Goal: Communication & Community: Answer question/provide support

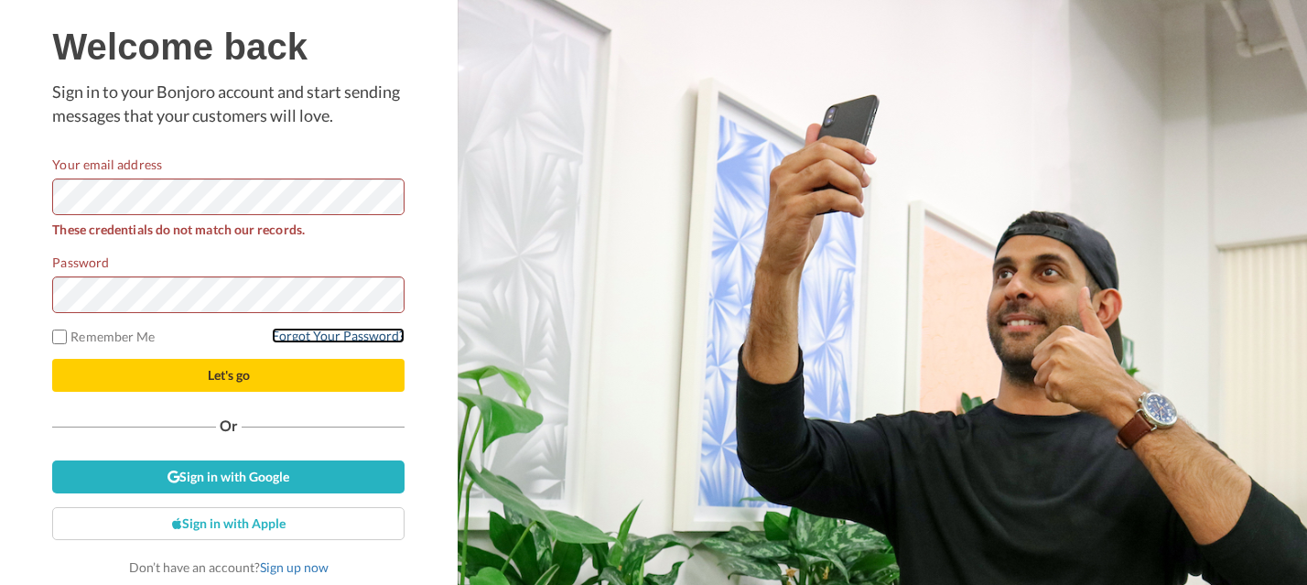
click at [331, 339] on link "Forgot Your Password?" at bounding box center [338, 336] width 133 height 16
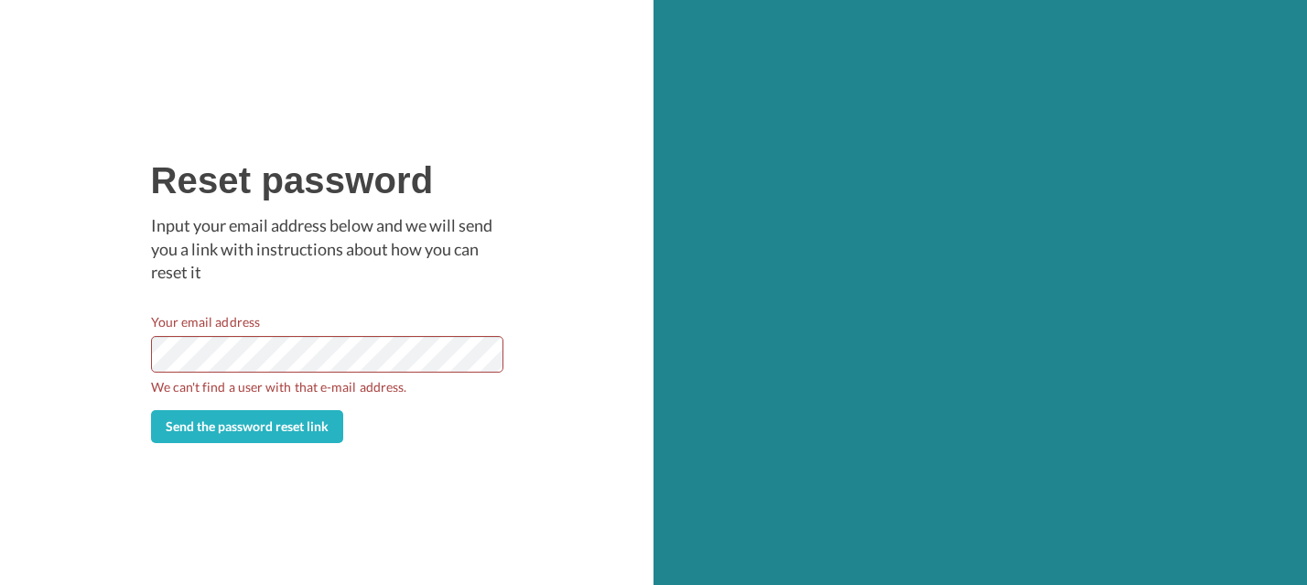
click at [98, 345] on div "Reset password Input your email address below and we will send you a link with …" at bounding box center [326, 292] width 653 height 585
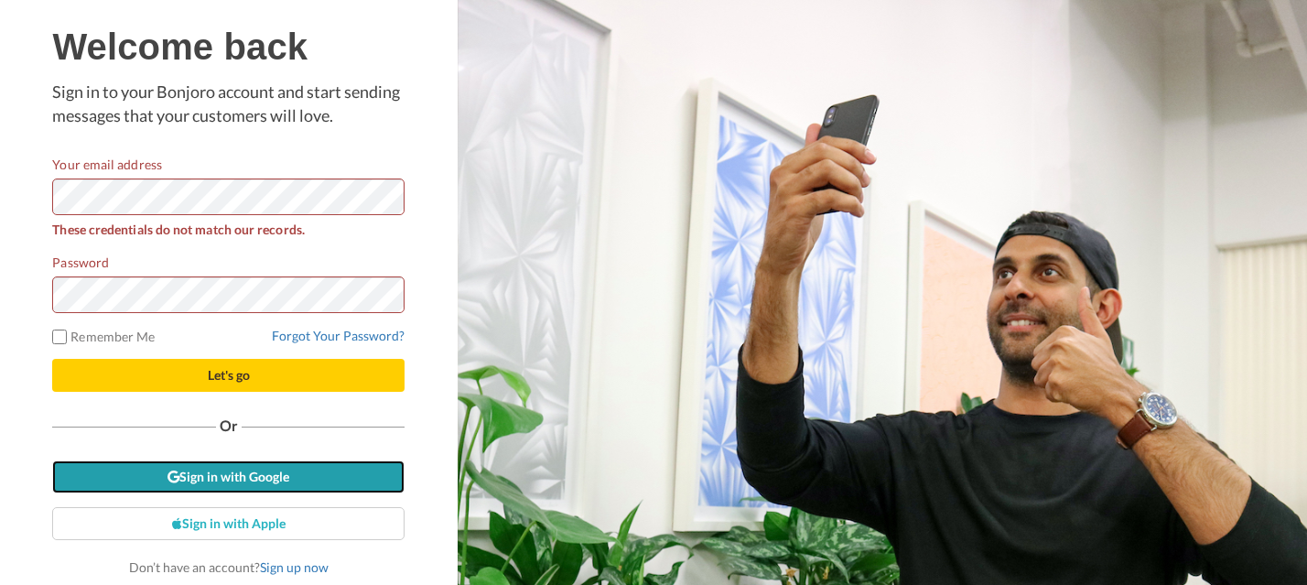
click at [235, 481] on link "Sign in with Google" at bounding box center [228, 476] width 352 height 33
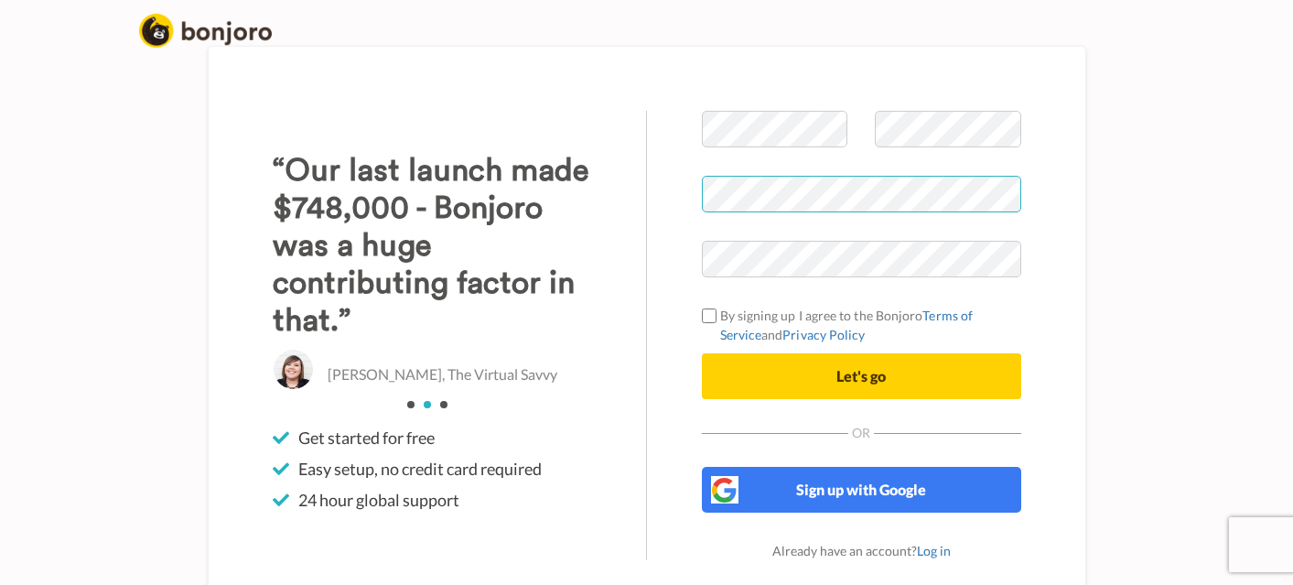
click at [677, 197] on div "Welcome to Bonjoro By signing up I agree to the Bonjoro Terms of Service and Pr…" at bounding box center [861, 335] width 429 height 449
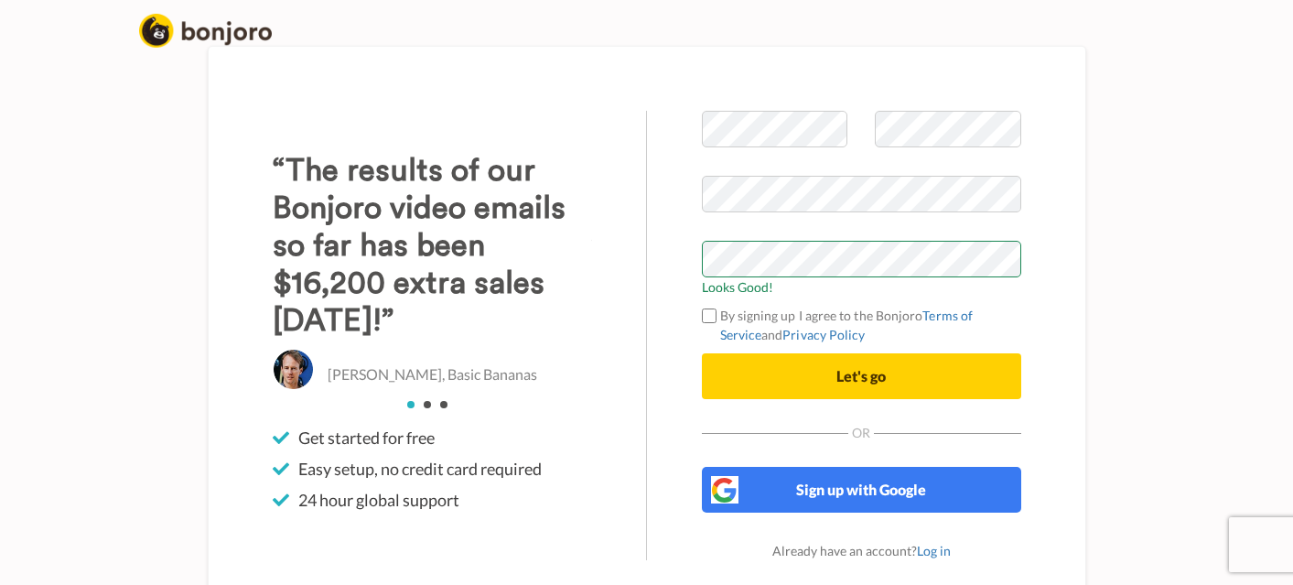
click at [1155, 254] on div "Welcome to Bonjoro Looks Good! By signing up I agree to the Bonjoro Terms of Se…" at bounding box center [646, 335] width 1043 height 579
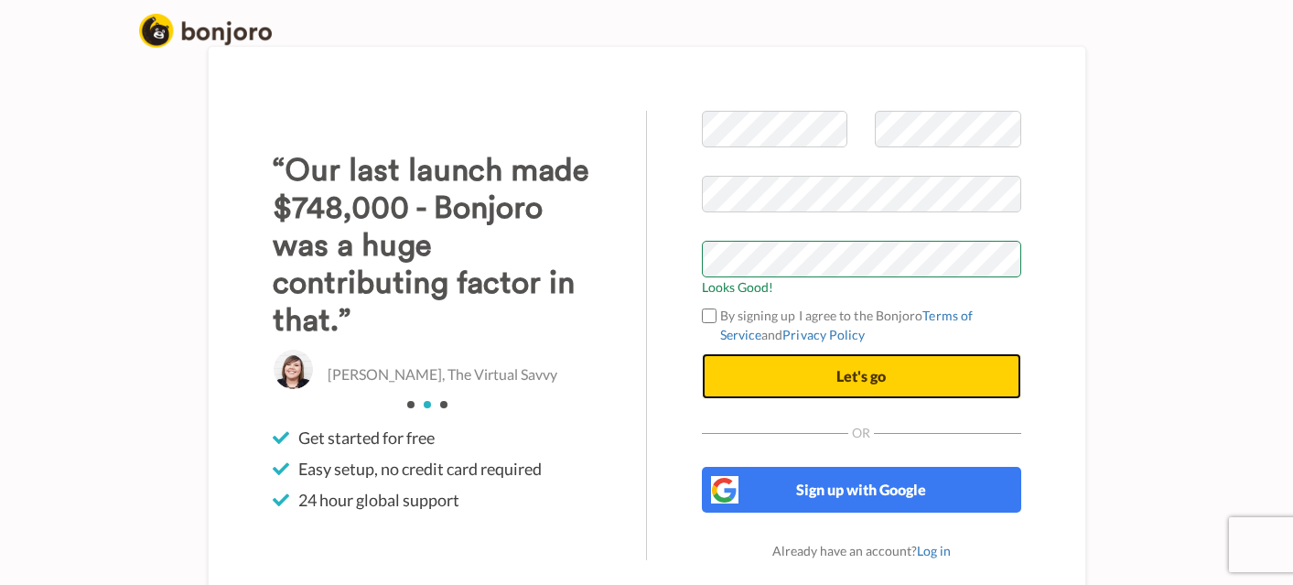
click at [804, 382] on button "Let's go" at bounding box center [861, 376] width 319 height 46
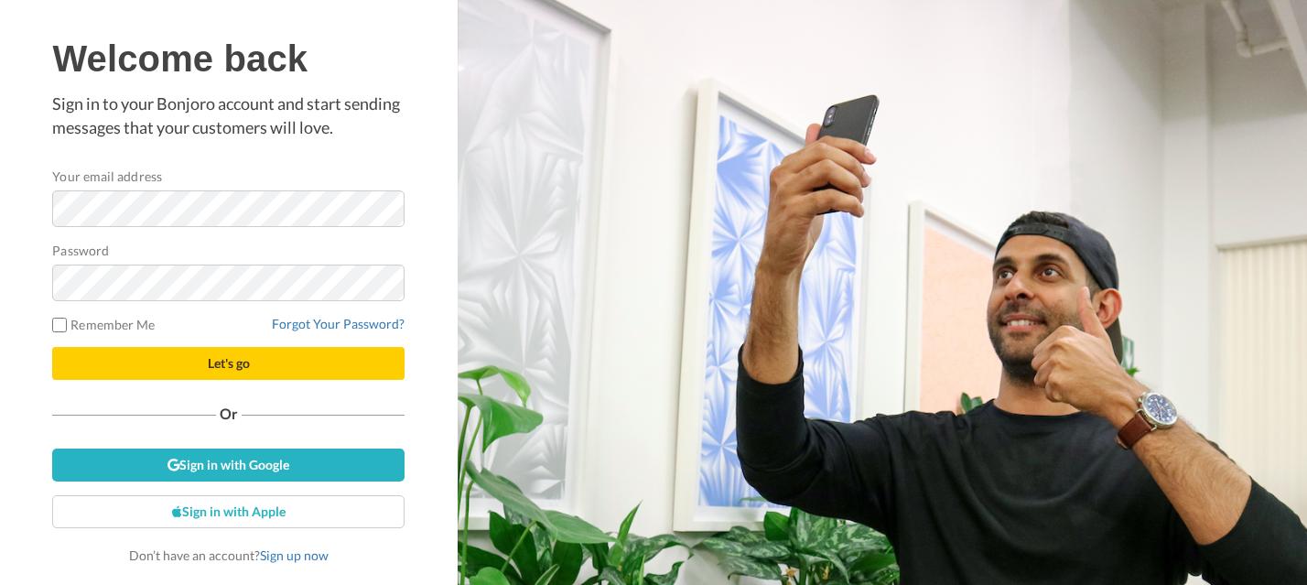
click at [26, 180] on div "Welcome back Sign in to your Bonjoro account and start sending messages that yo…" at bounding box center [228, 292] width 457 height 585
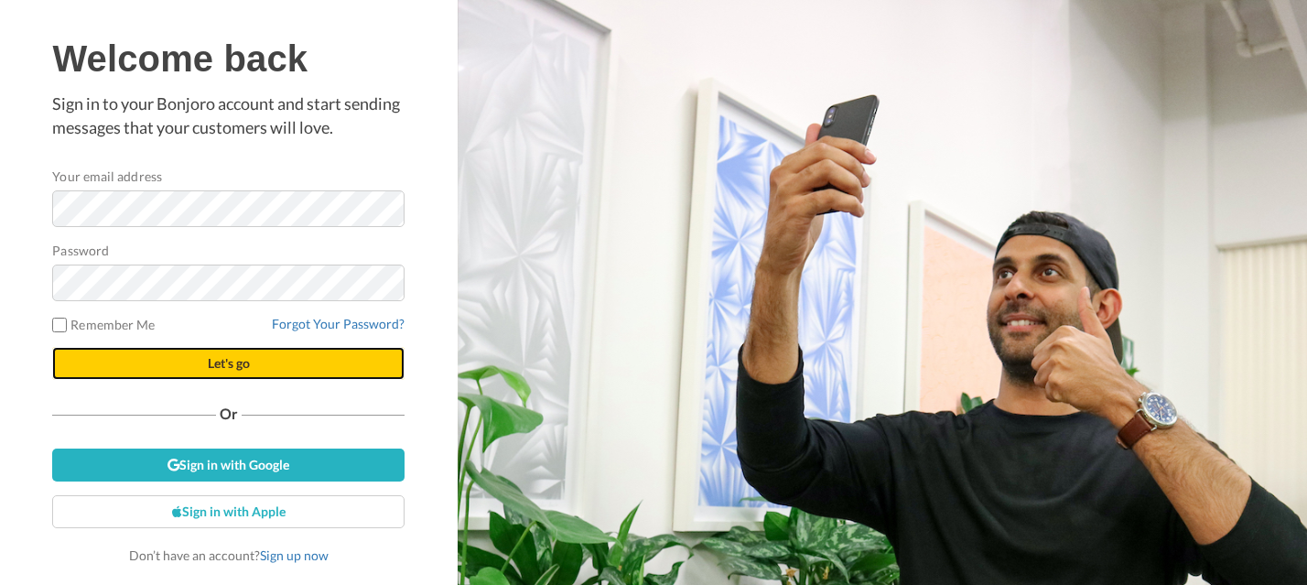
click at [194, 361] on button "Let's go" at bounding box center [228, 363] width 352 height 33
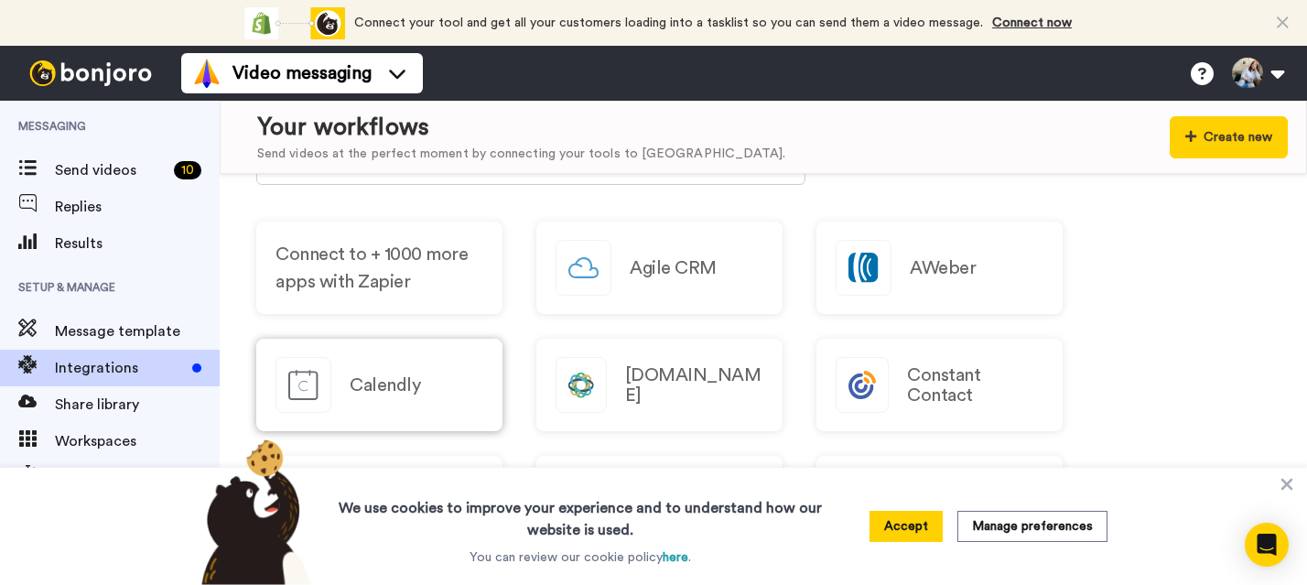
scroll to position [1206, 0]
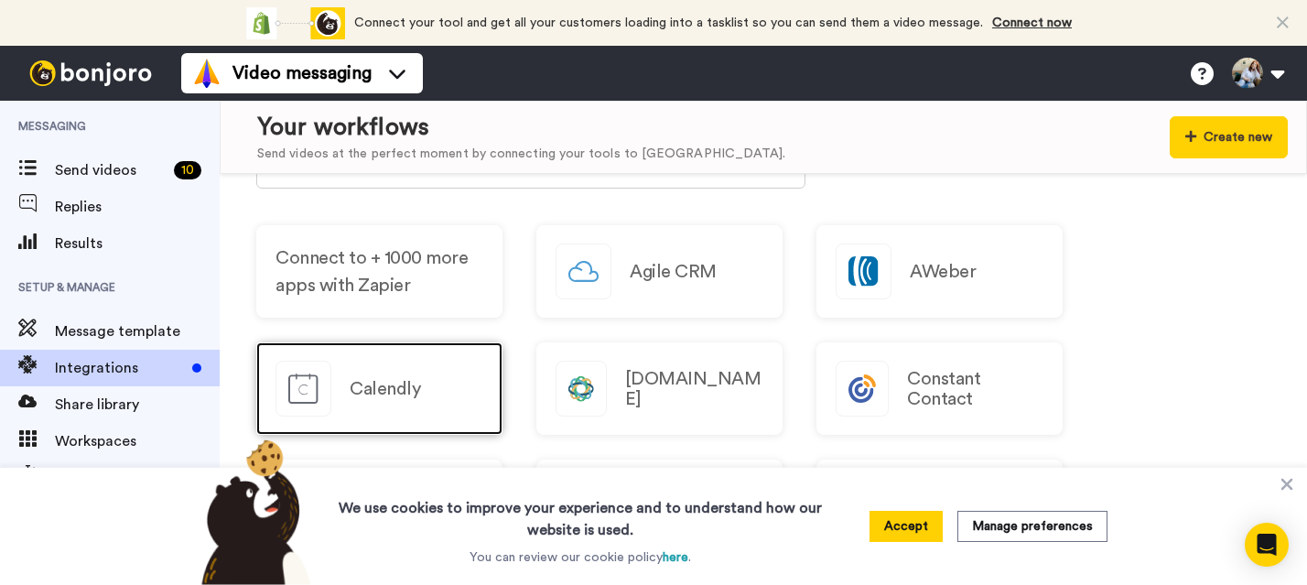
click at [346, 397] on div "Calendly" at bounding box center [379, 388] width 246 height 92
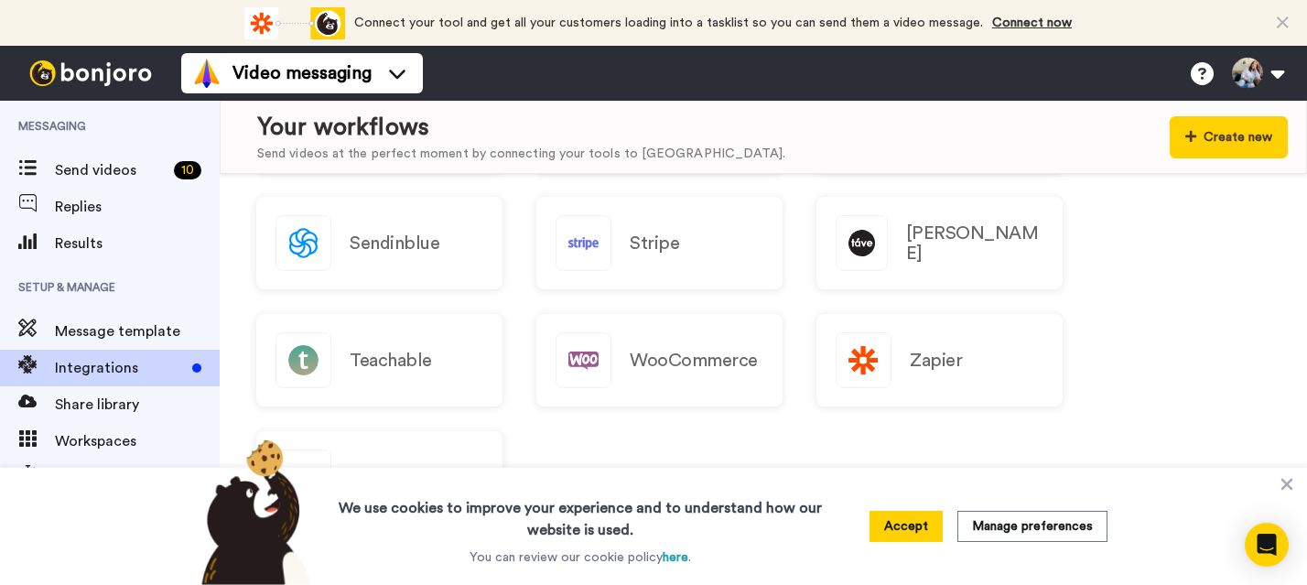
scroll to position [4, 0]
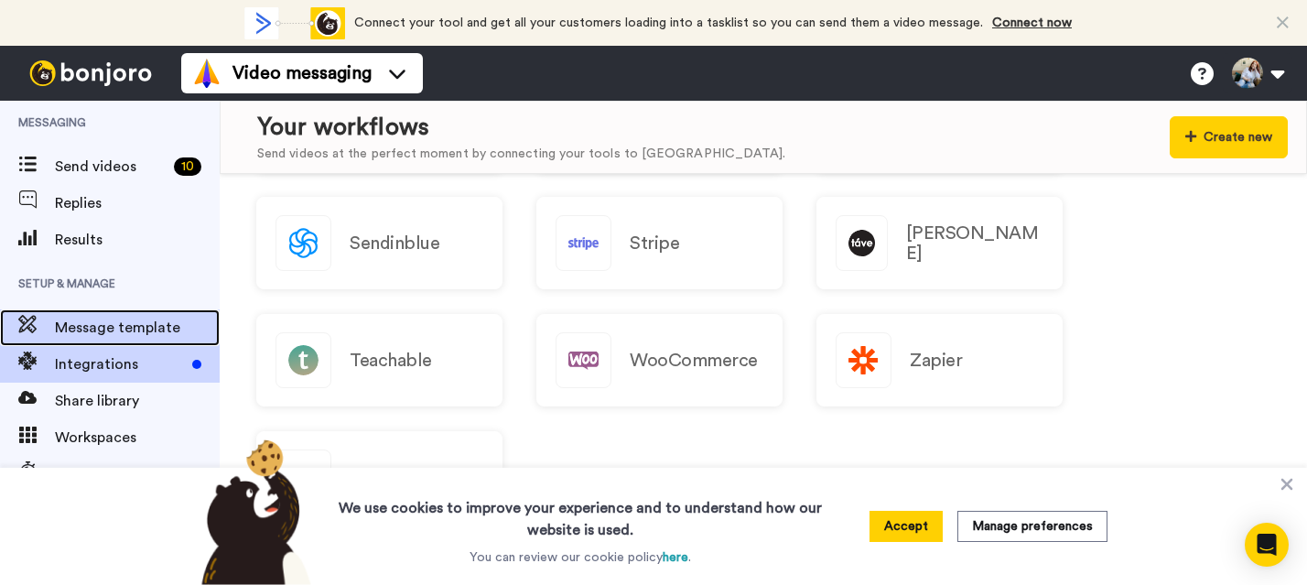
click at [127, 332] on span "Message template" at bounding box center [137, 328] width 165 height 22
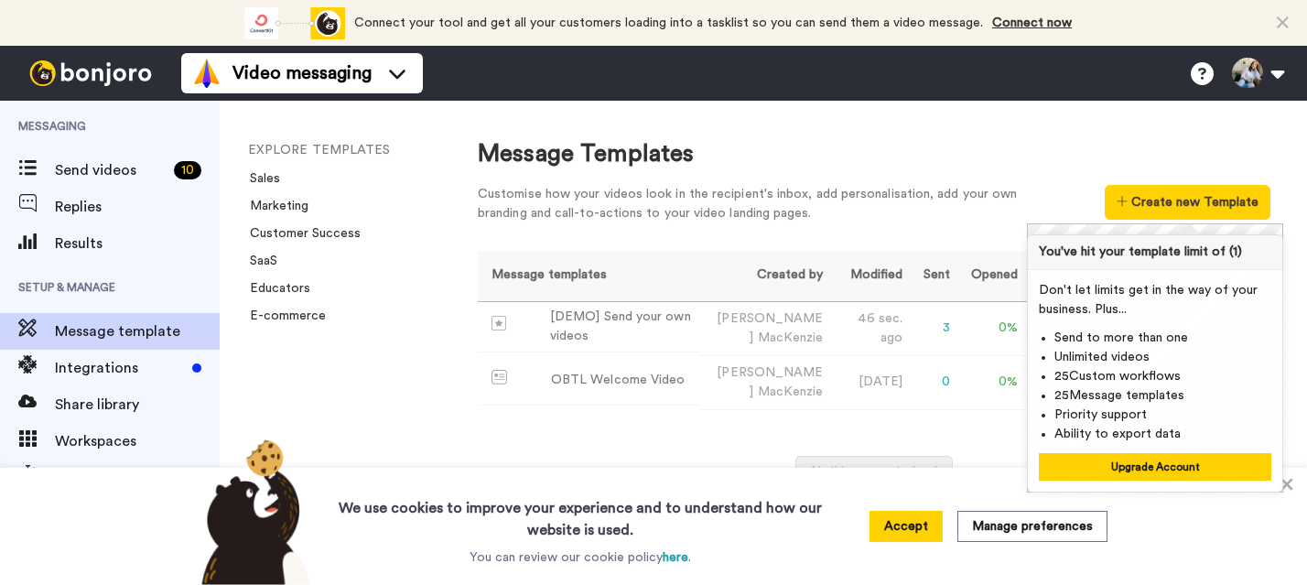
click at [1203, 196] on button "Create new Template" at bounding box center [1187, 202] width 166 height 35
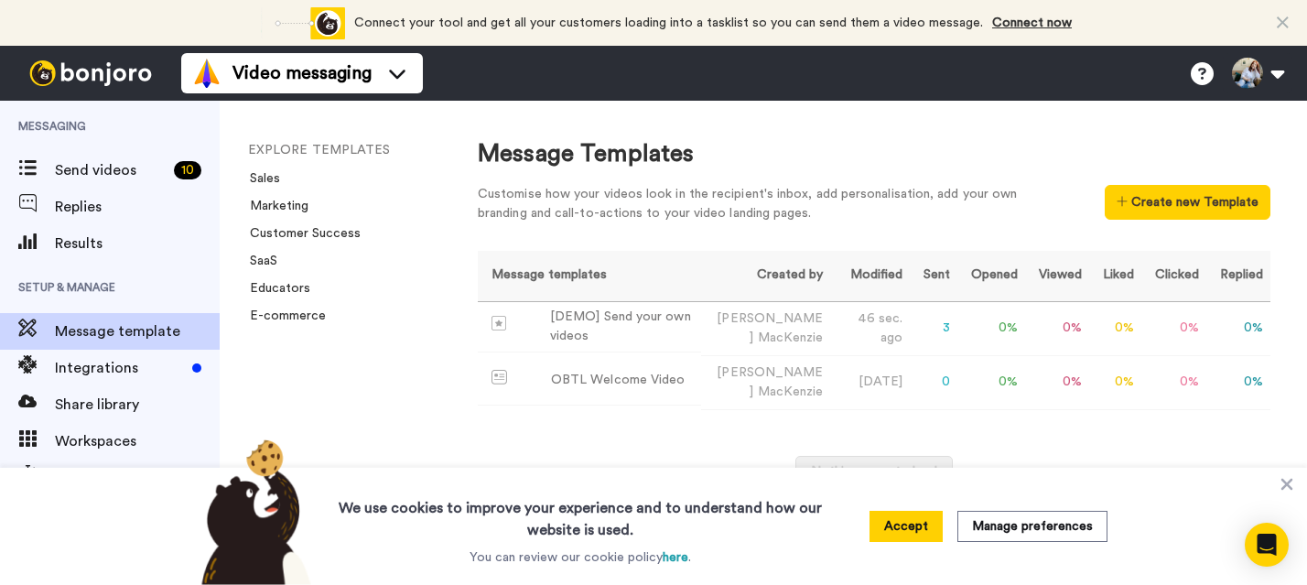
click at [1038, 156] on div "Message Templates" at bounding box center [874, 154] width 792 height 34
click at [1037, 172] on div "Message Templates Customise how your videos look in the recipient's inbox, add …" at bounding box center [874, 184] width 792 height 95
click at [1206, 378] on td "0 %" at bounding box center [1238, 382] width 64 height 54
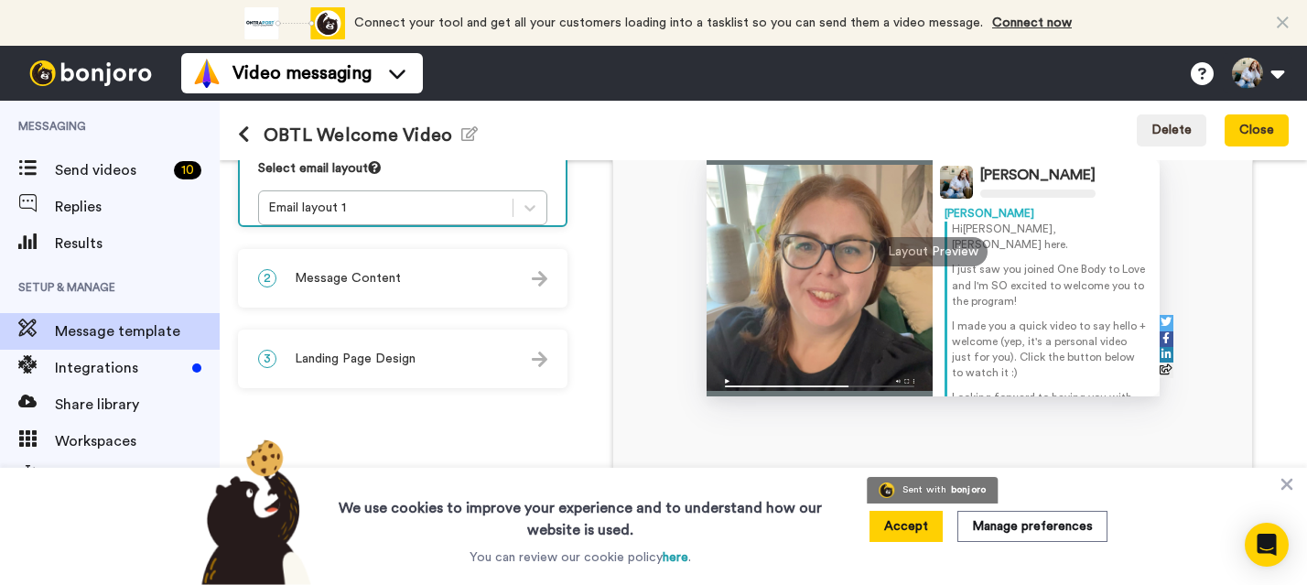
scroll to position [278, 0]
click at [436, 278] on div "2 Message Content" at bounding box center [403, 279] width 326 height 55
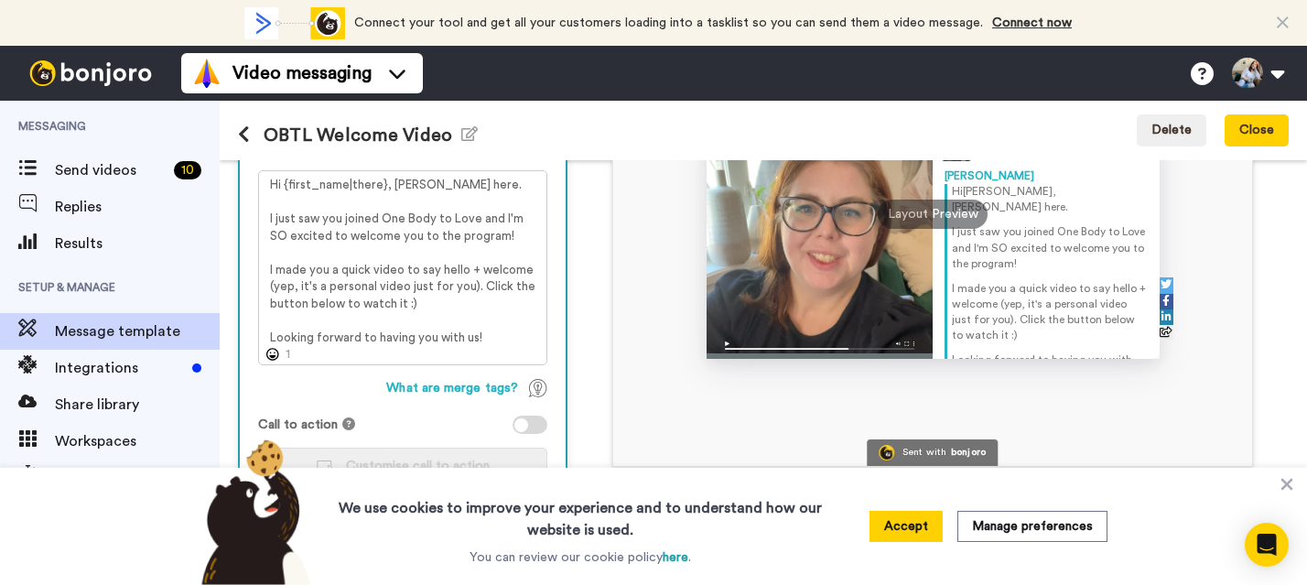
scroll to position [344, 0]
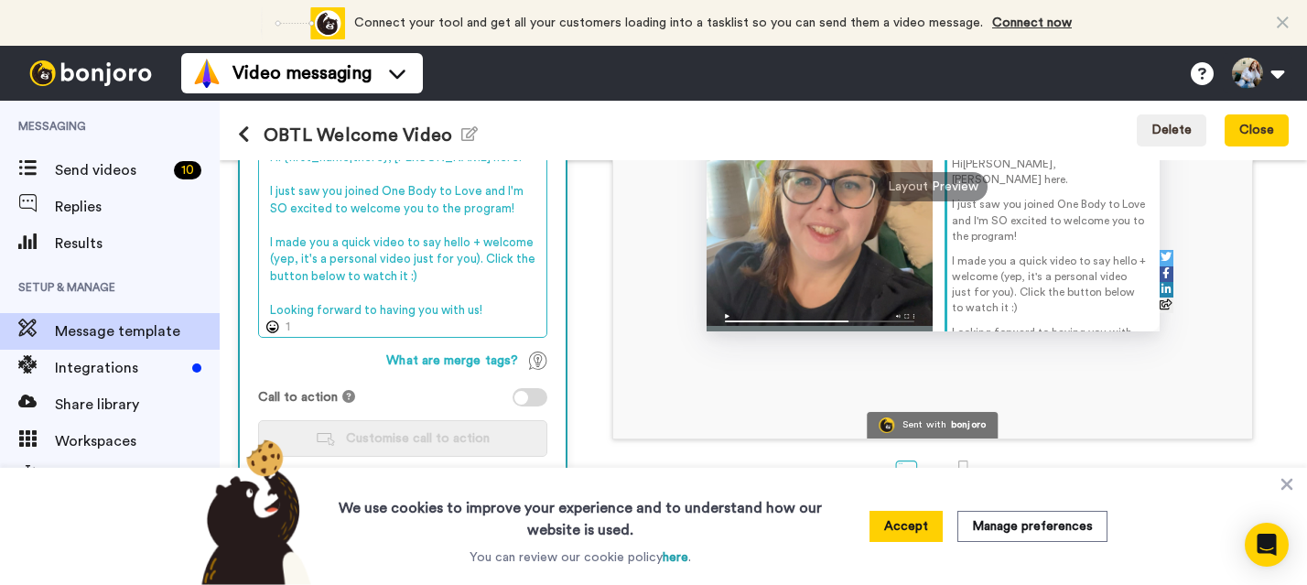
click at [489, 315] on textarea "Hi {first_name|there}, Meredith here. I just saw you joined One Body to Love an…" at bounding box center [402, 240] width 289 height 195
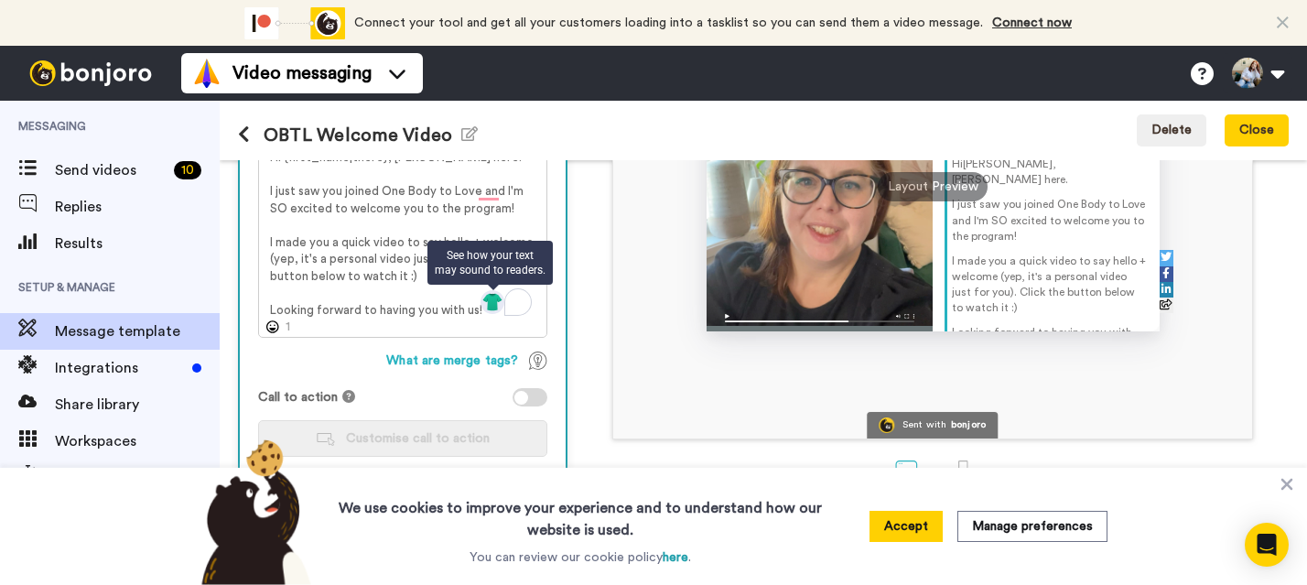
click at [488, 302] on img at bounding box center [492, 302] width 20 height 20
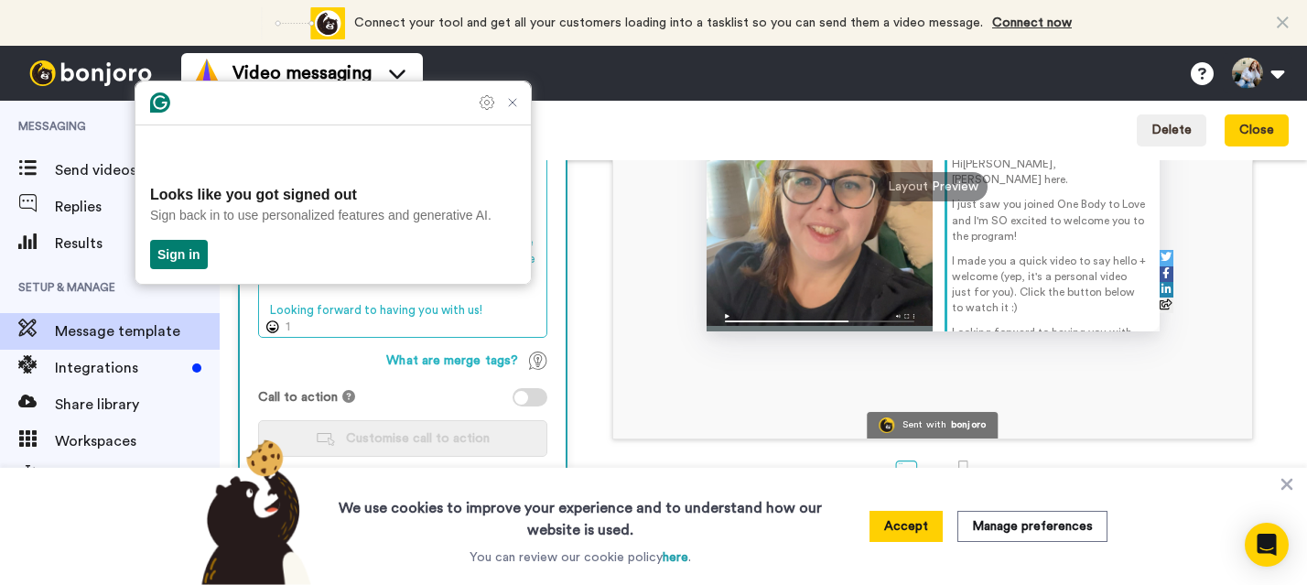
click at [479, 309] on textarea "Hi {first_name|there}, Meredith here. I just saw you joined One Body to Love an…" at bounding box center [402, 240] width 289 height 195
click at [592, 282] on div "Meredith MacKenzie Meredith Hi Tom , Meredith here. I just saw you joined One B…" at bounding box center [932, 169] width 712 height 542
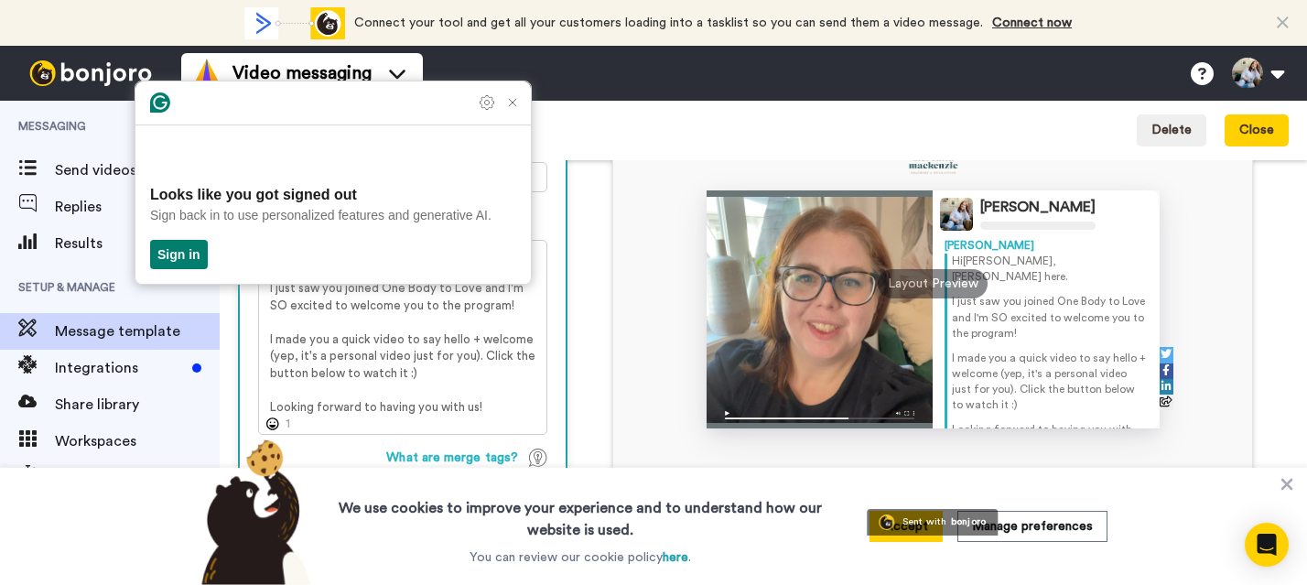
scroll to position [261, 0]
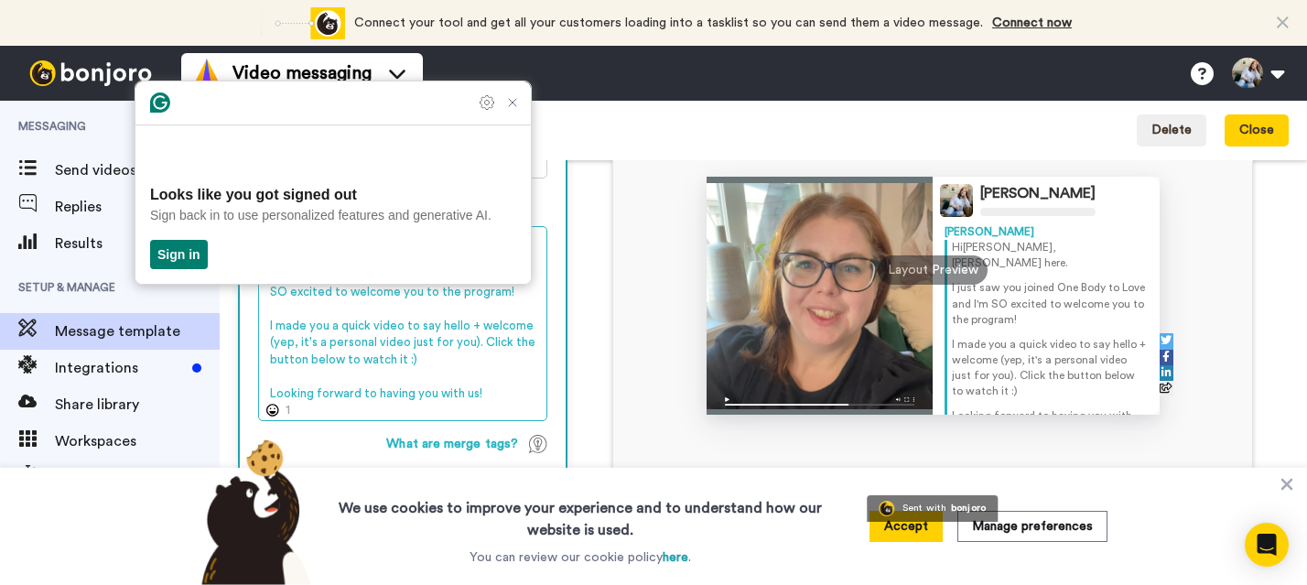
click at [503, 398] on textarea "Hi {first_name|there}, Meredith here. I just saw you joined One Body to Love an…" at bounding box center [402, 323] width 289 height 195
drag, startPoint x: 501, startPoint y: 397, endPoint x: 247, endPoint y: 231, distance: 304.0
click at [247, 231] on html "Connect your tool now! Connect your tool and get all your customers loading int…" at bounding box center [653, 292] width 1307 height 585
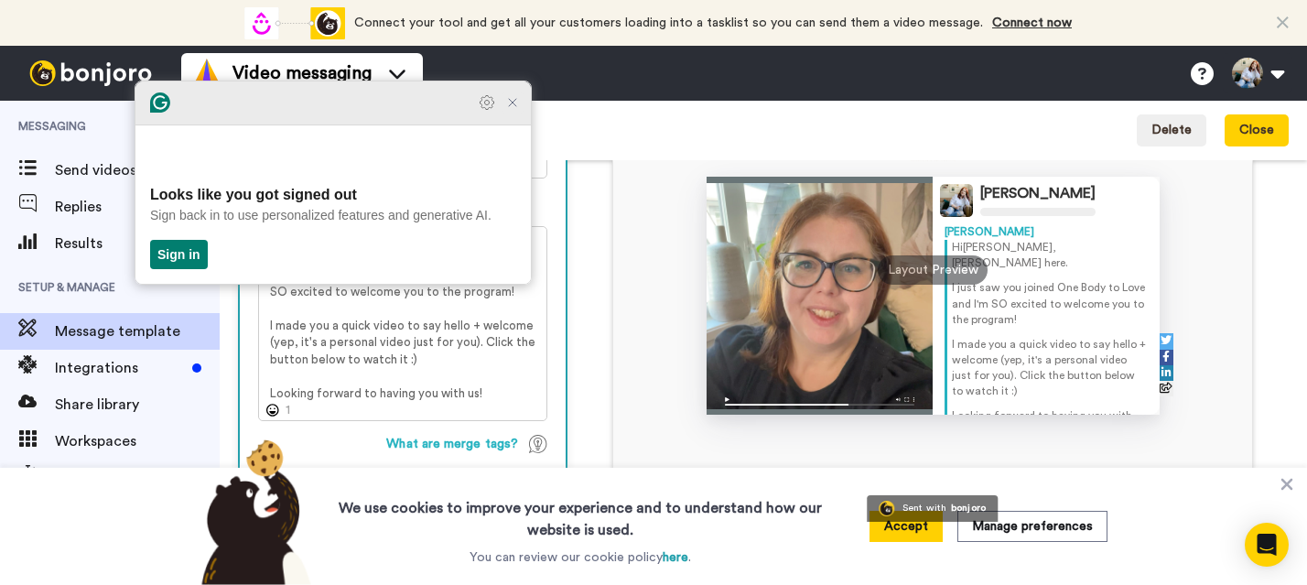
click at [516, 110] on icon "Close Grammarly Assistant" at bounding box center [512, 102] width 15 height 15
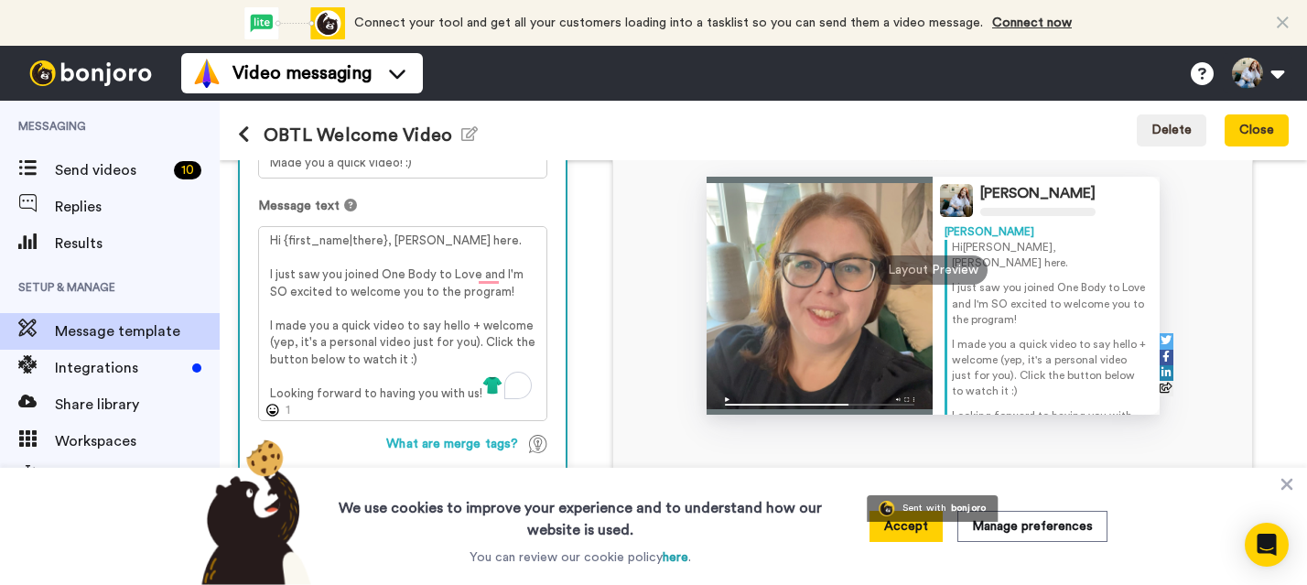
click at [825, 283] on div at bounding box center [819, 296] width 227 height 238
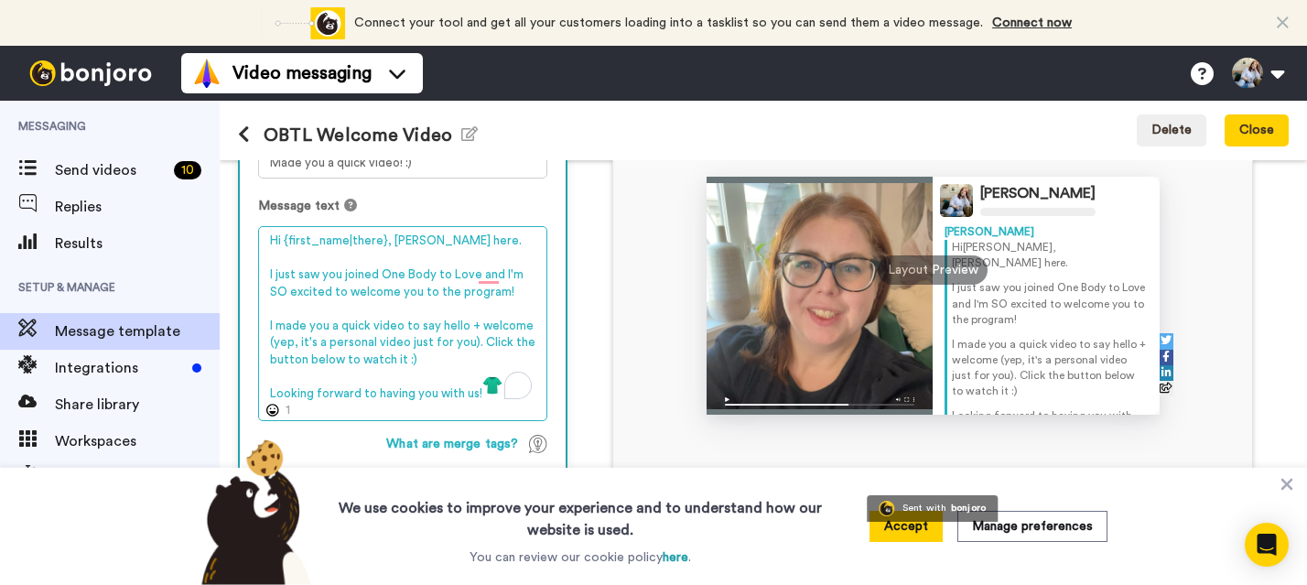
click at [366, 256] on textarea "Hi {first_name|there}, Meredith here. I just saw you joined One Body to Love an…" at bounding box center [402, 323] width 289 height 195
click at [449, 405] on textarea "Hi {first_name|there}, Meredith here. I just saw you joined One Body to Love an…" at bounding box center [402, 323] width 289 height 195
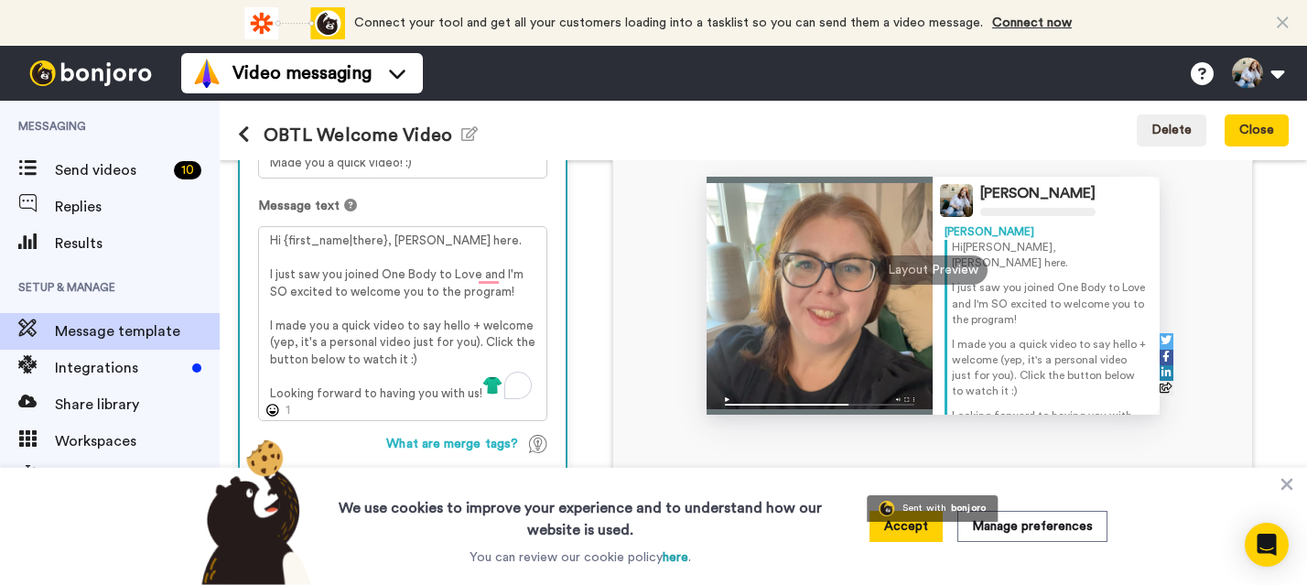
drag, startPoint x: 480, startPoint y: 397, endPoint x: 259, endPoint y: 315, distance: 236.2
click at [259, 315] on div "Message text Hi {first_name|there}, Meredith here. I just saw you joined One Bo…" at bounding box center [402, 309] width 289 height 224
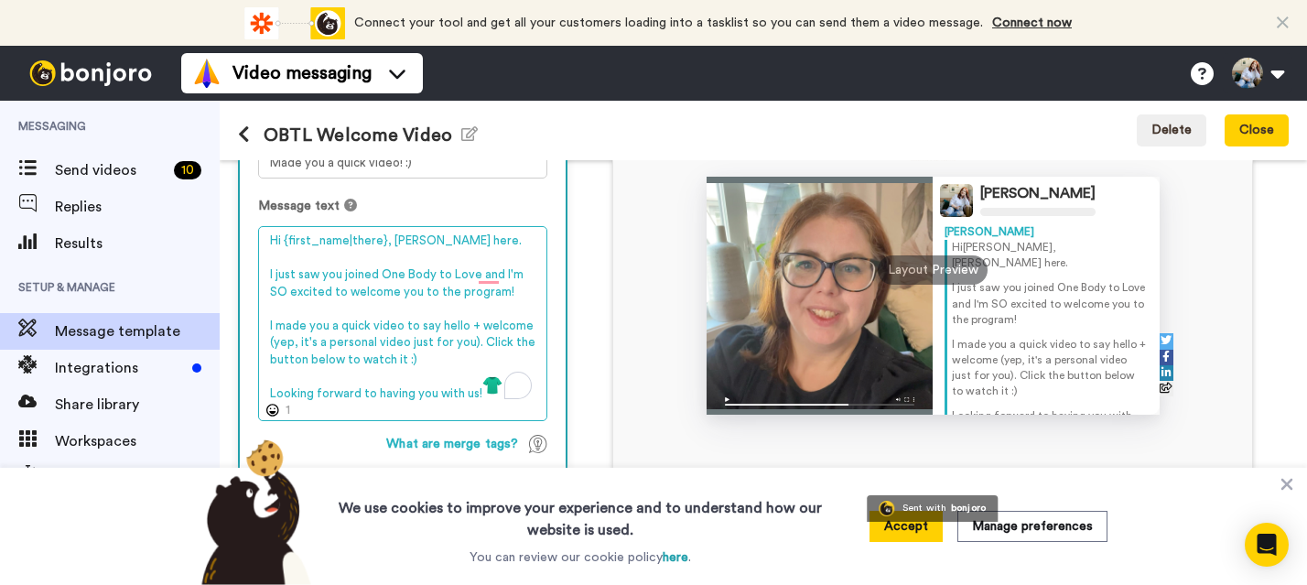
click at [298, 251] on textarea "Hi {first_name|there}, Meredith here. I just saw you joined One Body to Love an…" at bounding box center [402, 323] width 289 height 195
click at [490, 239] on textarea "Hi {first_name|there}, Meredith here. I just saw you joined One Body to Love an…" at bounding box center [402, 323] width 289 height 195
drag, startPoint x: 479, startPoint y: 395, endPoint x: 276, endPoint y: 277, distance: 234.1
click at [276, 277] on textarea "Hi {first_name|there}, Meredith here. I just saw you joined One Body to Love an…" at bounding box center [402, 323] width 289 height 195
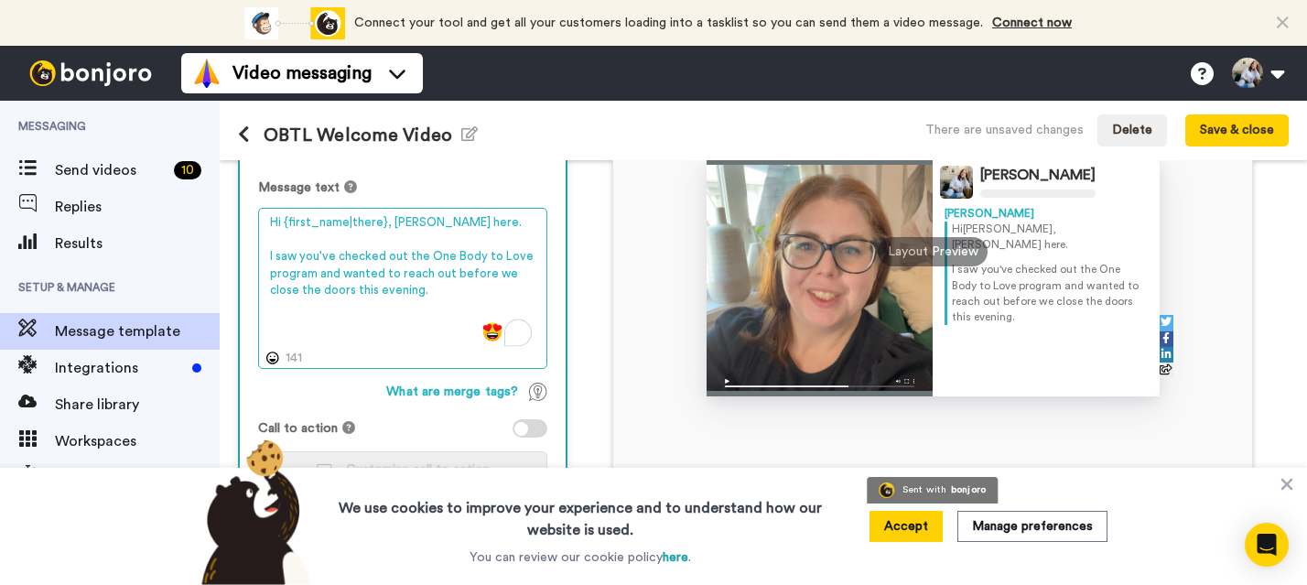
scroll to position [310, 0]
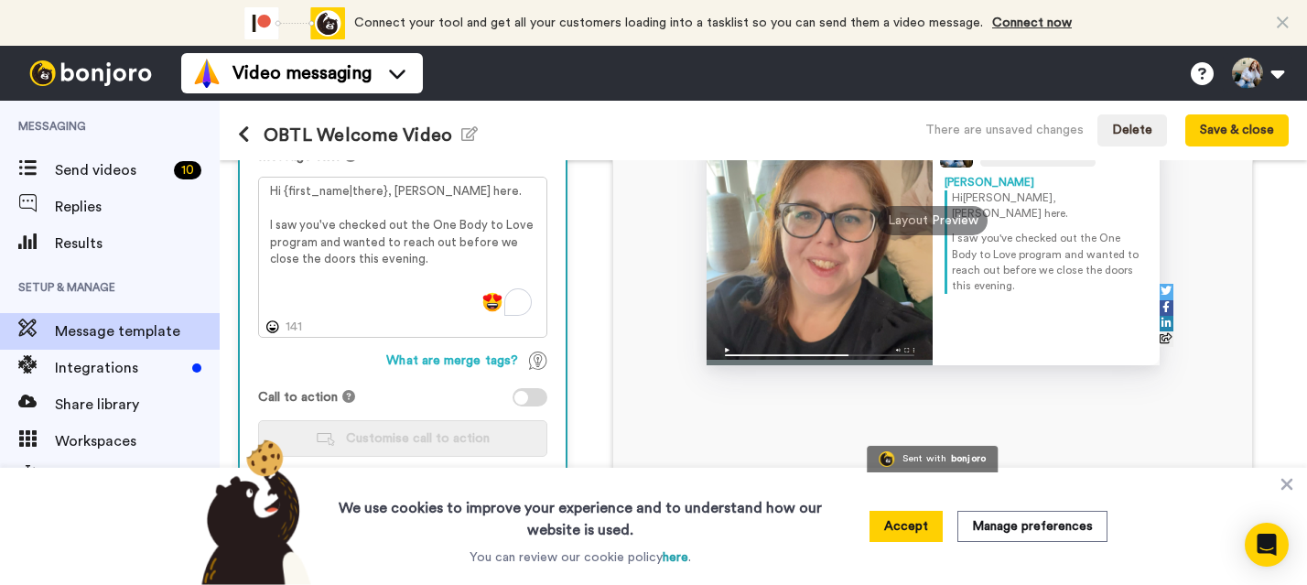
click at [521, 401] on div at bounding box center [521, 398] width 14 height 14
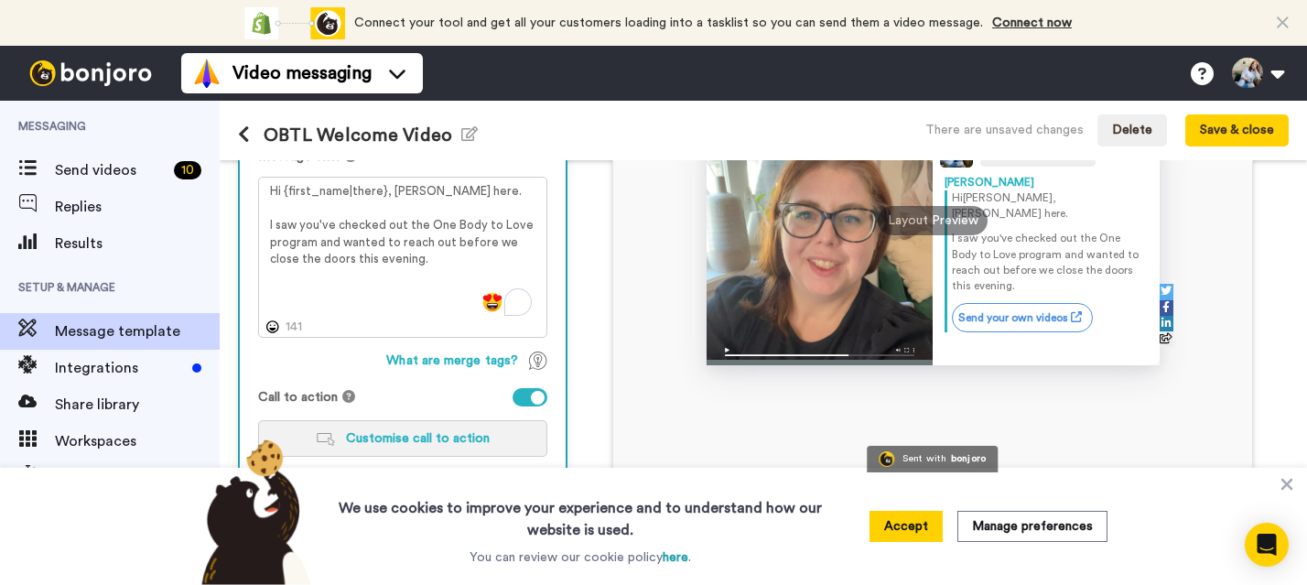
click at [416, 443] on span "Customise call to action" at bounding box center [418, 438] width 144 height 13
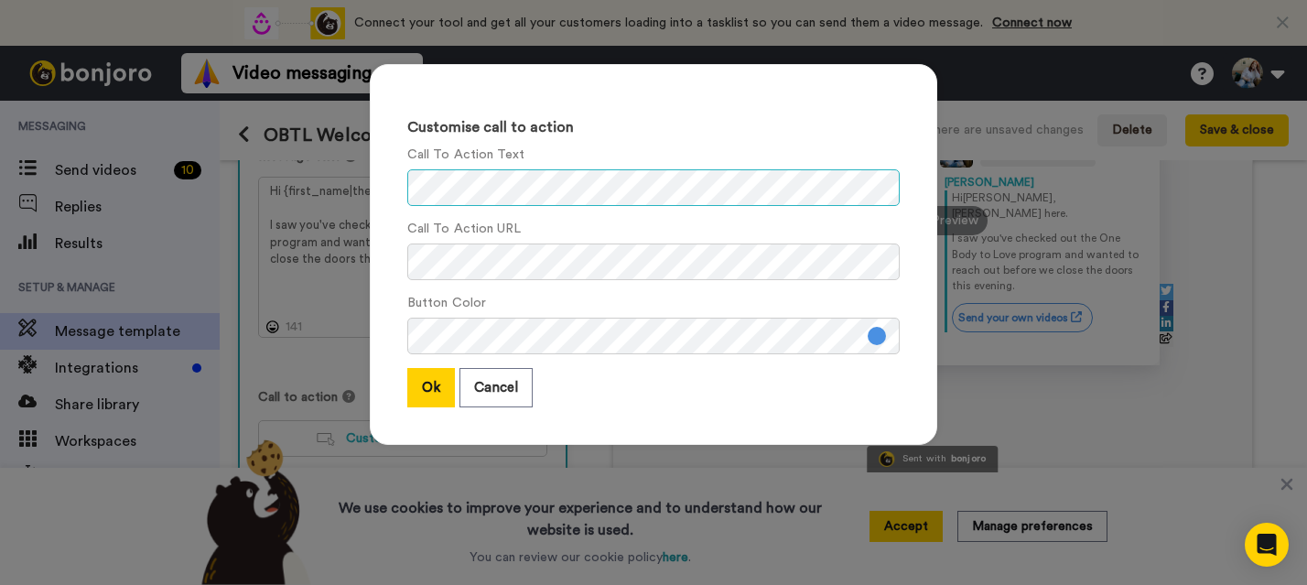
click at [351, 181] on div "Customise call to action Call To Action Text Call To Action URL Button Color Ok…" at bounding box center [653, 264] width 604 height 436
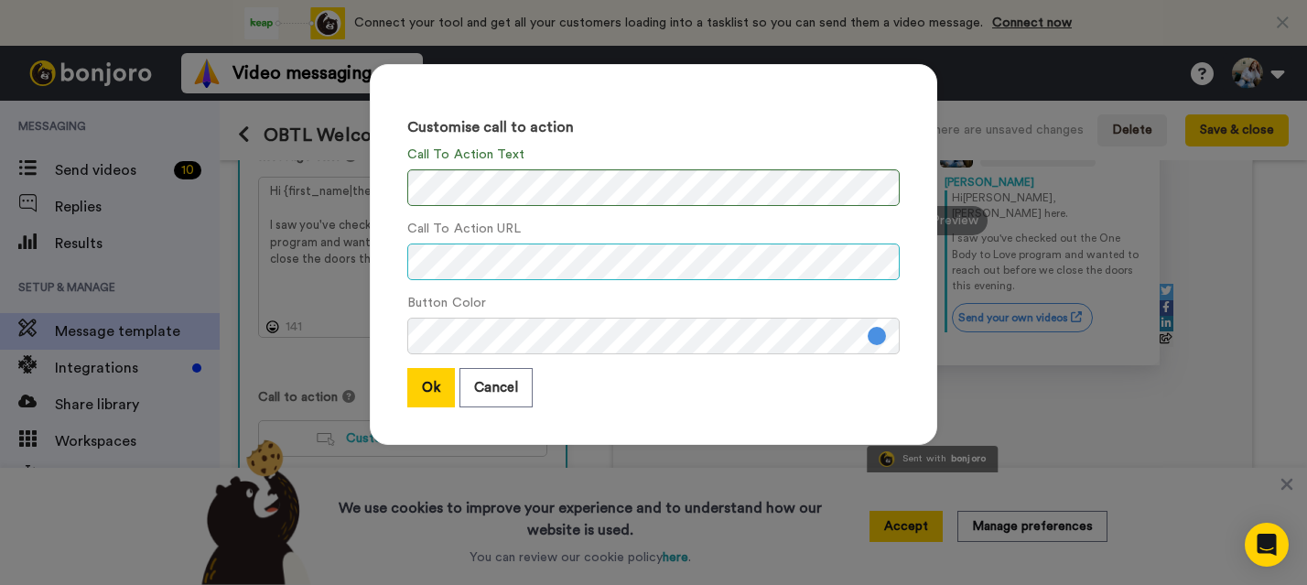
click at [282, 212] on div "Customise call to action Call To Action Text Call To Action URL Button Color Ok…" at bounding box center [653, 292] width 1307 height 585
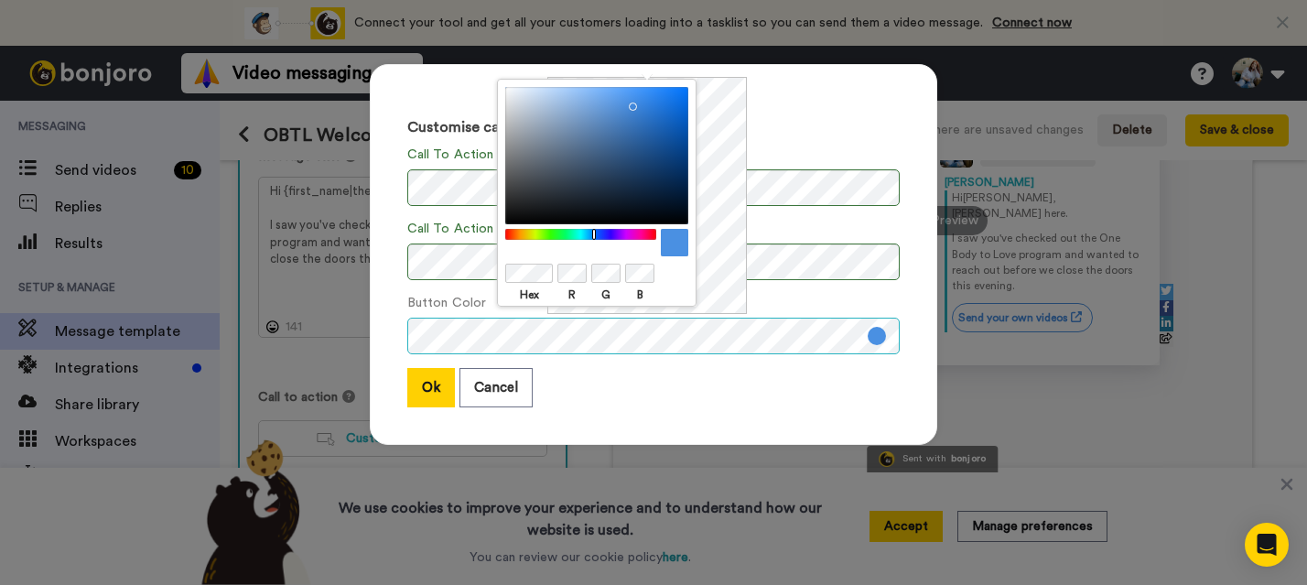
click at [339, 306] on div "Customise call to action Call To Action Text Call To Action URL Button Color Ok…" at bounding box center [653, 292] width 1307 height 585
click at [456, 263] on body "Connect your tool now! Connect your tool and get all your customers loading int…" at bounding box center [653, 292] width 1307 height 585
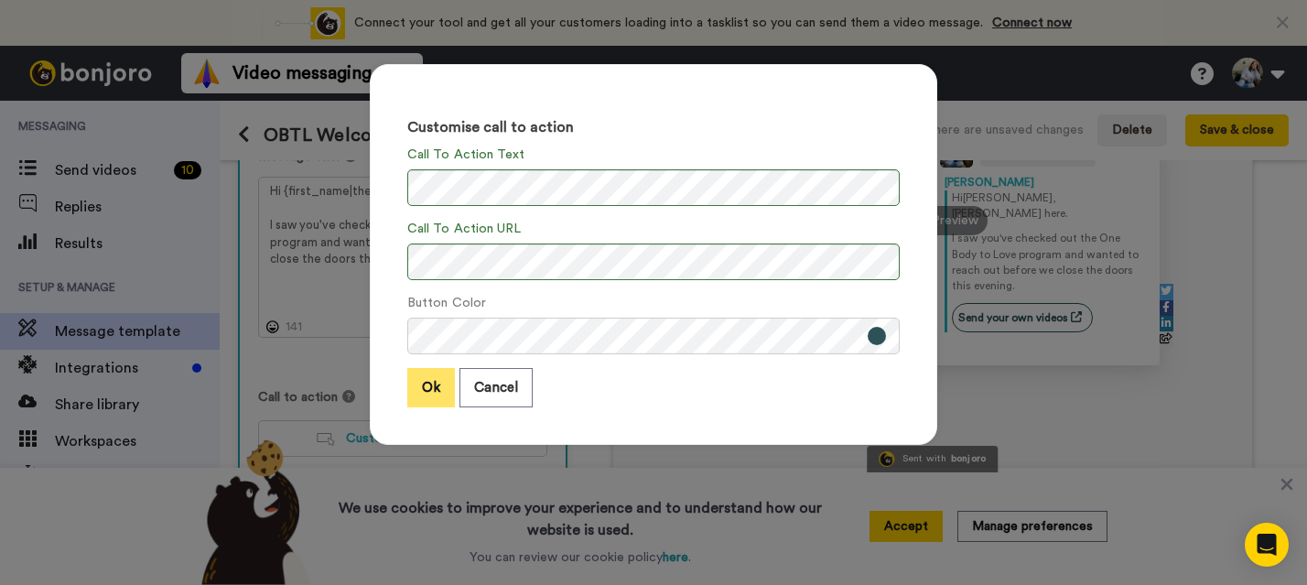
click at [419, 387] on button "Ok" at bounding box center [431, 387] width 48 height 39
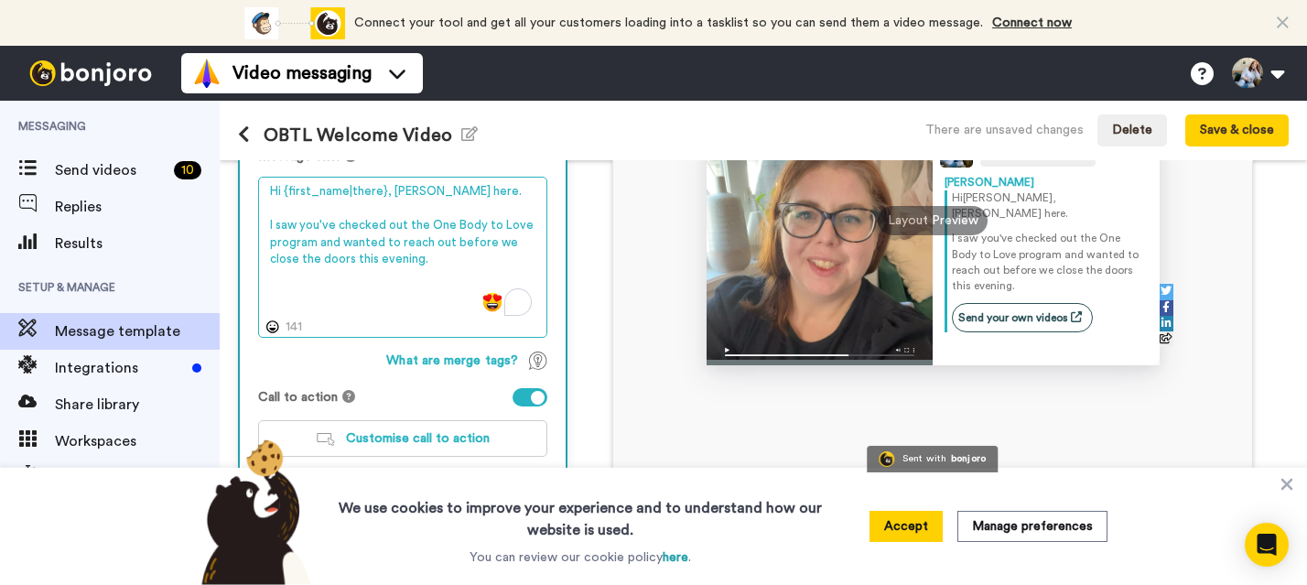
click at [424, 253] on textarea "Hi {first_name|there}, Meredith here. I saw you've checked out the One Body to …" at bounding box center [402, 257] width 289 height 161
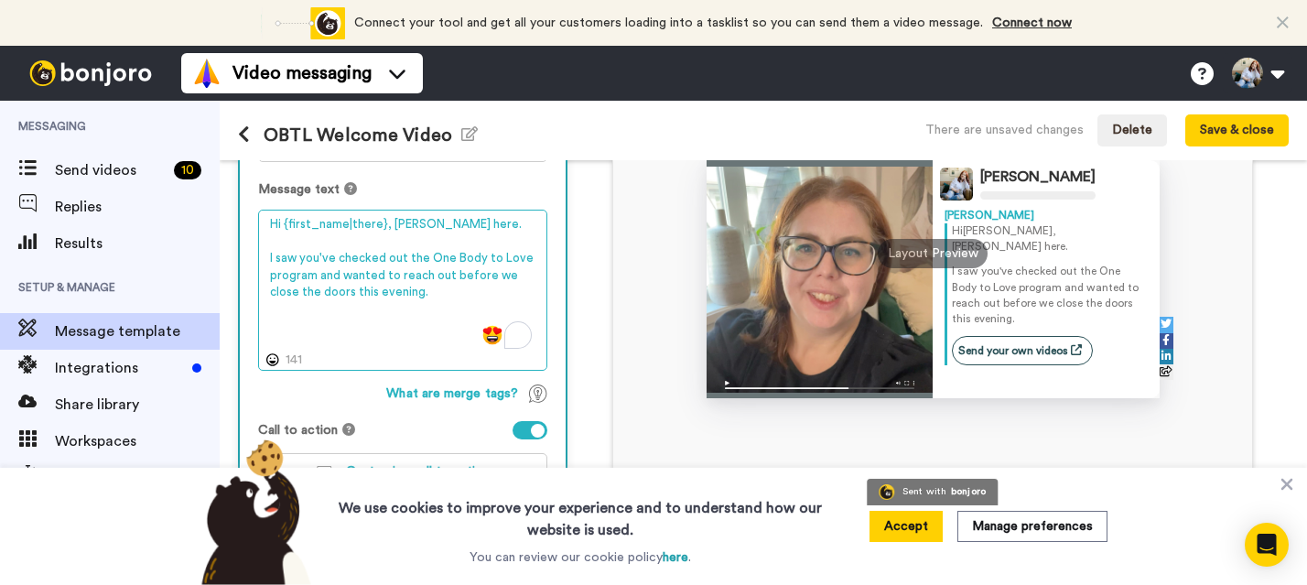
scroll to position [269, 0]
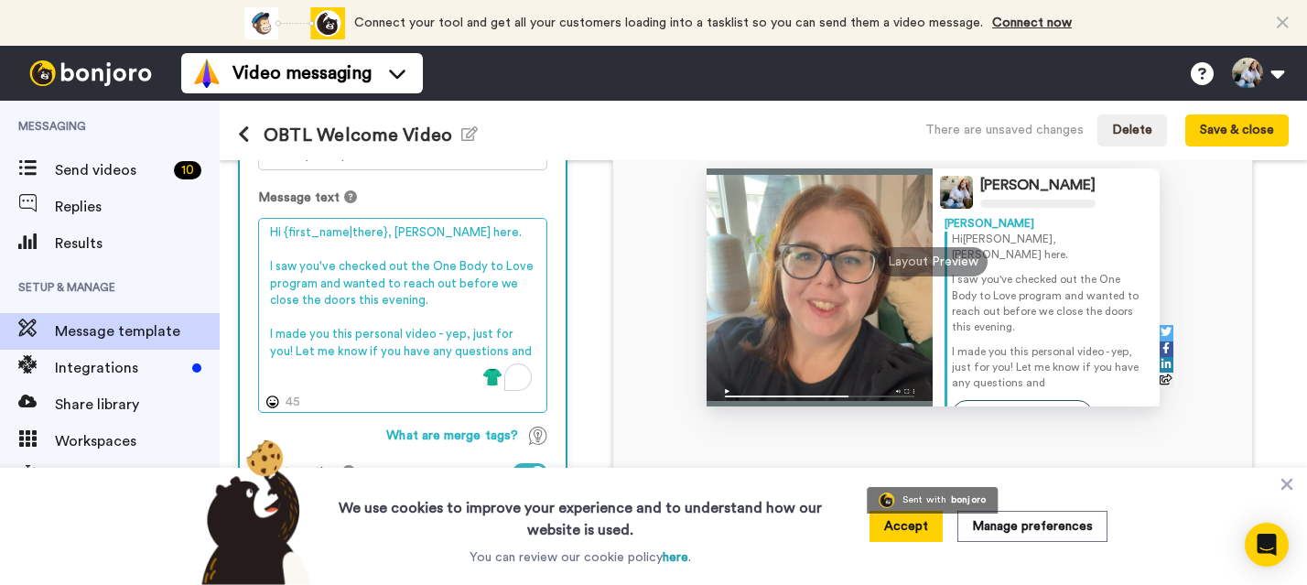
drag, startPoint x: 509, startPoint y: 351, endPoint x: 232, endPoint y: 345, distance: 276.4
click at [232, 345] on div "1 Message Setup From meredith@parallelwellness.ca Add your company logo A1F791A…" at bounding box center [763, 372] width 1087 height 425
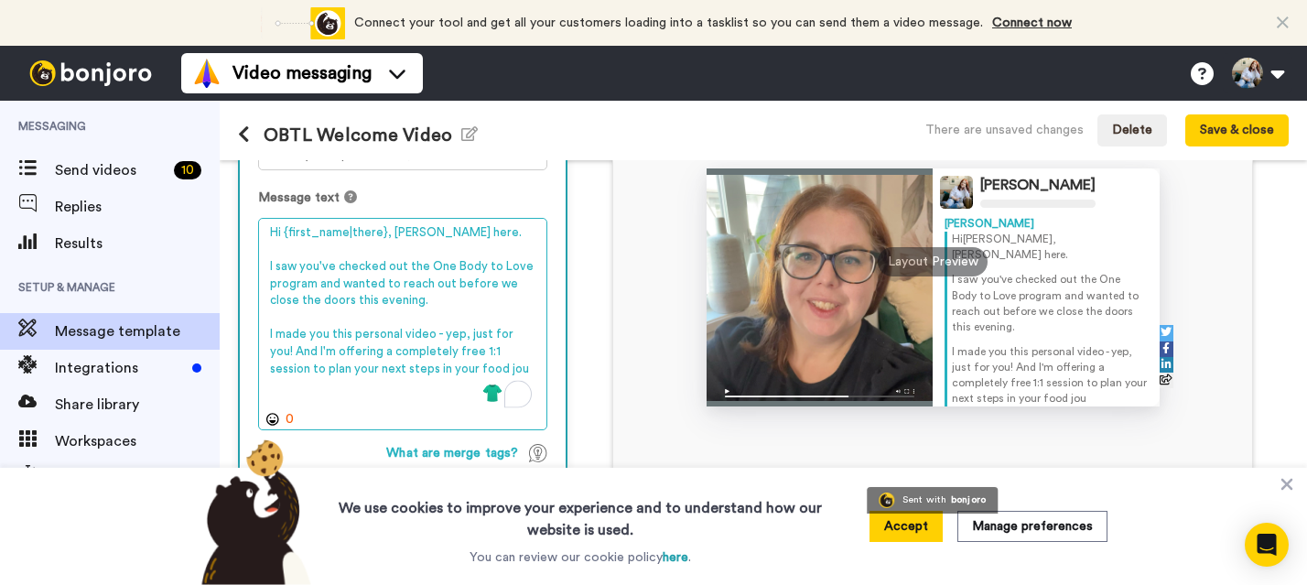
drag, startPoint x: 430, startPoint y: 352, endPoint x: 370, endPoint y: 354, distance: 60.4
click at [370, 354] on textarea "Hi {first_name|there}, Meredith here. I saw you've checked out the One Body to …" at bounding box center [402, 324] width 289 height 212
click at [436, 373] on textarea "Hi {first_name|there}, Meredith here. I saw you've checked out the One Body to …" at bounding box center [402, 324] width 289 height 212
drag, startPoint x: 391, startPoint y: 371, endPoint x: 366, endPoint y: 370, distance: 24.7
click at [366, 370] on textarea "Hi {first_name|there}, Meredith here. I saw you've checked out the One Body to …" at bounding box center [402, 324] width 289 height 212
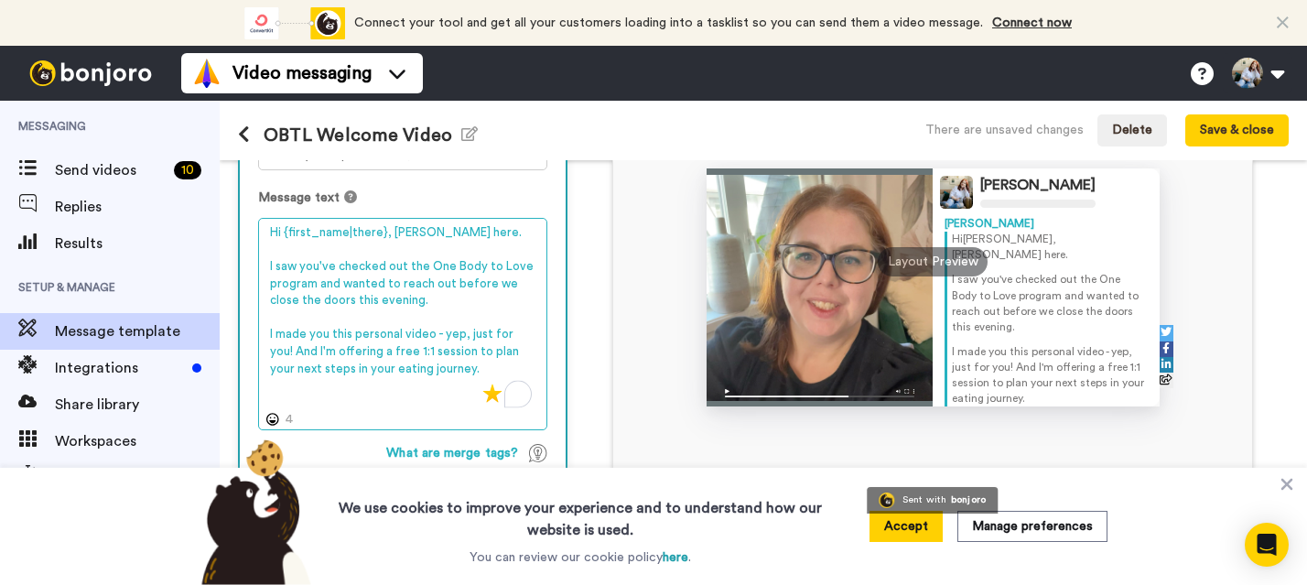
click at [425, 408] on textarea "Hi {first_name|there}, Meredith here. I saw you've checked out the One Body to …" at bounding box center [402, 324] width 289 height 212
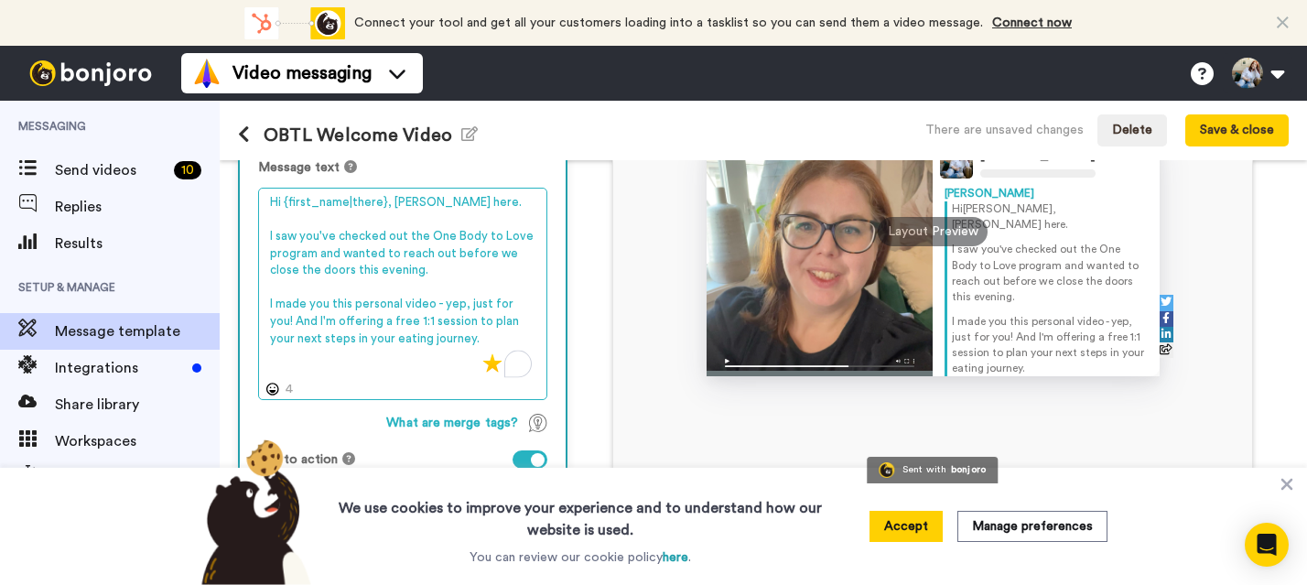
scroll to position [361, 0]
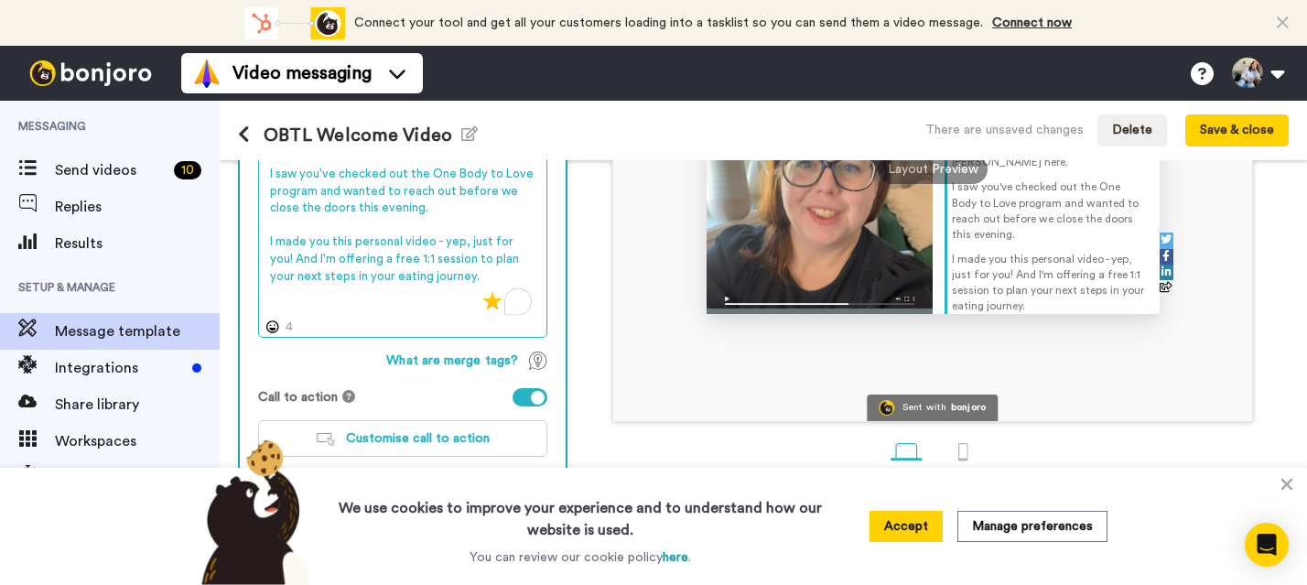
type textarea "Hi {first_name|there}, Meredith here. I saw you've checked out the One Body to …"
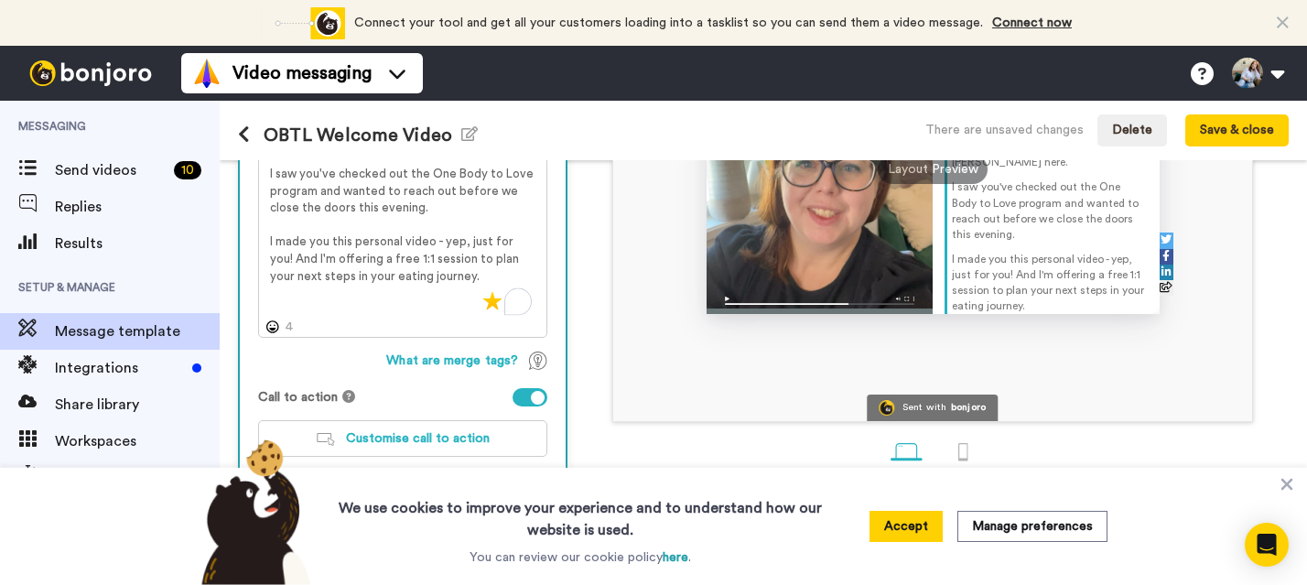
click at [355, 353] on div "What are merge tags?" at bounding box center [402, 360] width 289 height 18
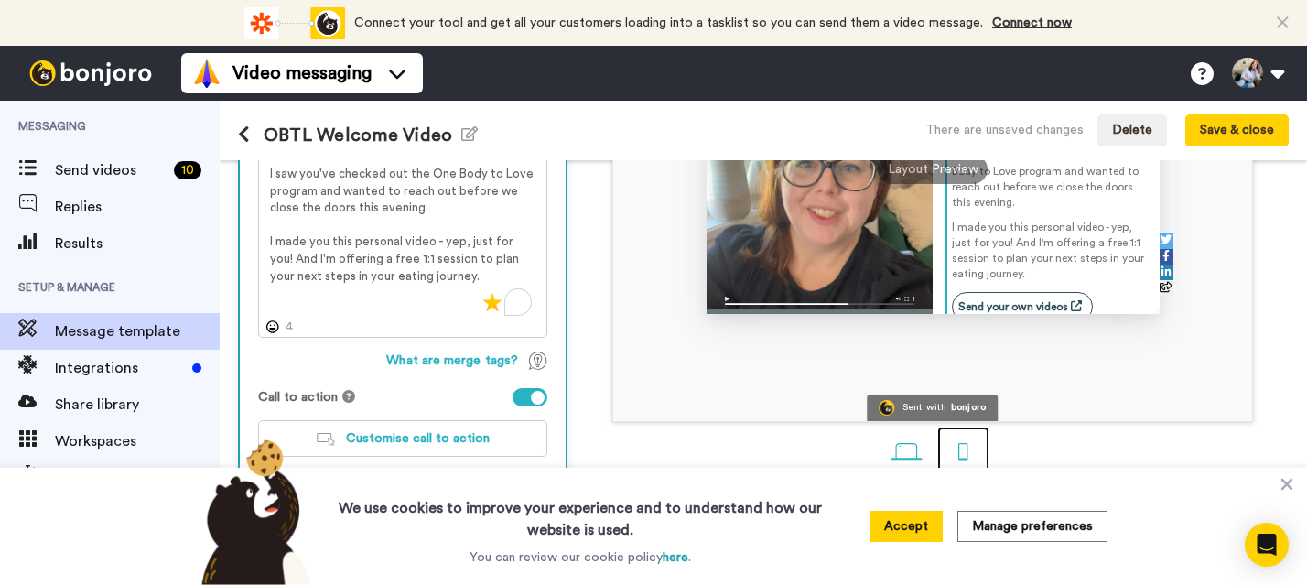
click at [960, 453] on div at bounding box center [963, 452] width 32 height 32
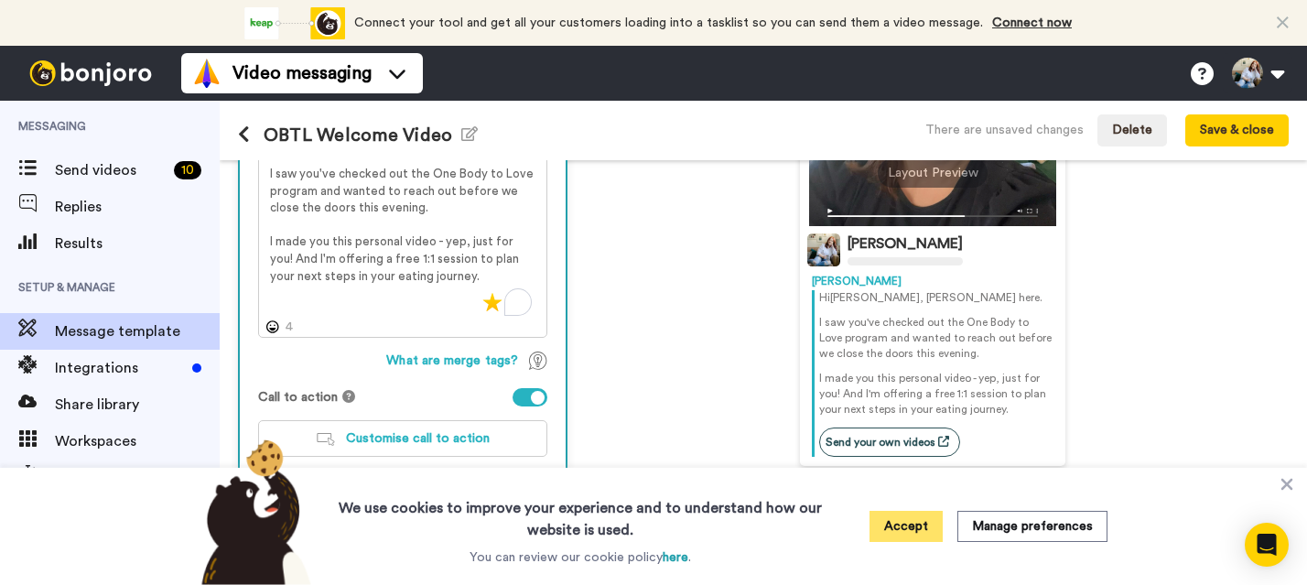
click at [915, 528] on button "Accept" at bounding box center [905, 526] width 73 height 31
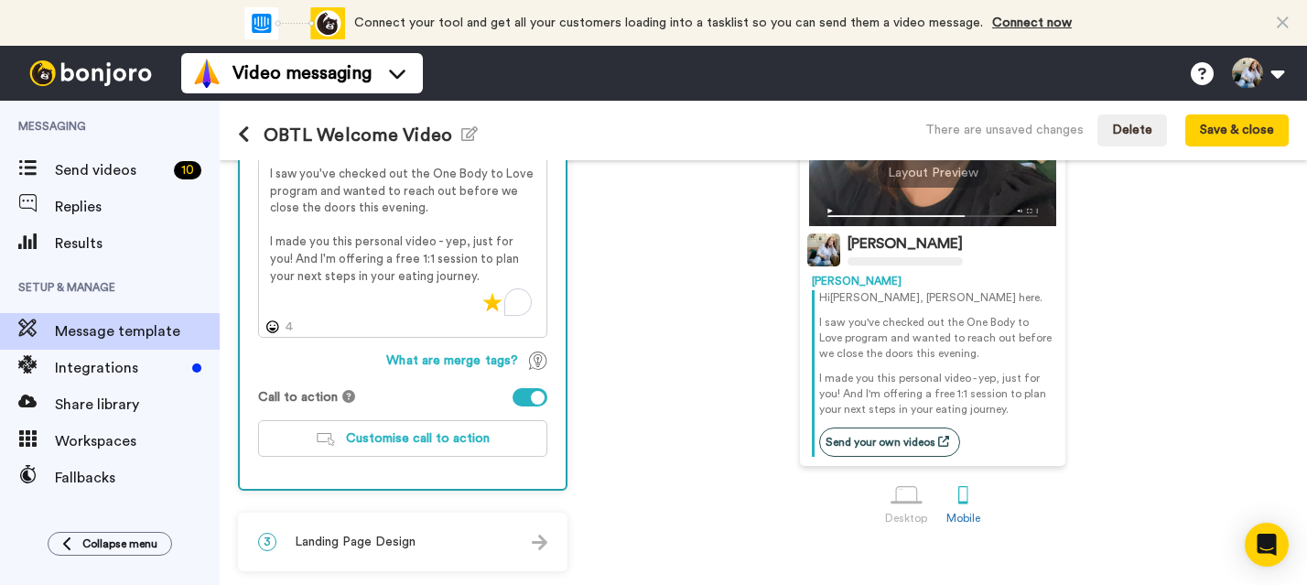
click at [539, 538] on img at bounding box center [540, 542] width 16 height 16
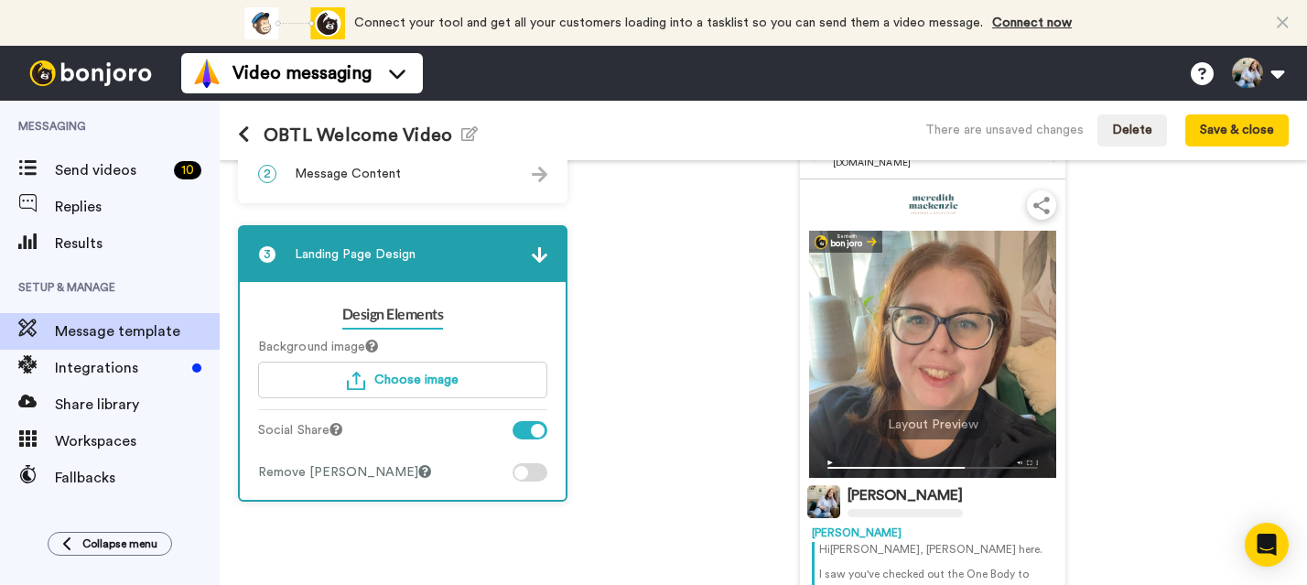
scroll to position [55, 0]
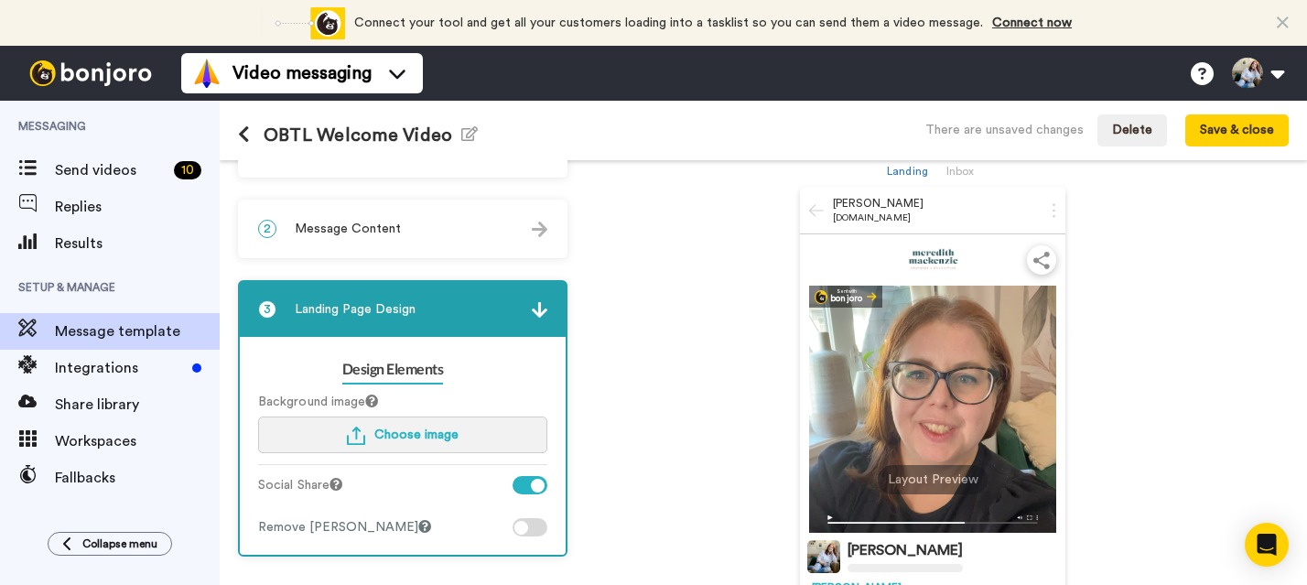
click at [389, 438] on span "Choose image" at bounding box center [416, 434] width 84 height 13
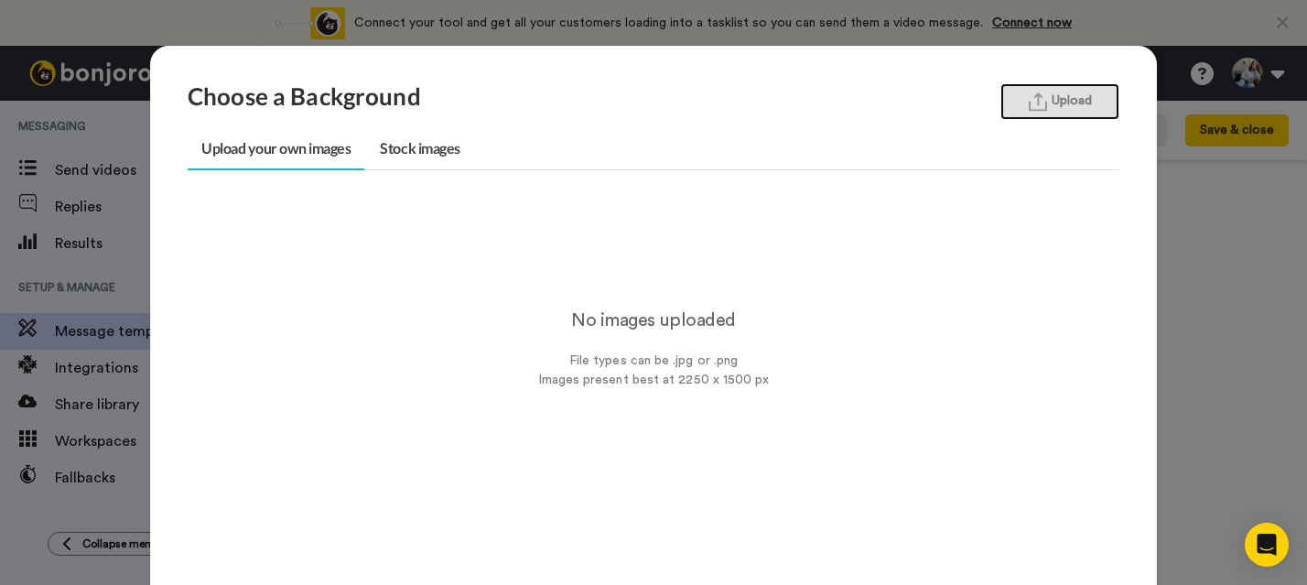
click at [1059, 106] on button "Upload" at bounding box center [1059, 101] width 119 height 37
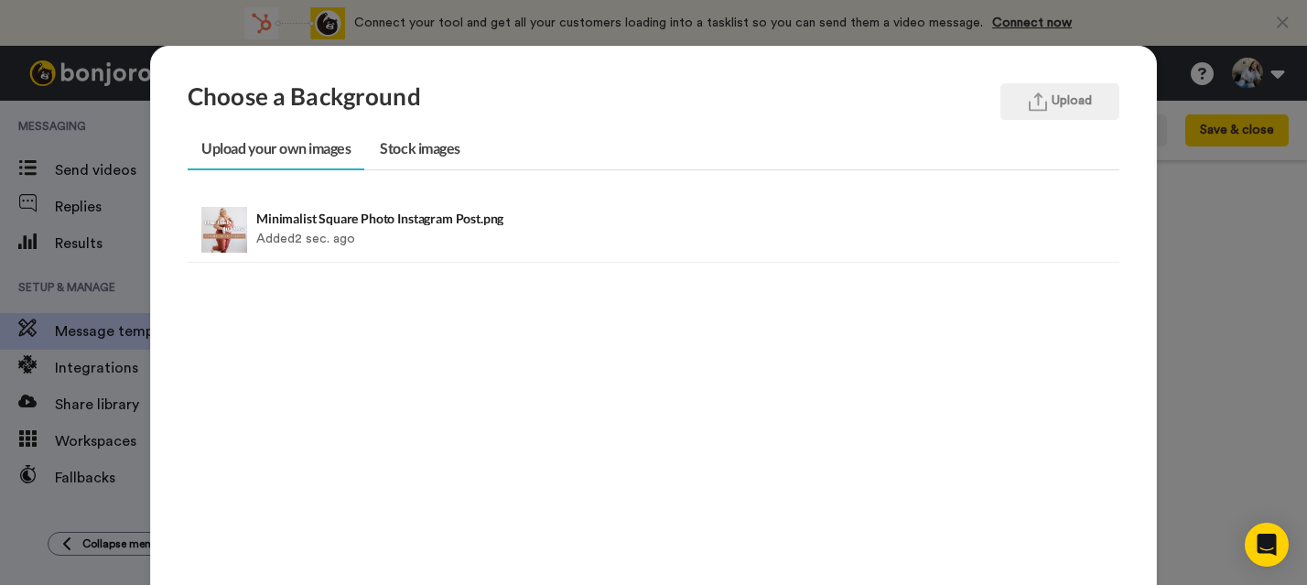
click at [1174, 300] on div "Choose a Background Upload Upload your own images Stock images Minimalist Squar…" at bounding box center [653, 292] width 1307 height 585
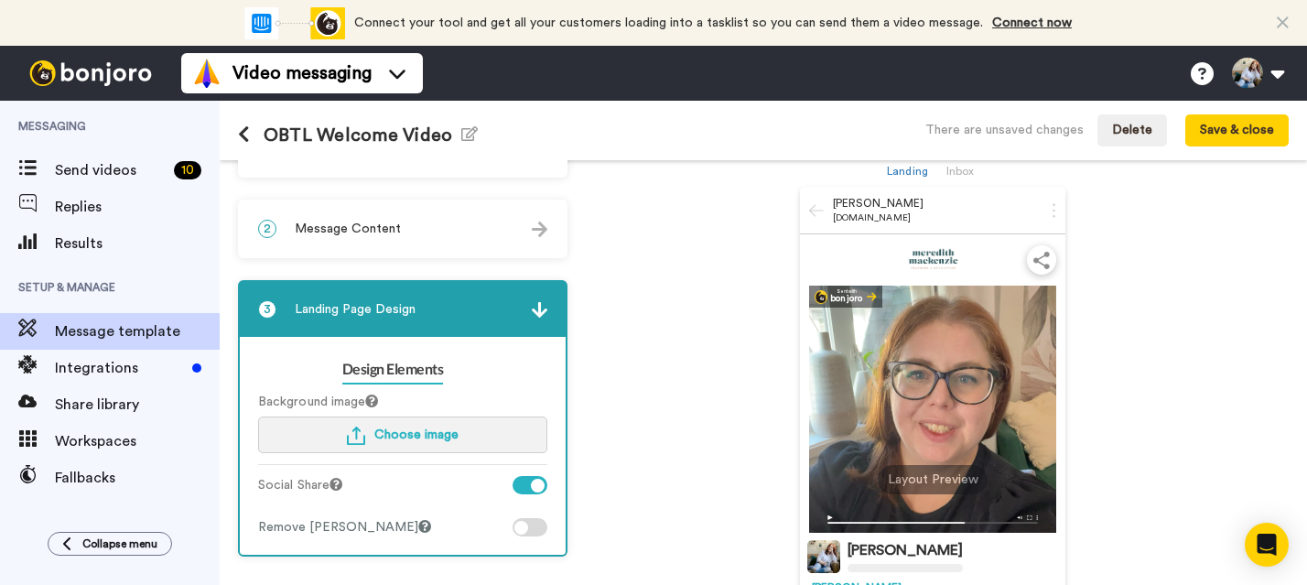
click at [410, 434] on span "Choose image" at bounding box center [416, 434] width 84 height 13
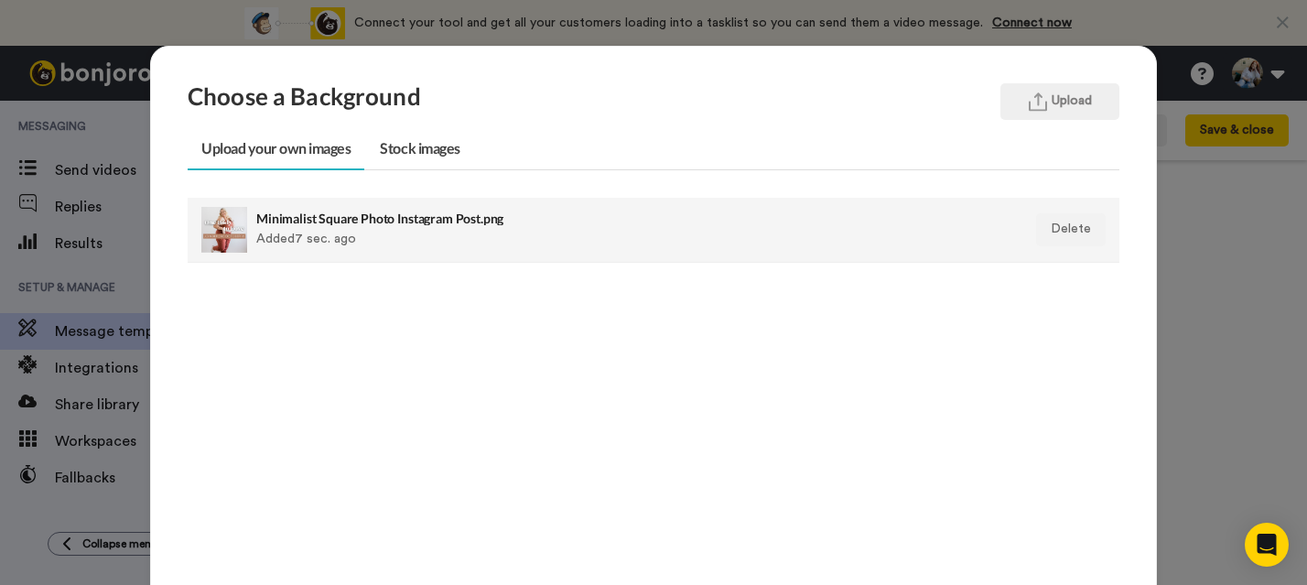
click at [289, 219] on h4 "Minimalist Square Photo Instagram Post.png" at bounding box center [563, 218] width 615 height 14
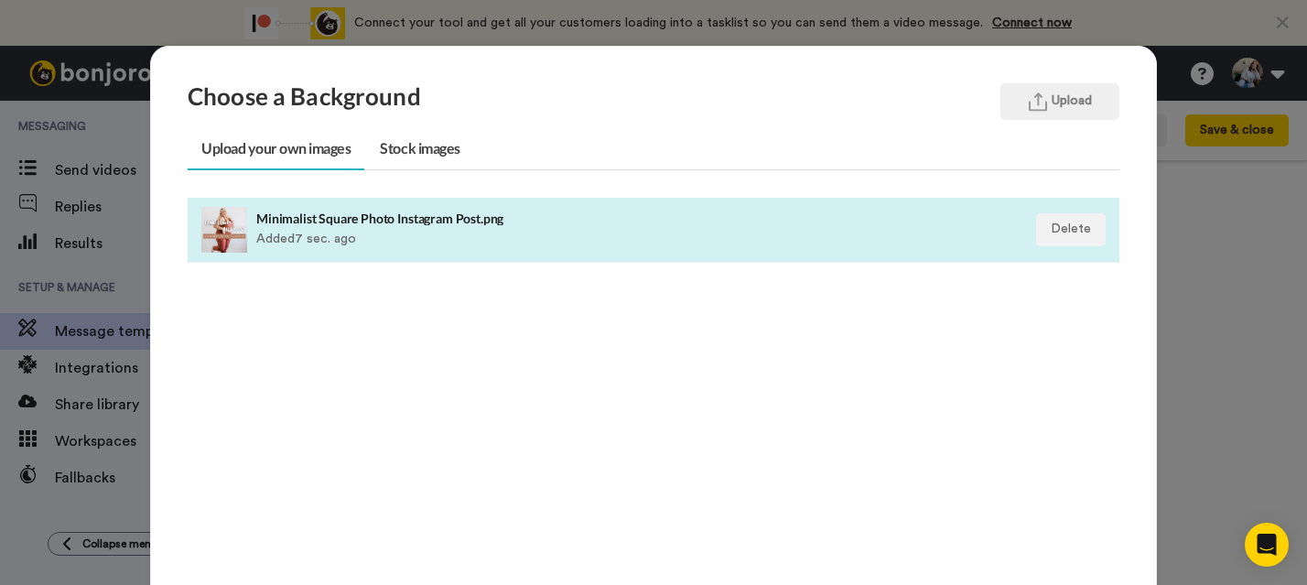
click at [357, 253] on li "Minimalist Square Photo Instagram Post.png Added 7 sec. ago Delete" at bounding box center [653, 230] width 931 height 65
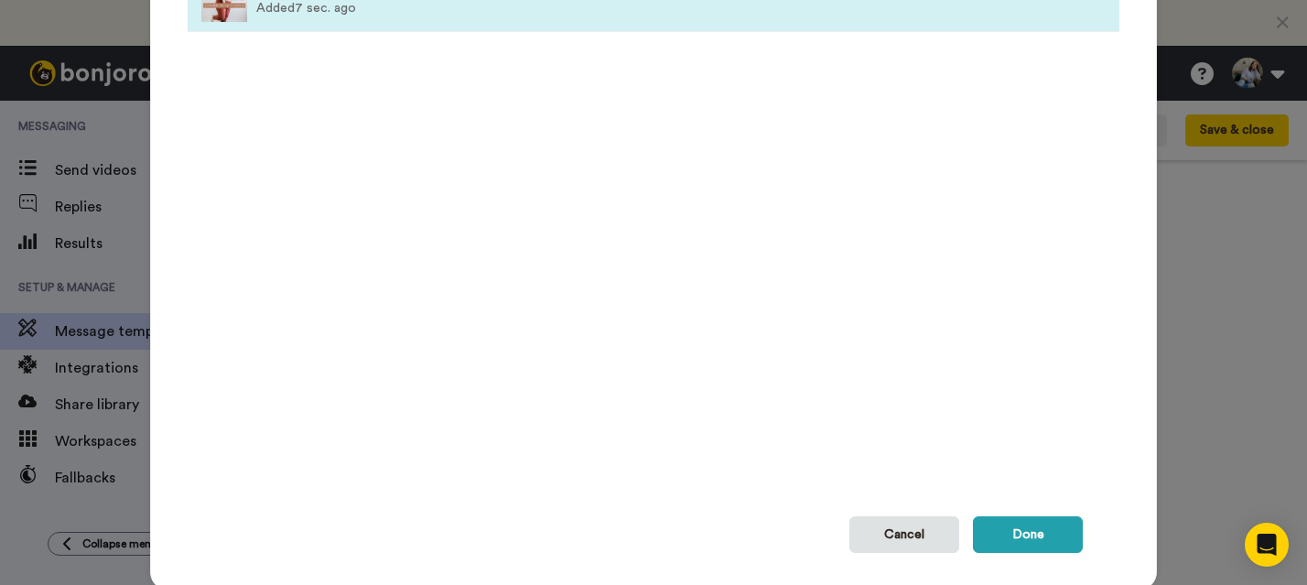
scroll to position [282, 0]
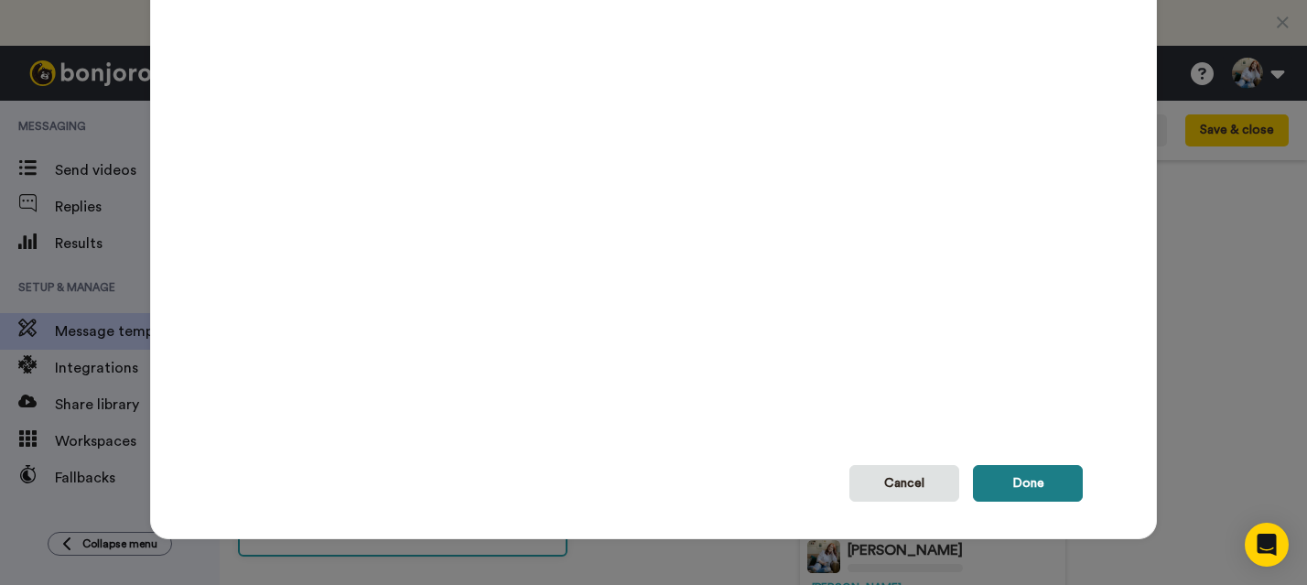
click at [1022, 495] on button "Done" at bounding box center [1028, 483] width 110 height 37
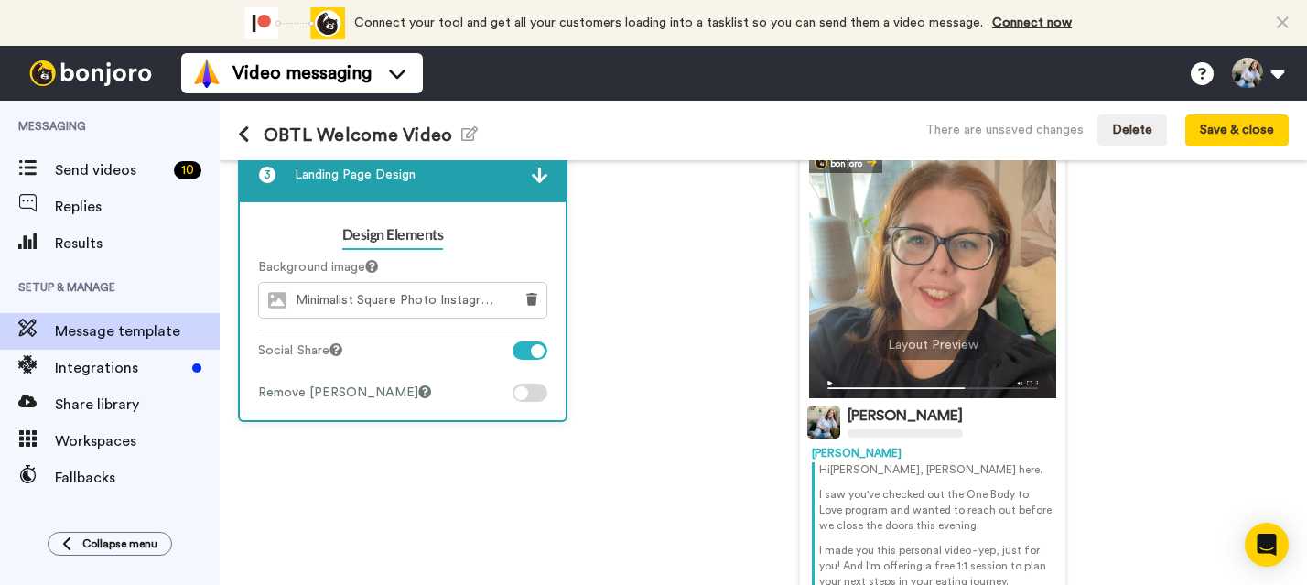
scroll to position [0, 0]
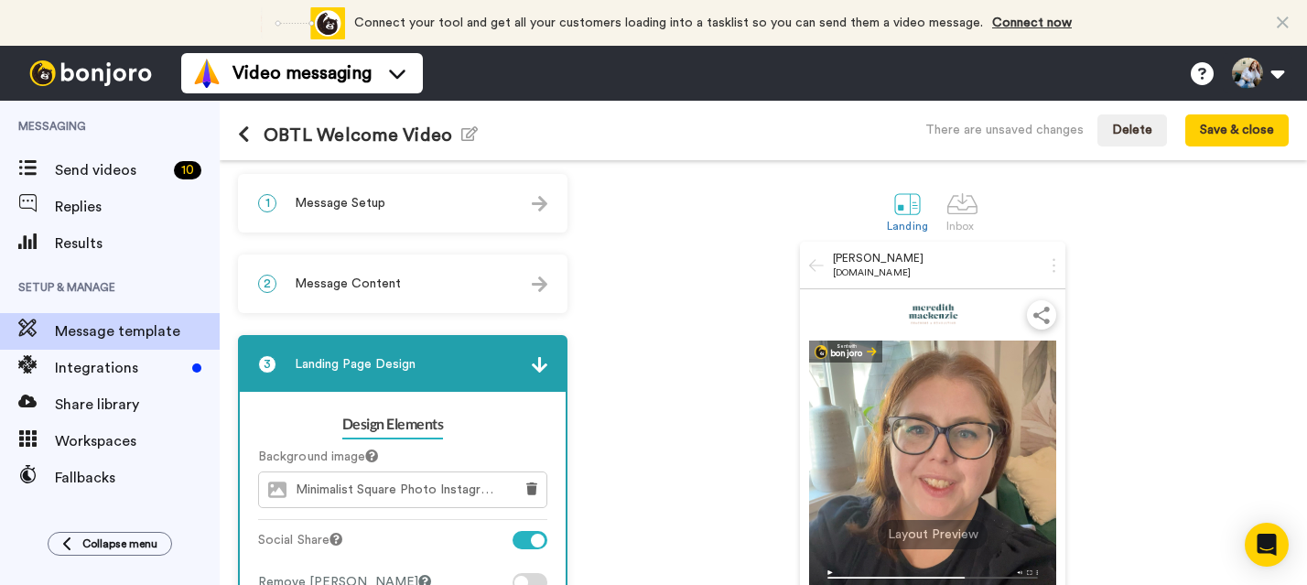
click at [376, 213] on div "1 Message Setup" at bounding box center [403, 203] width 326 height 55
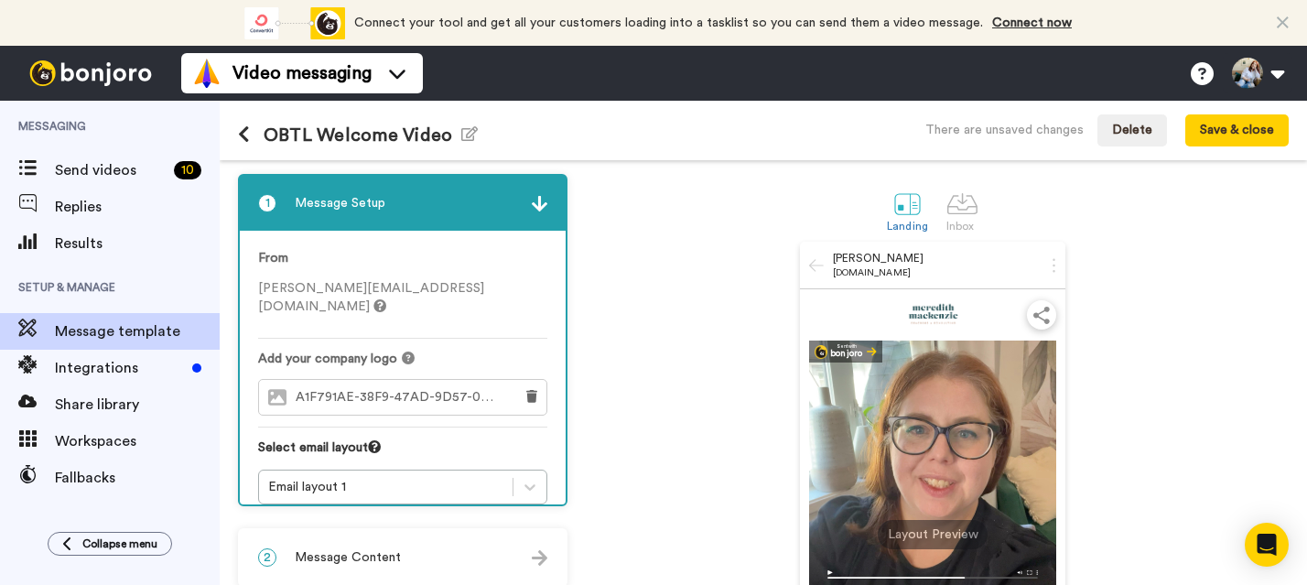
click at [476, 390] on span "A1F791AE-38F9-47AD-9D57-0CB36D66E28B.png" at bounding box center [400, 398] width 208 height 16
click at [403, 380] on div "A1F791AE-38F9-47AD-9D57-0CB36D66E28B.png" at bounding box center [381, 397] width 244 height 35
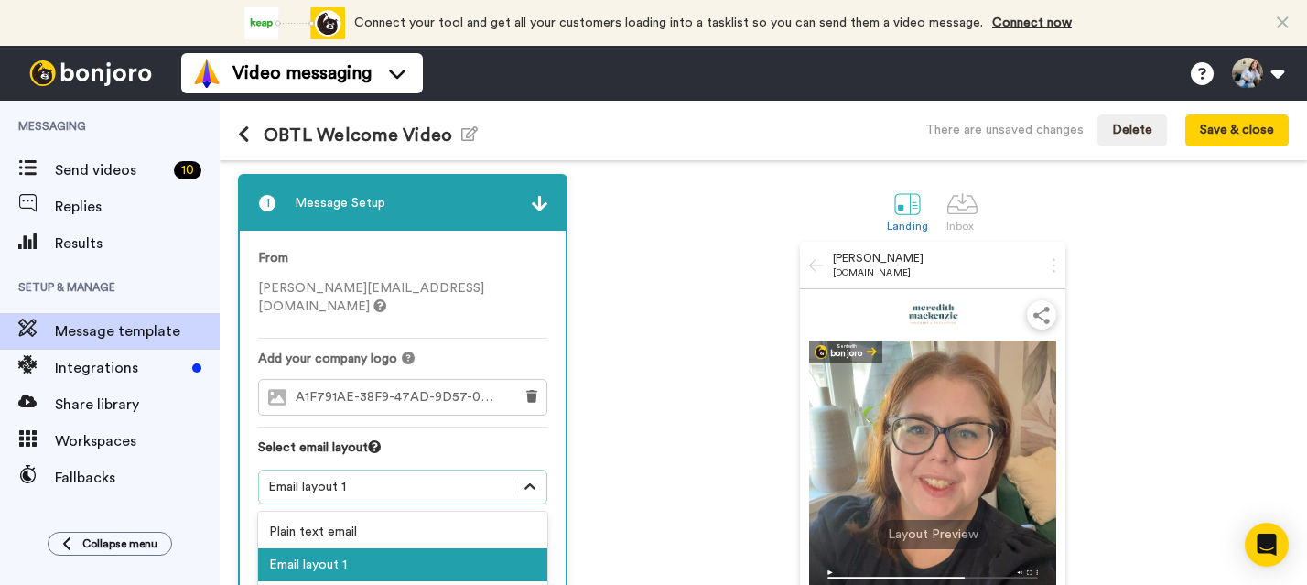
scroll to position [88, 0]
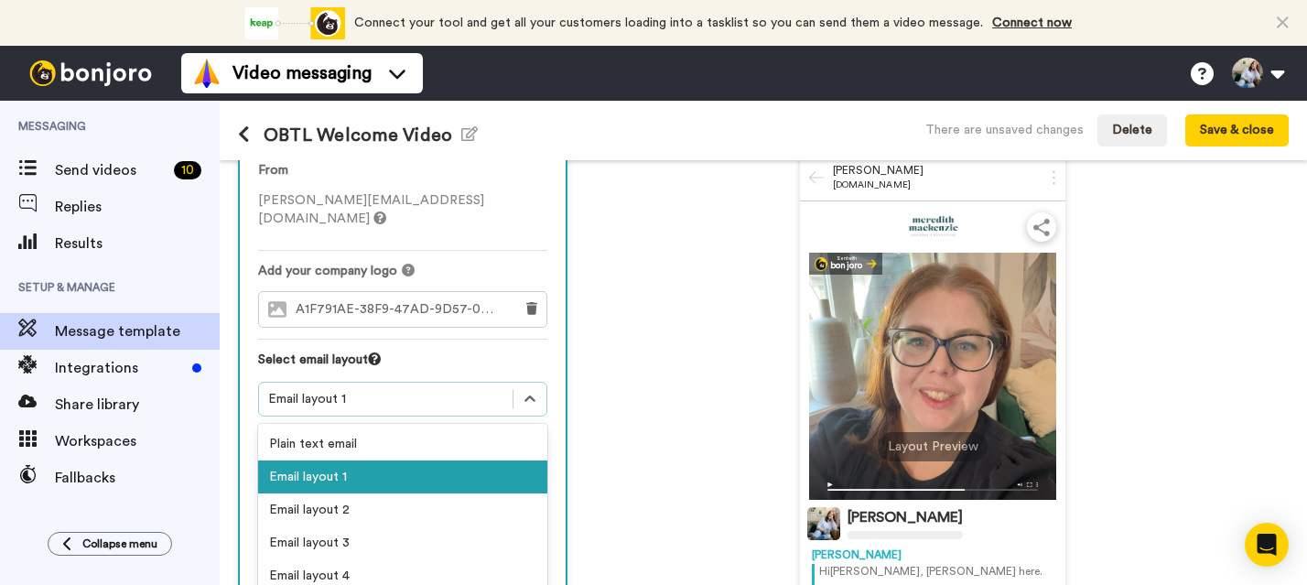
click at [513, 469] on div "option Email layout 1 selected, 2 of 5. 5 results available. Use Up and Down to…" at bounding box center [402, 489] width 289 height 214
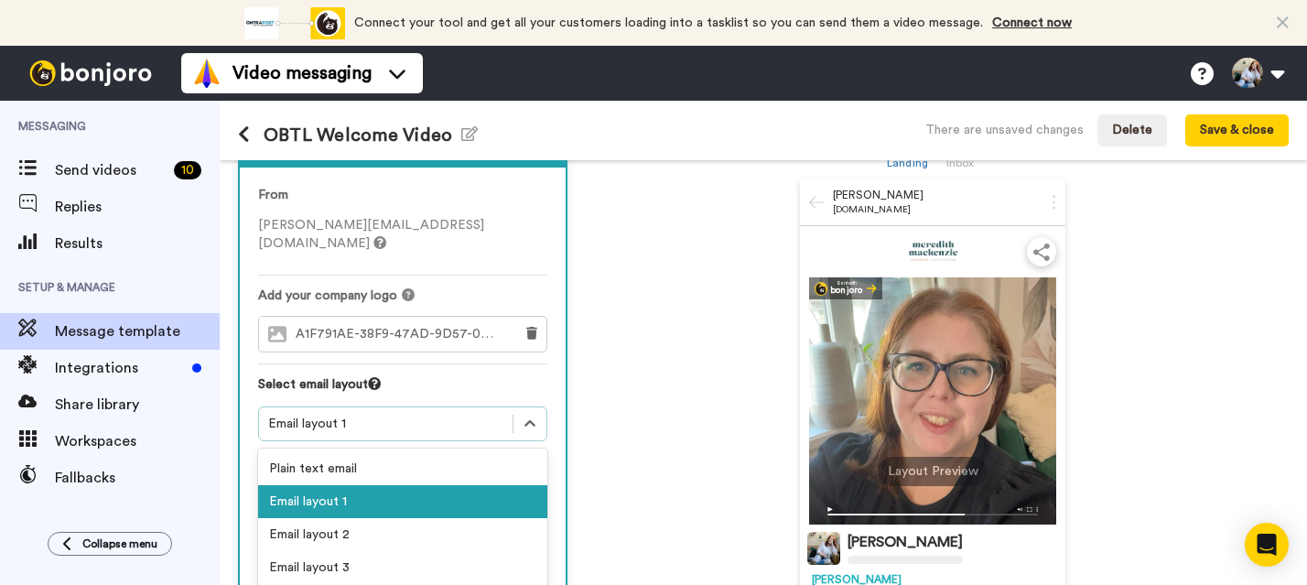
scroll to position [0, 0]
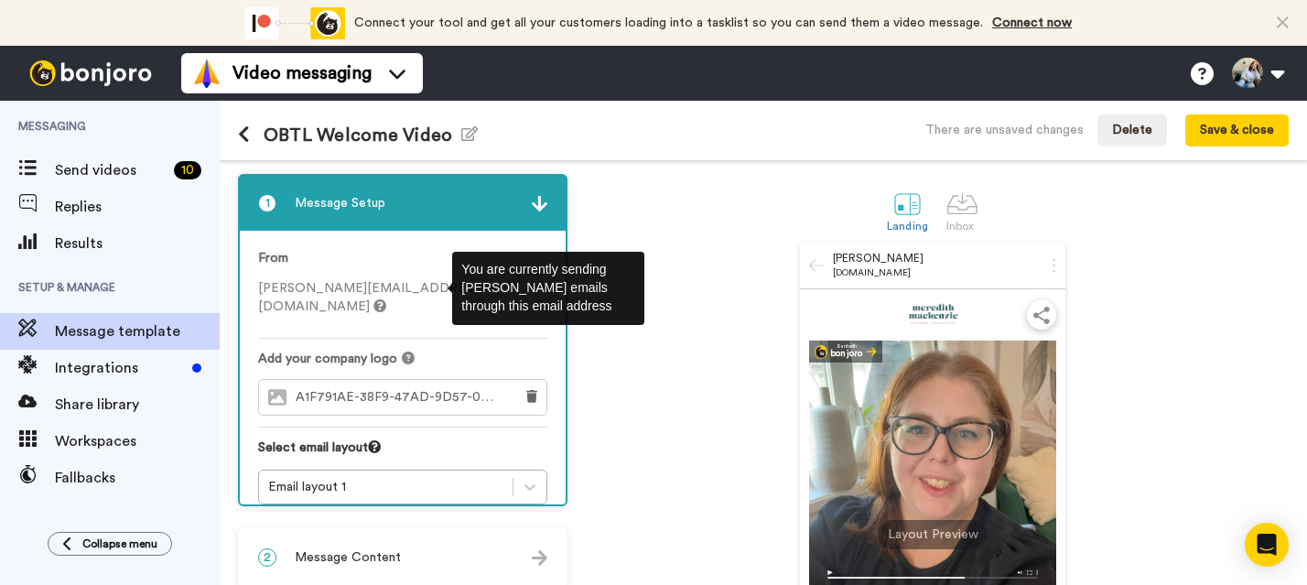
click at [386, 299] on icon at bounding box center [379, 305] width 13 height 13
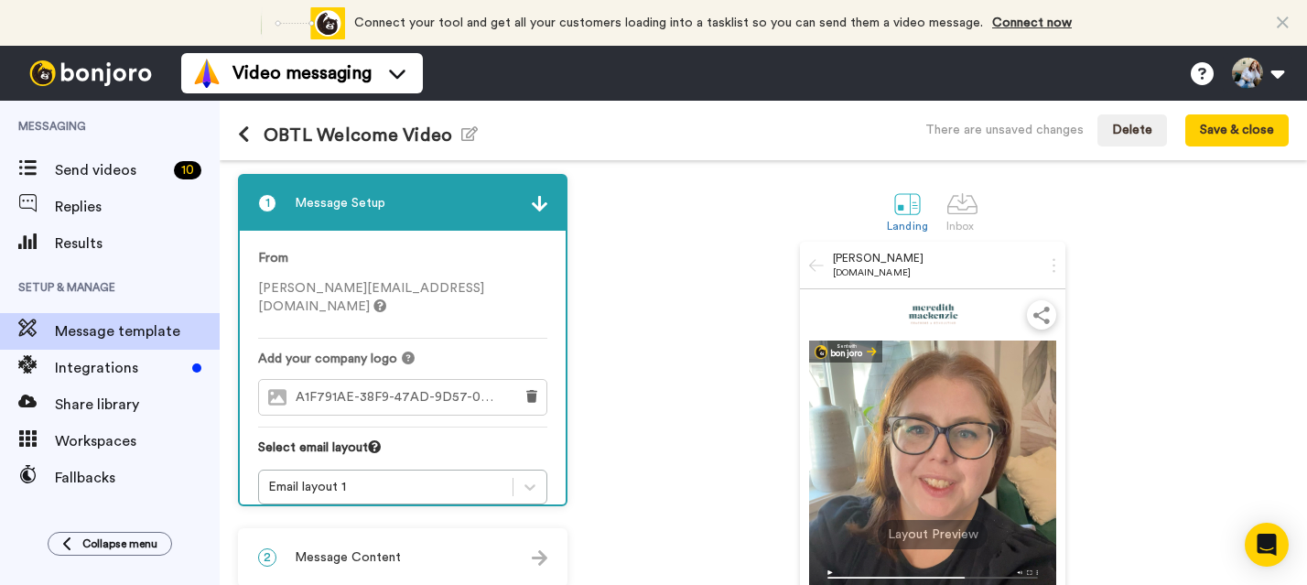
click at [391, 290] on span "meredith@parallelwellness.ca" at bounding box center [371, 297] width 226 height 31
click at [1279, 129] on button "Save & close" at bounding box center [1236, 130] width 103 height 33
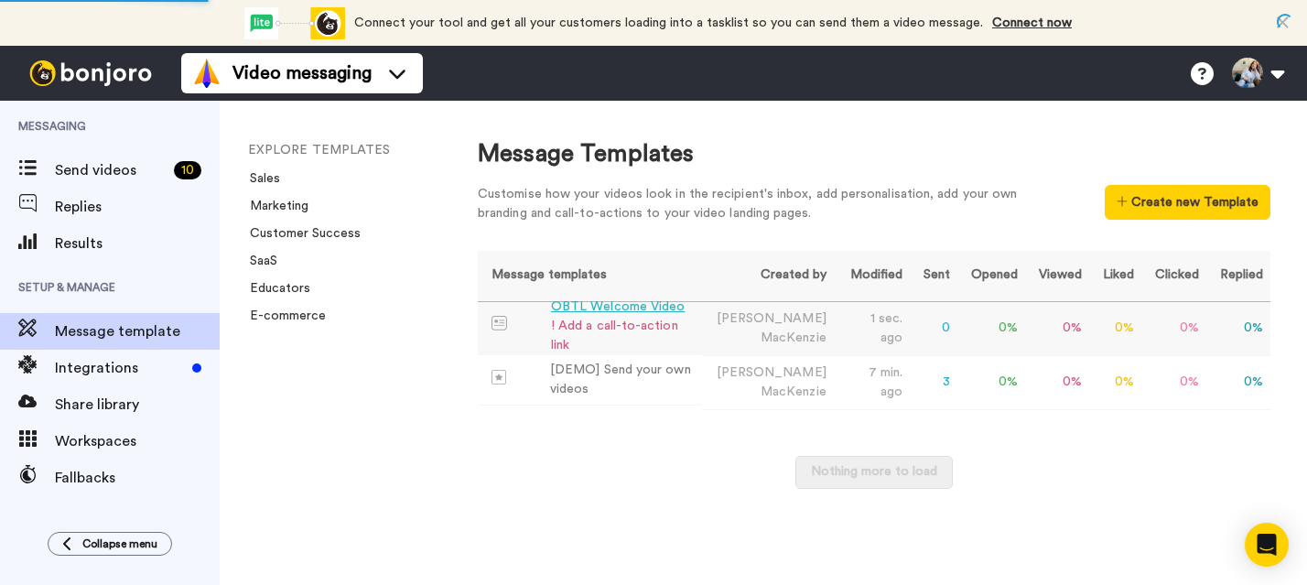
click at [672, 339] on div "! Add a call-to-action link" at bounding box center [623, 336] width 144 height 38
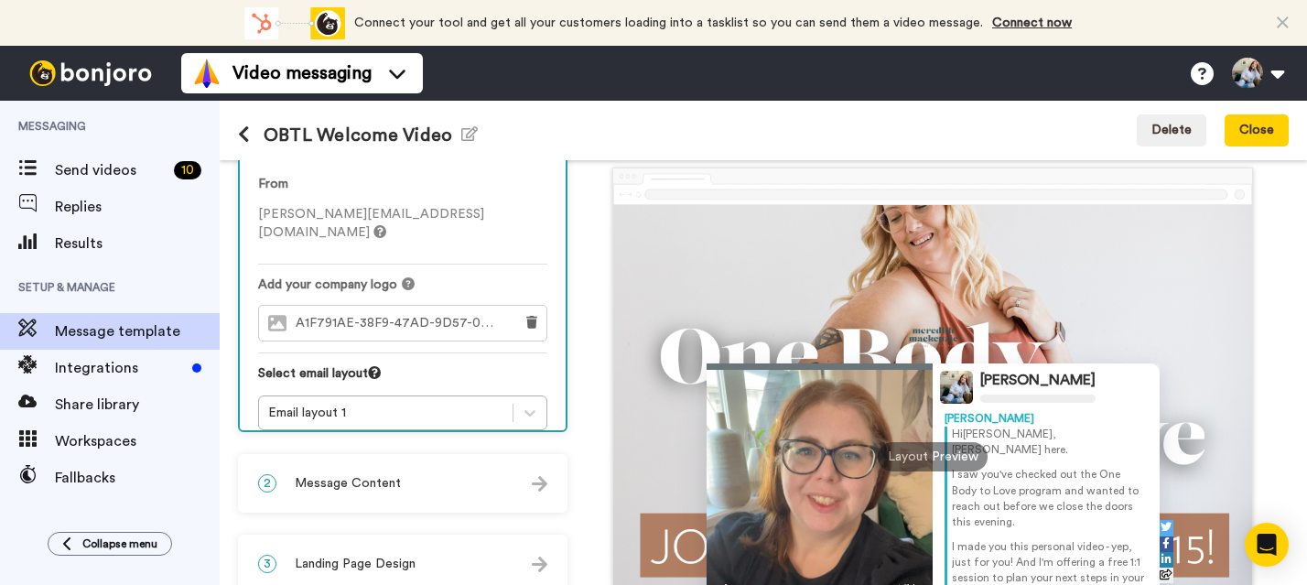
scroll to position [70, 0]
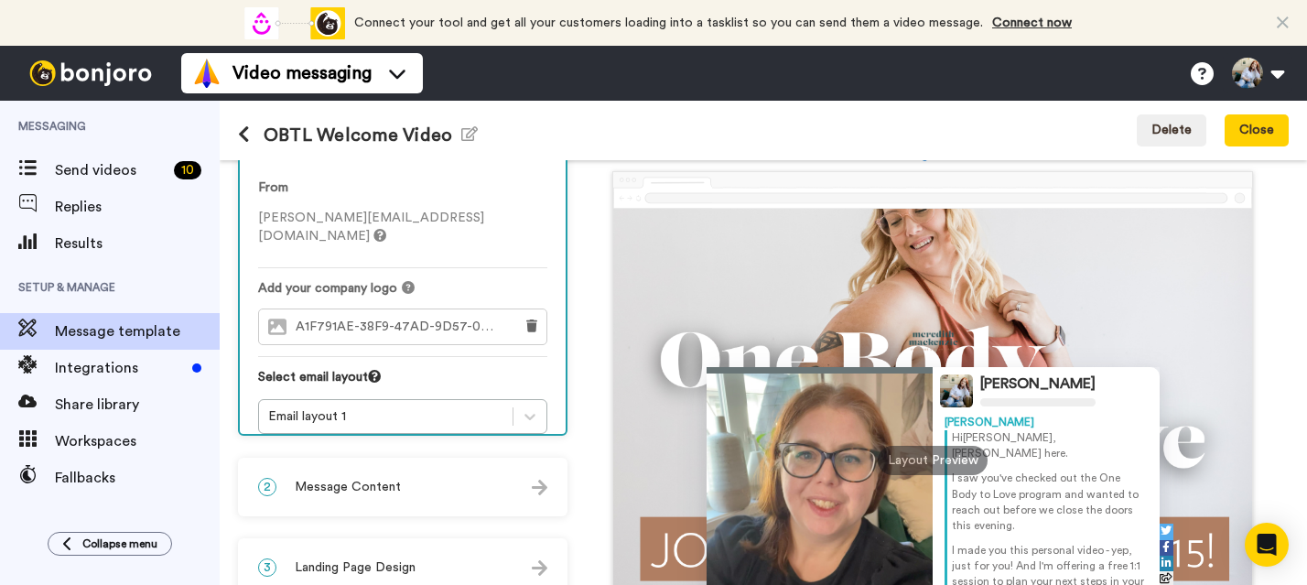
click at [424, 497] on div "2 Message Content" at bounding box center [403, 486] width 326 height 55
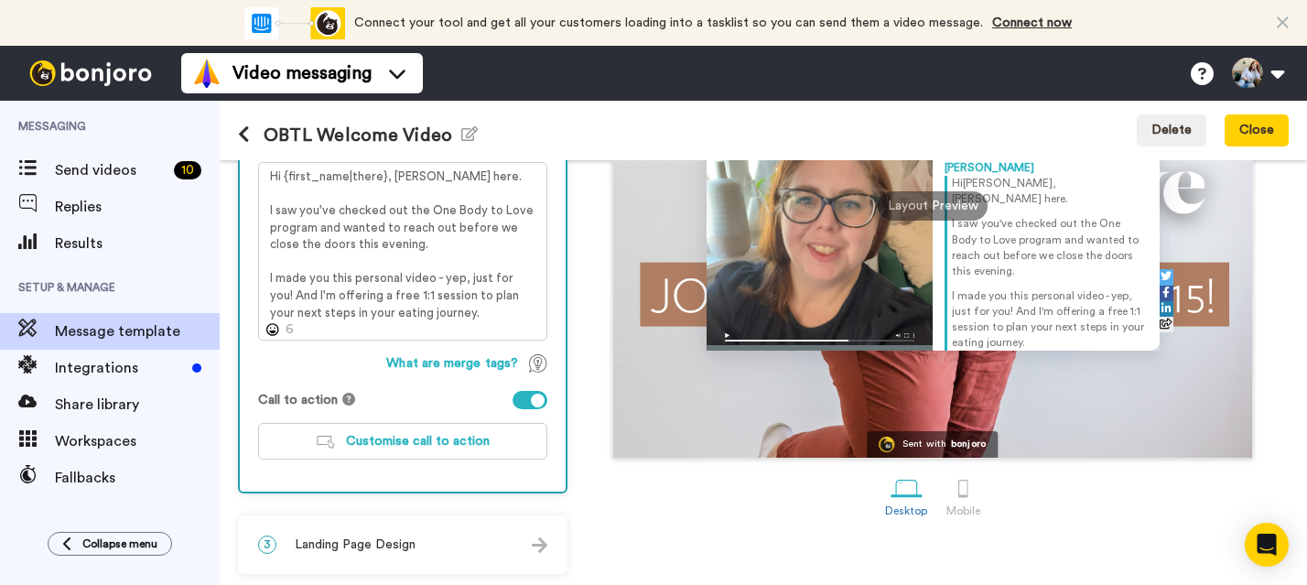
scroll to position [328, 0]
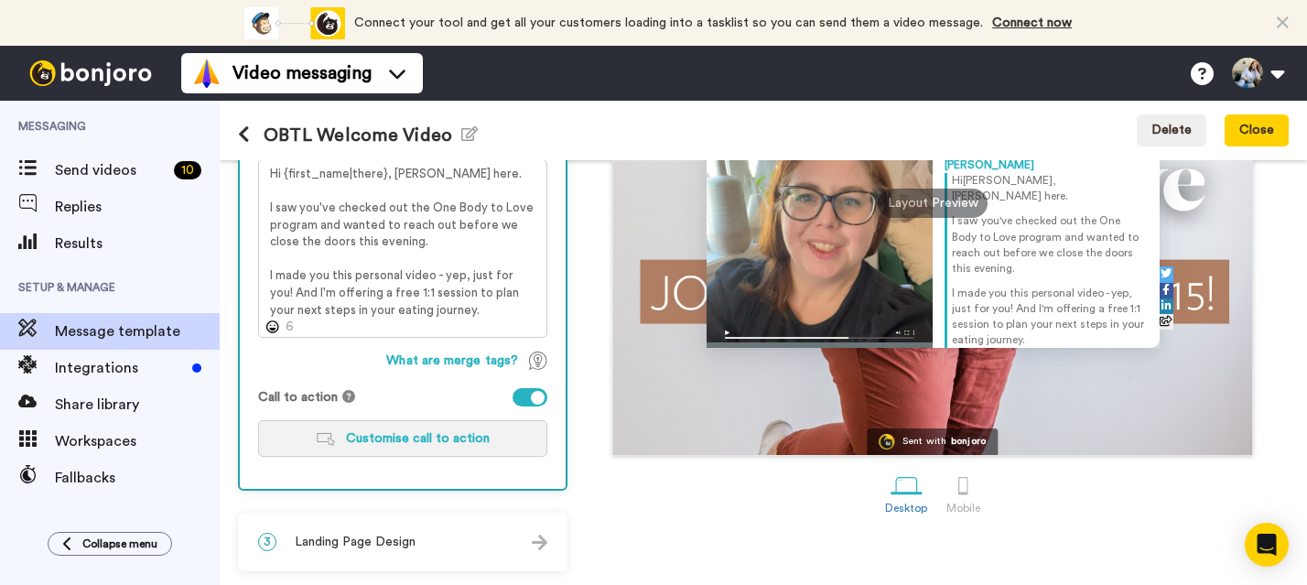
click at [437, 438] on span "Customise call to action" at bounding box center [418, 438] width 144 height 13
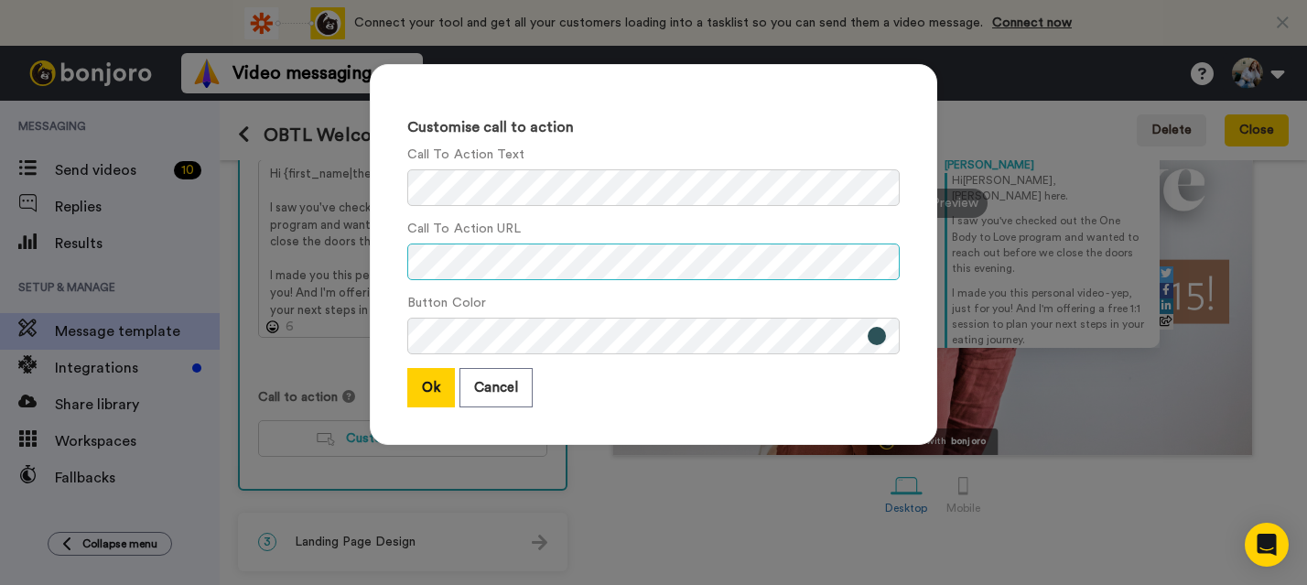
click at [351, 225] on div "Customise call to action Call To Action Text Call To Action URL Button Color Ok…" at bounding box center [653, 264] width 604 height 436
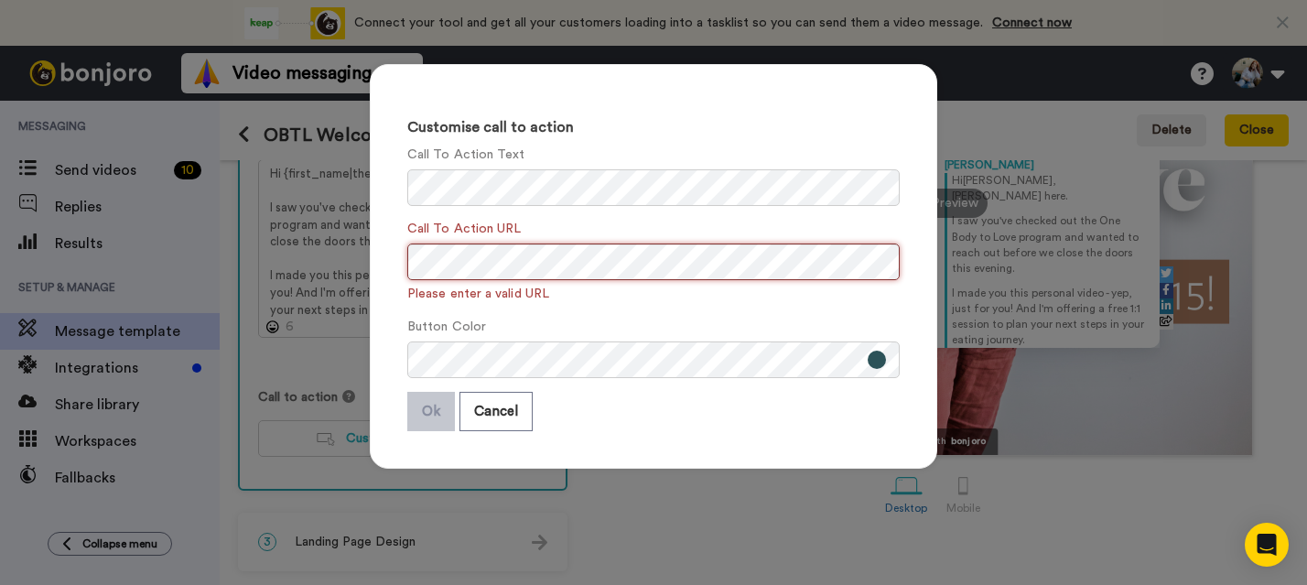
click at [320, 242] on div "Customise call to action Call To Action Text Call To Action URL Please enter a …" at bounding box center [653, 292] width 1307 height 585
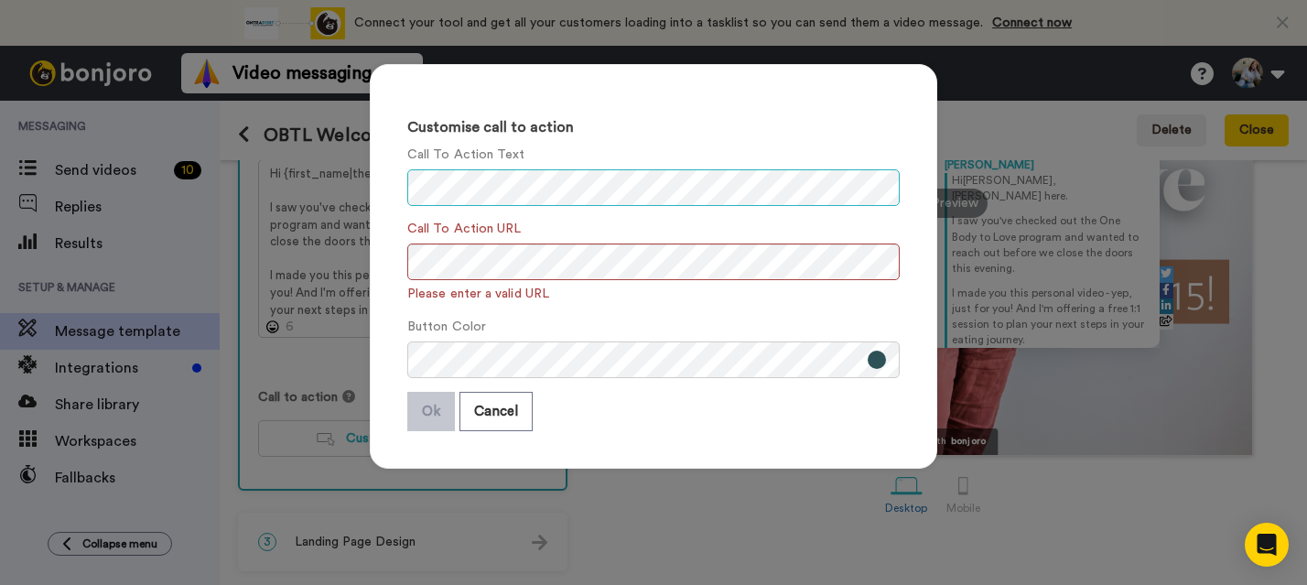
click at [370, 185] on div "Customise call to action Call To Action Text Call To Action URL Please enter a …" at bounding box center [653, 266] width 567 height 404
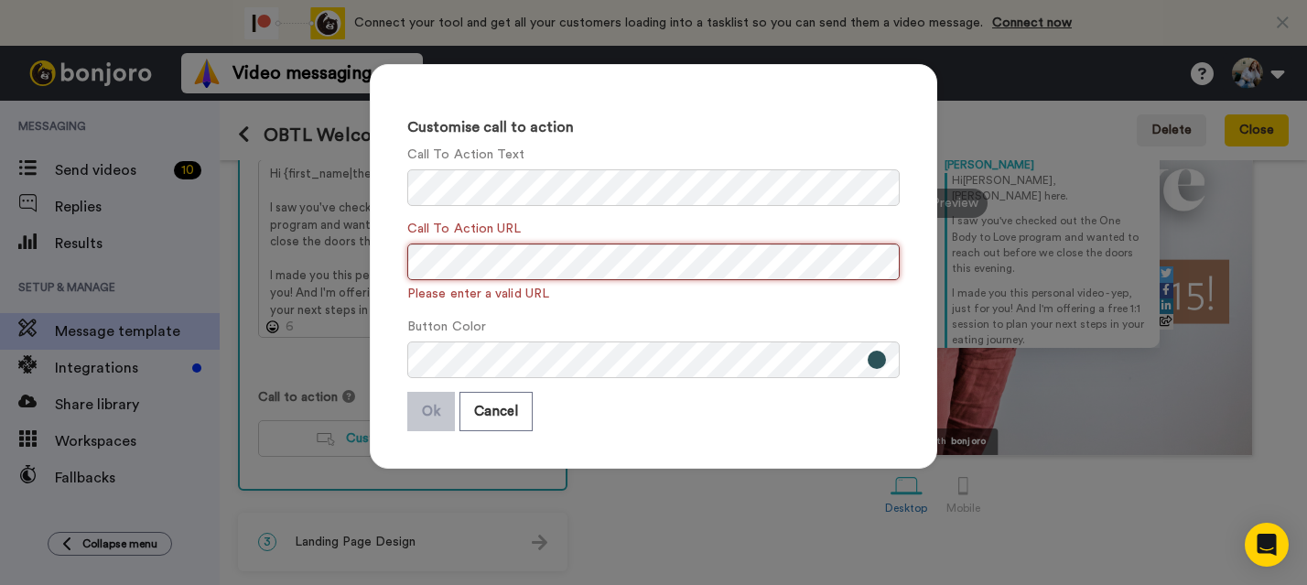
click at [330, 250] on div "Customise call to action Call To Action Text Call To Action URL Please enter a …" at bounding box center [653, 292] width 1307 height 585
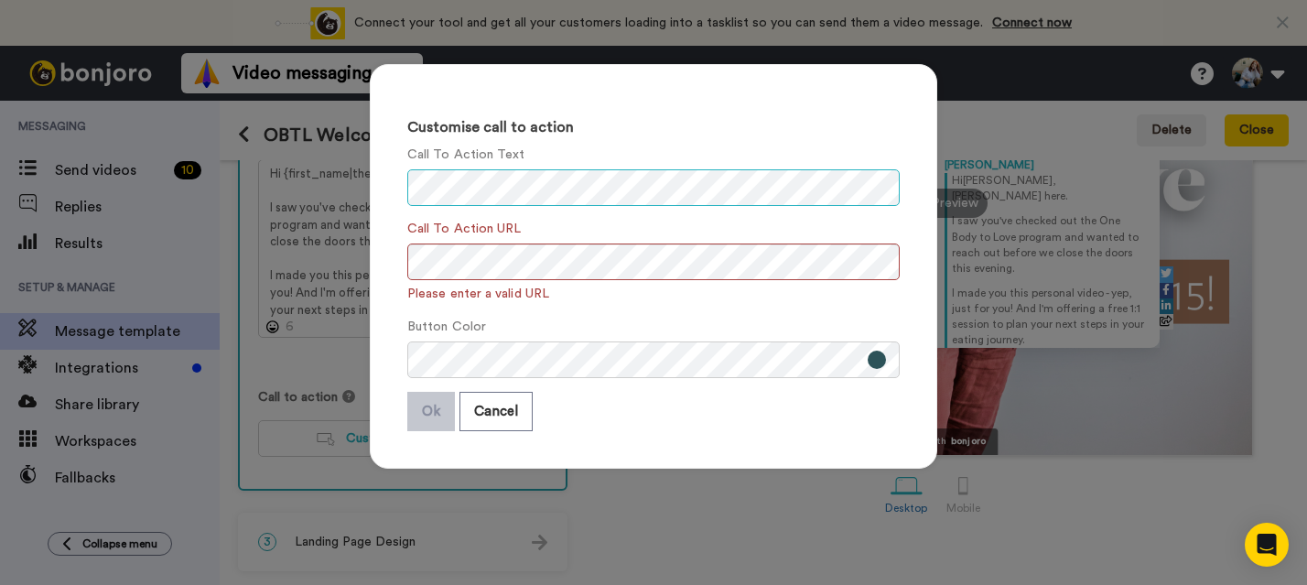
click at [276, 178] on div "Customise call to action Call To Action Text Call To Action URL Please enter a …" at bounding box center [653, 292] width 1307 height 585
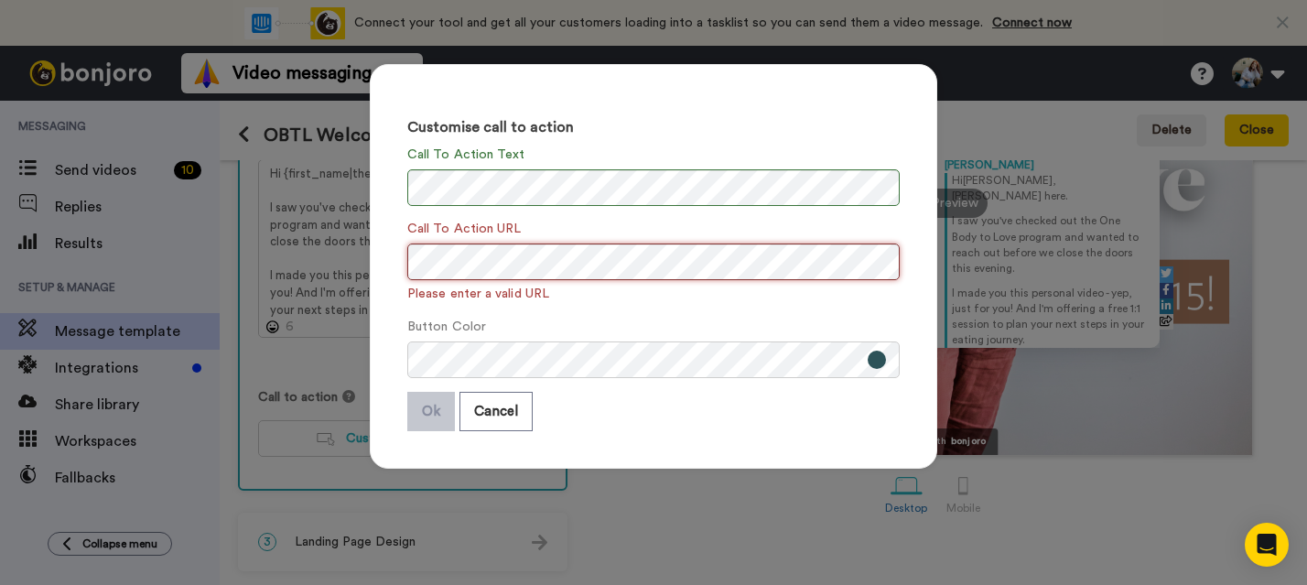
click at [334, 227] on div "Customise call to action Call To Action Text Call To Action URL Please enter a …" at bounding box center [653, 292] width 1307 height 585
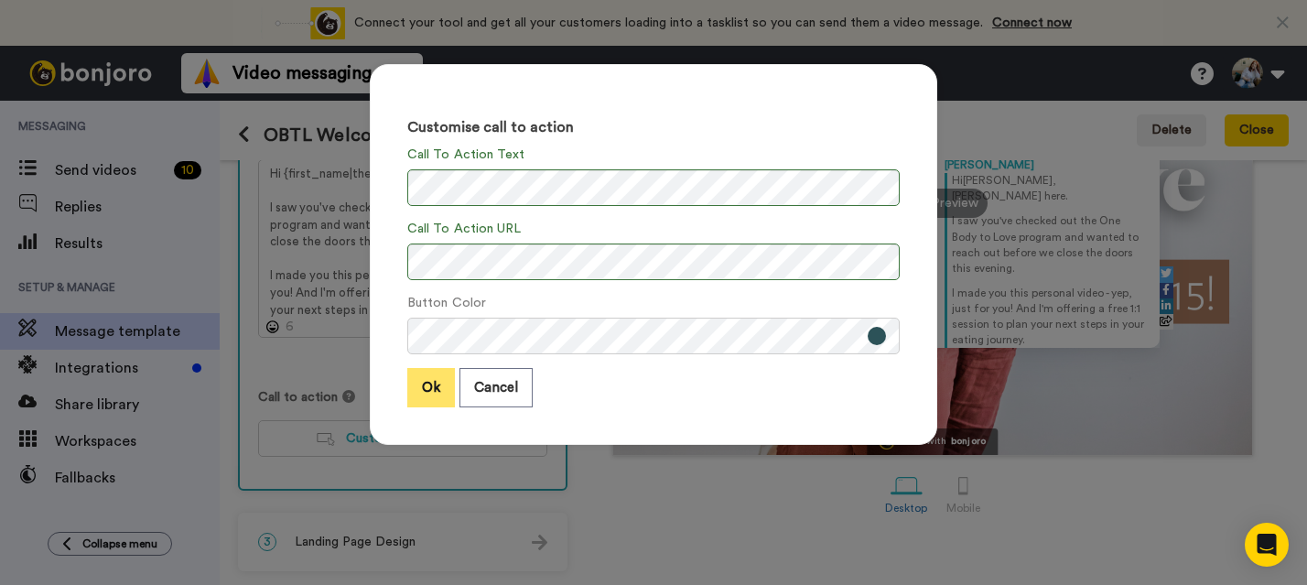
click at [425, 394] on button "Ok" at bounding box center [431, 387] width 48 height 39
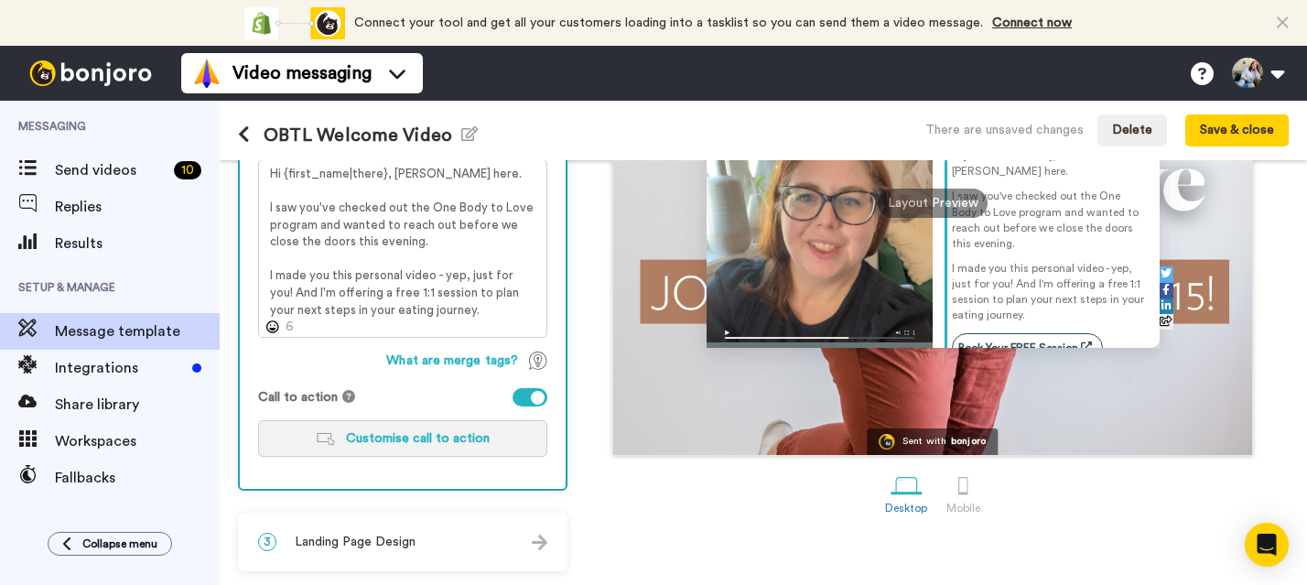
scroll to position [21, 0]
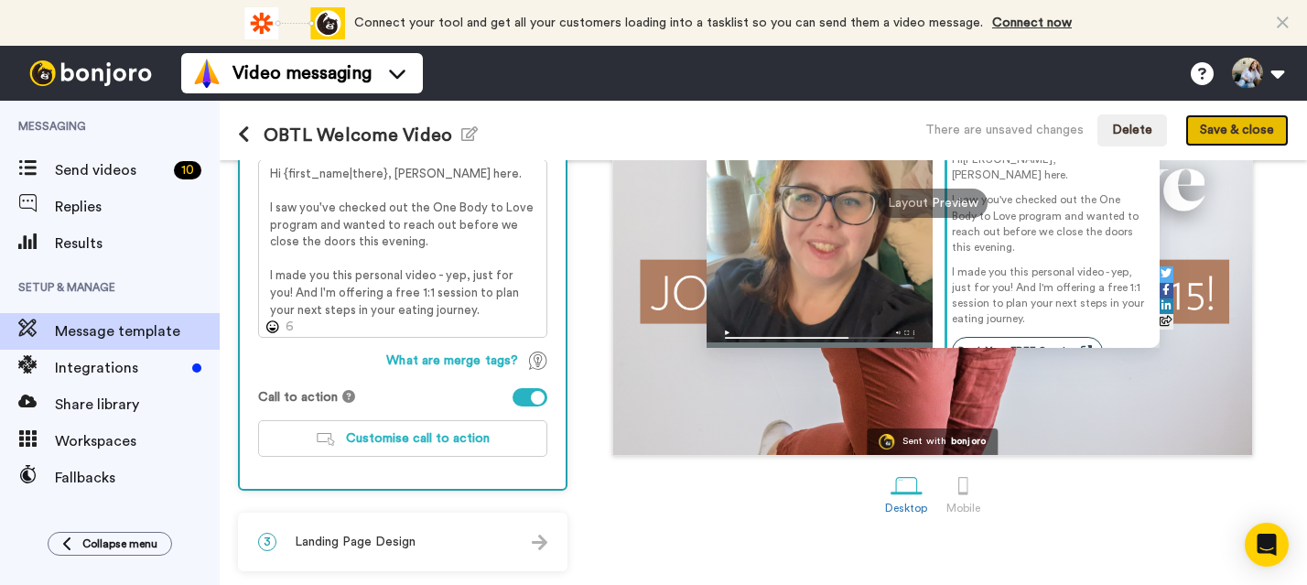
click at [1225, 135] on button "Save & close" at bounding box center [1236, 130] width 103 height 33
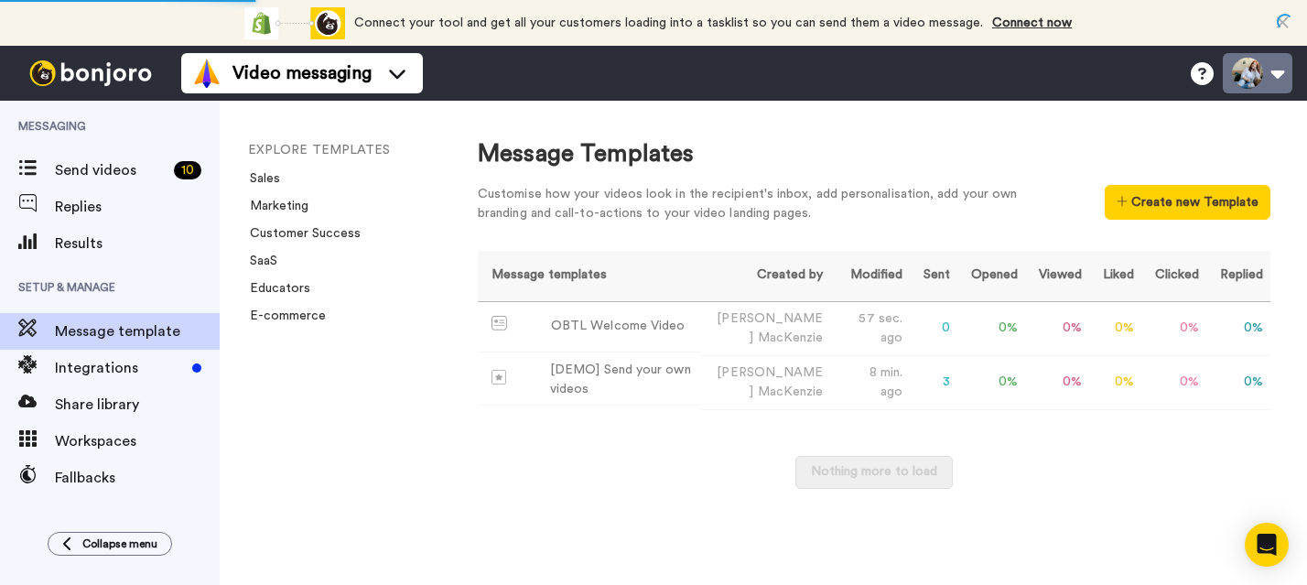
click at [1283, 77] on button at bounding box center [1257, 73] width 70 height 40
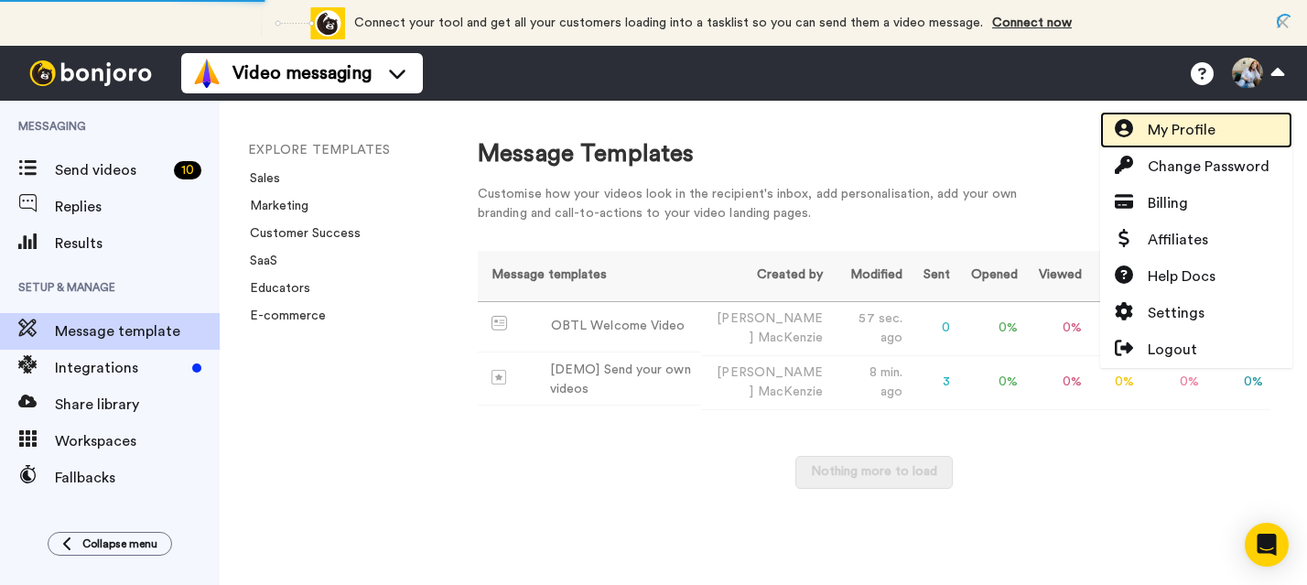
click at [1172, 128] on span "My Profile" at bounding box center [1181, 130] width 68 height 22
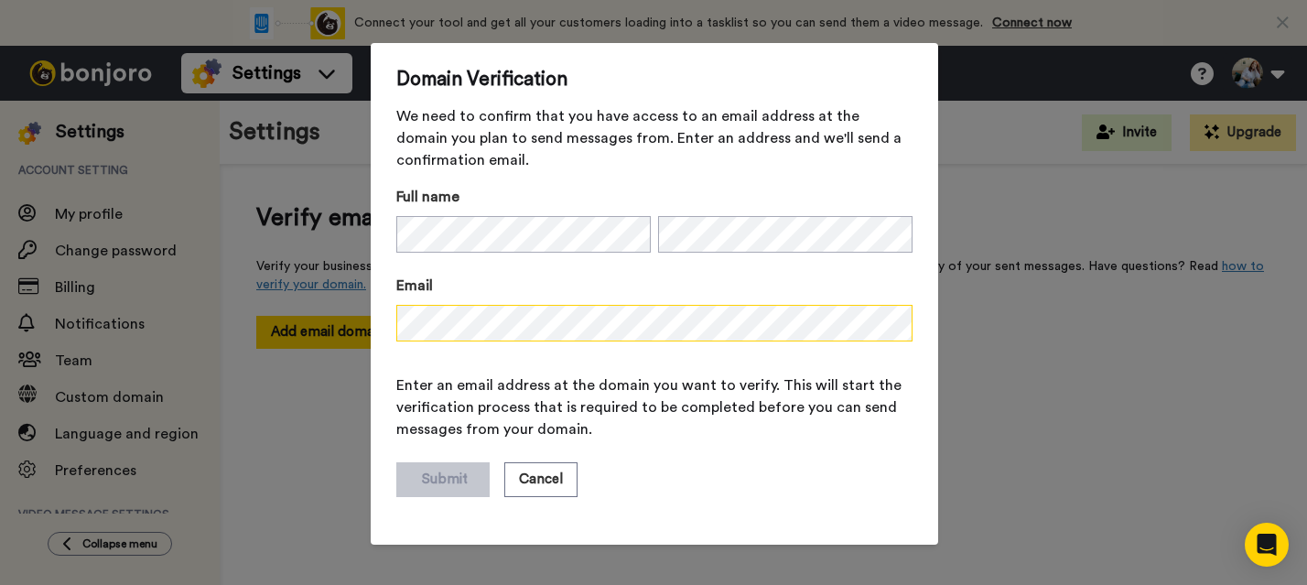
click at [353, 328] on div "Domain Verification We need to confirm that you have access to an email address…" at bounding box center [653, 292] width 1307 height 585
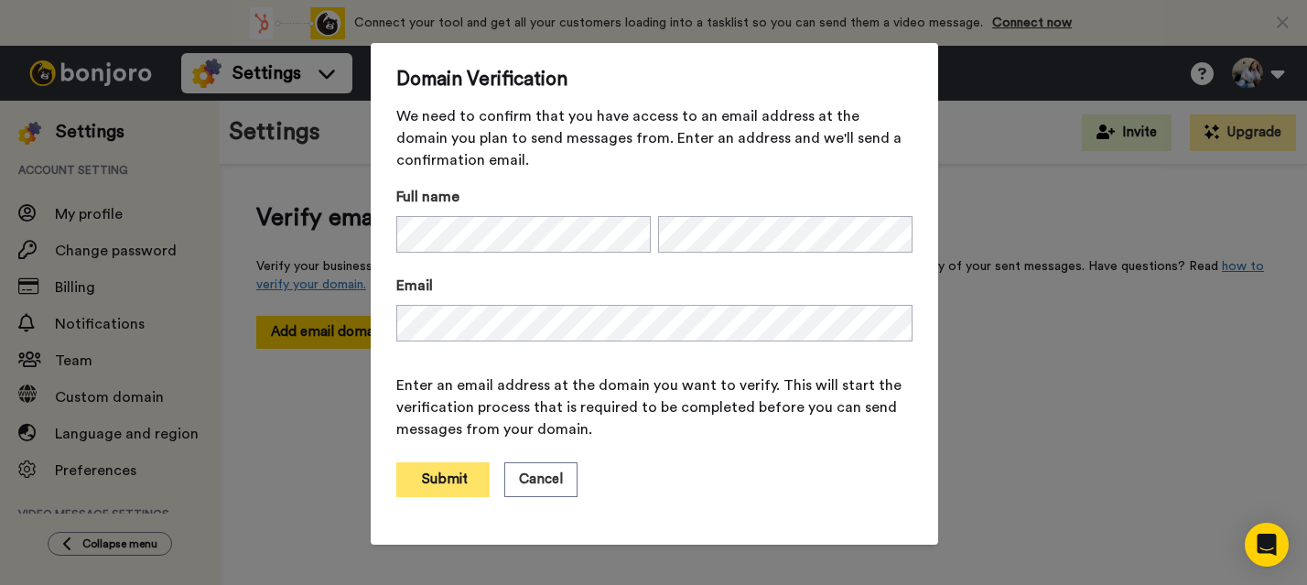
click at [419, 471] on button "Submit" at bounding box center [442, 479] width 93 height 35
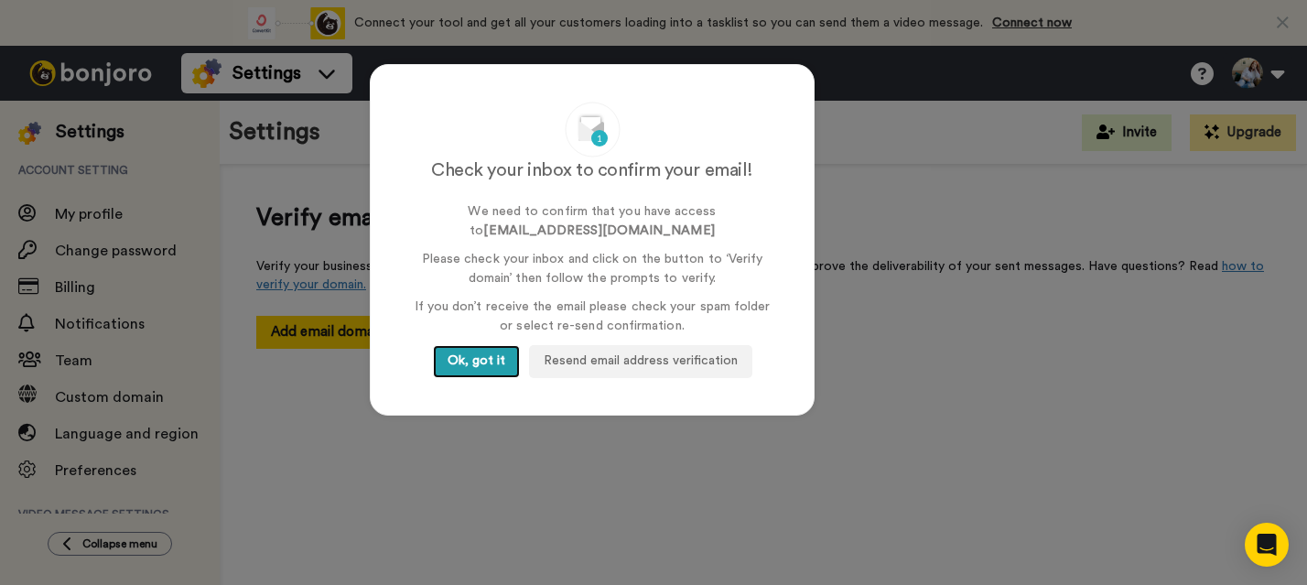
click at [468, 358] on button "Ok, got it" at bounding box center [476, 361] width 87 height 33
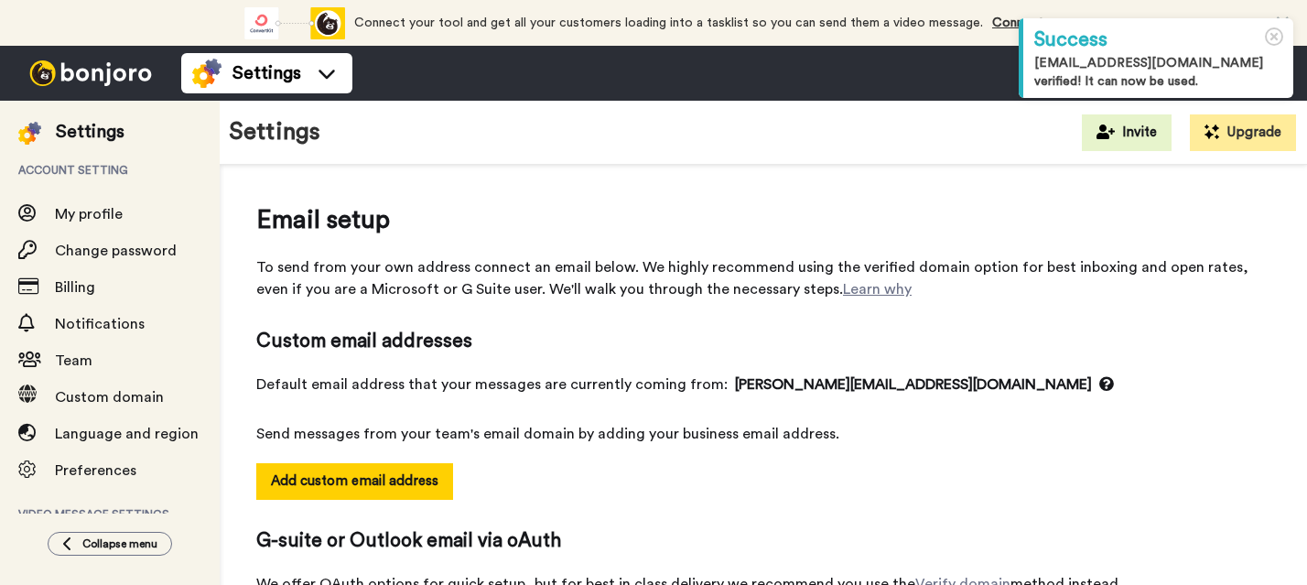
select select "141307"
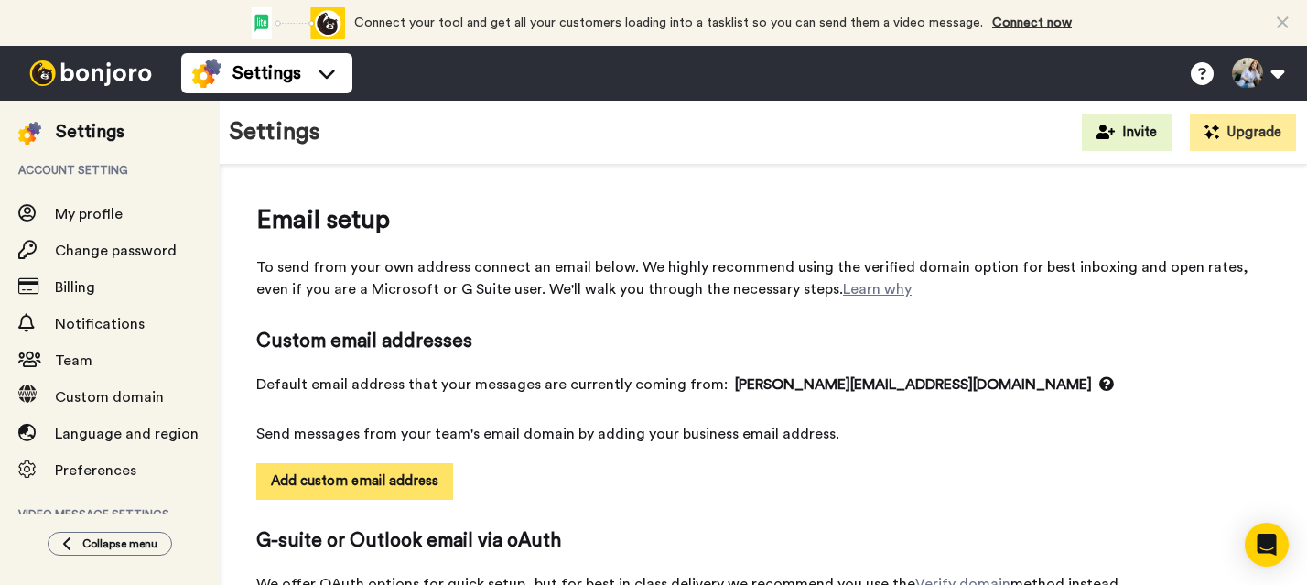
click at [382, 485] on button "Add custom email address" at bounding box center [354, 481] width 197 height 37
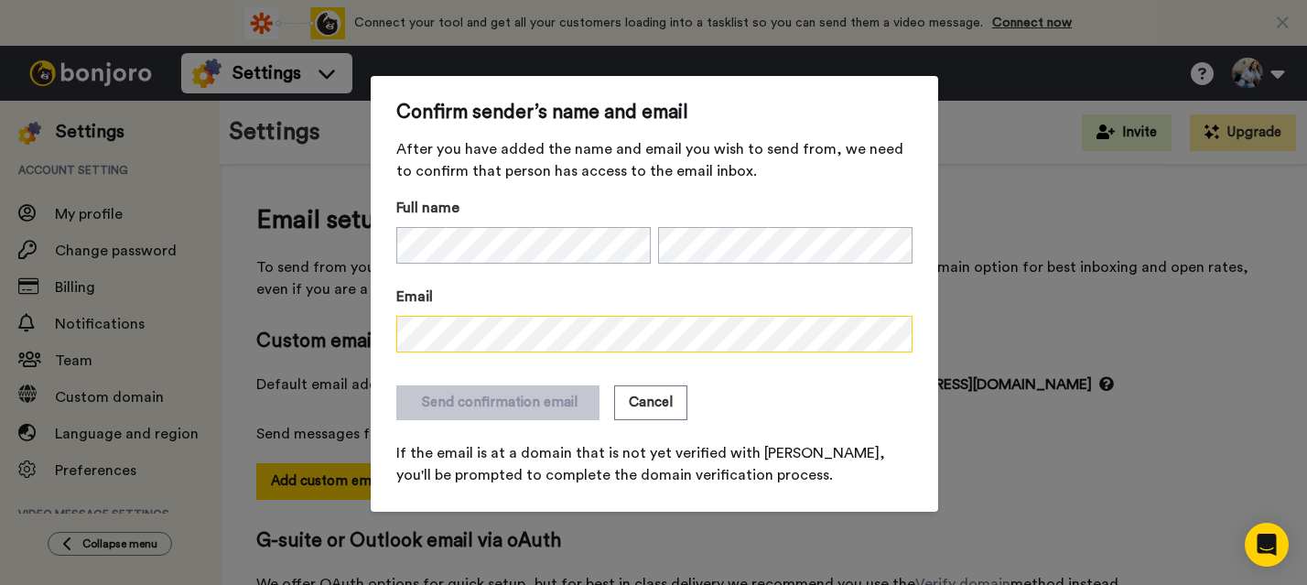
click at [315, 325] on div "Confirm sender’s name and email After you have added the name and email you wis…" at bounding box center [653, 292] width 1307 height 585
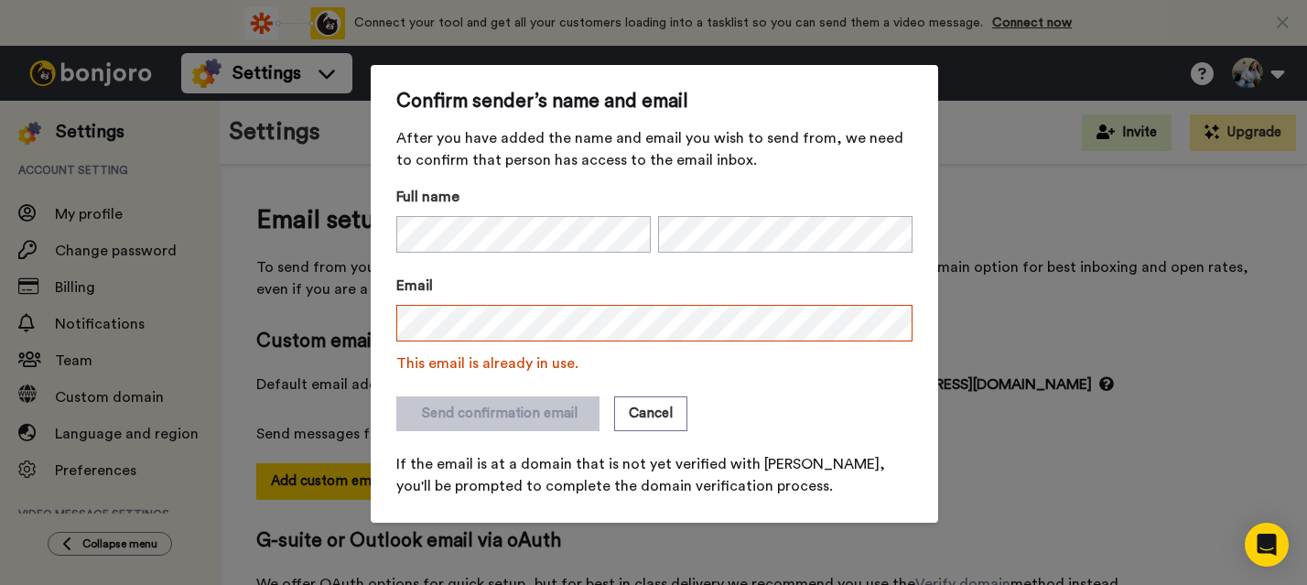
drag, startPoint x: 1048, startPoint y: 173, endPoint x: 1044, endPoint y: 163, distance: 10.7
click at [1047, 170] on div "Confirm sender’s name and email After you have added the name and email you wis…" at bounding box center [653, 292] width 1307 height 585
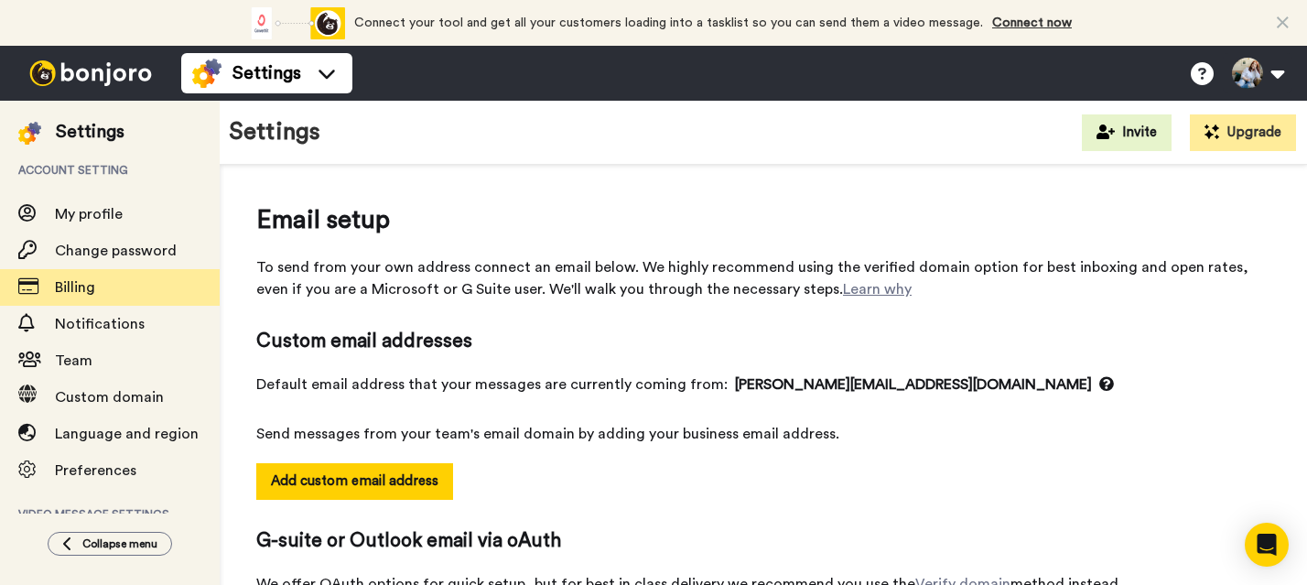
scroll to position [262, 0]
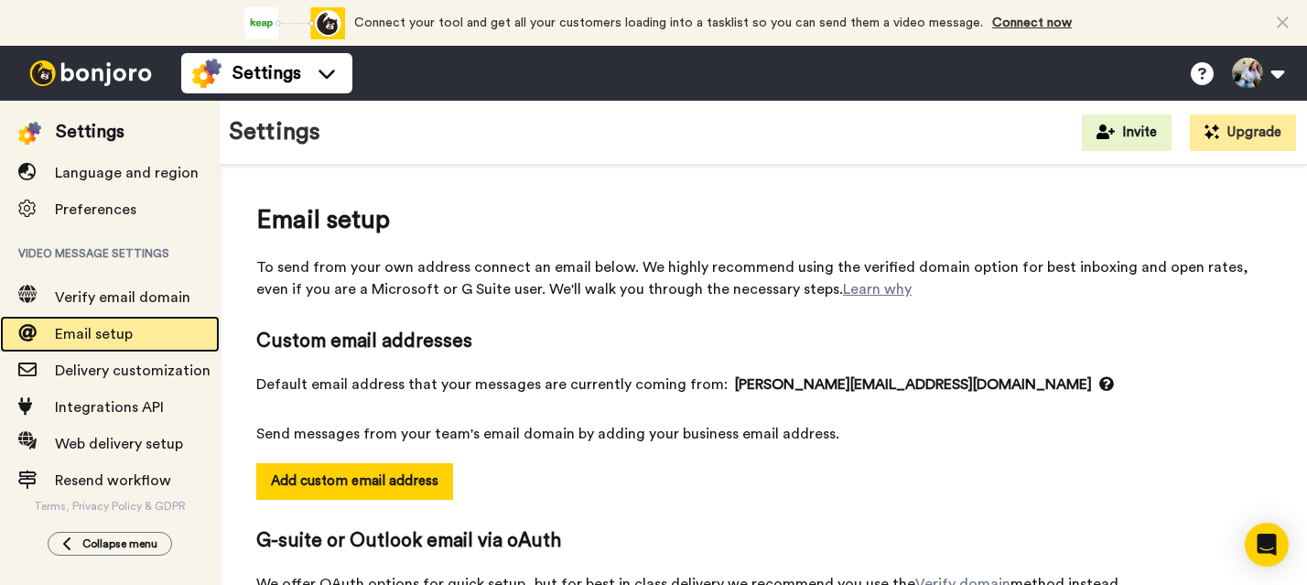
click at [99, 328] on span "Email setup" at bounding box center [94, 334] width 78 height 15
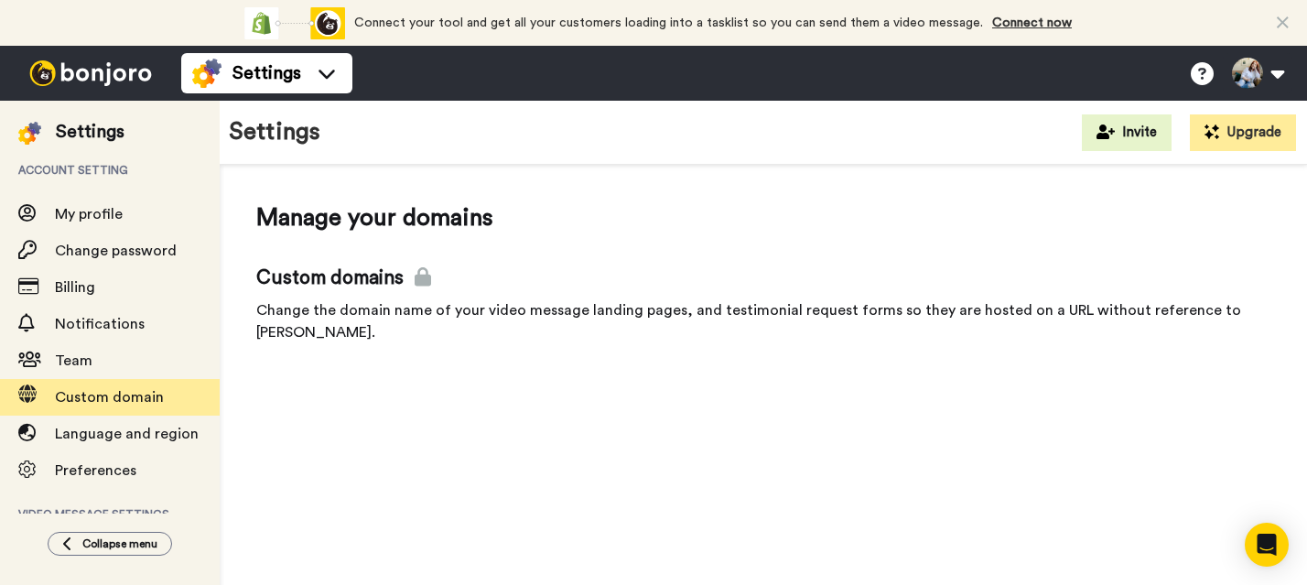
click at [428, 310] on div "Change the domain name of your video message landing pages, and testimonial req…" at bounding box center [763, 321] width 1014 height 44
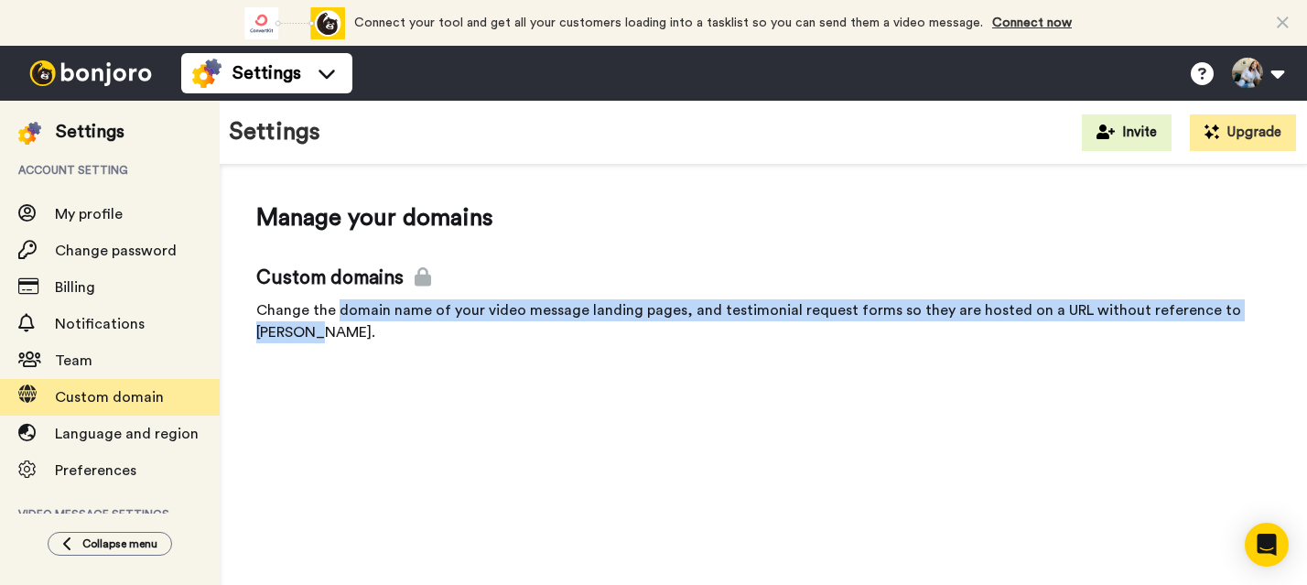
drag, startPoint x: 335, startPoint y: 312, endPoint x: 1293, endPoint y: 304, distance: 958.0
click at [1293, 304] on div "Manage your domains Custom domains Change the domain name of your video message…" at bounding box center [763, 277] width 1087 height 224
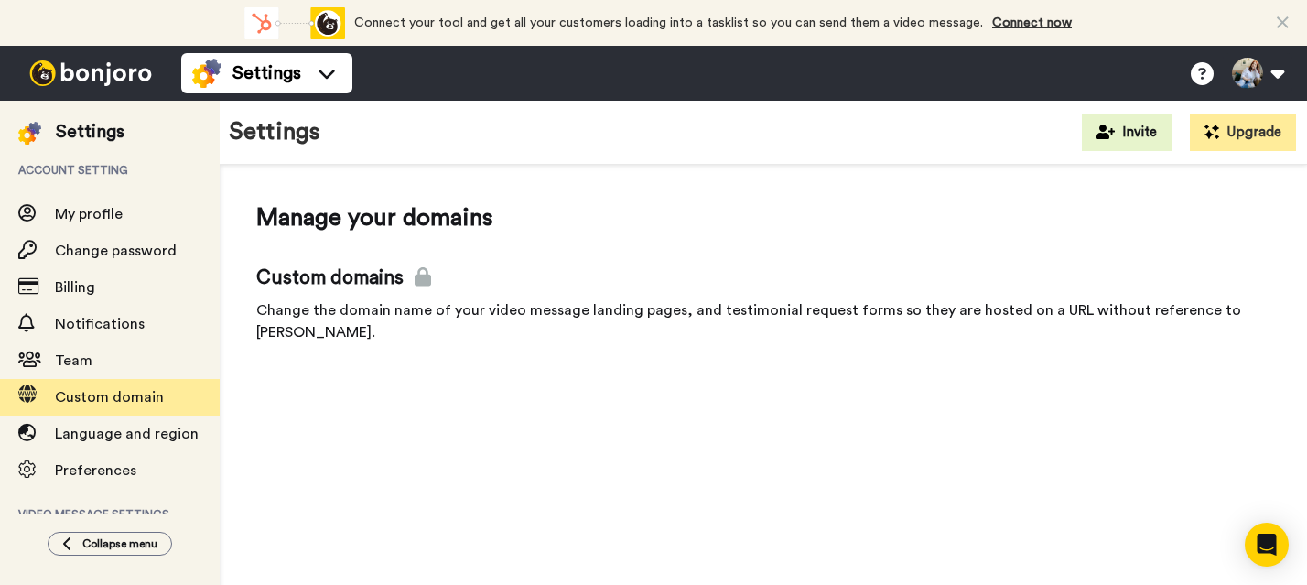
click at [861, 393] on div "Manage your domains Custom domains Change the domain name of your video message…" at bounding box center [763, 403] width 1087 height 477
click at [102, 390] on span "Custom domain" at bounding box center [109, 397] width 109 height 15
click at [113, 403] on span "Custom domain" at bounding box center [109, 397] width 109 height 15
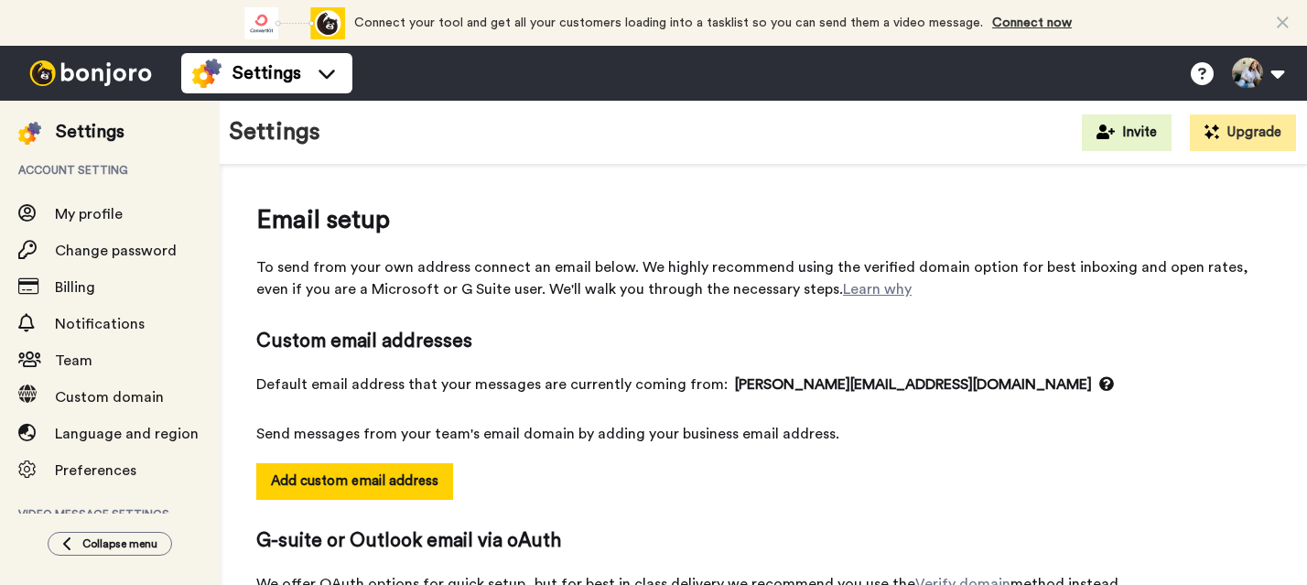
select select "141307"
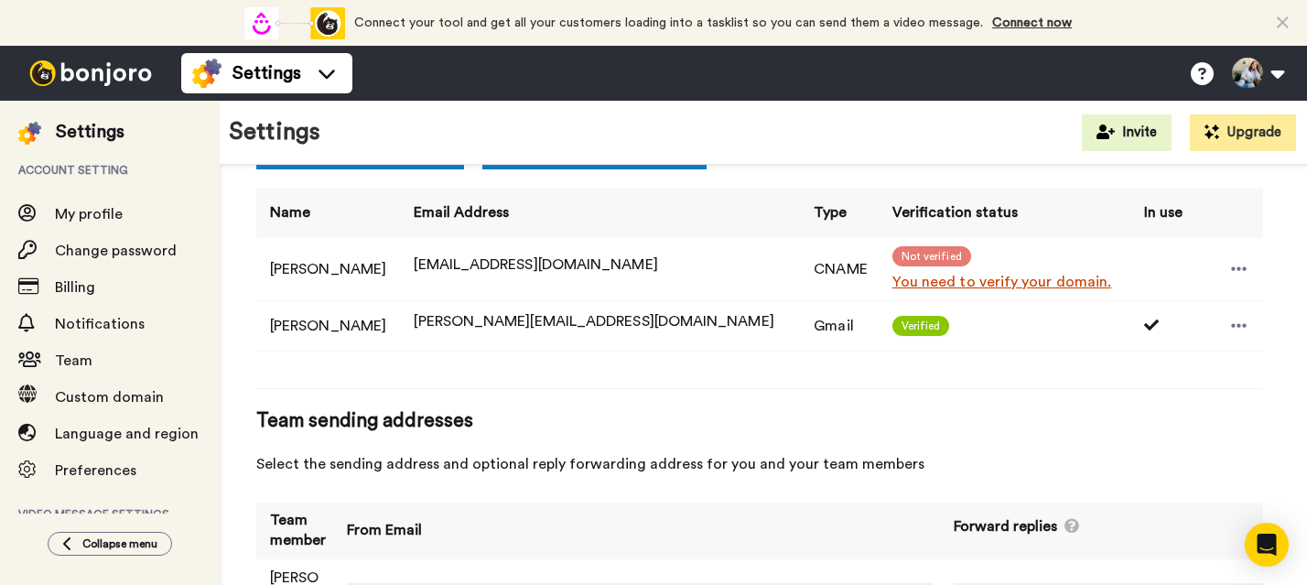
scroll to position [499, 0]
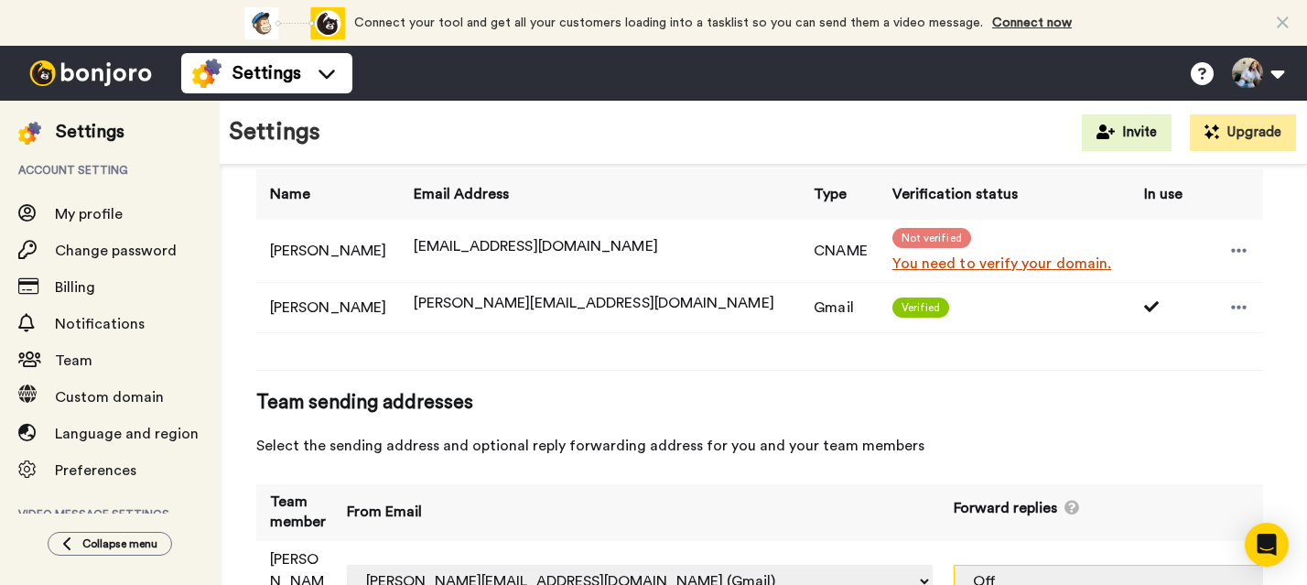
click at [1226, 565] on select "Off meredith@parallelwellness.ca (Gmail) hello@meredithmackenzie.ca (CNAME)" at bounding box center [1182, 581] width 458 height 33
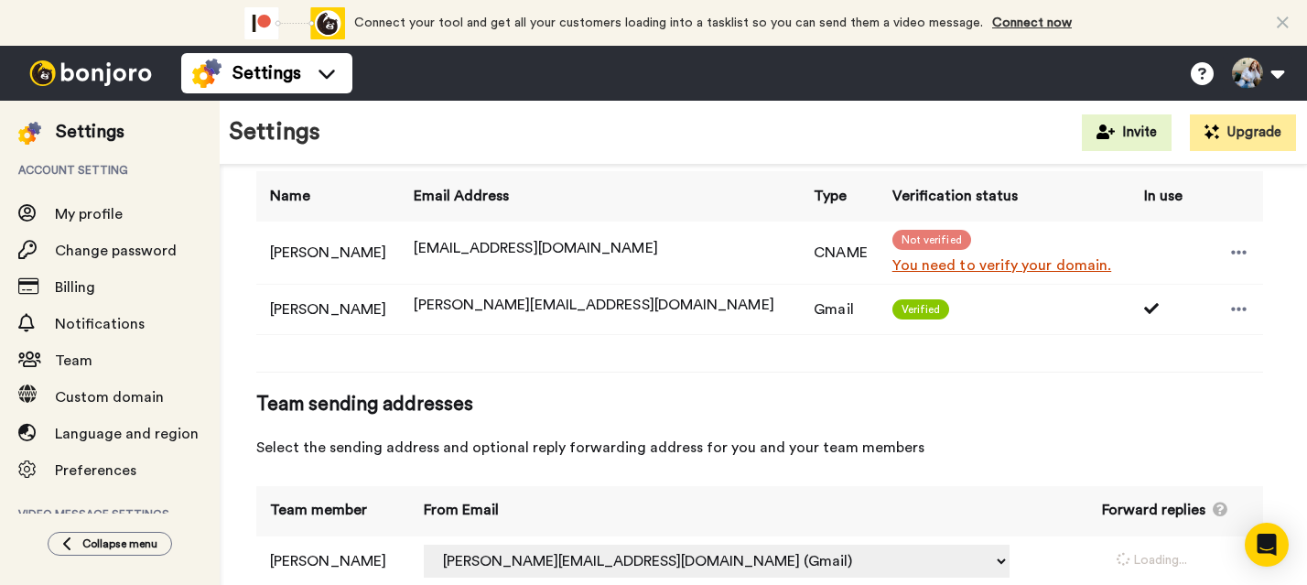
select select "164969"
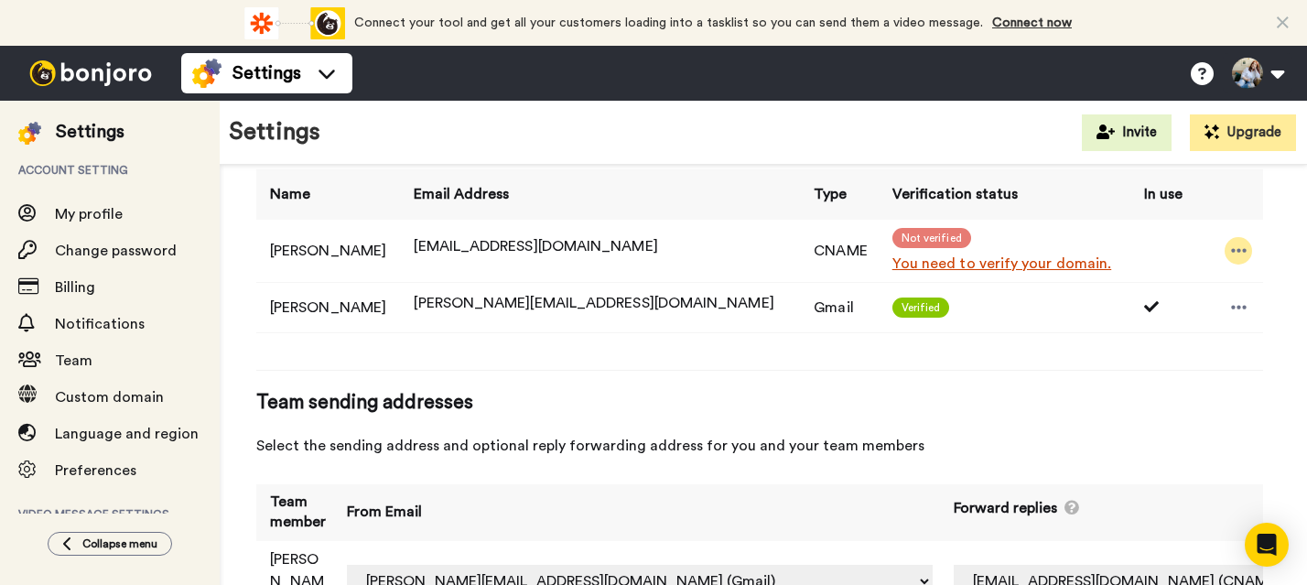
click at [1231, 251] on icon at bounding box center [1239, 251] width 16 height 4
click at [694, 229] on td "[EMAIL_ADDRESS][DOMAIN_NAME]" at bounding box center [600, 251] width 400 height 62
click at [603, 249] on span "[EMAIL_ADDRESS][DOMAIN_NAME]" at bounding box center [535, 246] width 243 height 15
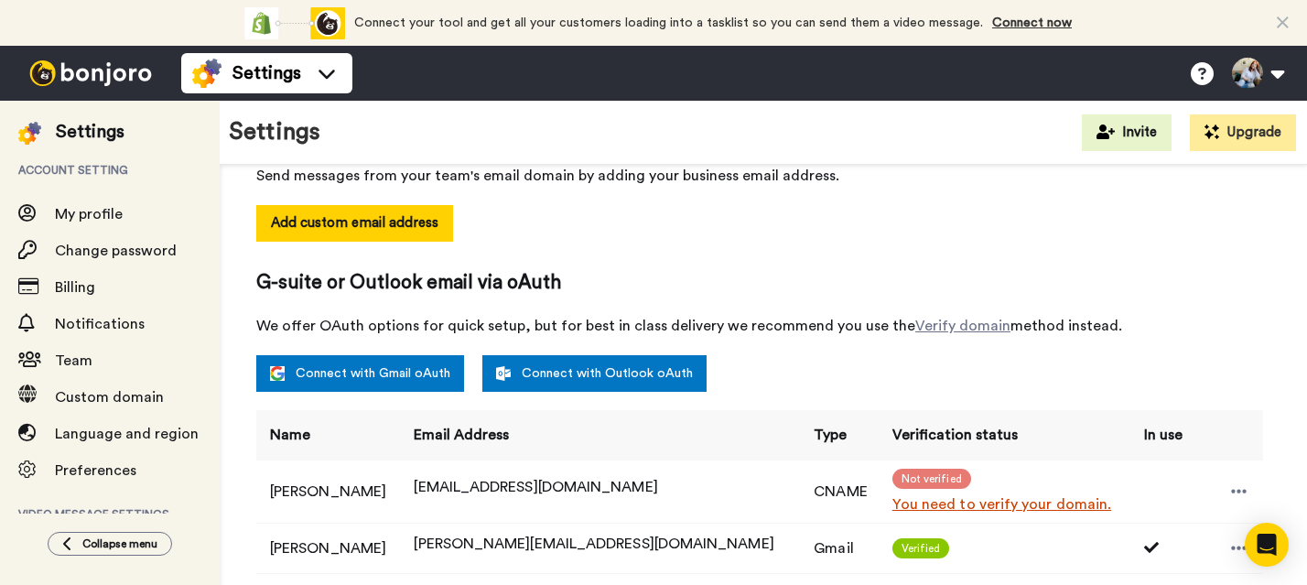
scroll to position [95, 0]
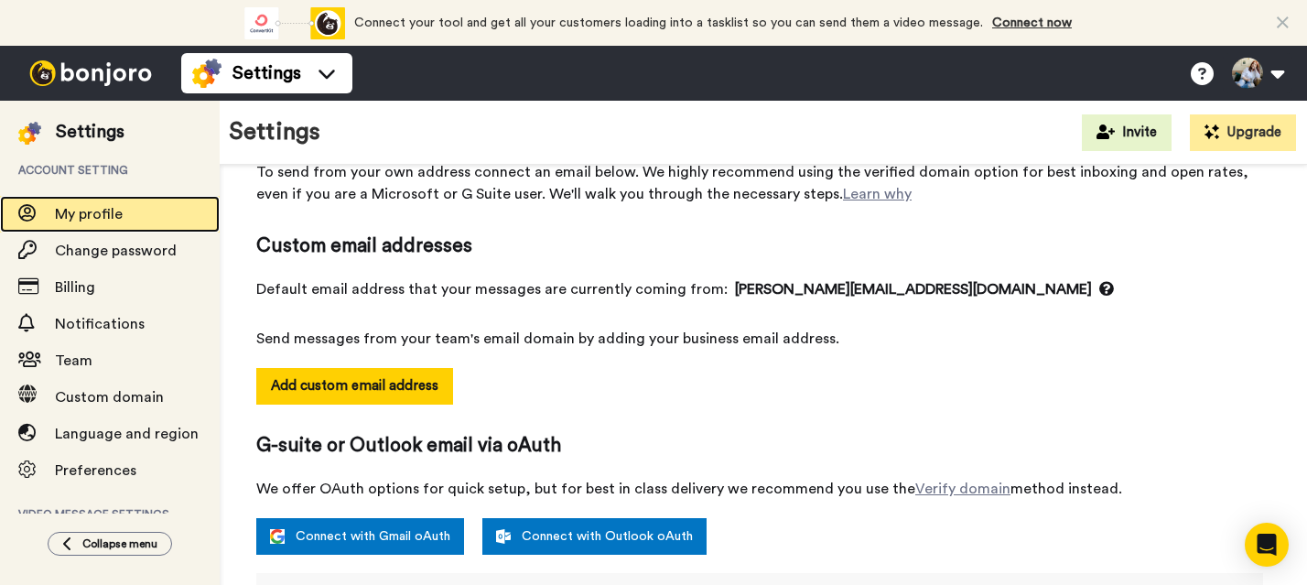
click at [89, 210] on span "My profile" at bounding box center [89, 214] width 68 height 15
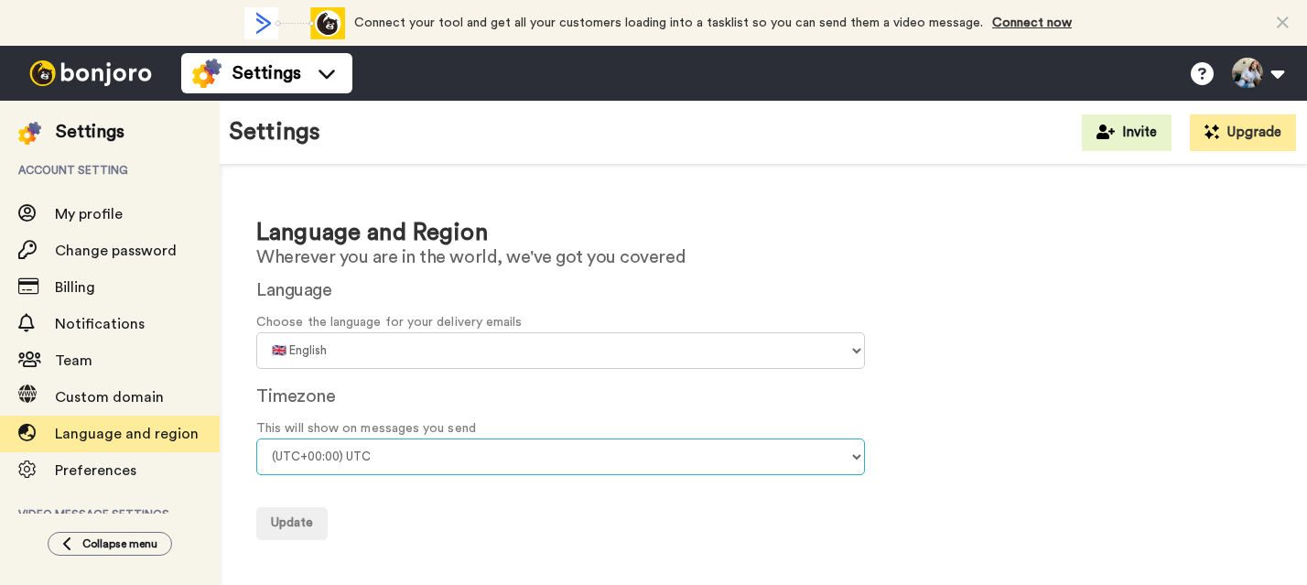
click at [393, 461] on select "(UTC-11:00) [GEOGRAPHIC_DATA] (UTC-11:00) [GEOGRAPHIC_DATA] (UTC-10:00) [US_STA…" at bounding box center [560, 456] width 608 height 37
select select "America/Los_Angeles"
click at [256, 438] on select "(UTC-11:00) [GEOGRAPHIC_DATA] (UTC-11:00) [GEOGRAPHIC_DATA] (UTC-10:00) [US_STA…" at bounding box center [560, 456] width 608 height 37
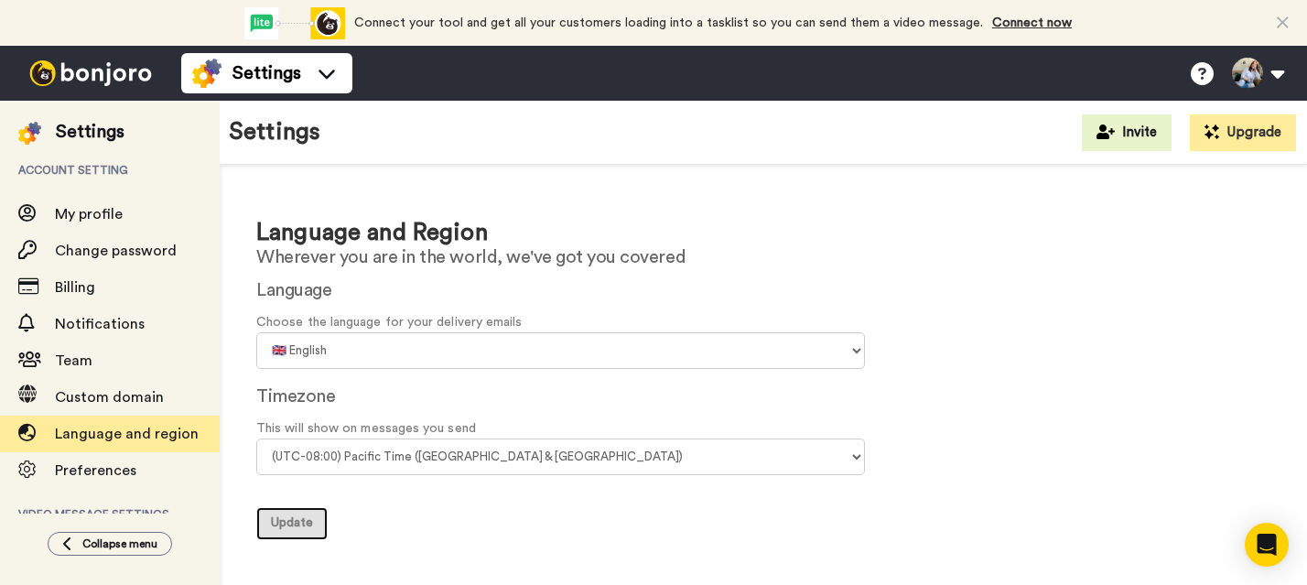
click at [279, 531] on button "Update" at bounding box center [291, 523] width 71 height 33
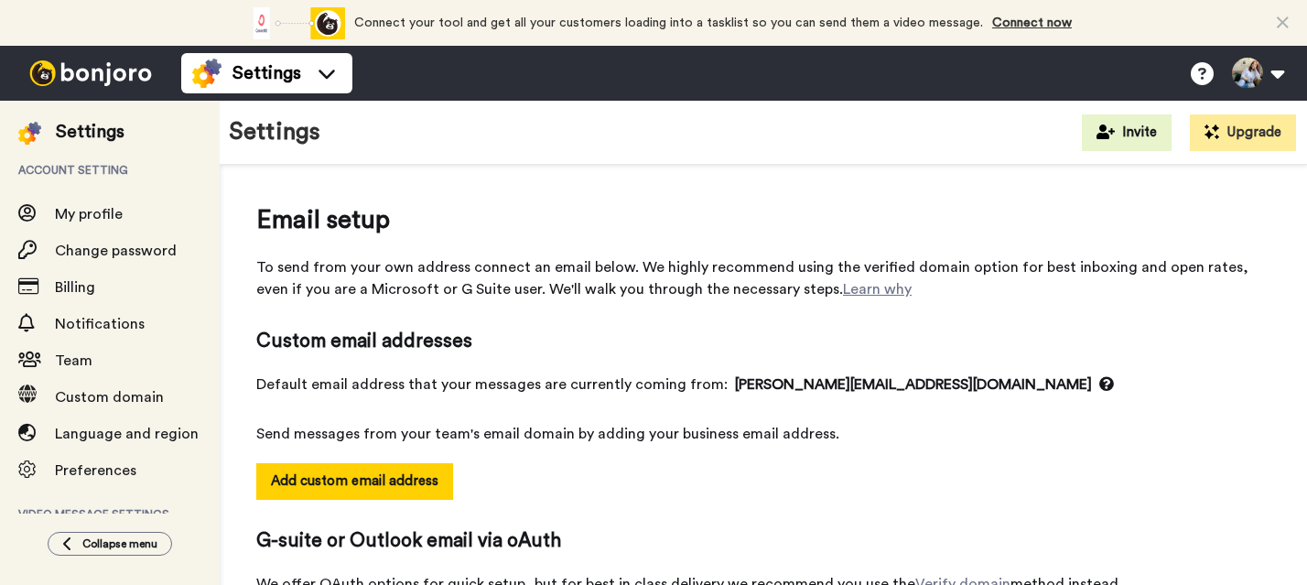
select select "141307"
select select "164969"
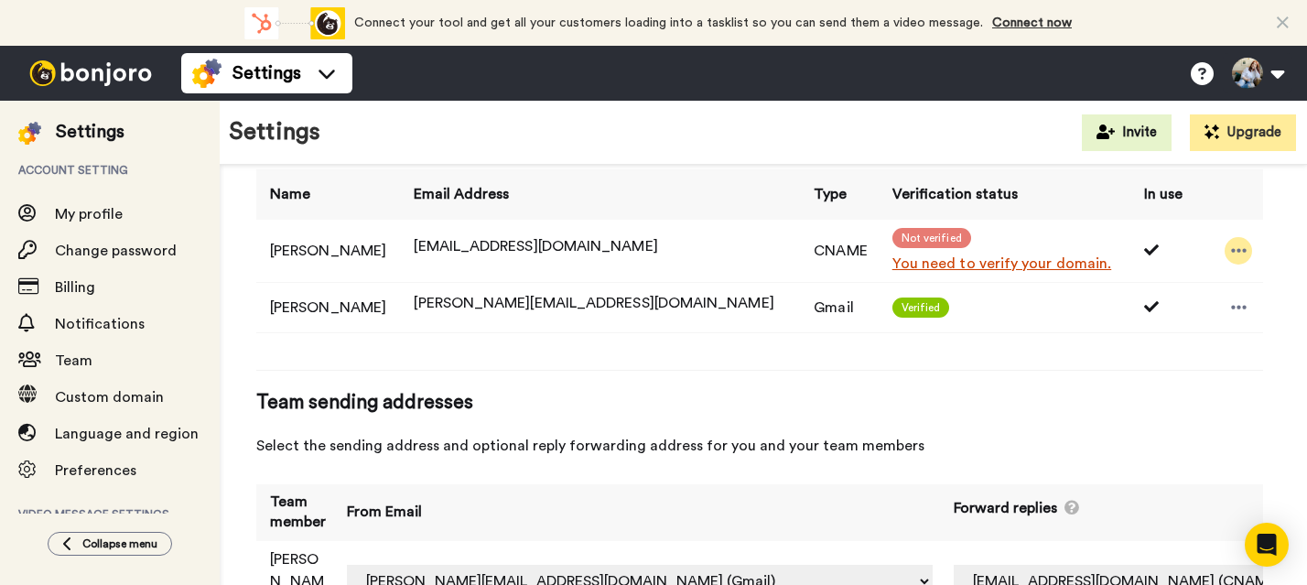
click at [1231, 253] on icon at bounding box center [1239, 251] width 16 height 18
click at [1221, 279] on li "Resend email" at bounding box center [1240, 282] width 133 height 26
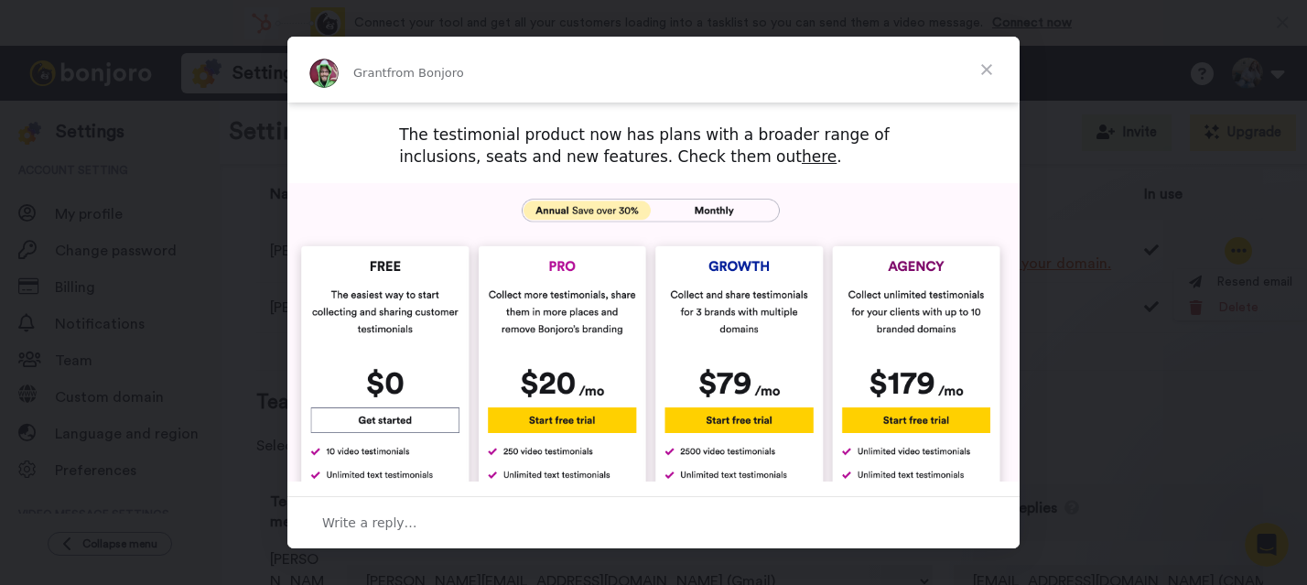
scroll to position [819, 0]
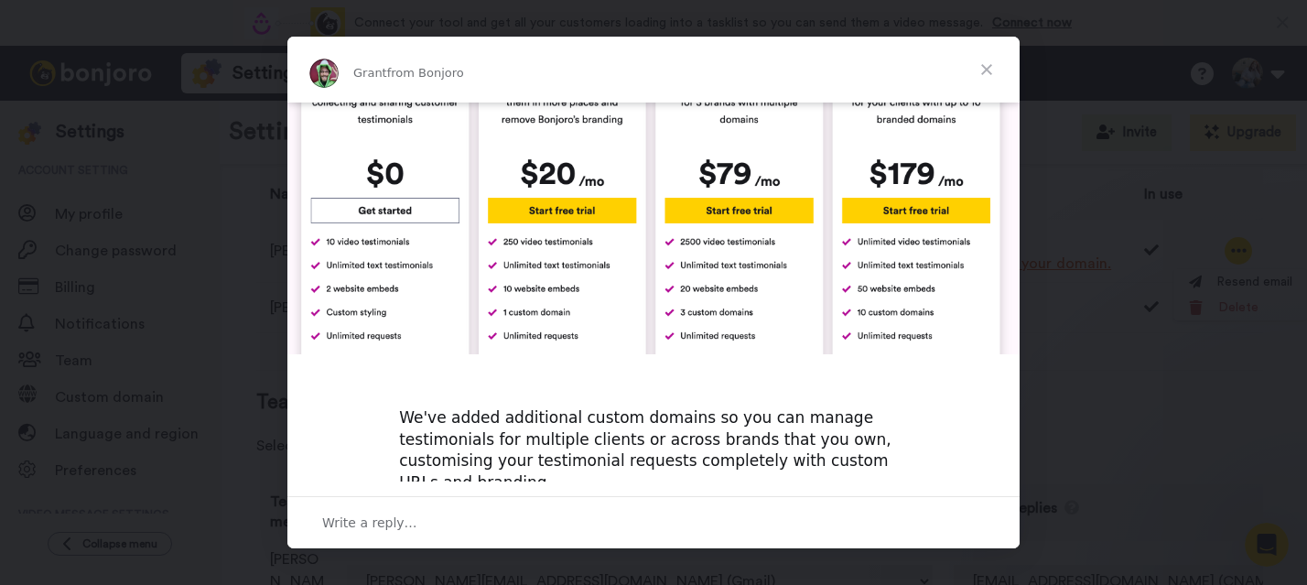
click at [994, 70] on span "Close" at bounding box center [986, 70] width 66 height 66
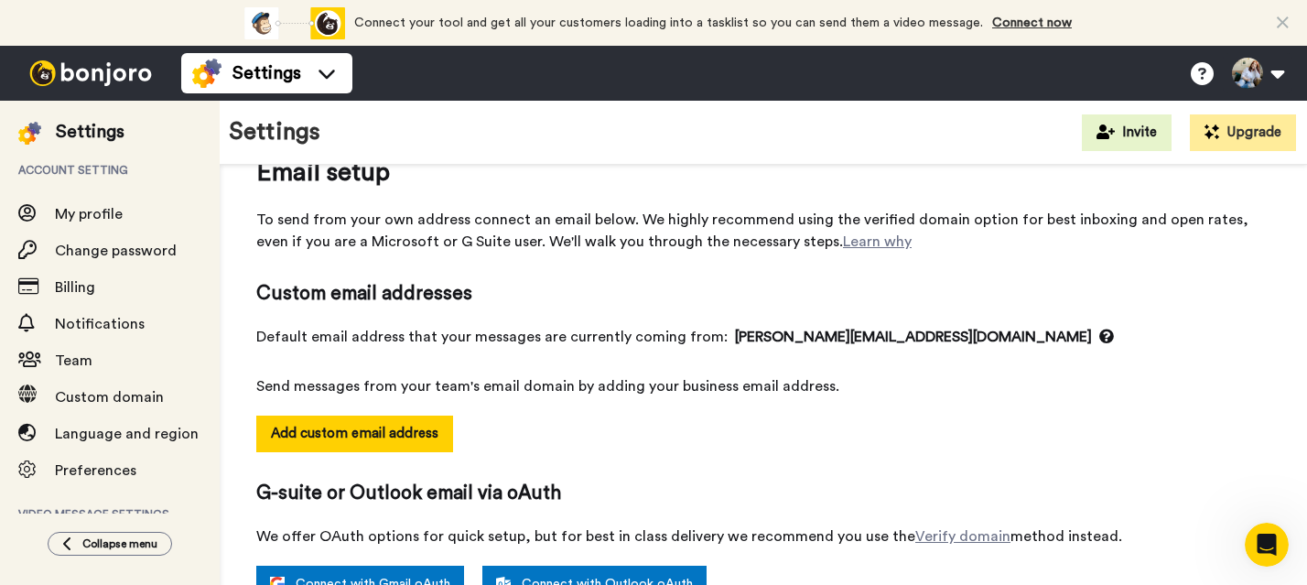
scroll to position [0, 0]
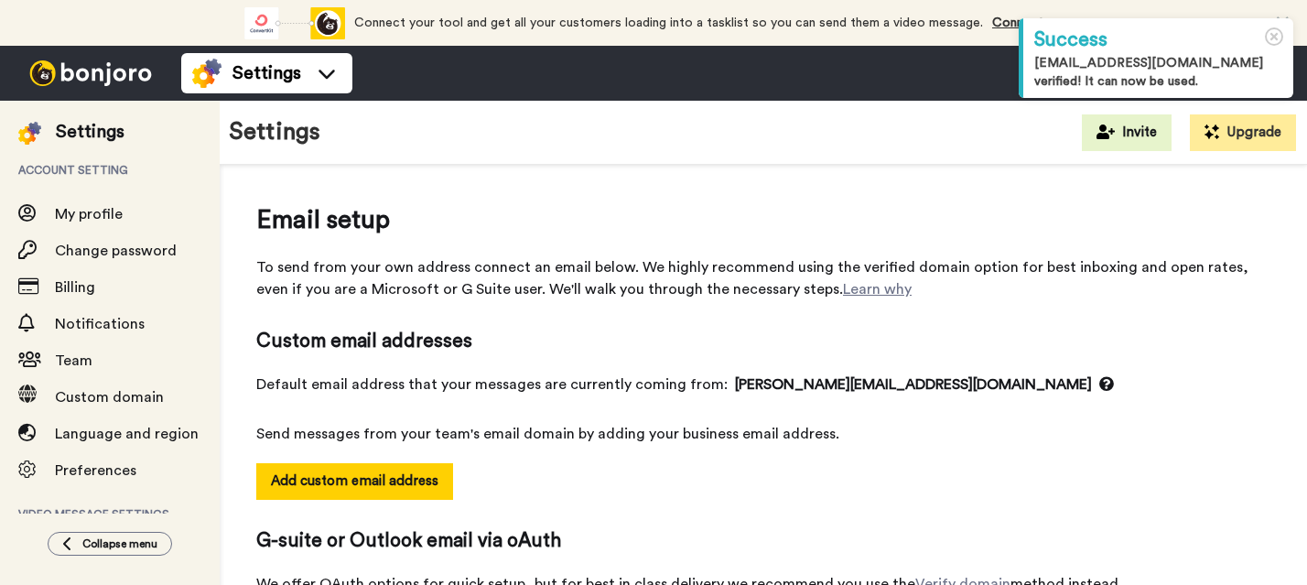
select select "141307"
select select "164969"
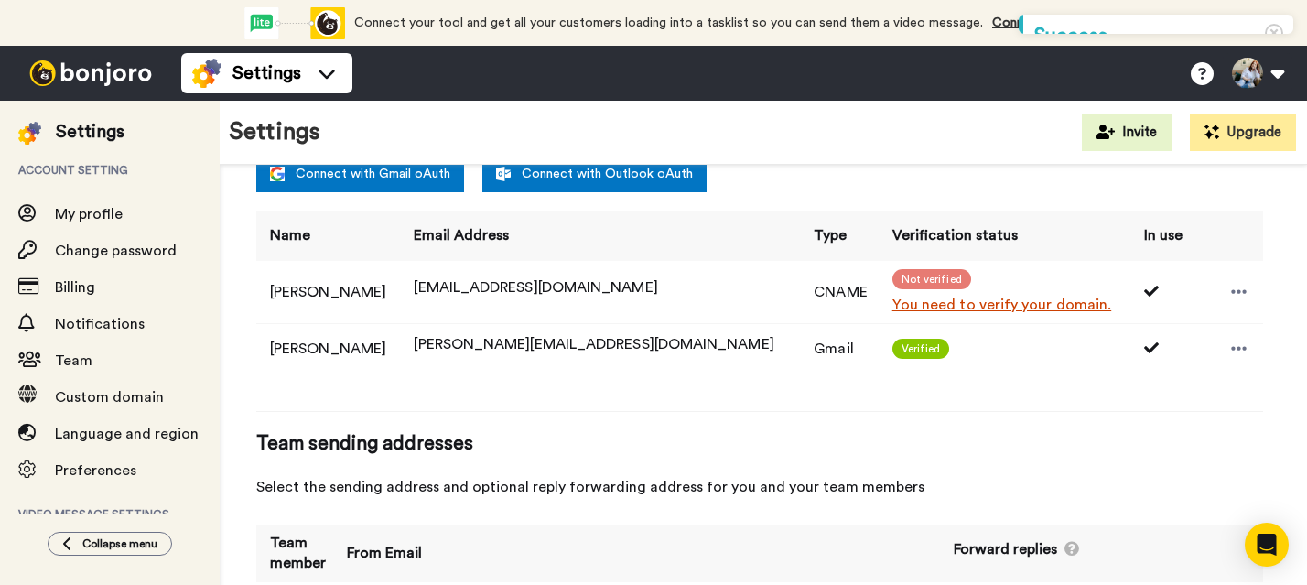
scroll to position [499, 0]
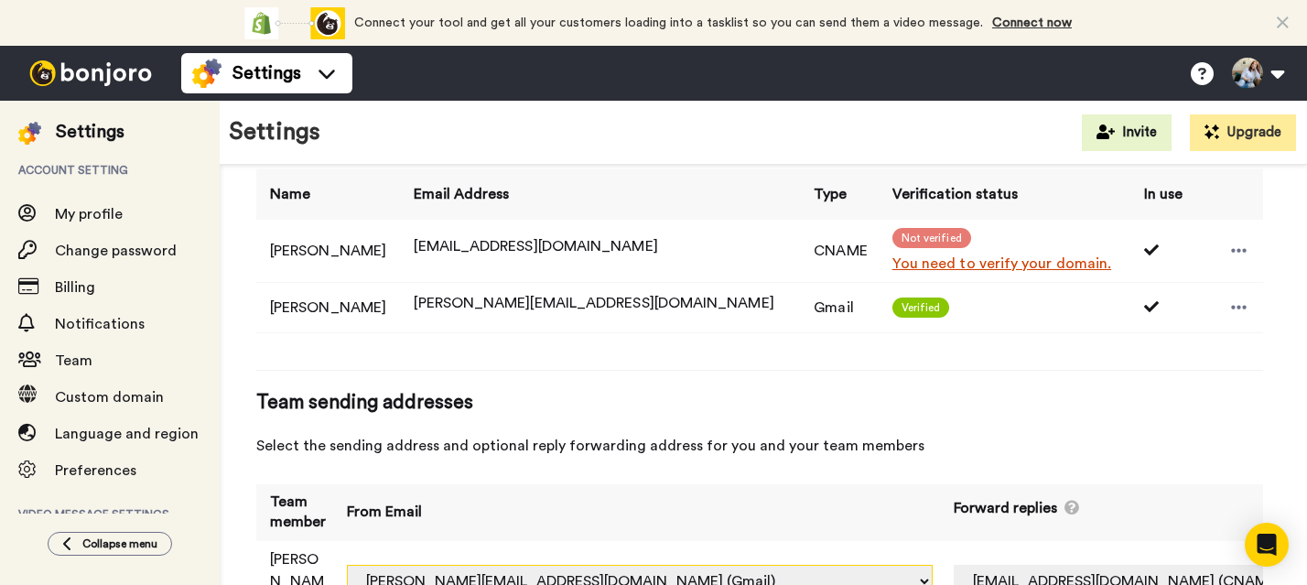
click at [822, 565] on select "[PERSON_NAME][EMAIL_ADDRESS][PERSON_NAME][DOMAIN_NAME] (Default) [PERSON_NAME][…" at bounding box center [640, 581] width 586 height 33
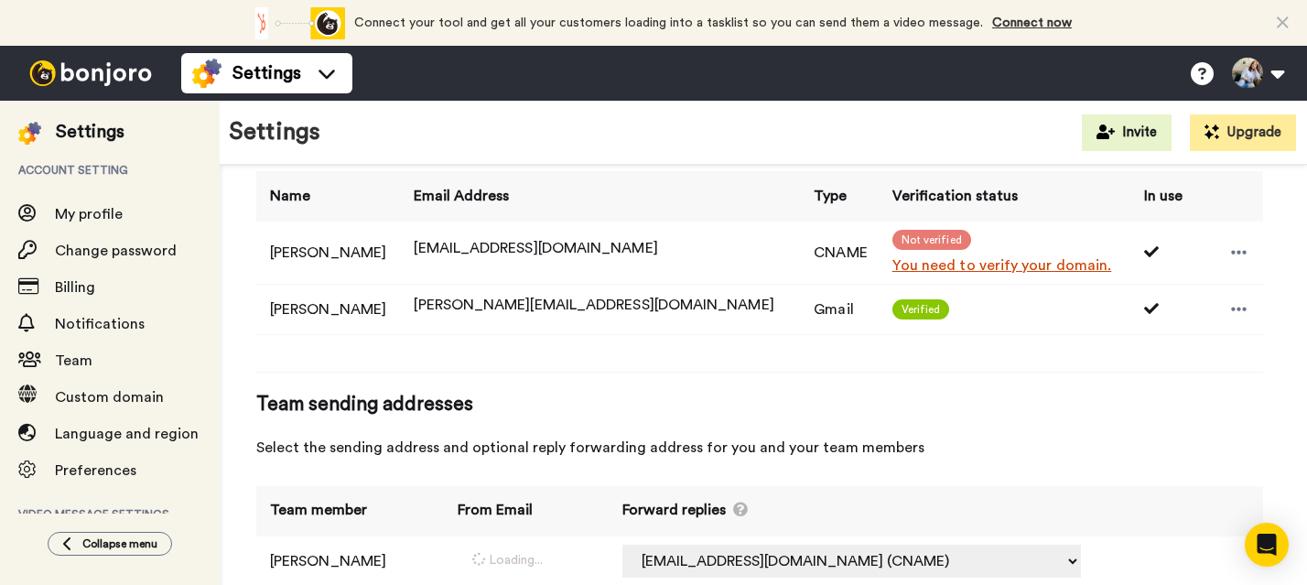
select select "141307"
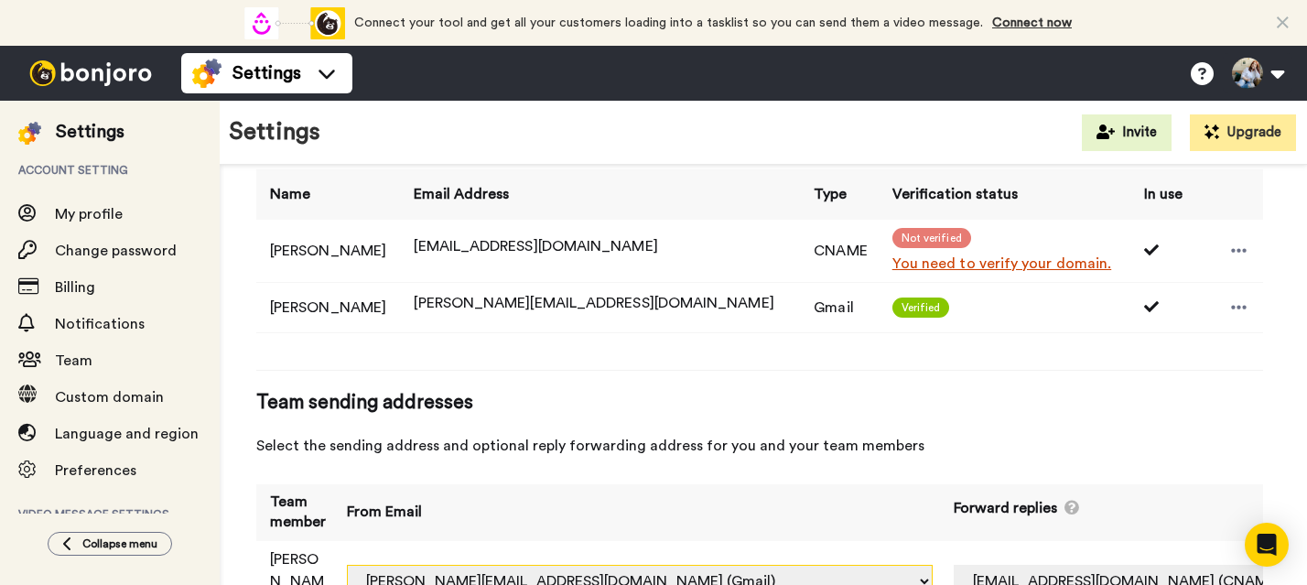
click at [604, 565] on select "[PERSON_NAME][EMAIL_ADDRESS][PERSON_NAME][DOMAIN_NAME] (Default) [PERSON_NAME][…" at bounding box center [640, 581] width 586 height 33
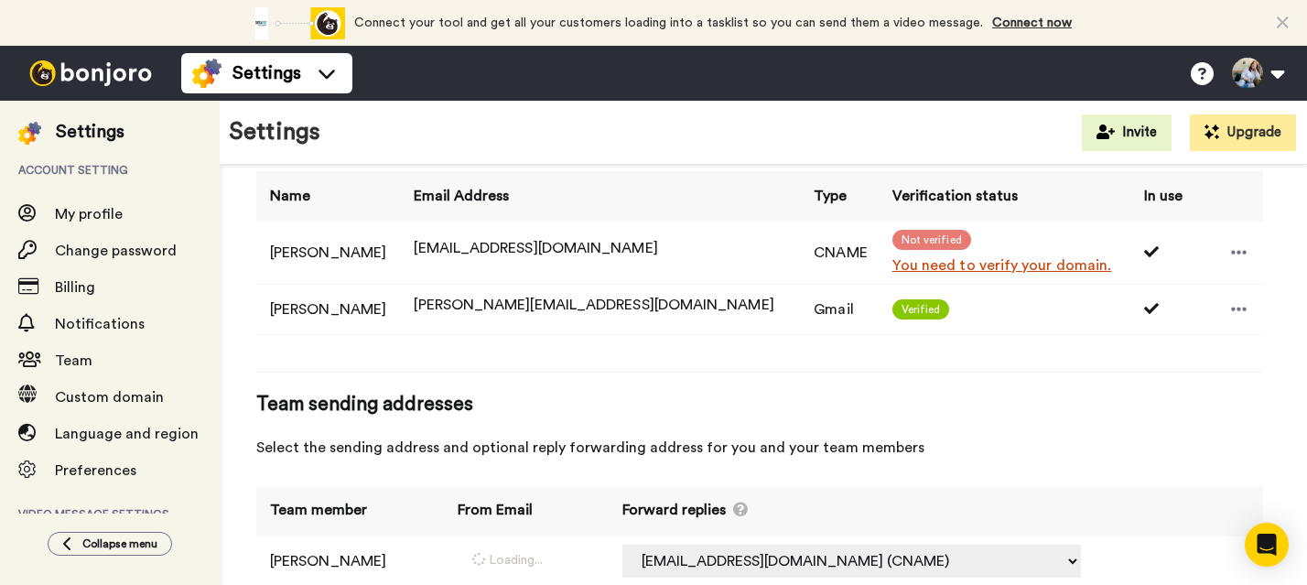
select select "141307"
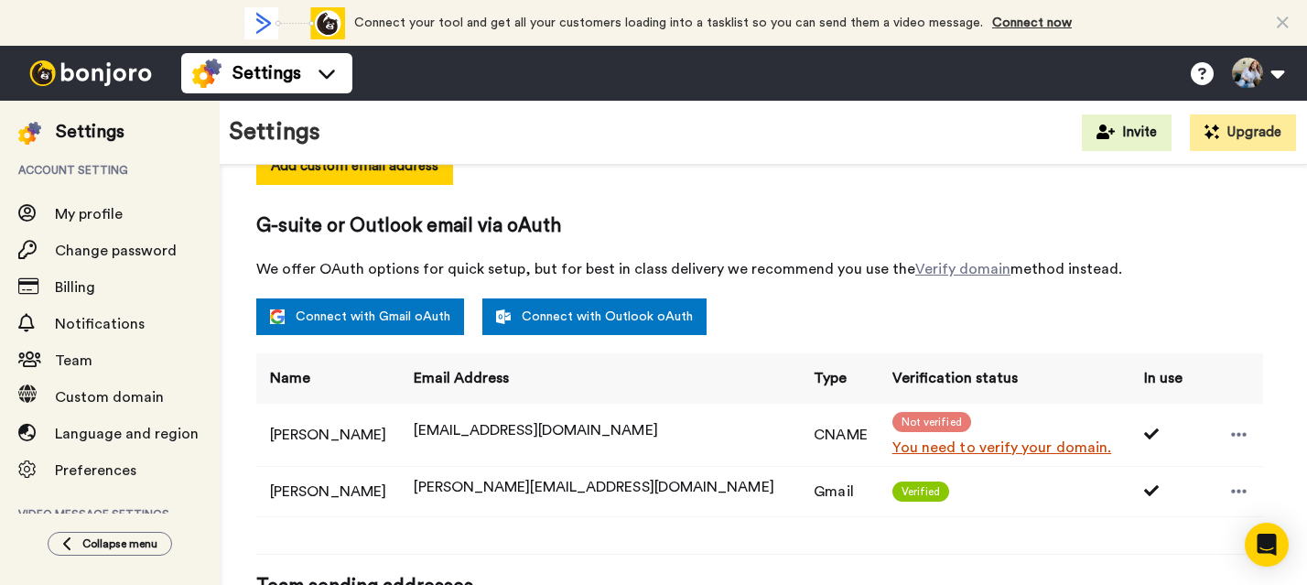
scroll to position [312, 0]
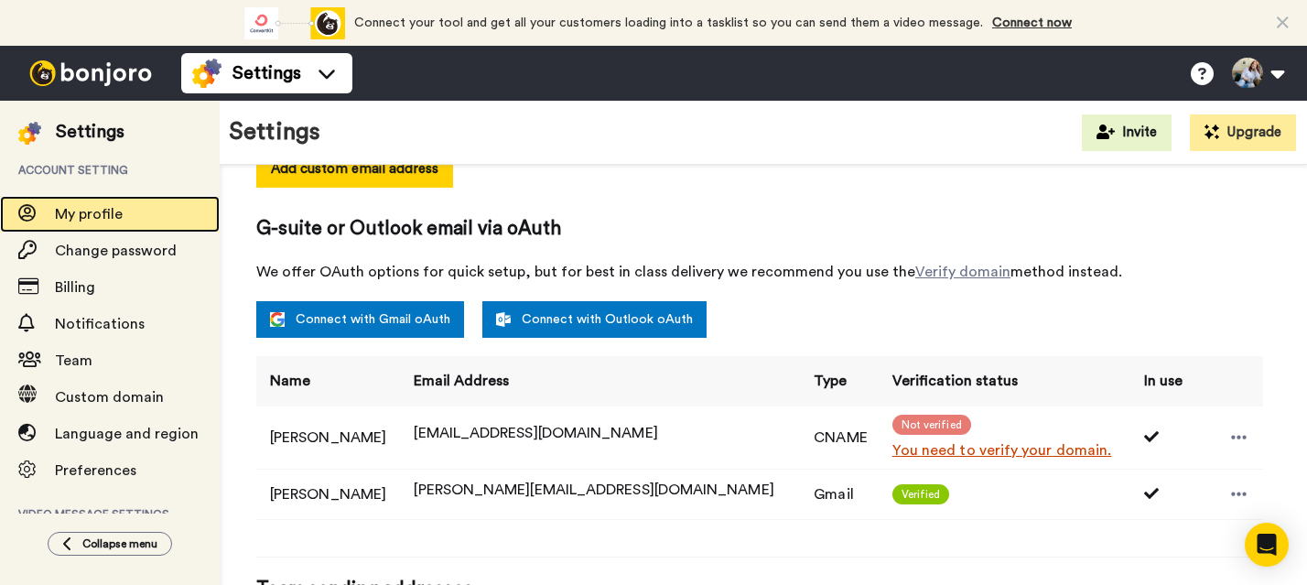
click at [100, 220] on span "My profile" at bounding box center [89, 214] width 68 height 15
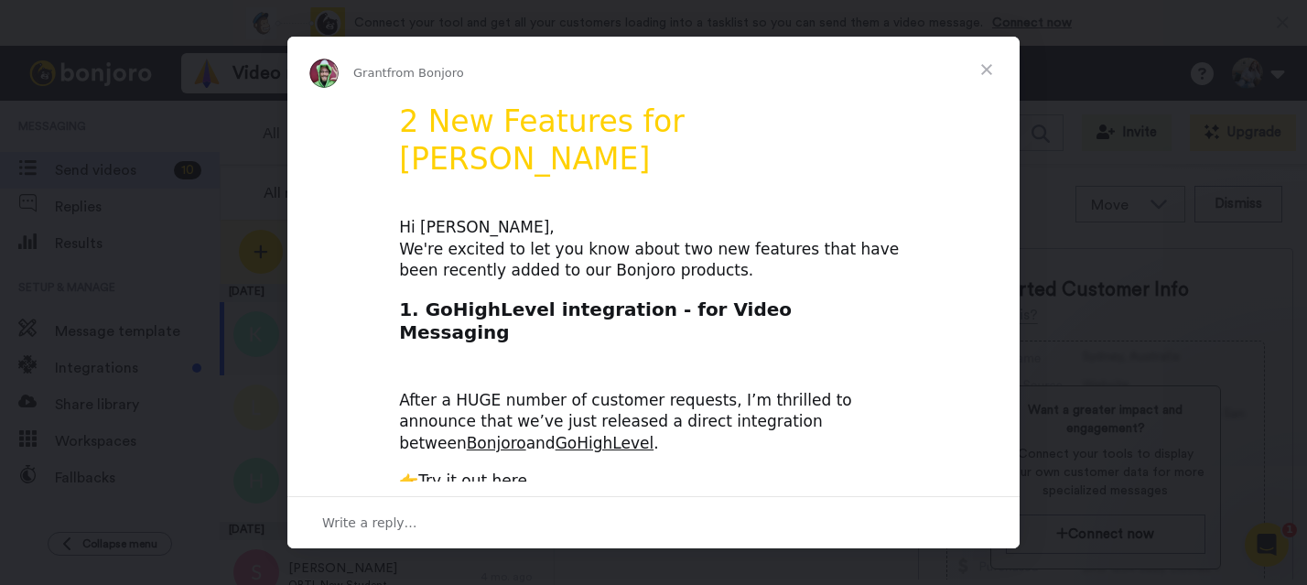
click at [989, 70] on span "Close" at bounding box center [986, 70] width 66 height 66
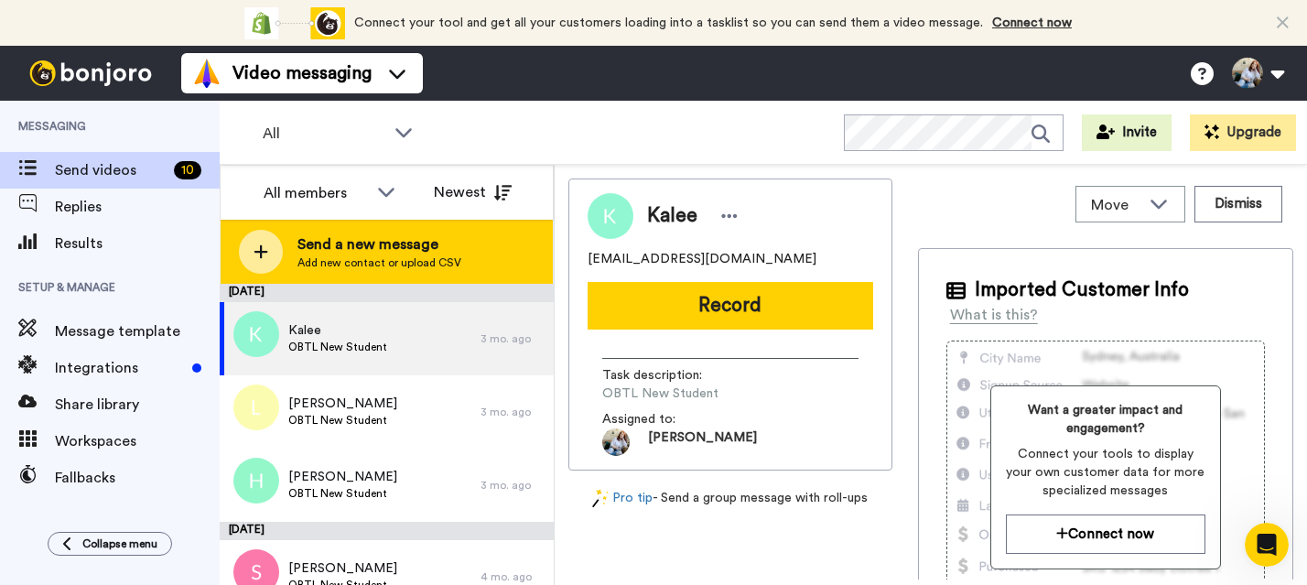
click at [462, 245] on div "Send a new message Add new contact or upload CSV" at bounding box center [386, 252] width 332 height 64
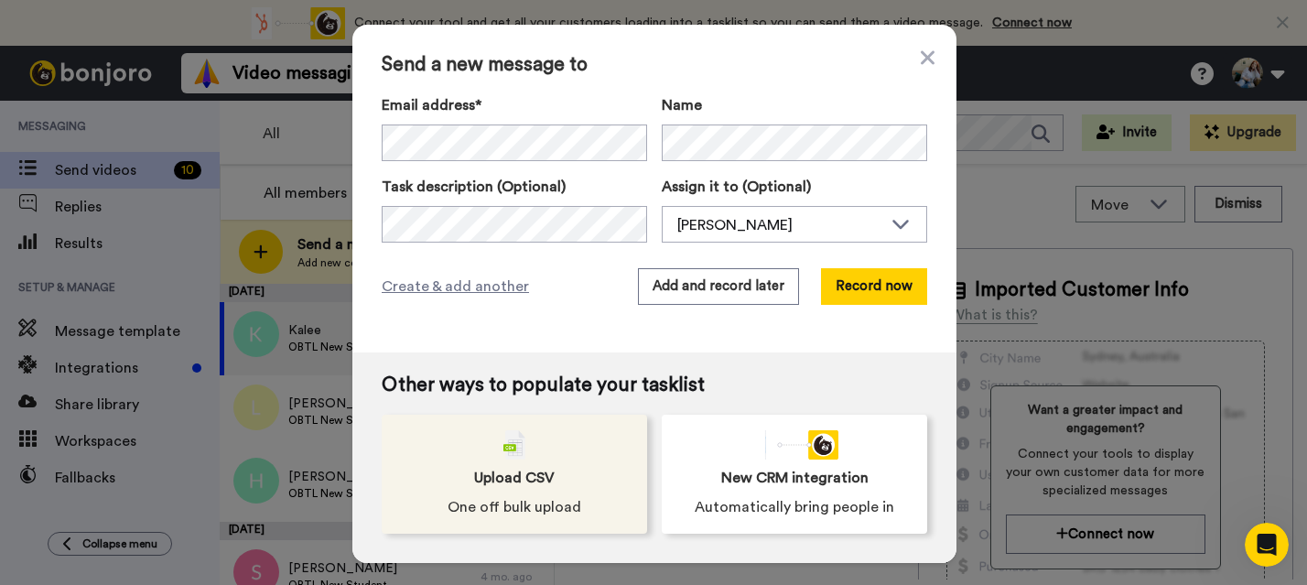
click at [543, 476] on span "Upload CSV" at bounding box center [514, 478] width 81 height 22
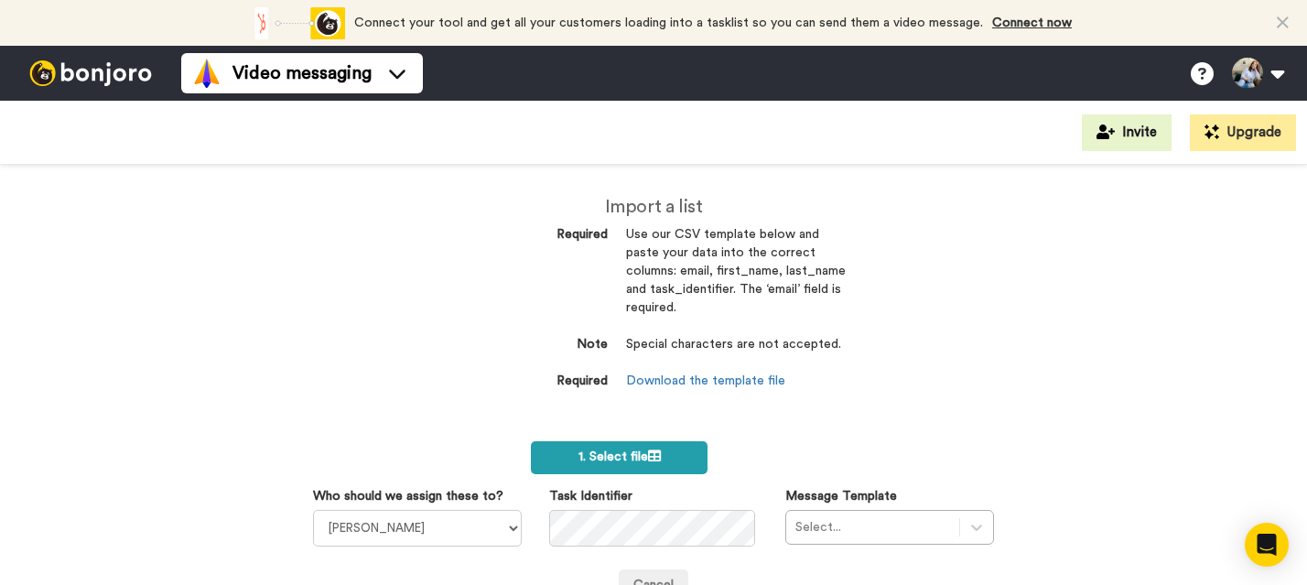
click at [586, 457] on span "1. Select file" at bounding box center [619, 456] width 82 height 13
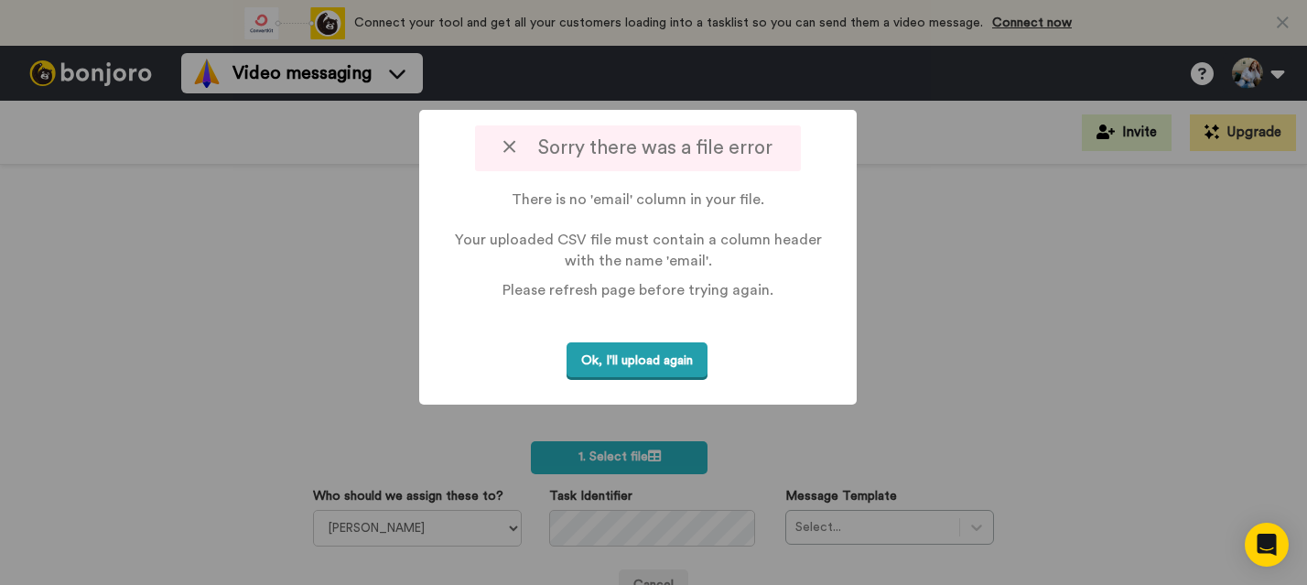
click at [614, 366] on button "Ok, I'll upload again" at bounding box center [636, 361] width 141 height 38
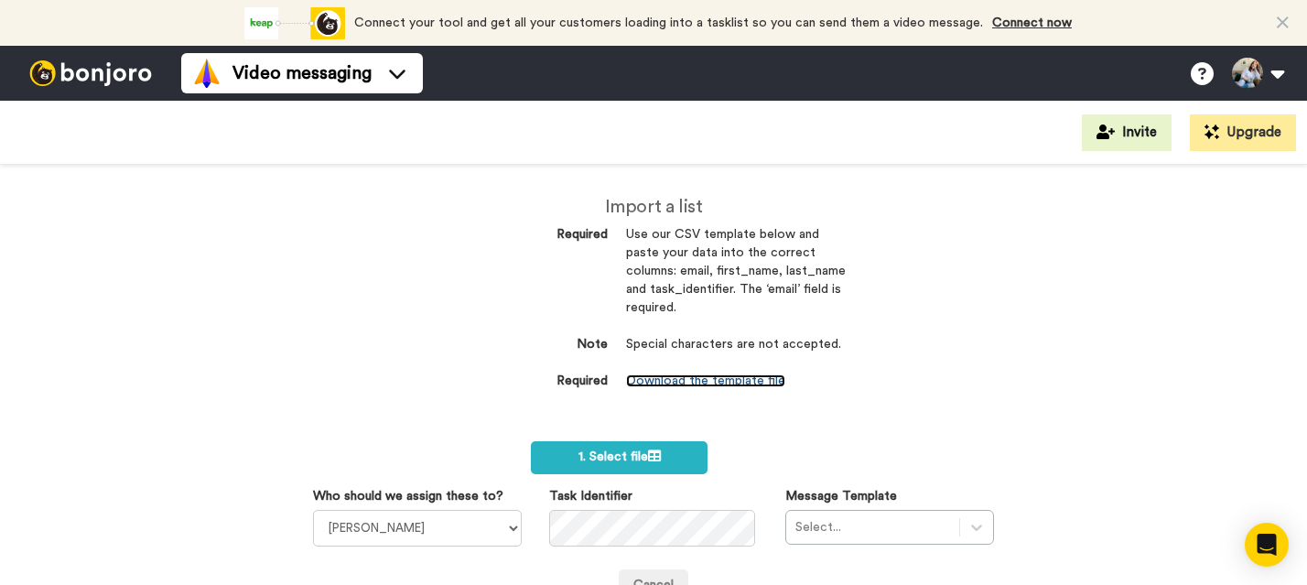
click at [724, 382] on link "Download the template file" at bounding box center [705, 380] width 159 height 13
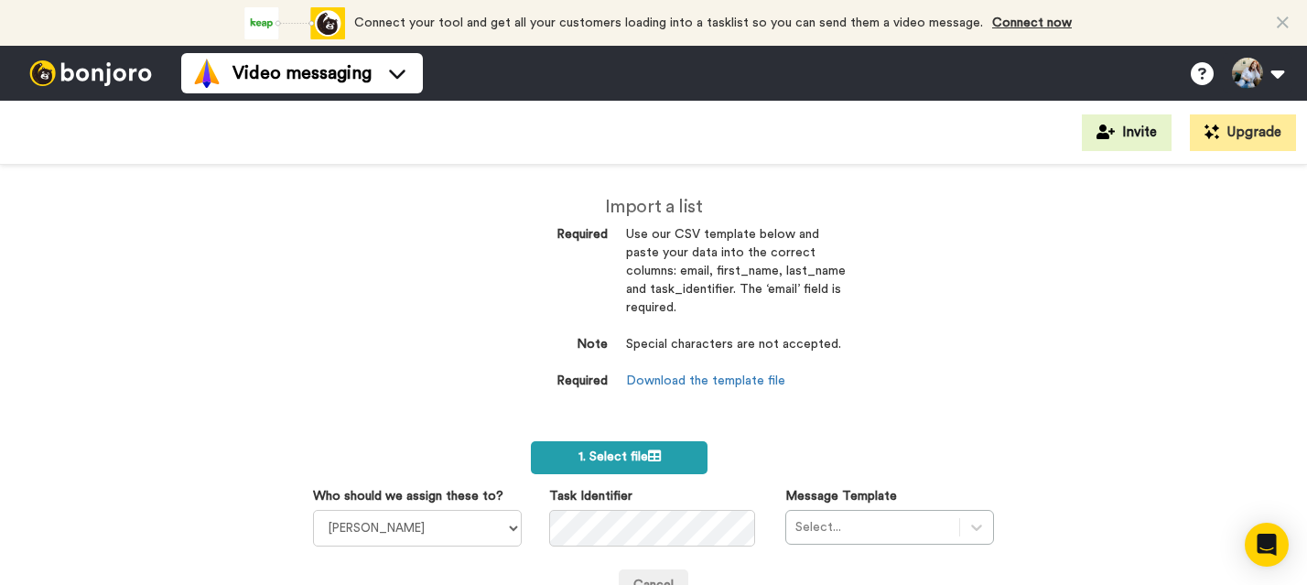
click at [642, 450] on span "1. Select file" at bounding box center [619, 456] width 82 height 13
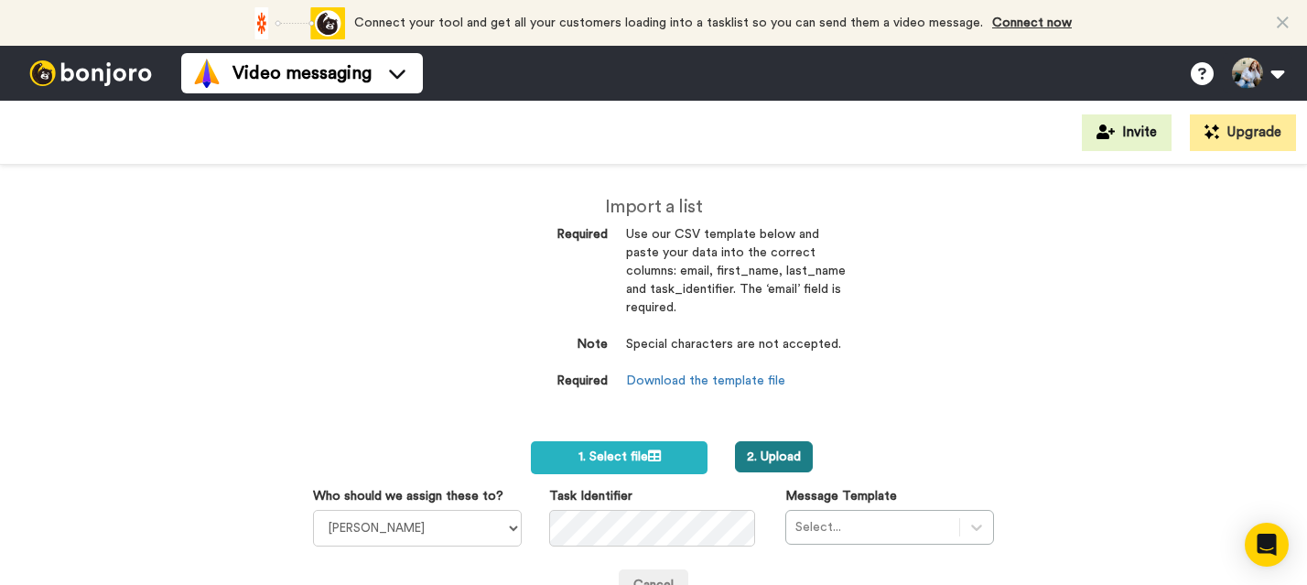
click at [753, 453] on button "2. Upload" at bounding box center [774, 456] width 78 height 31
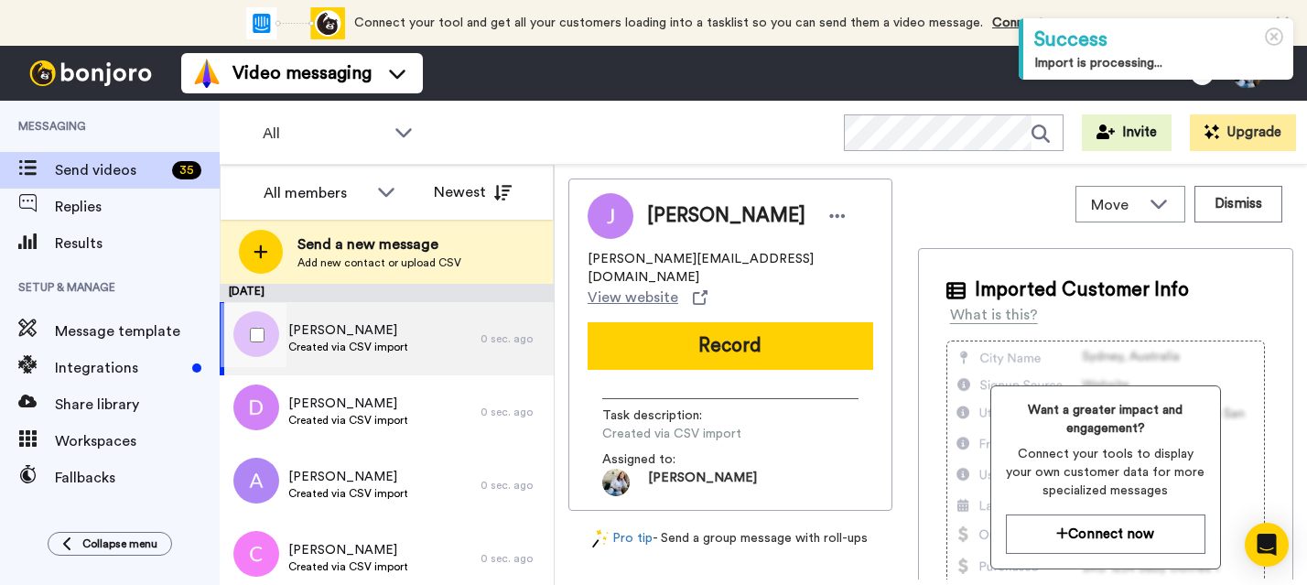
click at [323, 318] on div "[PERSON_NAME] Created via CSV import" at bounding box center [350, 338] width 261 height 73
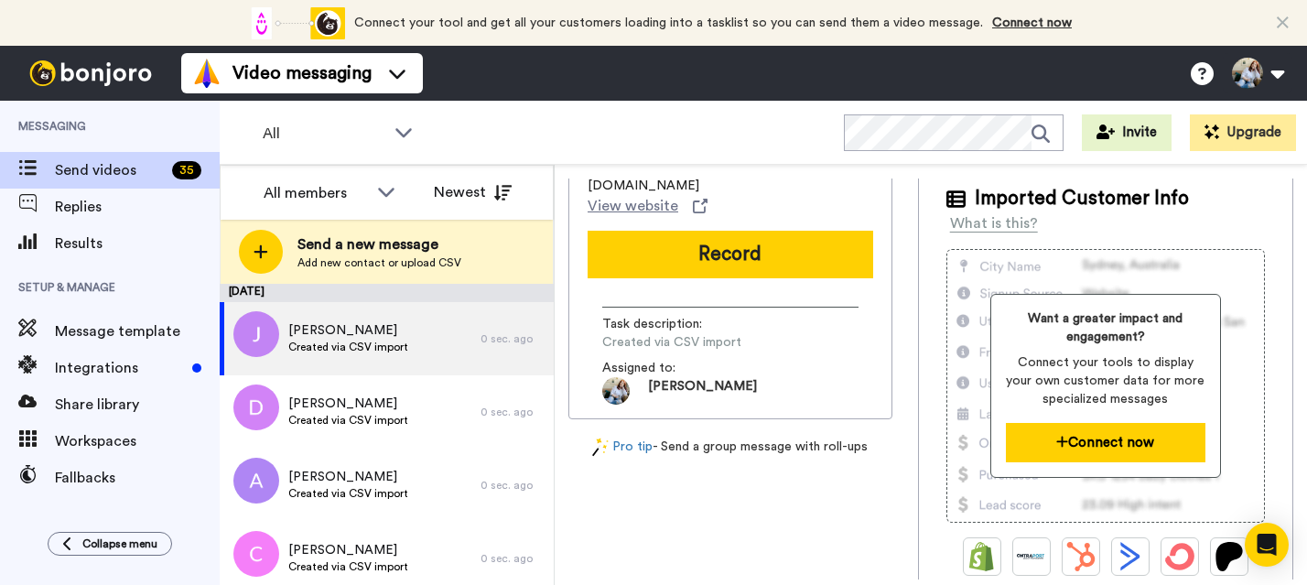
scroll to position [113, 0]
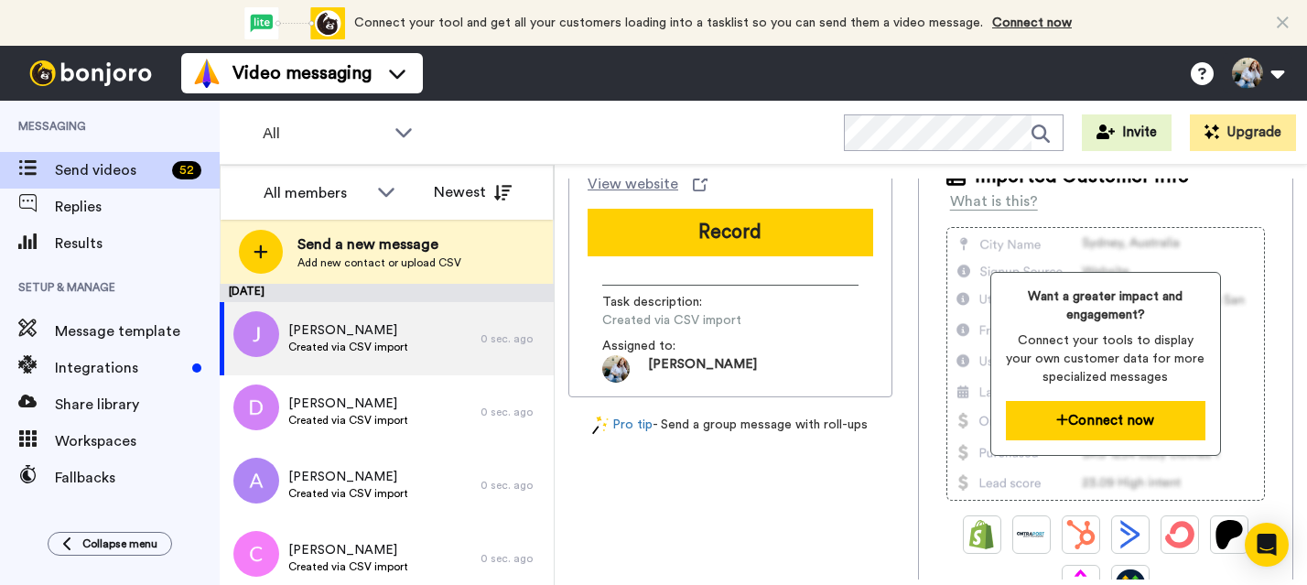
click at [1075, 425] on button "Connect now" at bounding box center [1104, 420] width 199 height 39
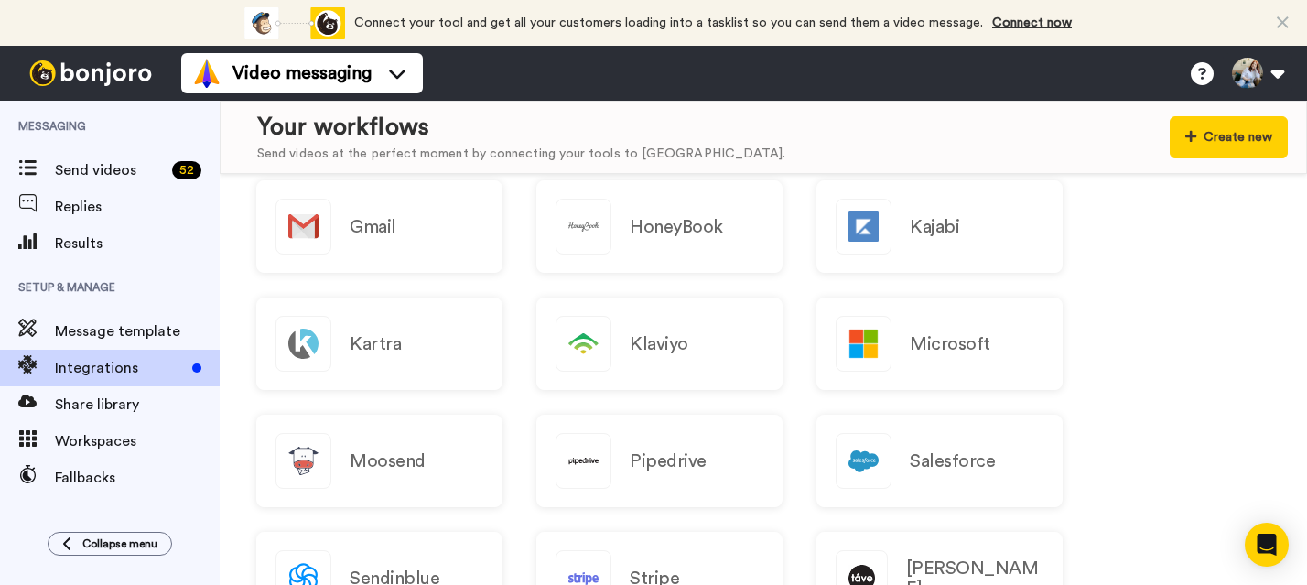
scroll to position [1212, 0]
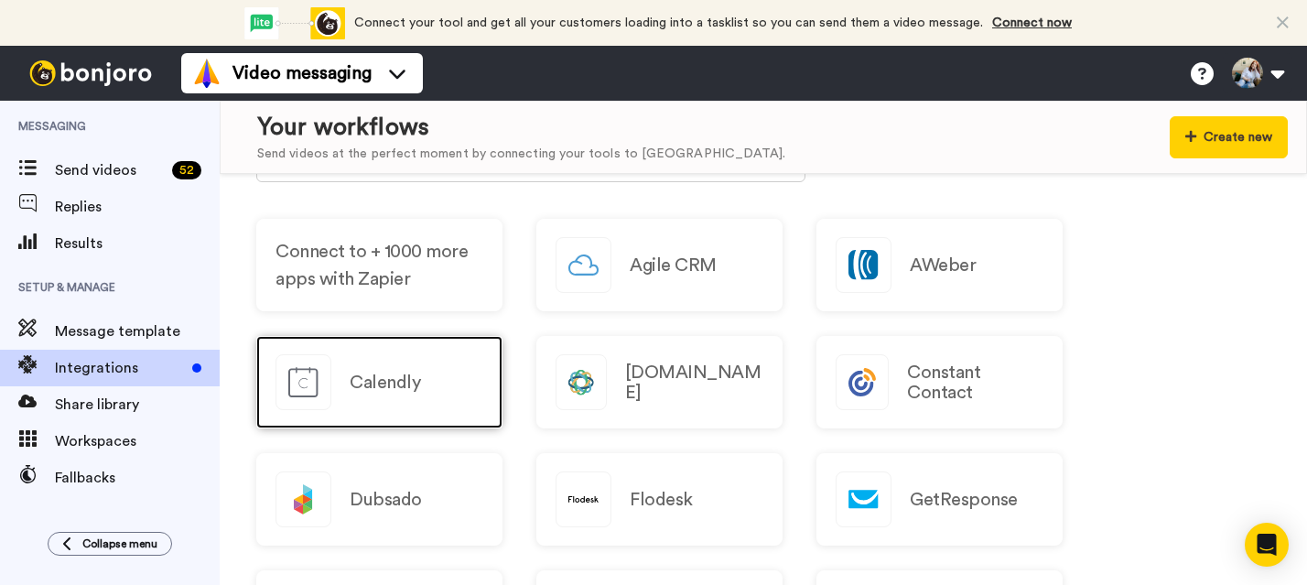
click at [365, 385] on h2 "Calendly" at bounding box center [385, 382] width 70 height 20
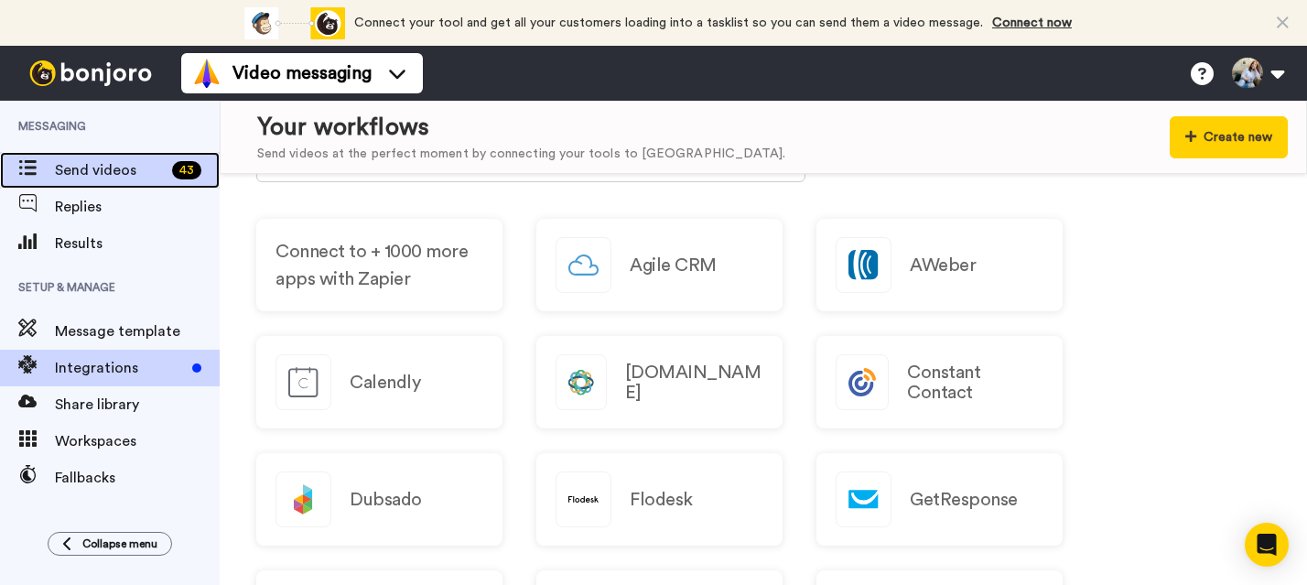
click at [91, 170] on span "Send videos" at bounding box center [110, 170] width 110 height 22
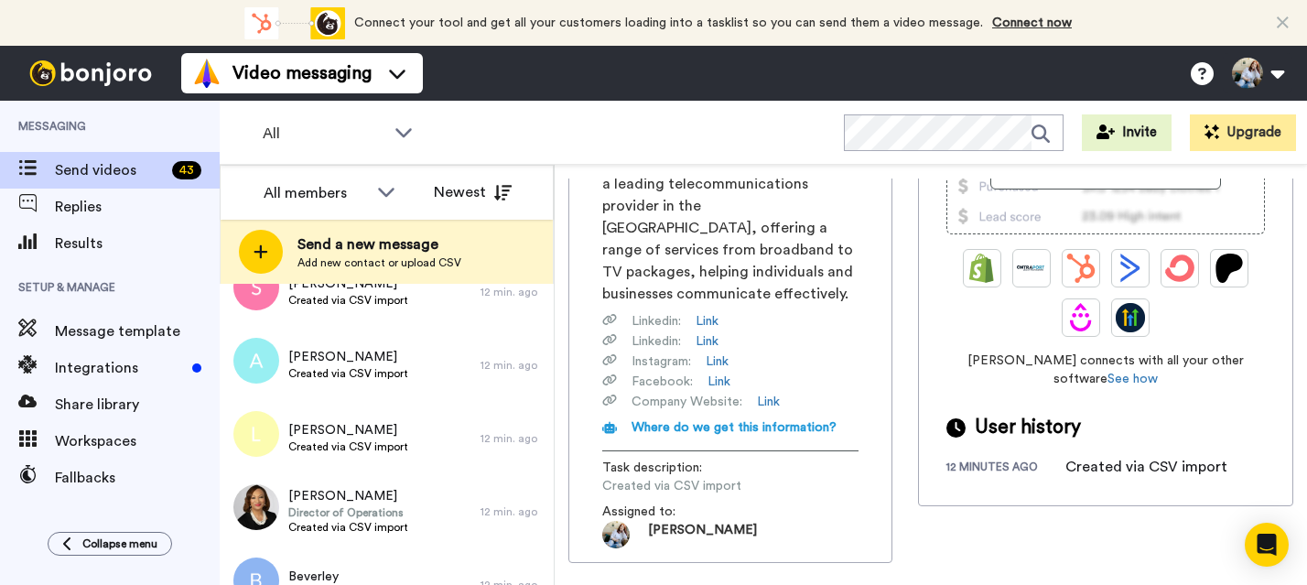
scroll to position [1547, 0]
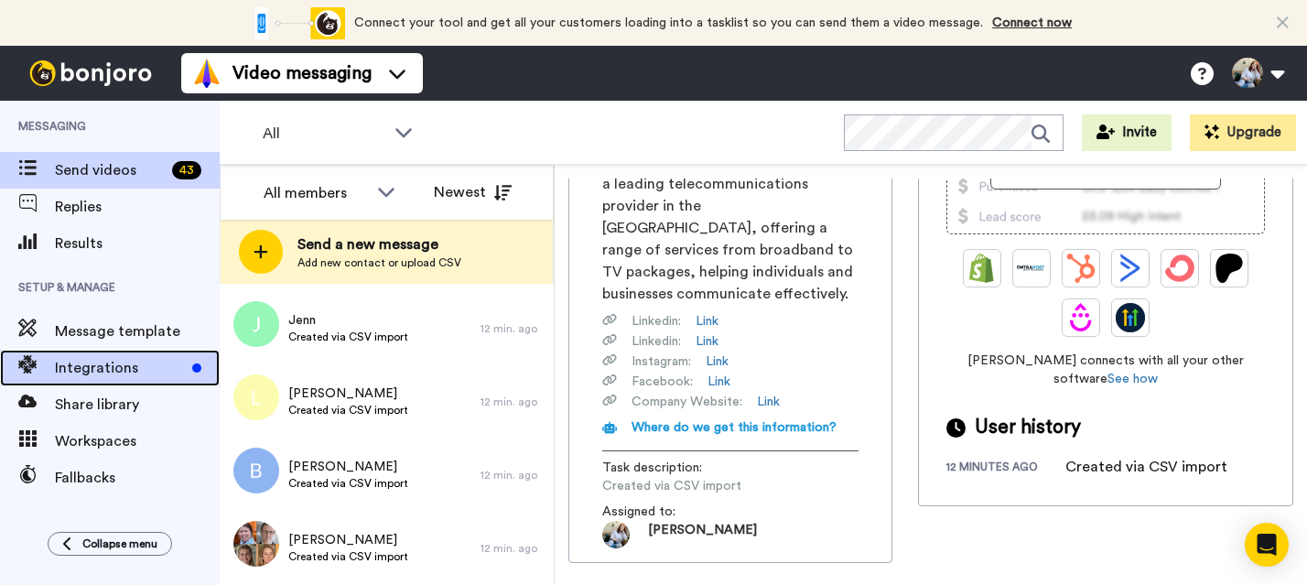
click at [109, 363] on span "Integrations" at bounding box center [120, 368] width 130 height 22
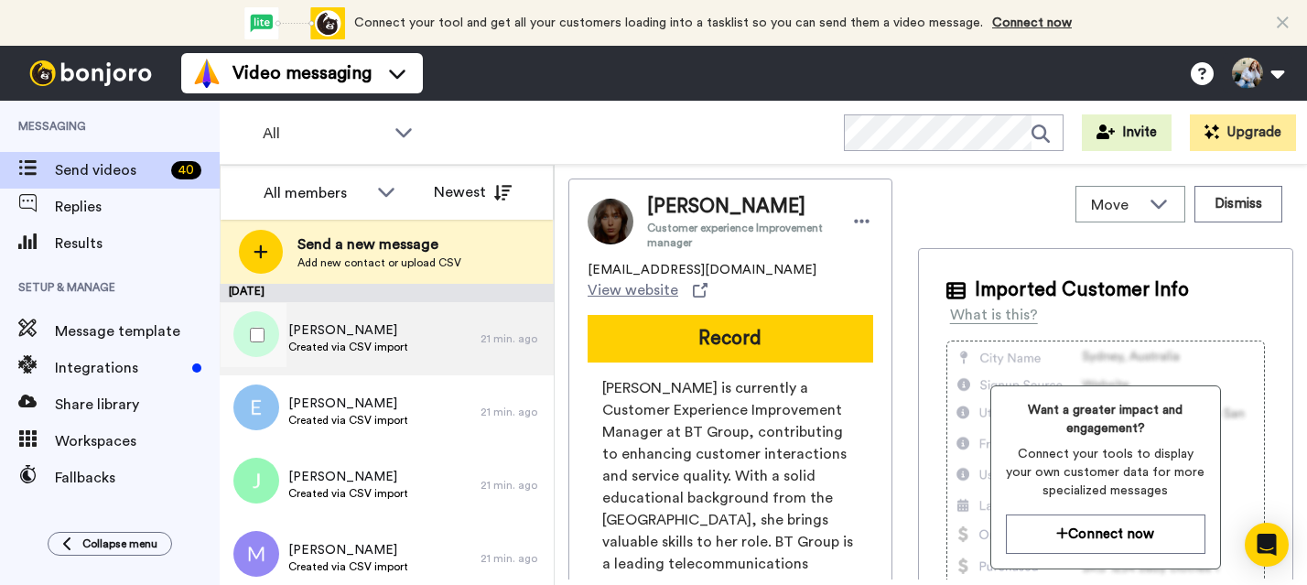
click at [338, 337] on span "Carrie" at bounding box center [348, 330] width 120 height 18
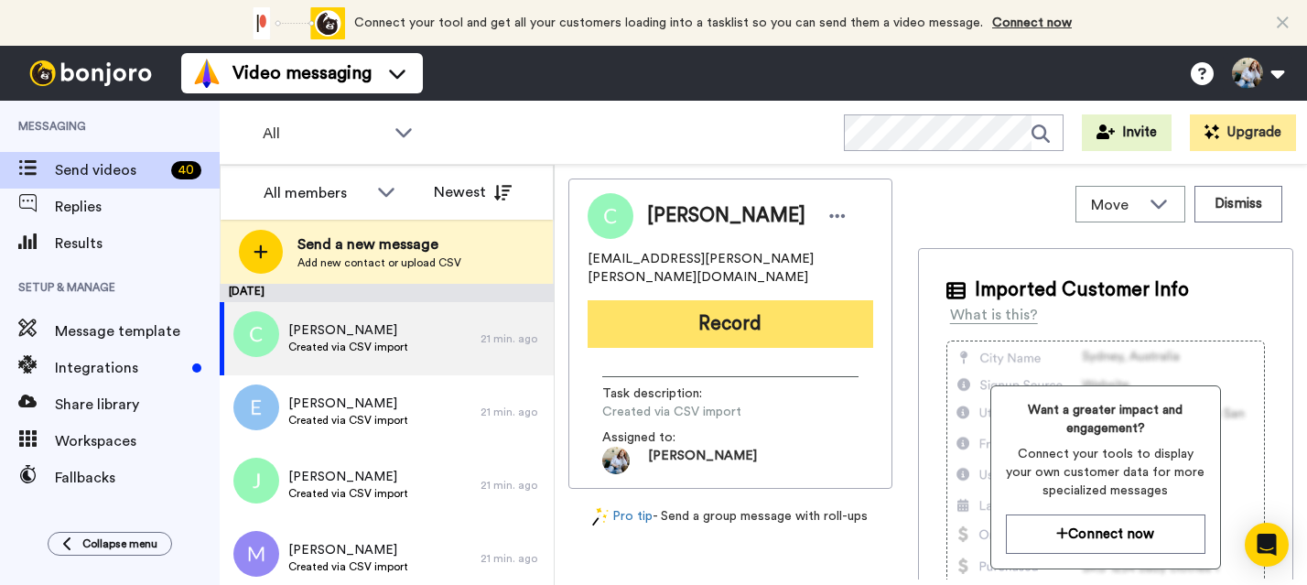
click at [743, 306] on button "Record" at bounding box center [729, 324] width 285 height 48
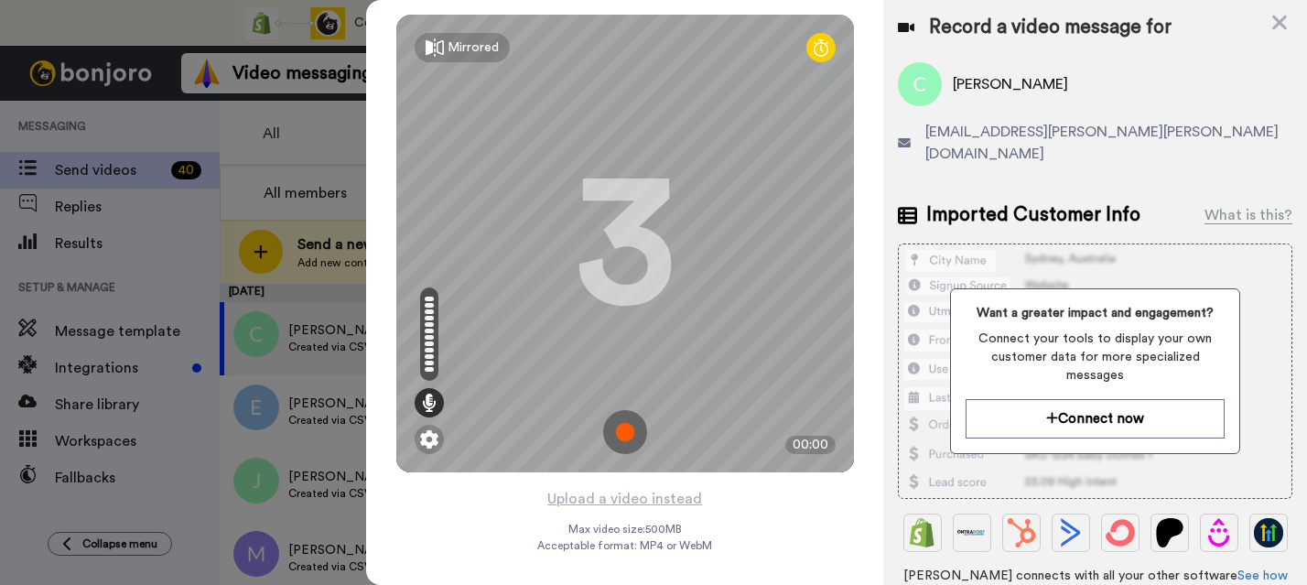
click at [636, 436] on img at bounding box center [625, 432] width 44 height 44
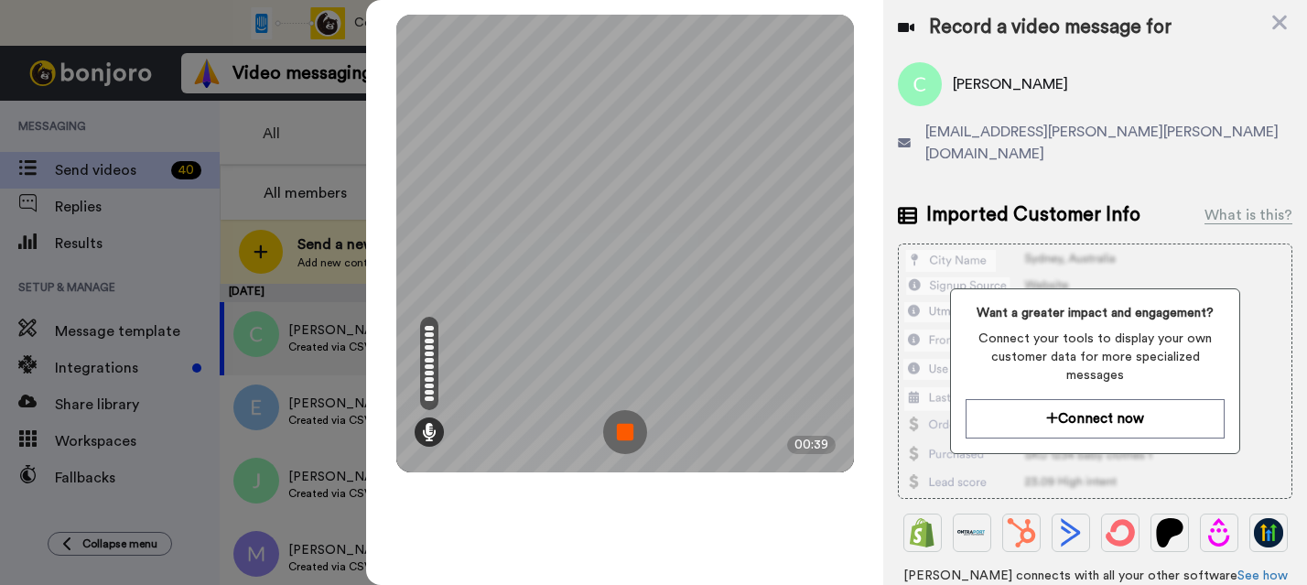
click at [640, 437] on img at bounding box center [625, 432] width 44 height 44
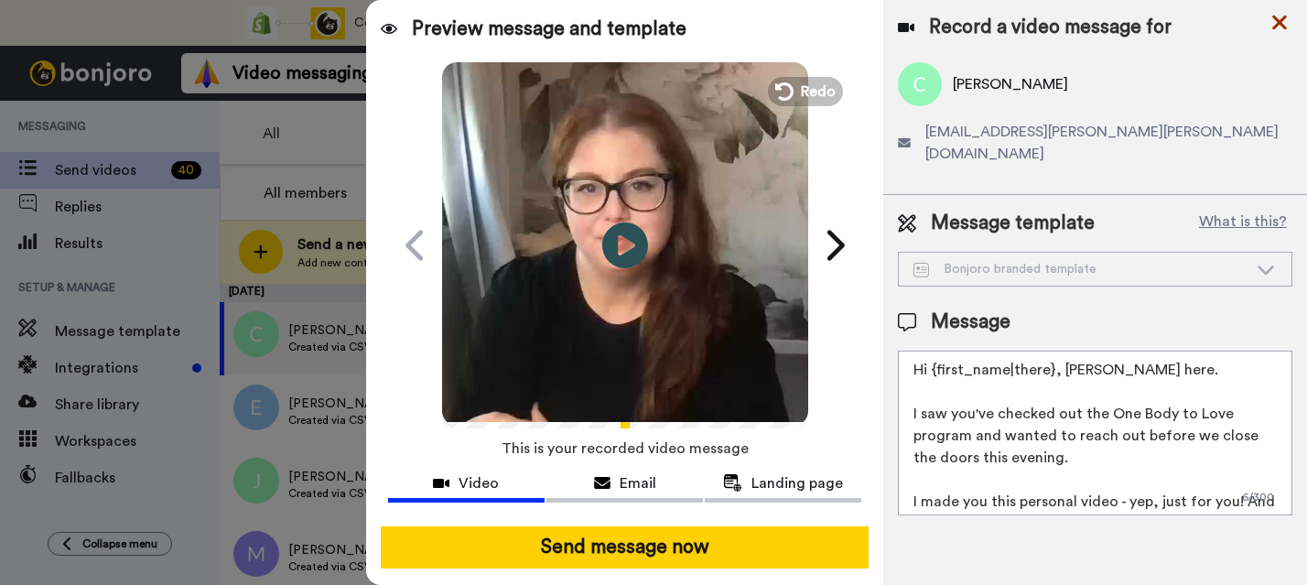
click at [1281, 26] on icon at bounding box center [1279, 23] width 15 height 15
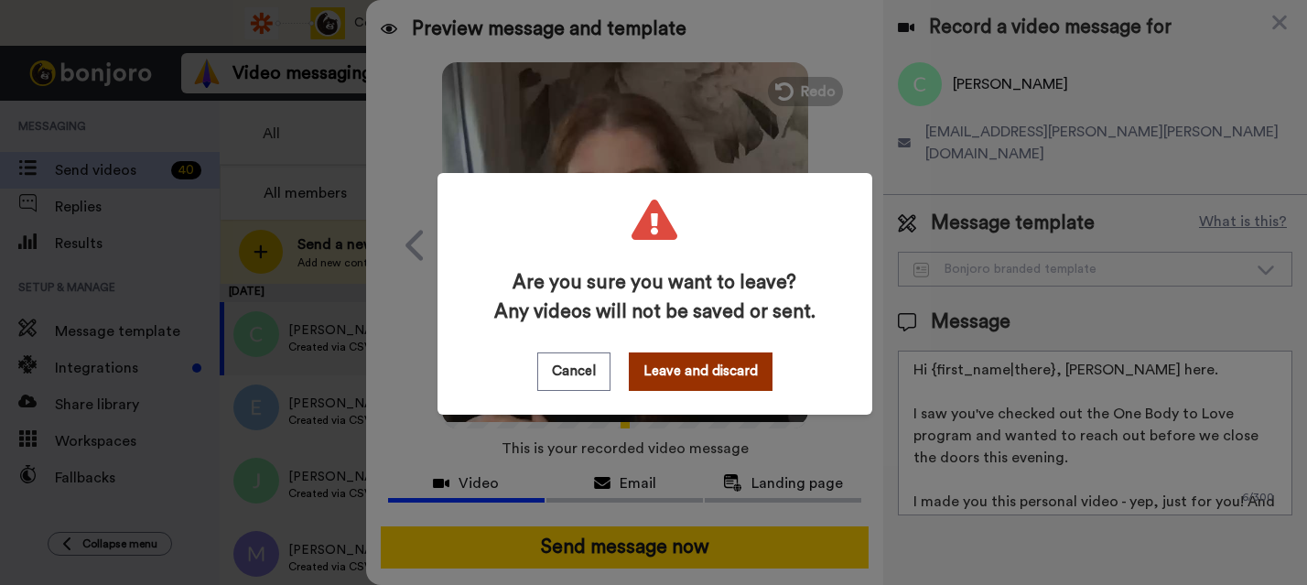
click at [709, 371] on button "Leave and discard" at bounding box center [701, 371] width 144 height 38
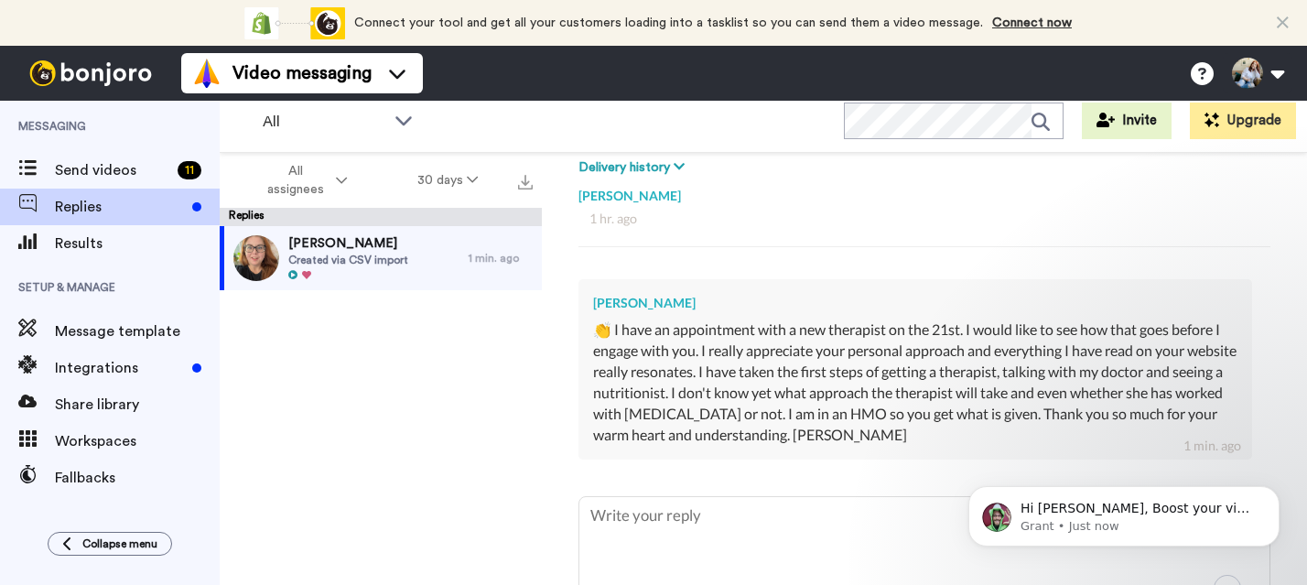
scroll to position [285, 0]
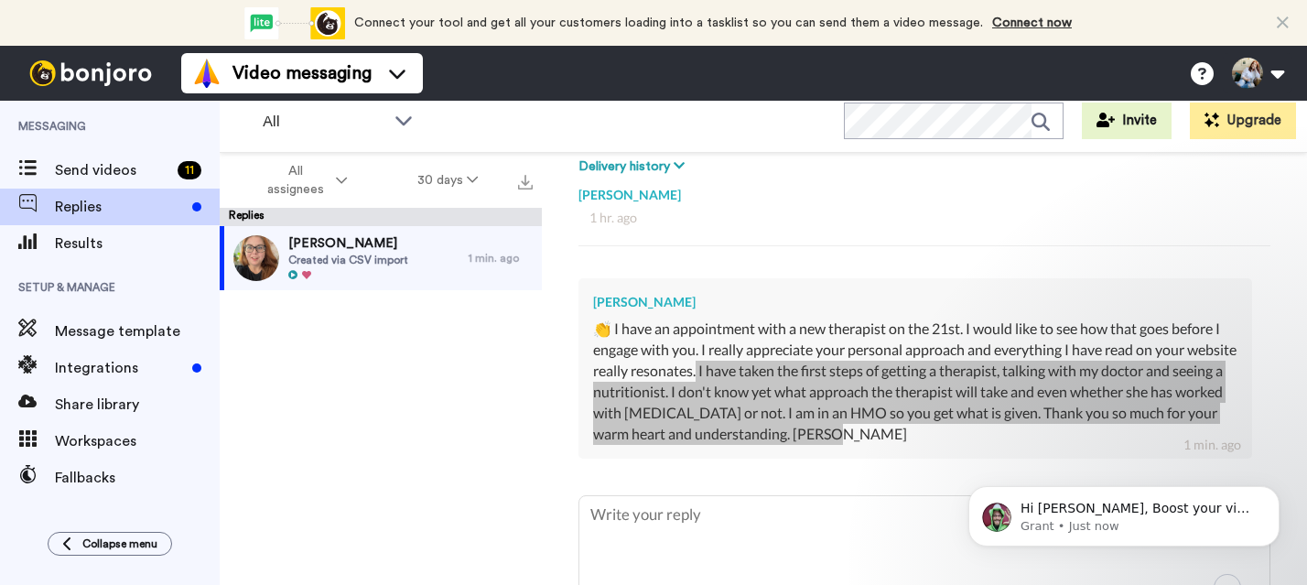
drag, startPoint x: 756, startPoint y: 369, endPoint x: 971, endPoint y: 431, distance: 223.8
click at [971, 431] on div "👏 I have an appointment with a new therapist on the 21st. I would like to see h…" at bounding box center [915, 380] width 644 height 125
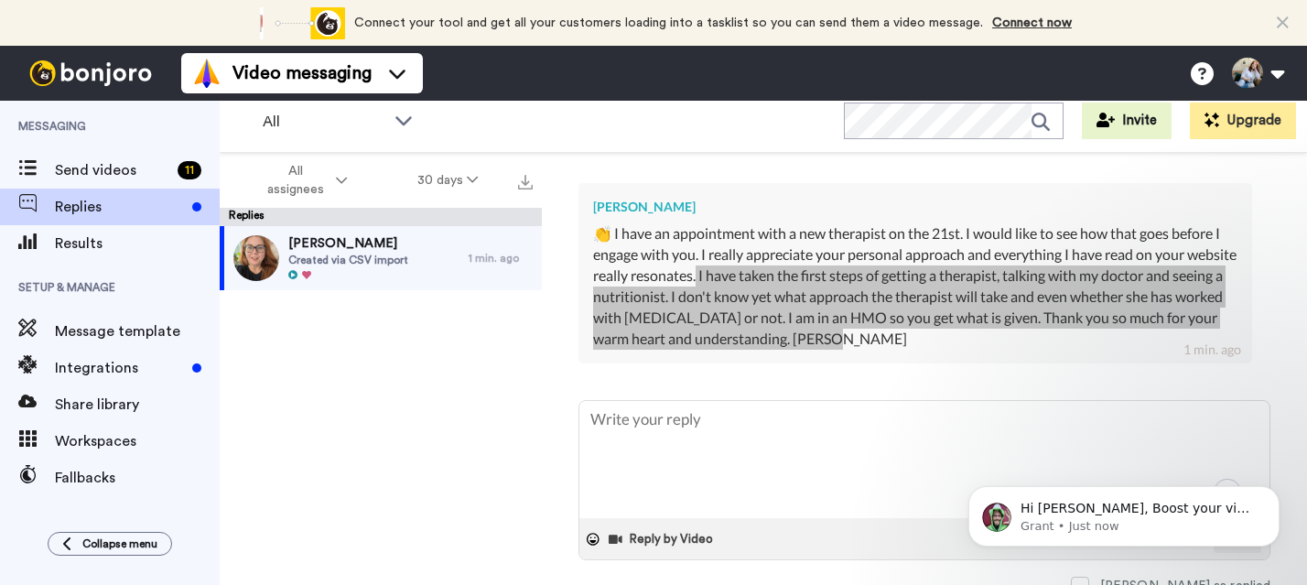
scroll to position [403, 0]
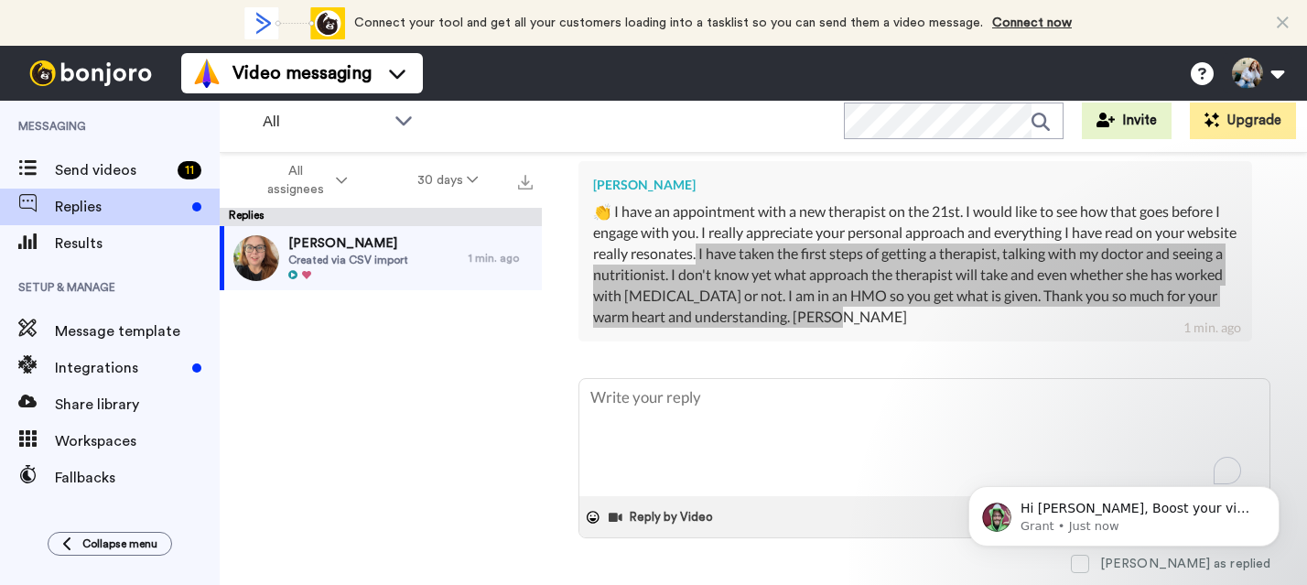
click at [1005, 319] on div "👏 I have an appointment with a new therapist on the 21st. I would like to see h…" at bounding box center [915, 263] width 644 height 125
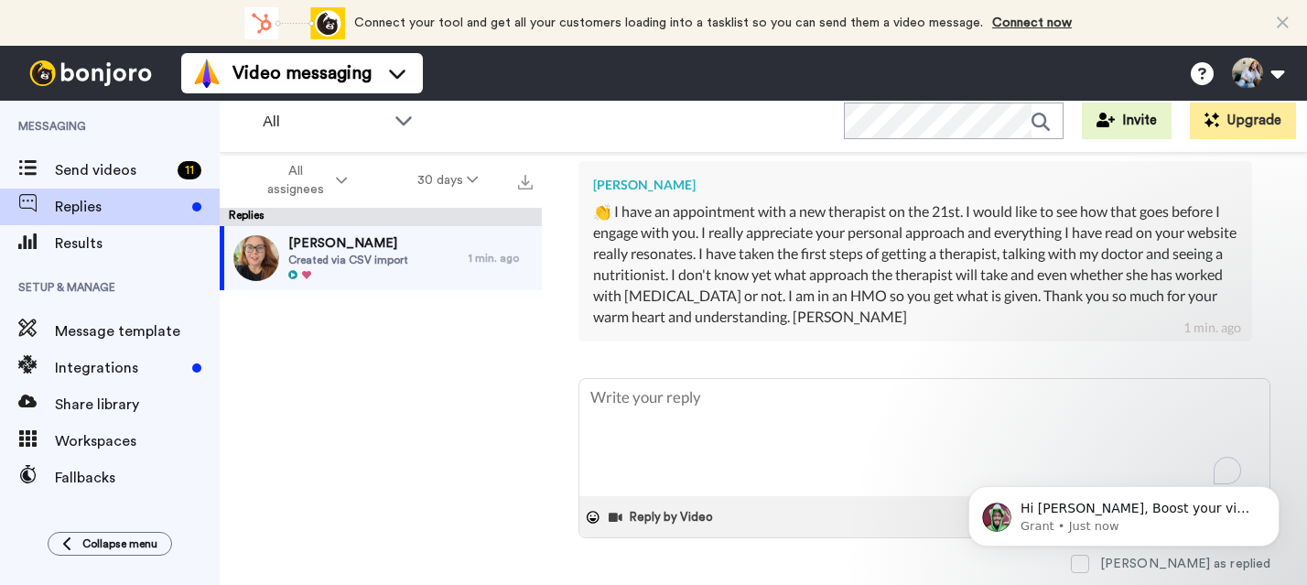
drag, startPoint x: 853, startPoint y: 292, endPoint x: 973, endPoint y: 292, distance: 119.9
click at [973, 292] on div "👏 I have an appointment with a new therapist on the 21st. I would like to see h…" at bounding box center [915, 263] width 644 height 125
drag, startPoint x: 947, startPoint y: 296, endPoint x: 852, endPoint y: 286, distance: 95.6
click at [852, 286] on div "👏 I have an appointment with a new therapist on the 21st. I would like to see h…" at bounding box center [915, 263] width 644 height 125
click at [960, 291] on div "👏 I have an appointment with a new therapist on the 21st. I would like to see h…" at bounding box center [915, 263] width 644 height 125
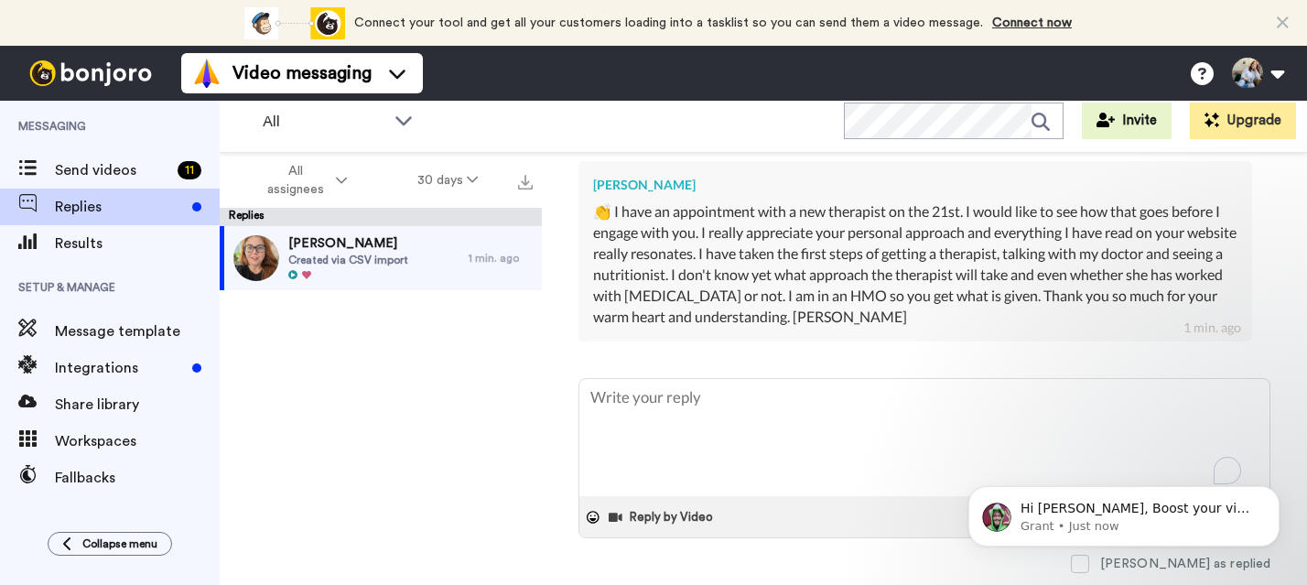
click at [955, 293] on div "👏 I have an appointment with a new therapist on the 21st. I would like to see h…" at bounding box center [915, 263] width 644 height 125
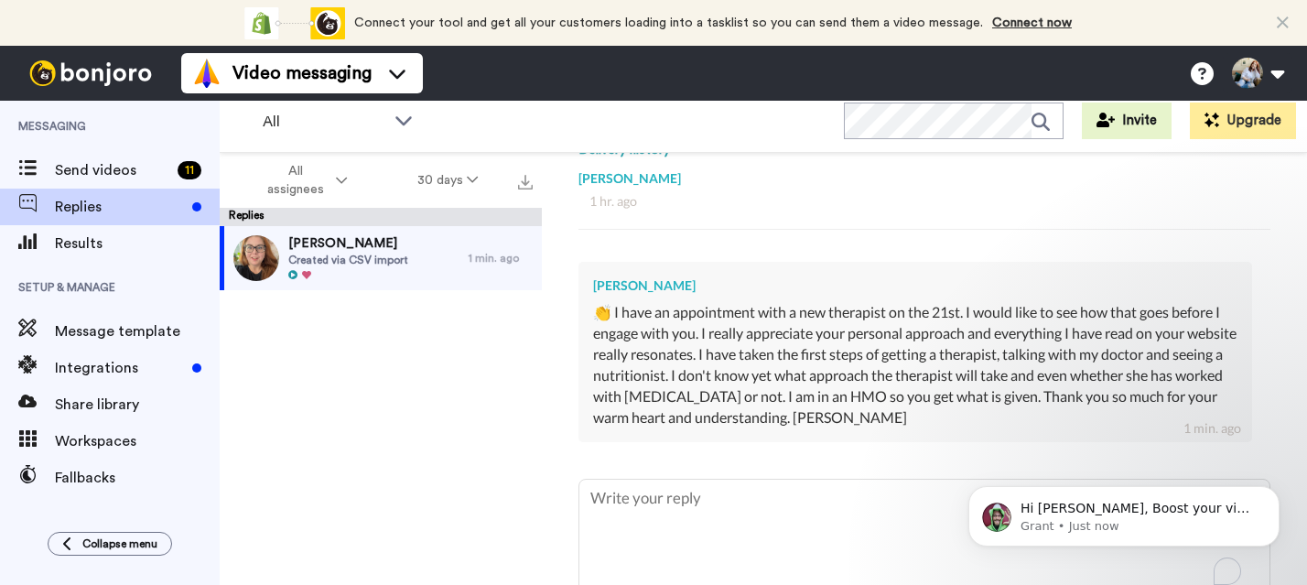
scroll to position [299, 0]
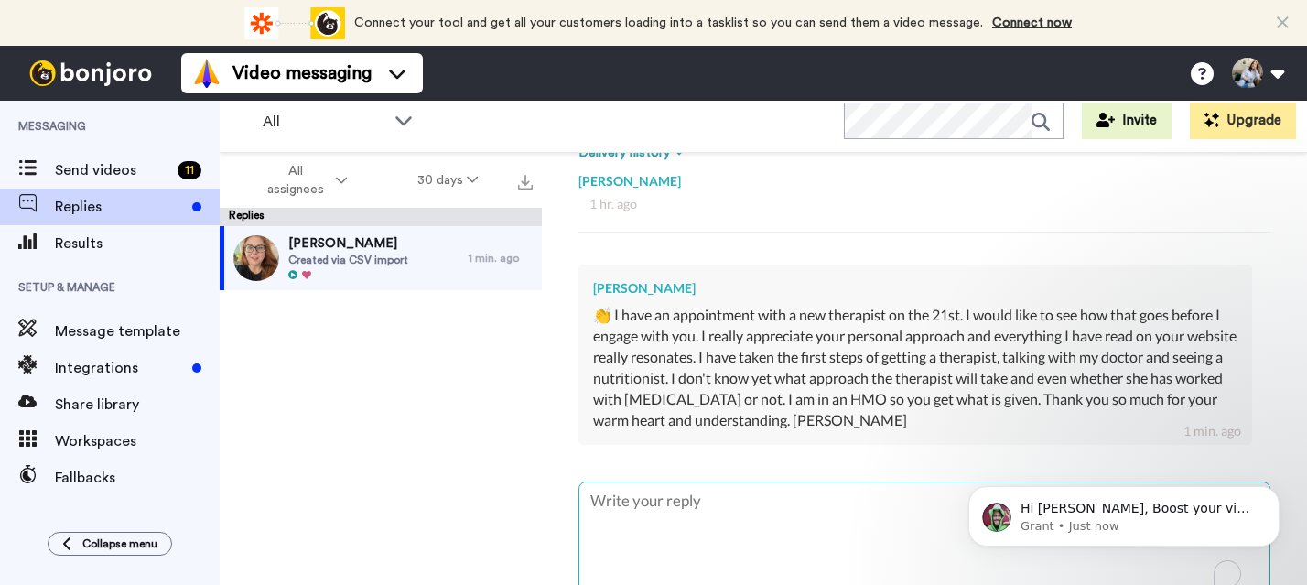
click at [639, 515] on textarea "To enrich screen reader interactions, please activate Accessibility in Grammarl…" at bounding box center [924, 540] width 690 height 117
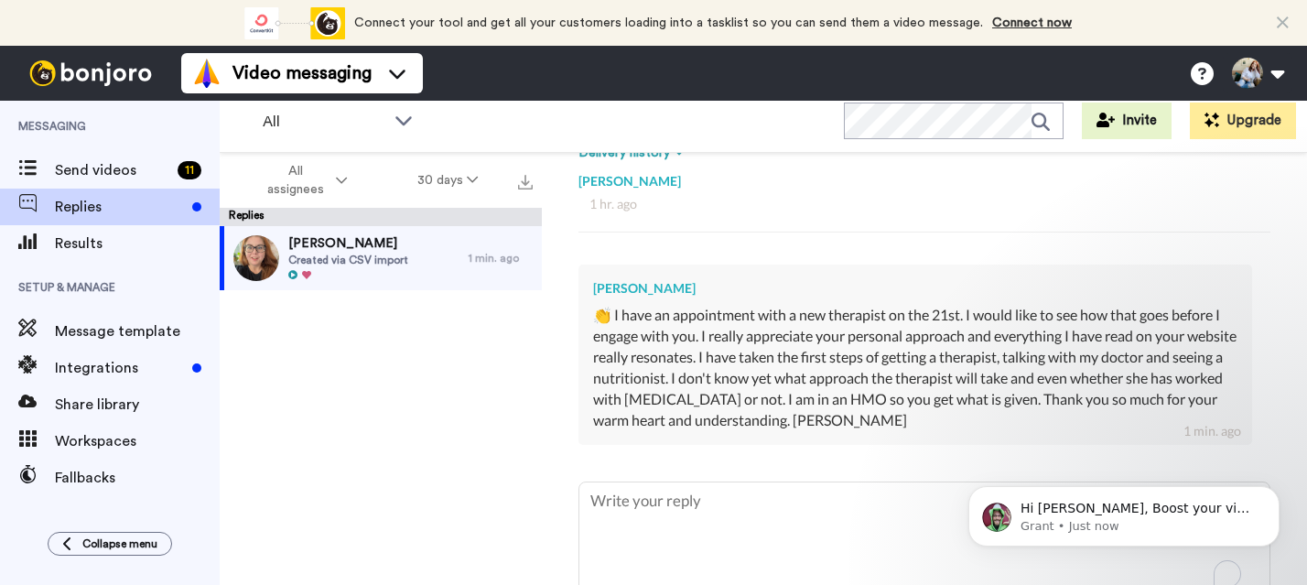
type textarea "T"
type textarea "x"
type textarea "Th"
type textarea "x"
type textarea "Tha"
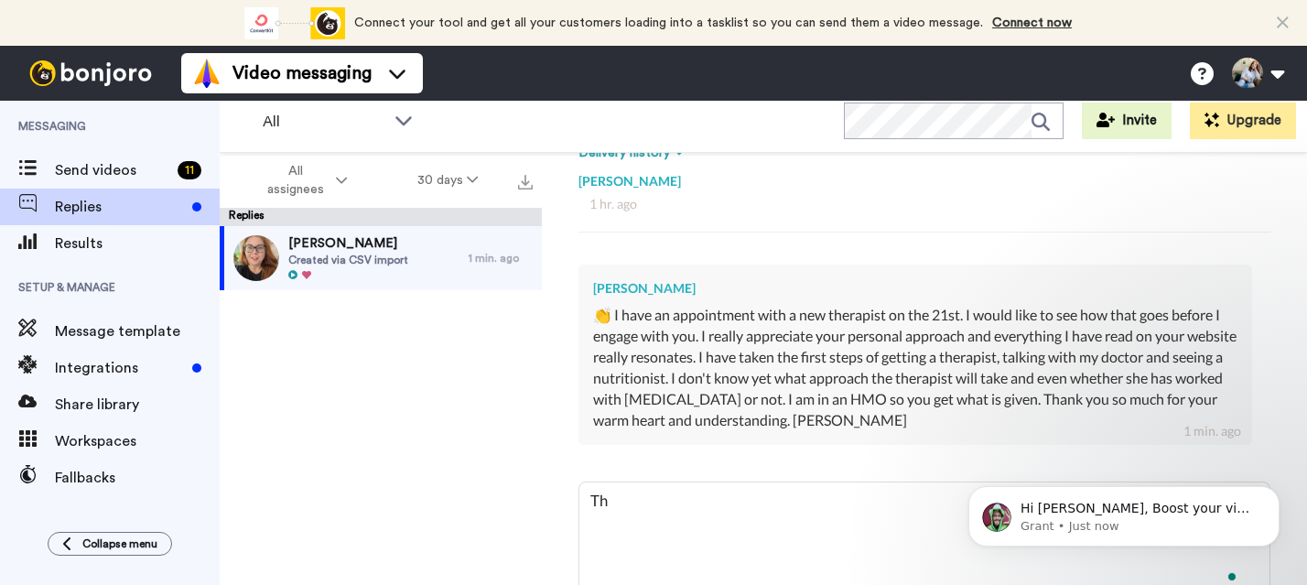
type textarea "x"
type textarea "Than"
type textarea "x"
type textarea "Thank"
type textarea "x"
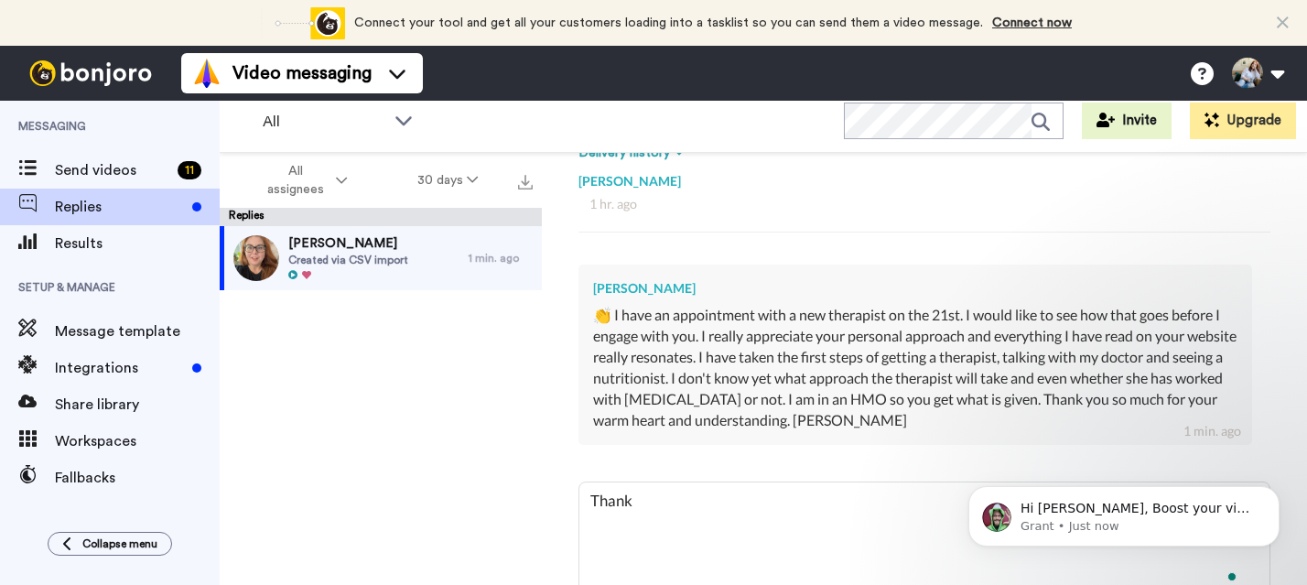
type textarea "Thank"
type textarea "x"
type textarea "Thank y"
type textarea "x"
type textarea "Thank yo"
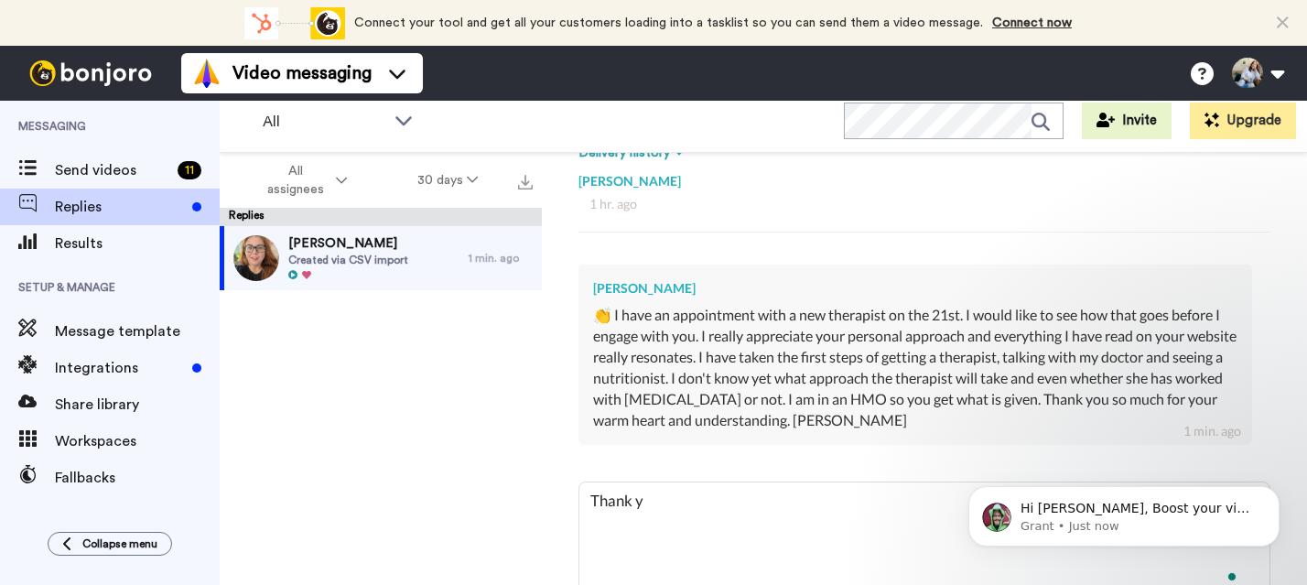
type textarea "x"
type textarea "Thank you"
type textarea "x"
type textarea "Thank you"
type textarea "x"
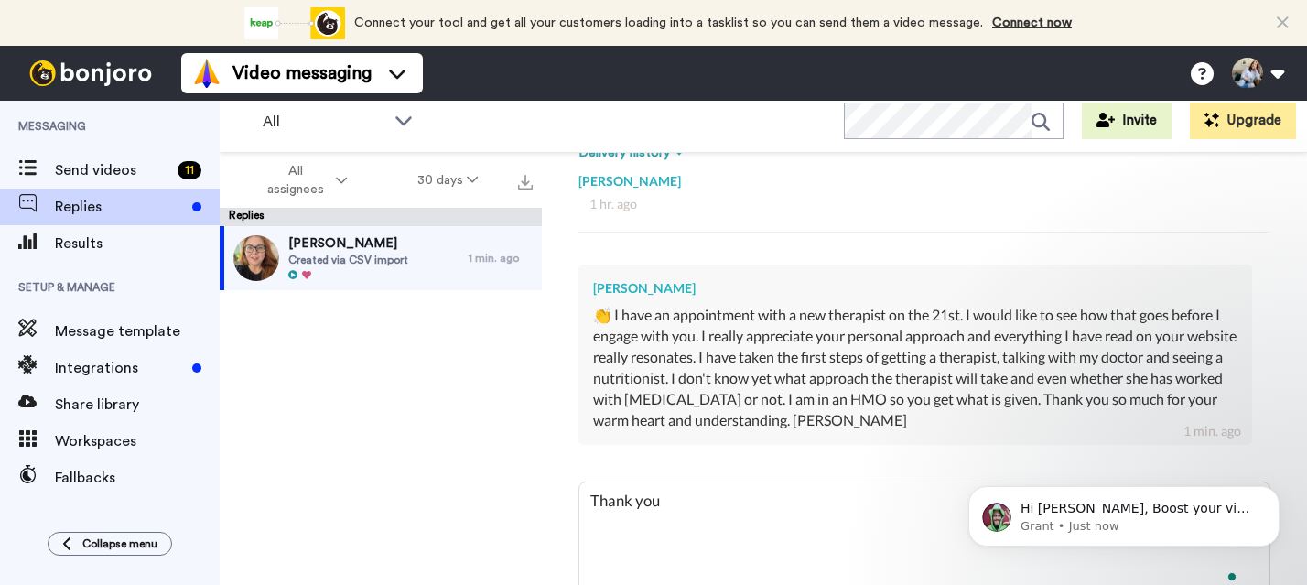
type textarea "Thank you f"
type textarea "x"
type textarea "Thank you fo"
type textarea "x"
type textarea "Thank you for"
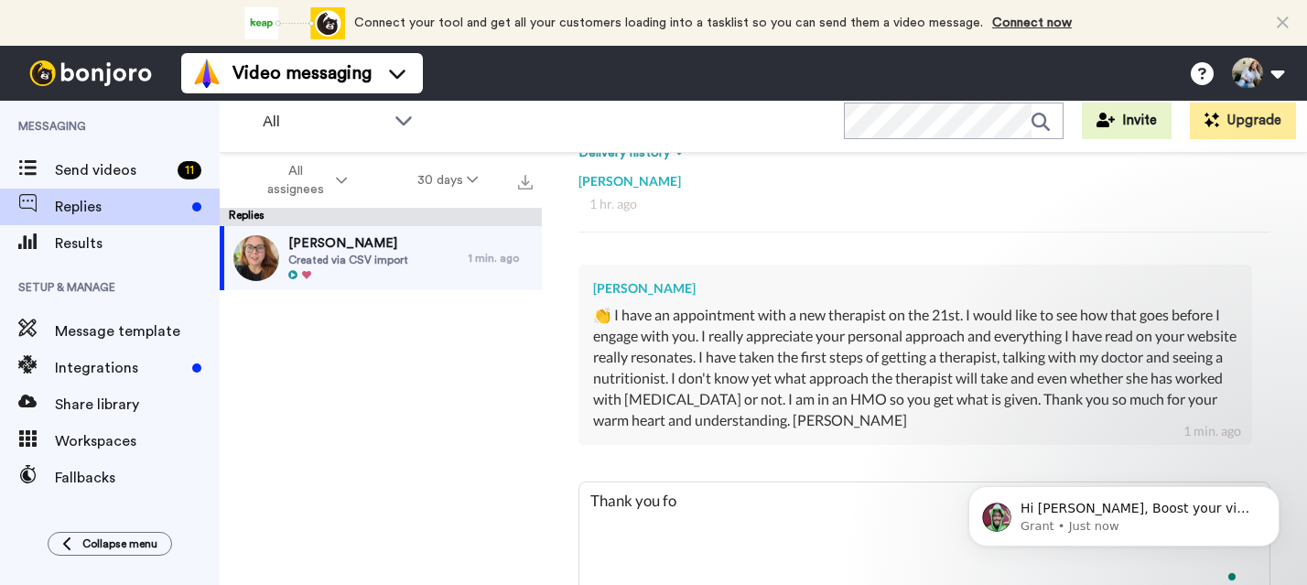
type textarea "x"
type textarea "Thank you for"
type textarea "x"
type textarea "Thank you for y"
type textarea "x"
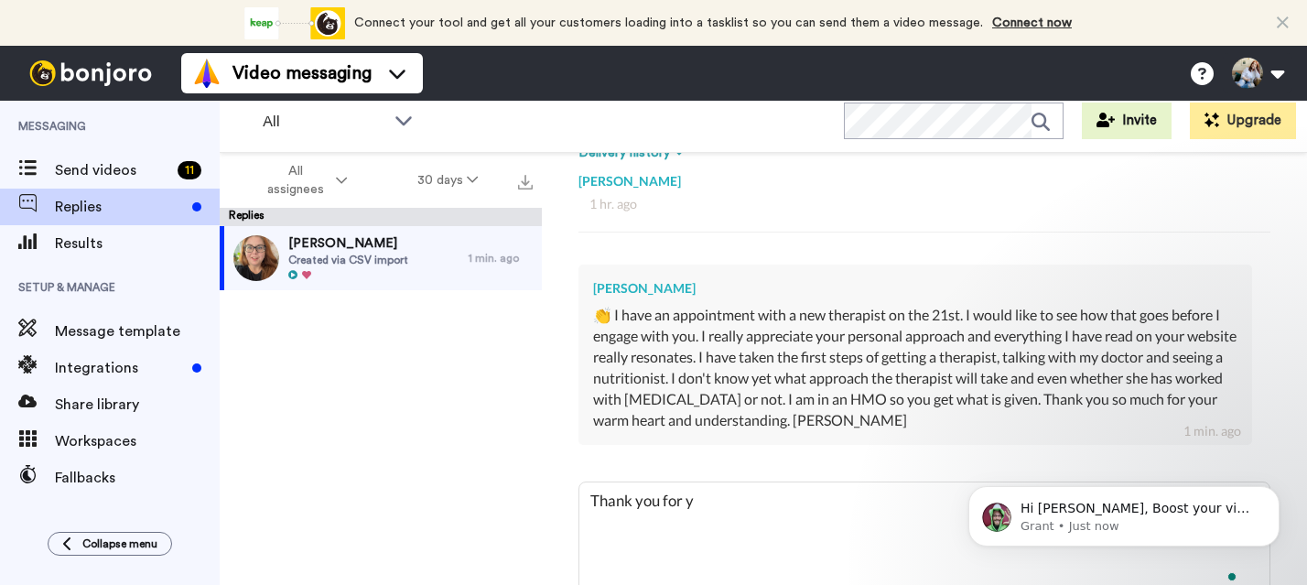
type textarea "Thank you for yo"
type textarea "x"
type textarea "Thank you for you"
type textarea "x"
type textarea "Thank you for your"
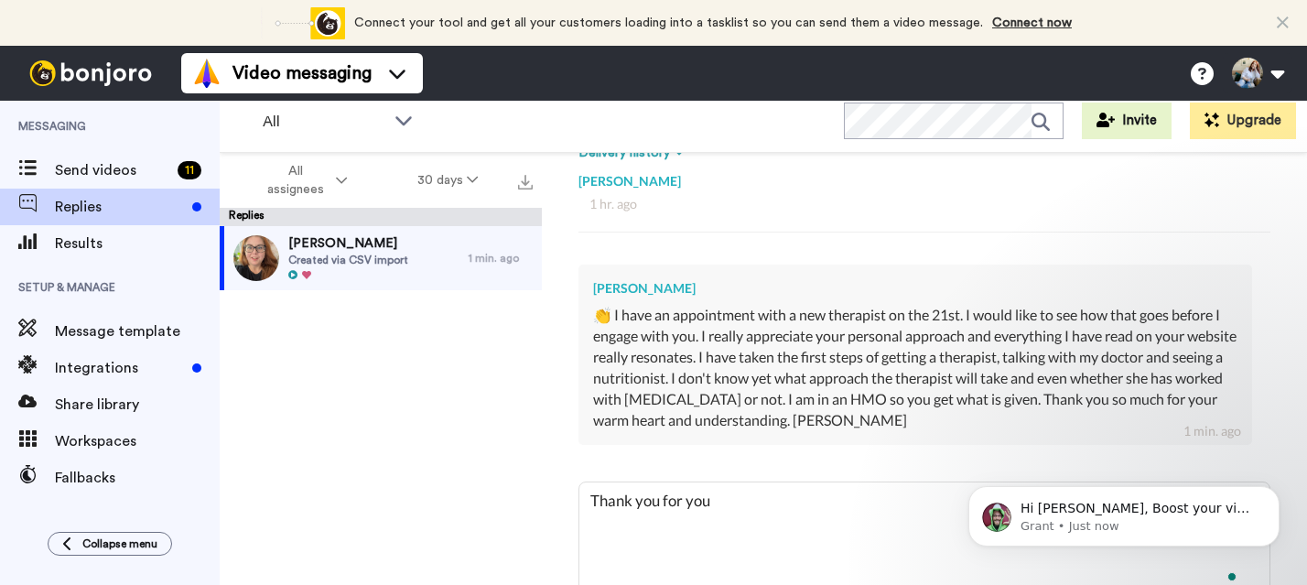
type textarea "x"
type textarea "Thank you for your"
type textarea "x"
type textarea "Thank you for your r"
type textarea "x"
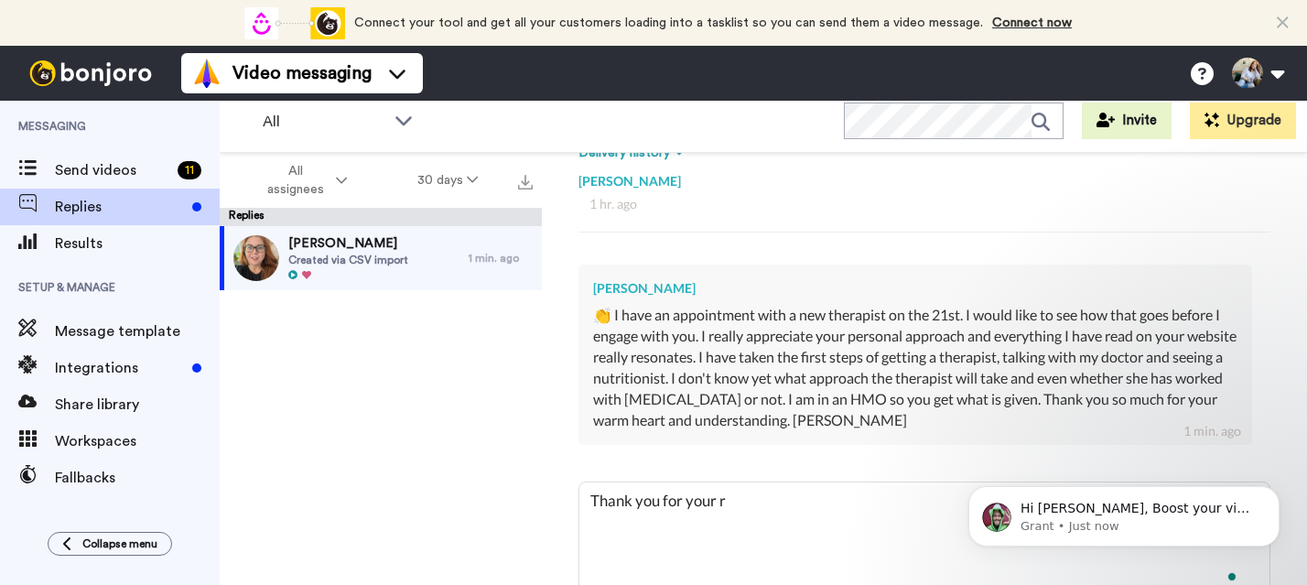
type textarea "Thank you for your re"
type textarea "x"
type textarea "Thank you for your res"
type textarea "x"
type textarea "Thank you for your resp"
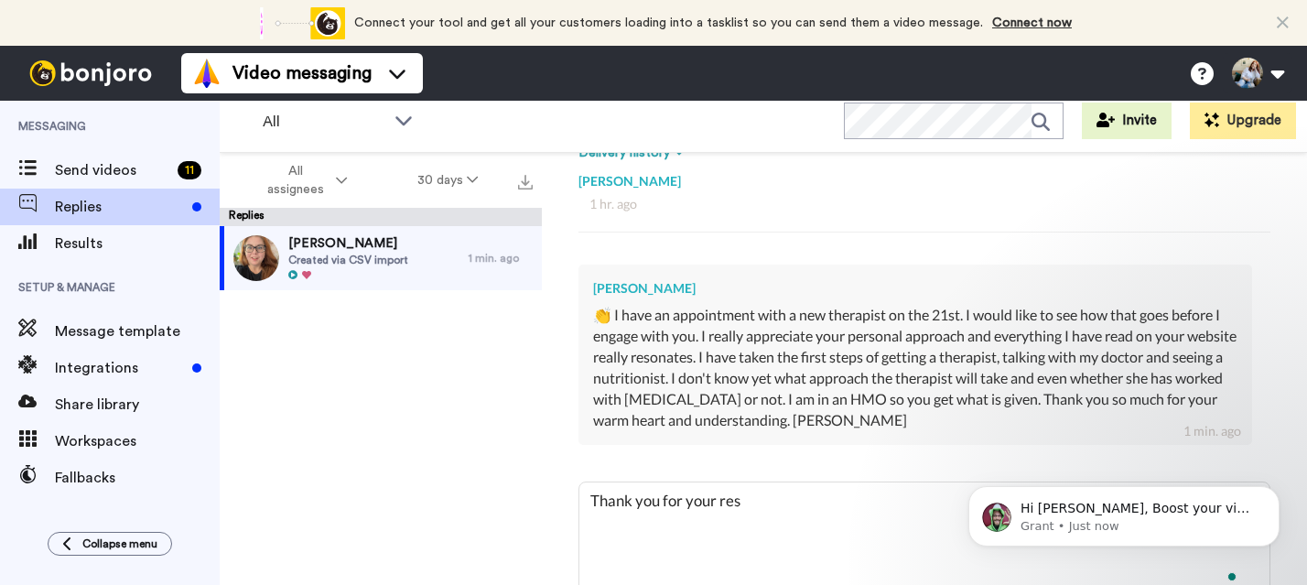
type textarea "x"
type textarea "Thank you for your respo"
type textarea "x"
type textarea "Thank you for your respon"
type textarea "x"
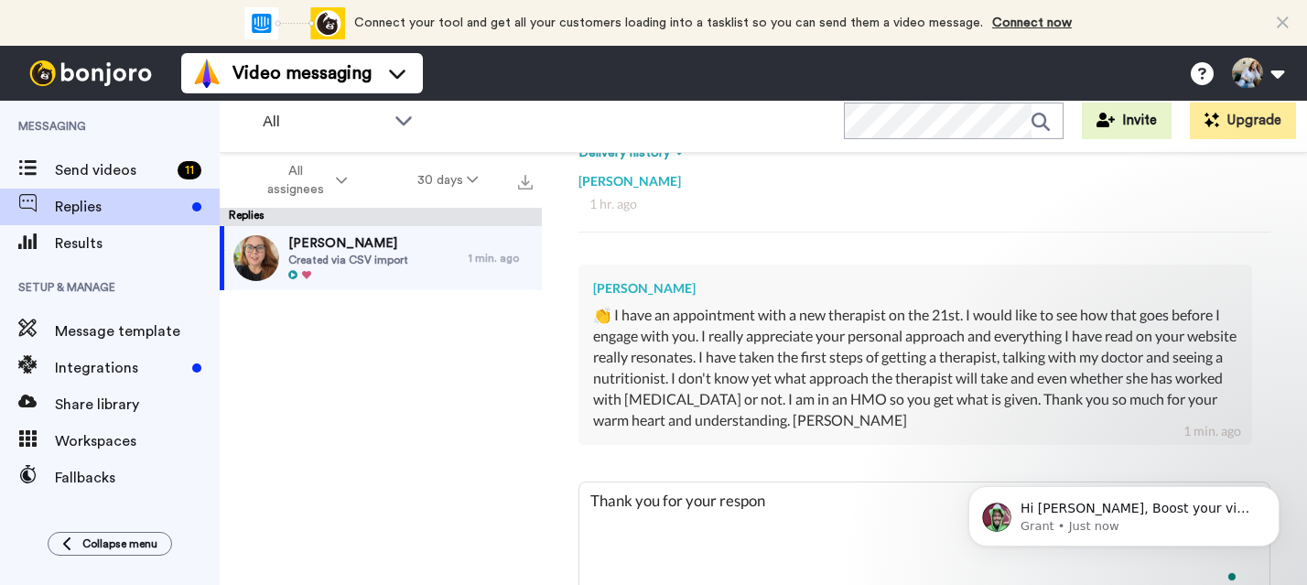
type textarea "Thank you for your respond"
type textarea "x"
type textarea "Thank you for your respon"
type textarea "x"
type textarea "Thank you for your respons"
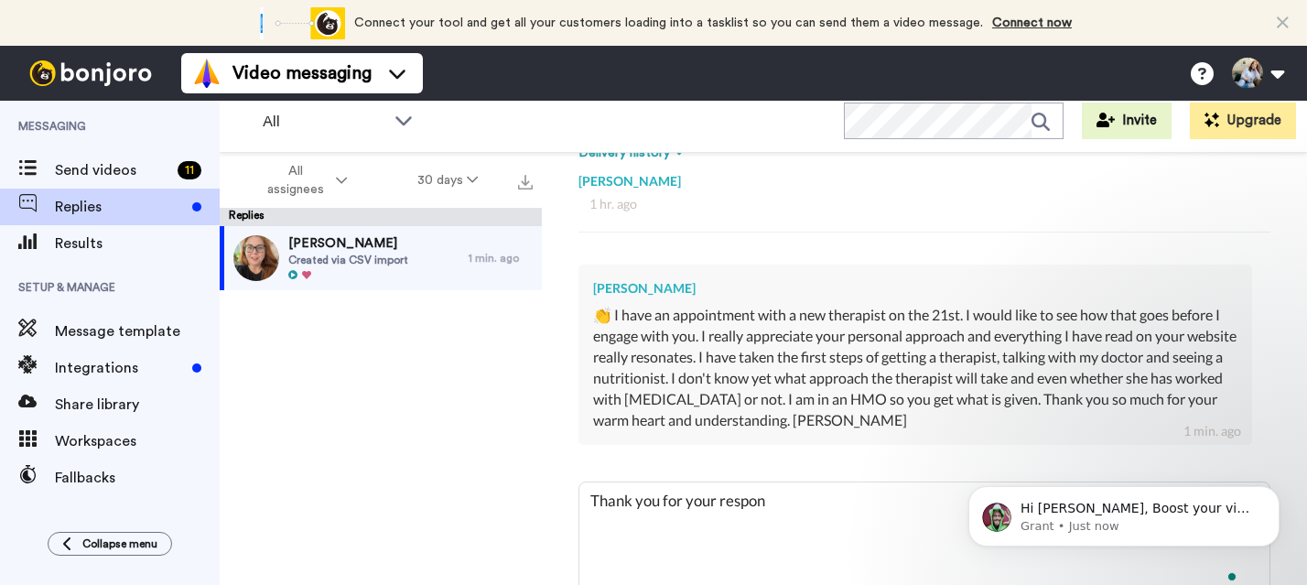
type textarea "x"
type textarea "Thank you for your response"
type textarea "x"
type textarea "Thank you for your response"
type textarea "x"
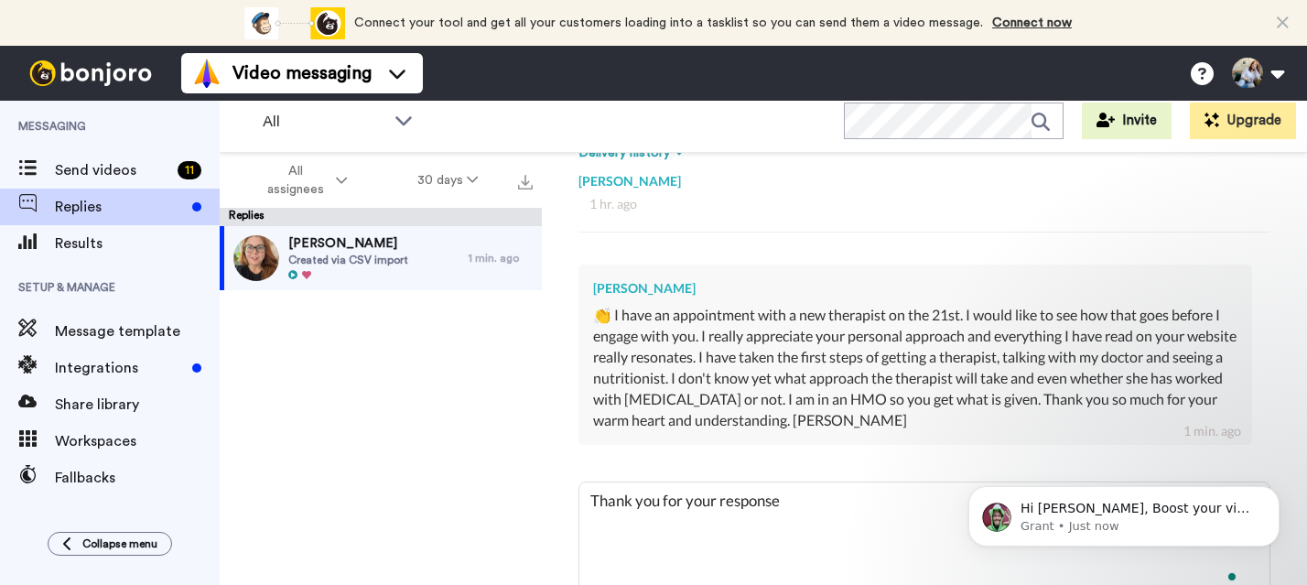
type textarea "Thank you for your response K"
type textarea "x"
type textarea "Thank you for your response Ka"
type textarea "x"
type textarea "Thank you for your response Kat"
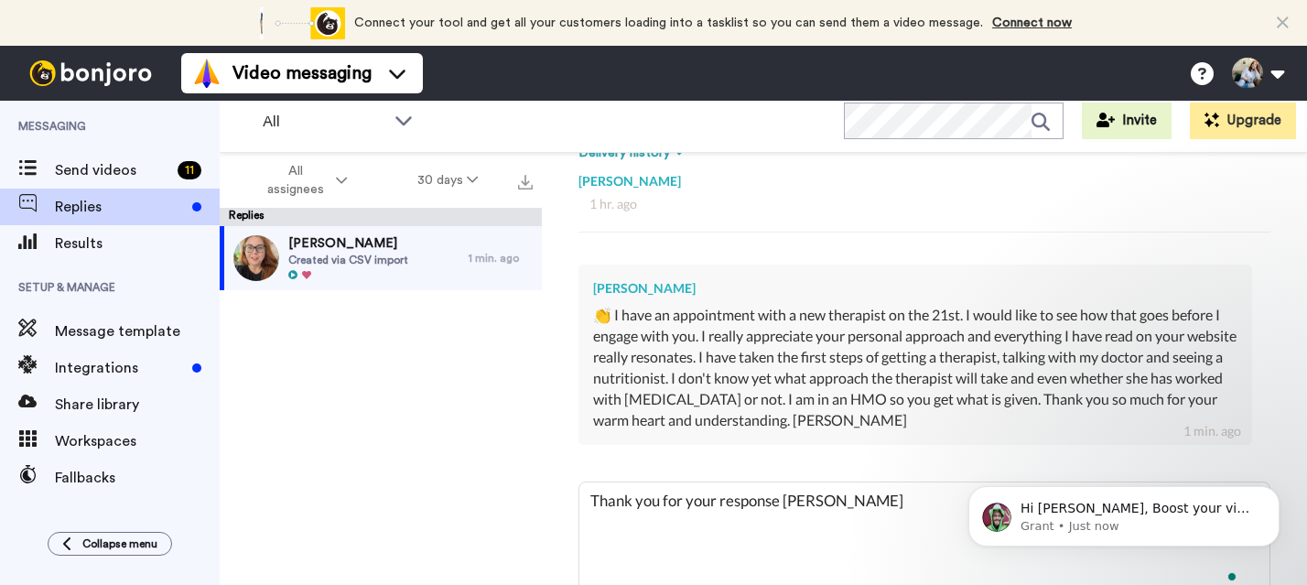
type textarea "x"
type textarea "Thank you for your response Kath"
type textarea "x"
type textarea "Thank you for your response Kat"
type textarea "x"
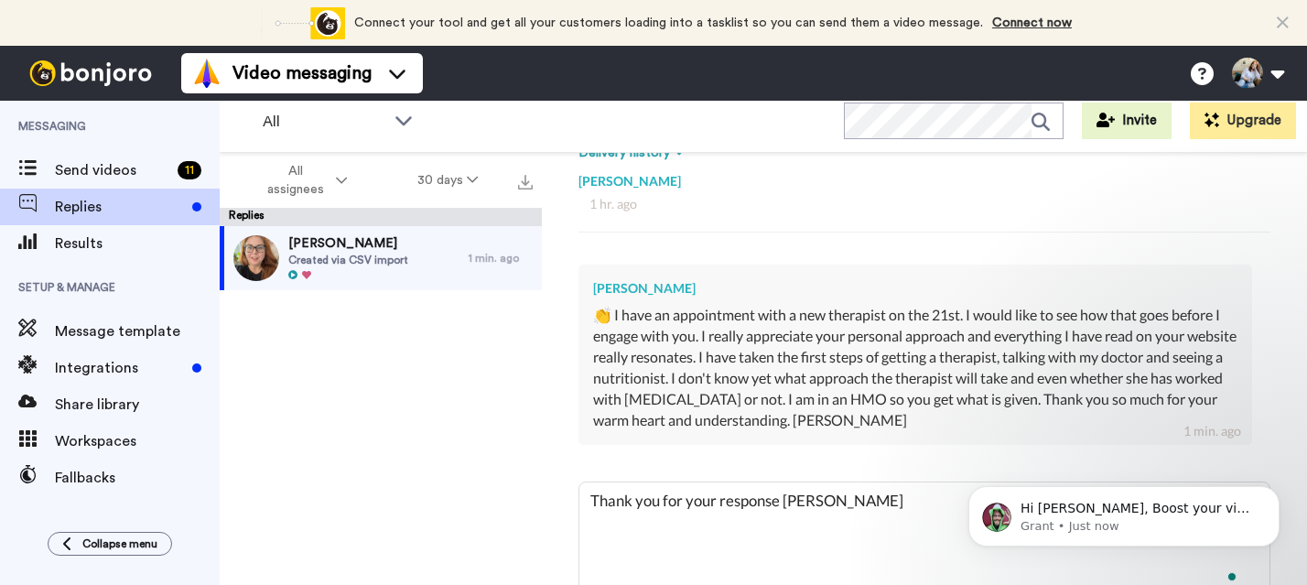
type textarea "Thank you for your response Ka"
type textarea "x"
type textarea "Thank you for your response K"
type textarea "x"
type textarea "Thank you for your response"
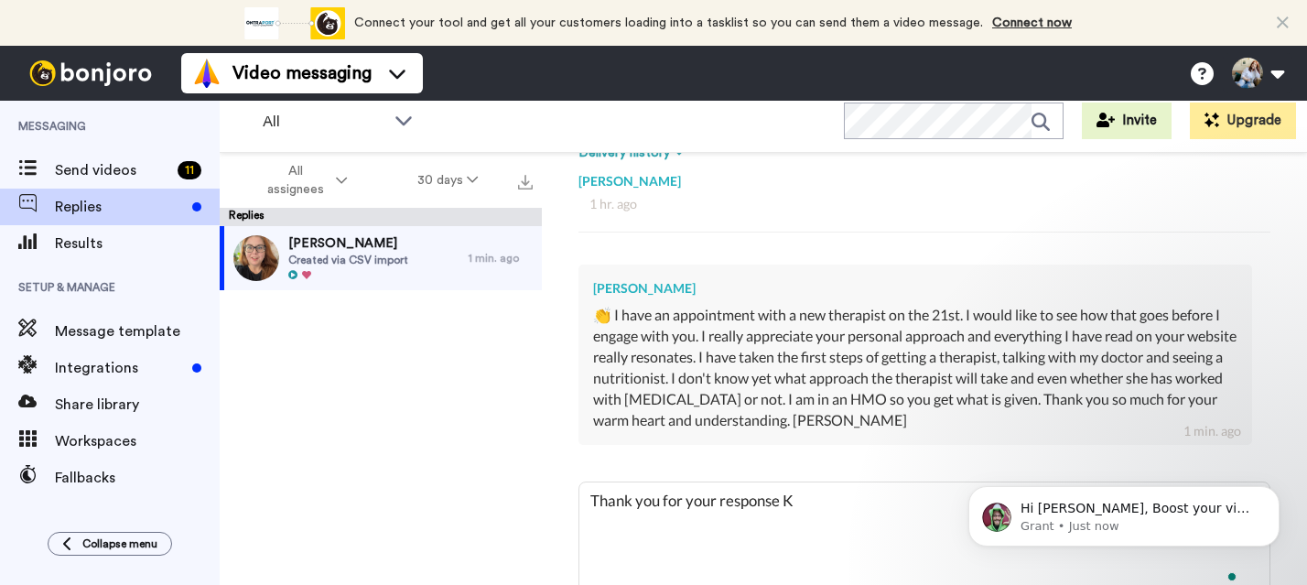
type textarea "x"
type textarea "Thank you for your response ,"
type textarea "x"
type textarea "Thank you for your response ,"
type textarea "x"
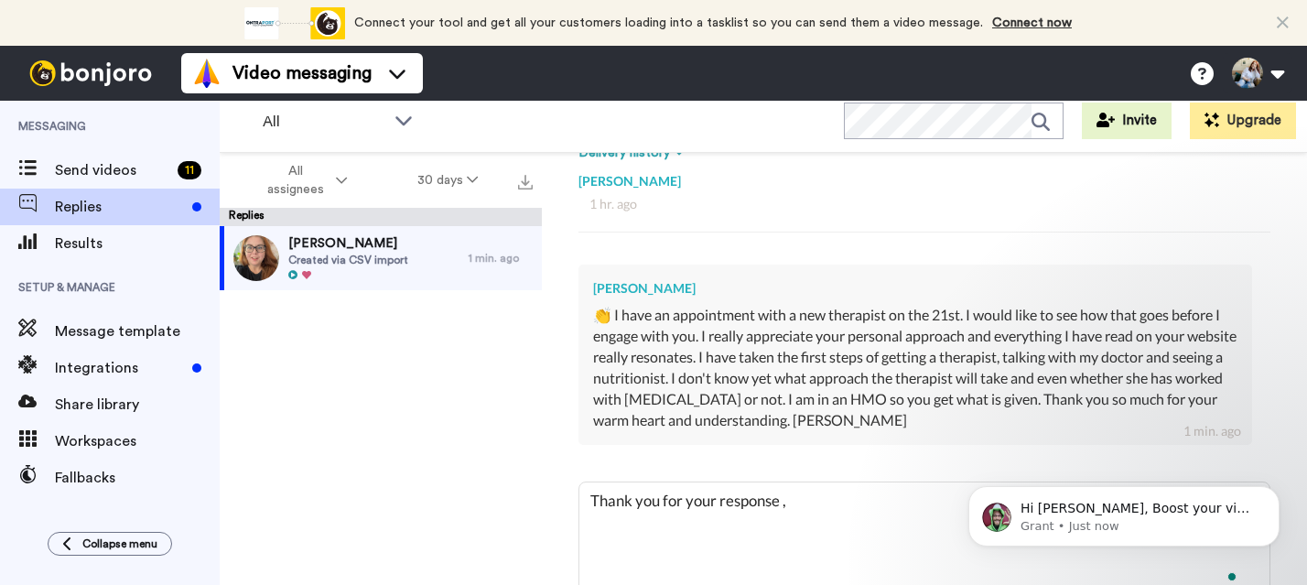
type textarea "Thank you for your response ,"
type textarea "x"
type textarea "Thank you for your response"
type textarea "x"
type textarea "Thank you for your response"
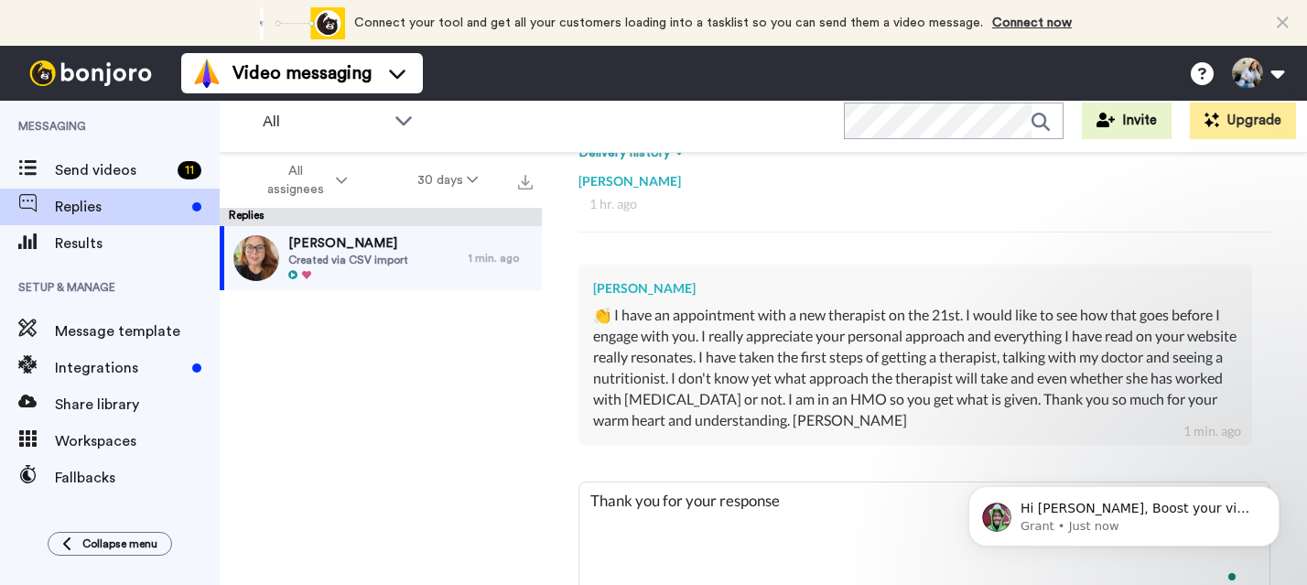
type textarea "x"
type textarea "Thank you for your response,"
type textarea "x"
type textarea "Thank you for your response,"
type textarea "x"
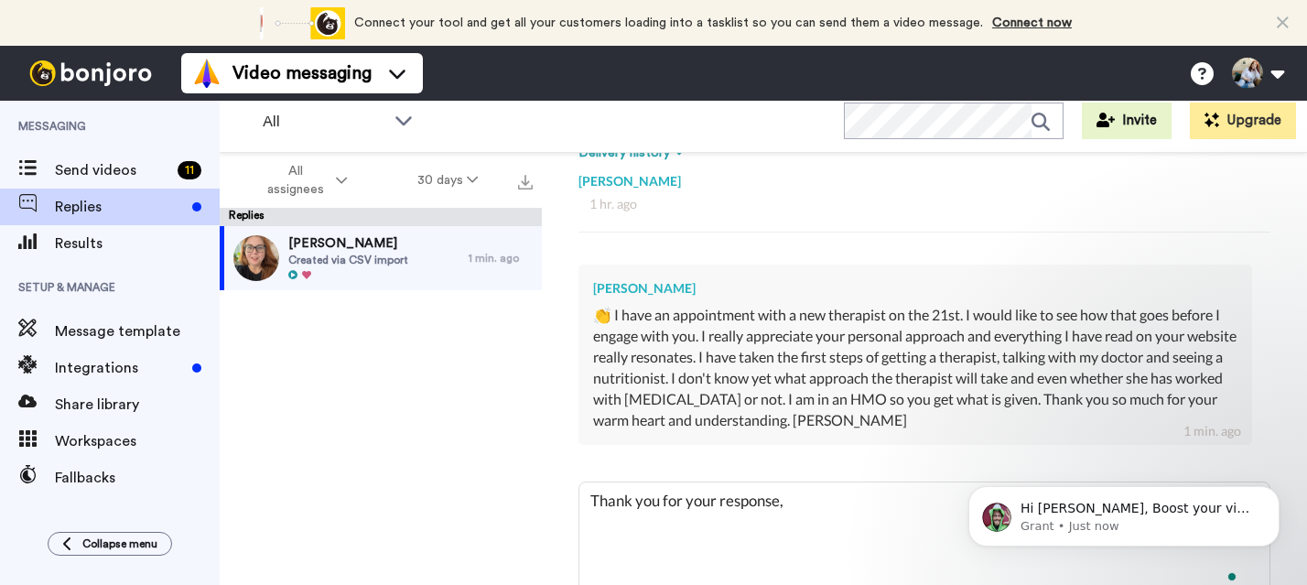
type textarea "Thank you for your response, K"
type textarea "x"
type textarea "Thank you for your response, Ka"
type textarea "x"
type textarea "Thank you for your response, Kat"
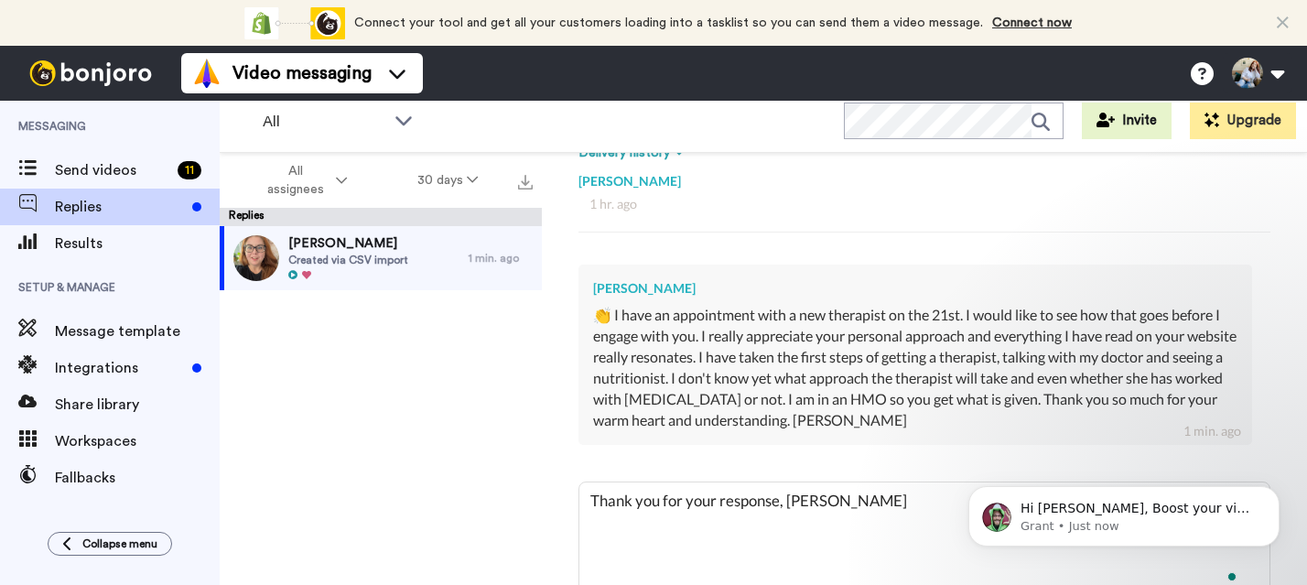
type textarea "x"
type textarea "Thank you for your response, Kath"
type textarea "x"
type textarea "Thank you for your response, Kathl"
type textarea "x"
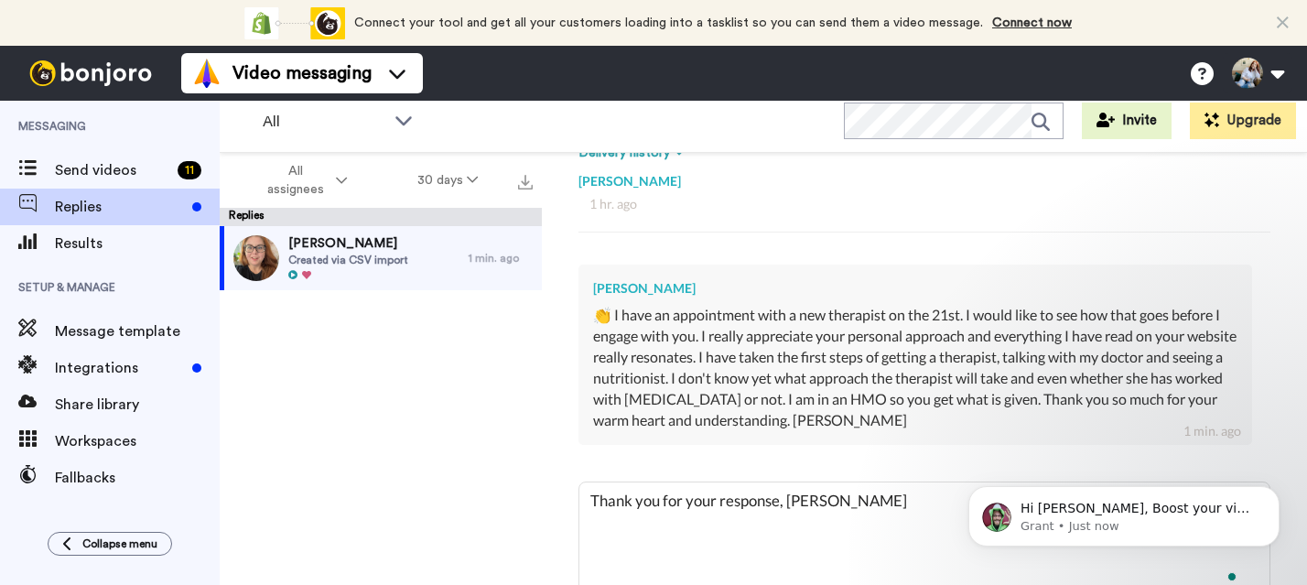
type textarea "Thank you for your response, Kathle"
type textarea "x"
type textarea "Thank you for your response, Kathlee"
type textarea "x"
type textarea "Thank you for your response, Kathleen"
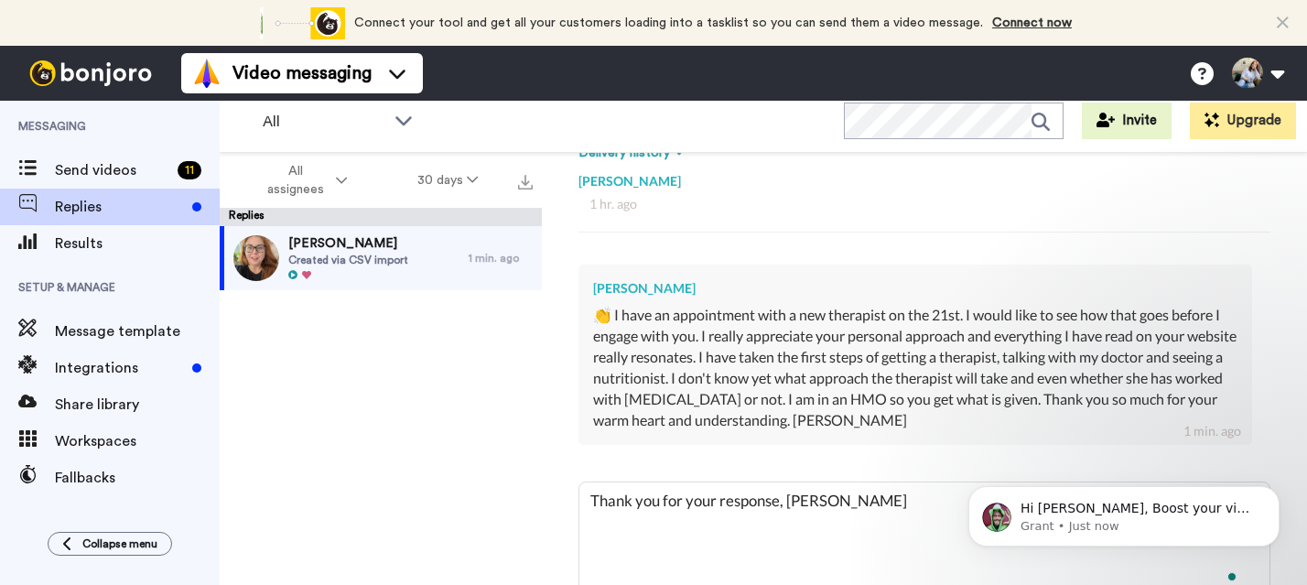
type textarea "x"
type textarea "Thank you for your response, Kathleen!"
type textarea "x"
type textarea "Thank you for your response, Kathleen!"
type textarea "x"
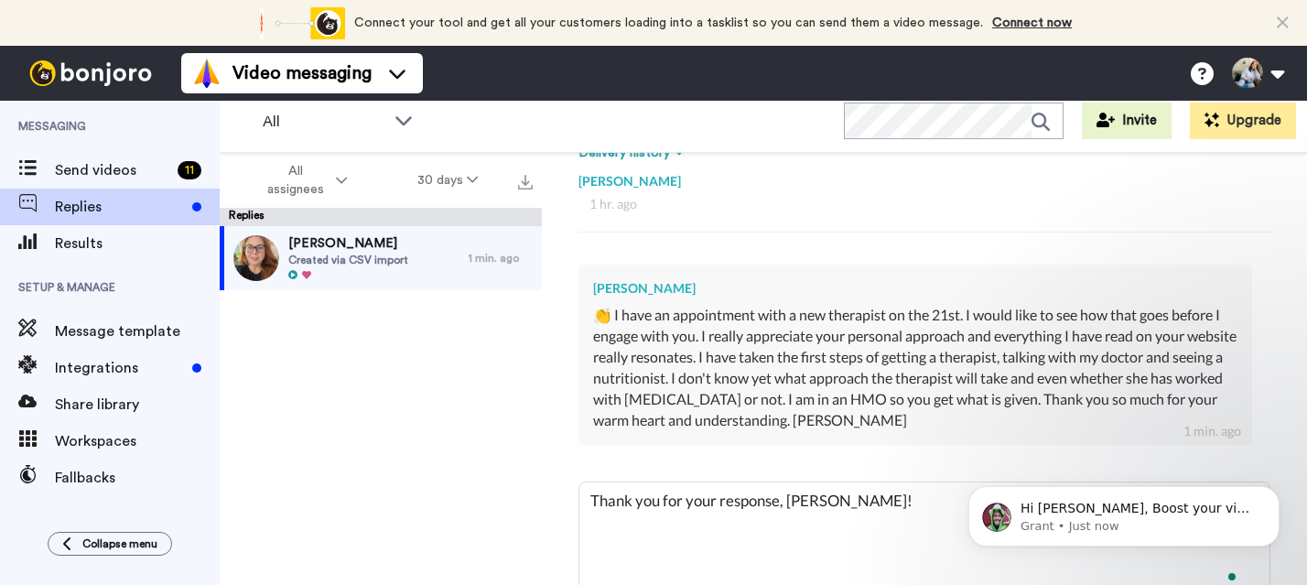
type textarea "Thank you for your response, Kathleen! I"
type textarea "x"
type textarea "Thank you for your response, Kathleen! I"
type textarea "x"
type textarea "Thank you for your response, Kathleen! I h"
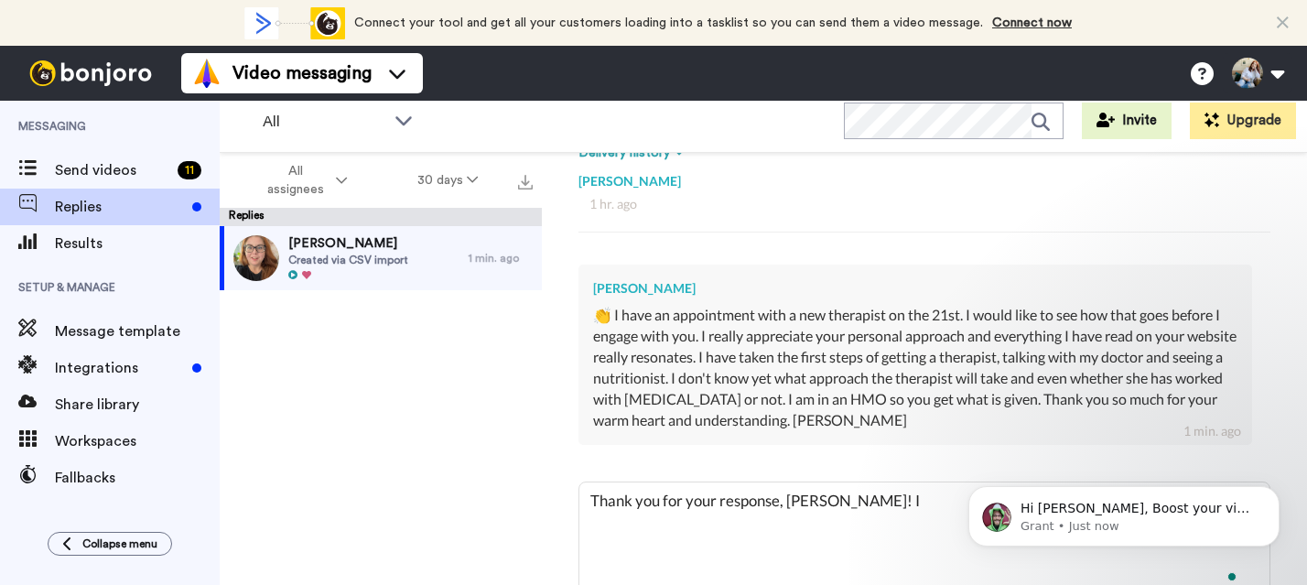
type textarea "x"
type textarea "Thank you for your response, Kathleen! I ho"
type textarea "x"
type textarea "Thank you for your response, Kathleen! I hop"
type textarea "x"
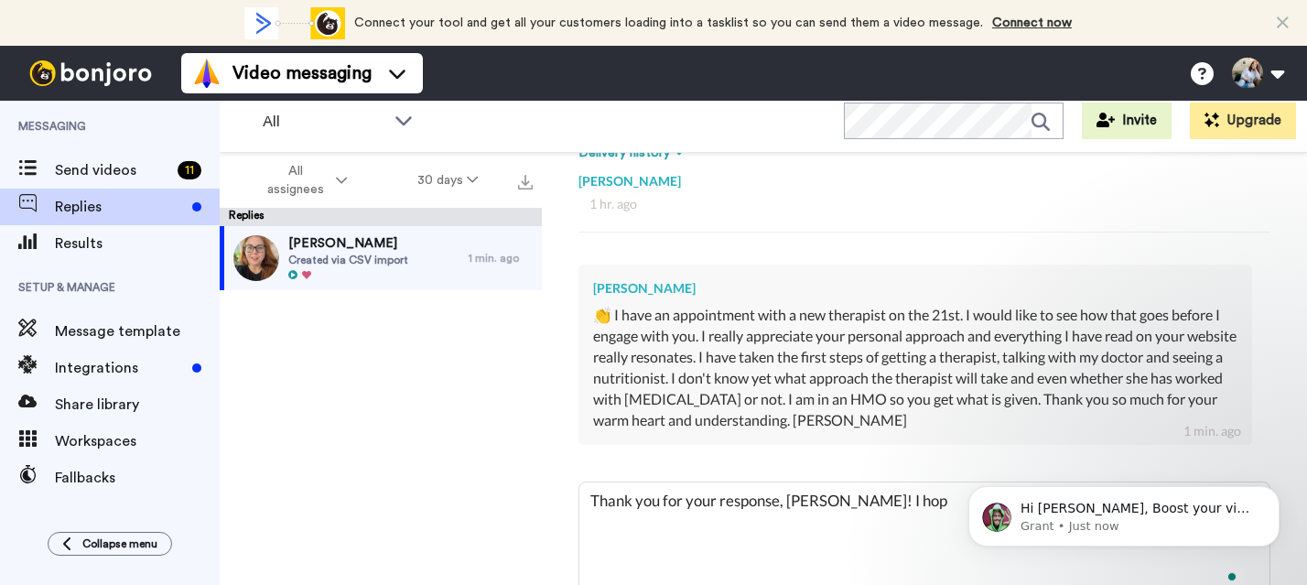
type textarea "Thank you for your response, Kathleen! I hope"
type textarea "x"
type textarea "Thank you for your response, Kathleen! I hope"
type textarea "x"
type textarea "Thank you for your response, Kathleen! I hope y"
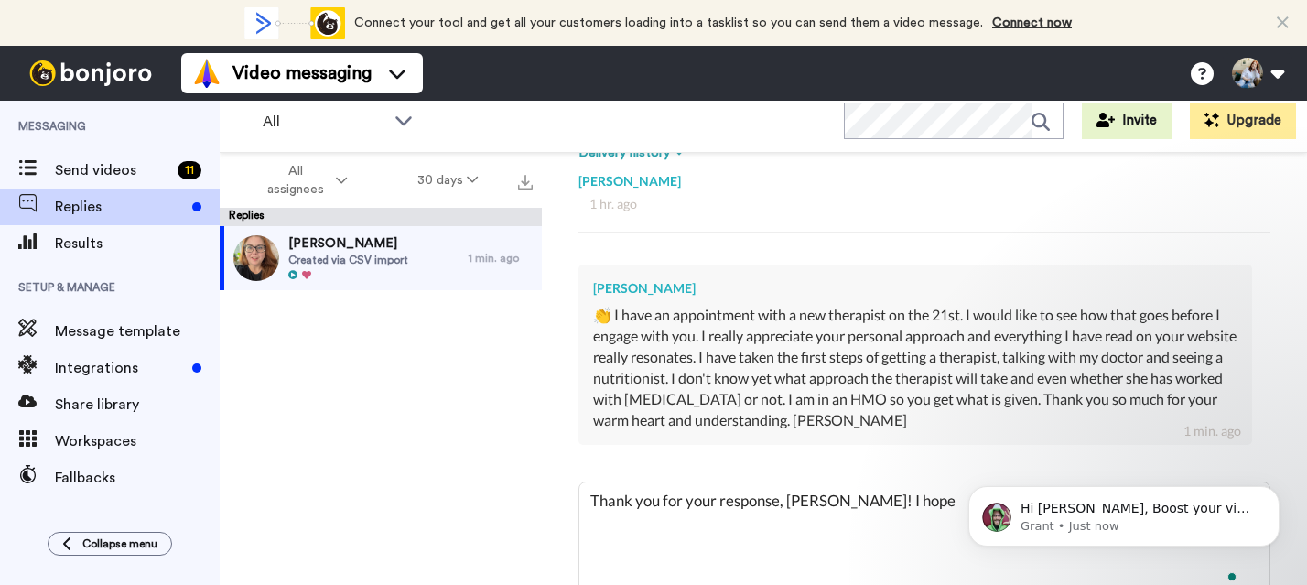
type textarea "x"
type textarea "Thank you for your response, Kathleen! I hope yo"
type textarea "x"
type textarea "Thank you for your response, Kathleen! I hope you"
type textarea "x"
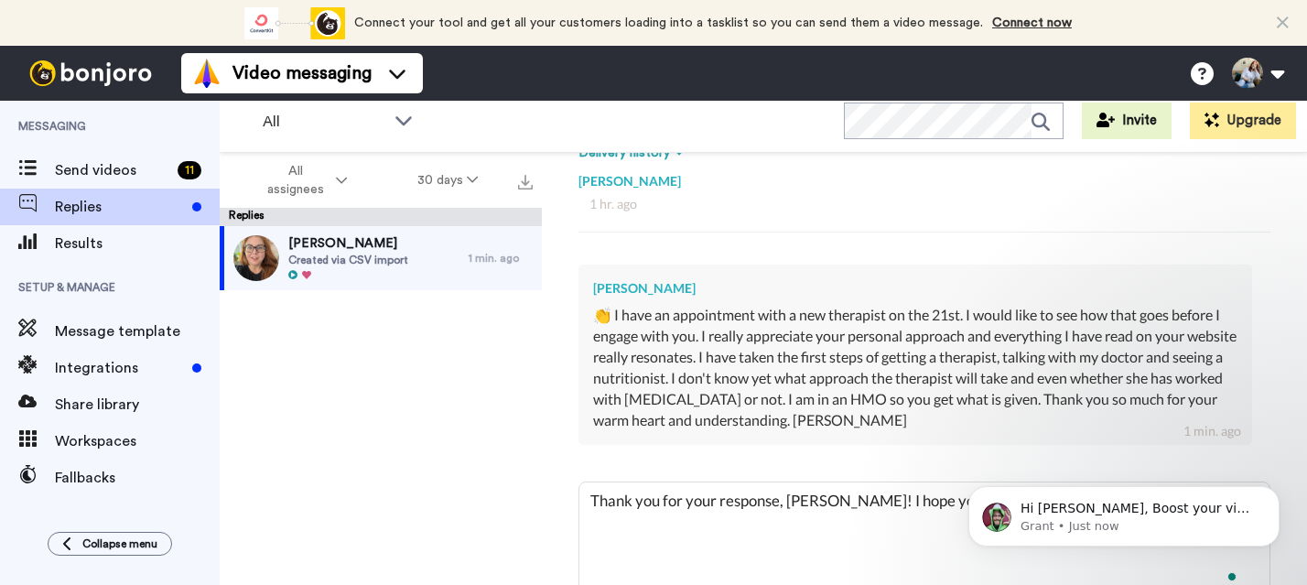
type textarea "Thank you for your response, Kathleen! I hope your"
type textarea "x"
type textarea "Thank you for your response, Kathleen! I hope your"
type textarea "x"
type textarea "Thank you for your response, Kathleen! I hope your f"
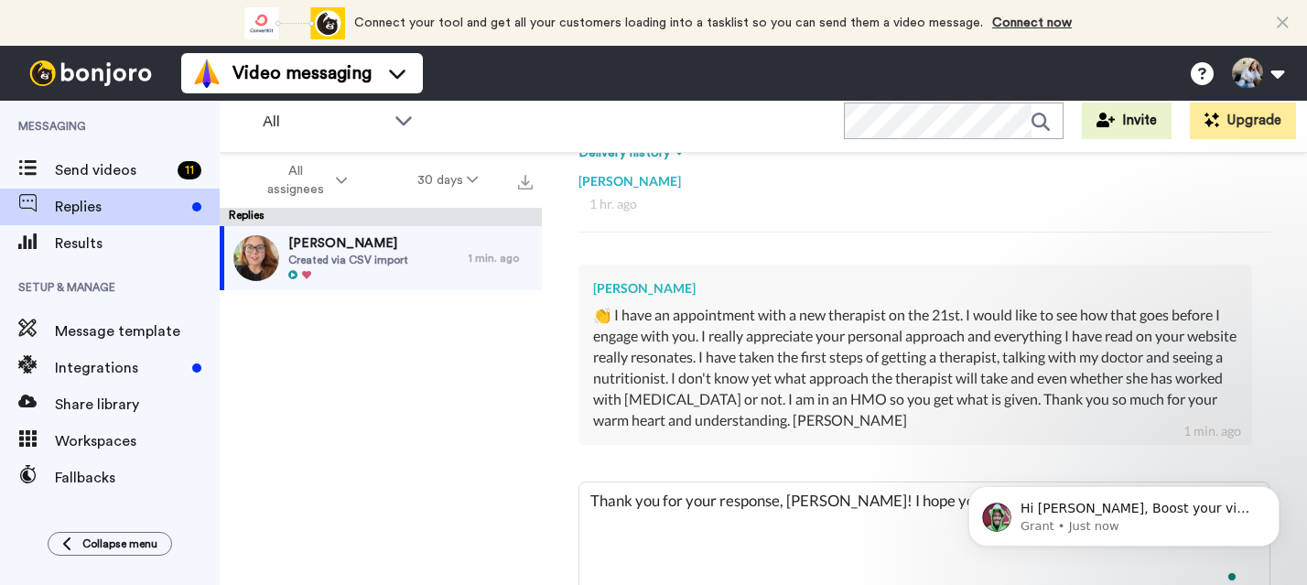
type textarea "x"
type textarea "Thank you for your response, Kathleen! I hope your fi"
type textarea "x"
type textarea "Thank you for your response, Kathleen! I hope your fir"
type textarea "x"
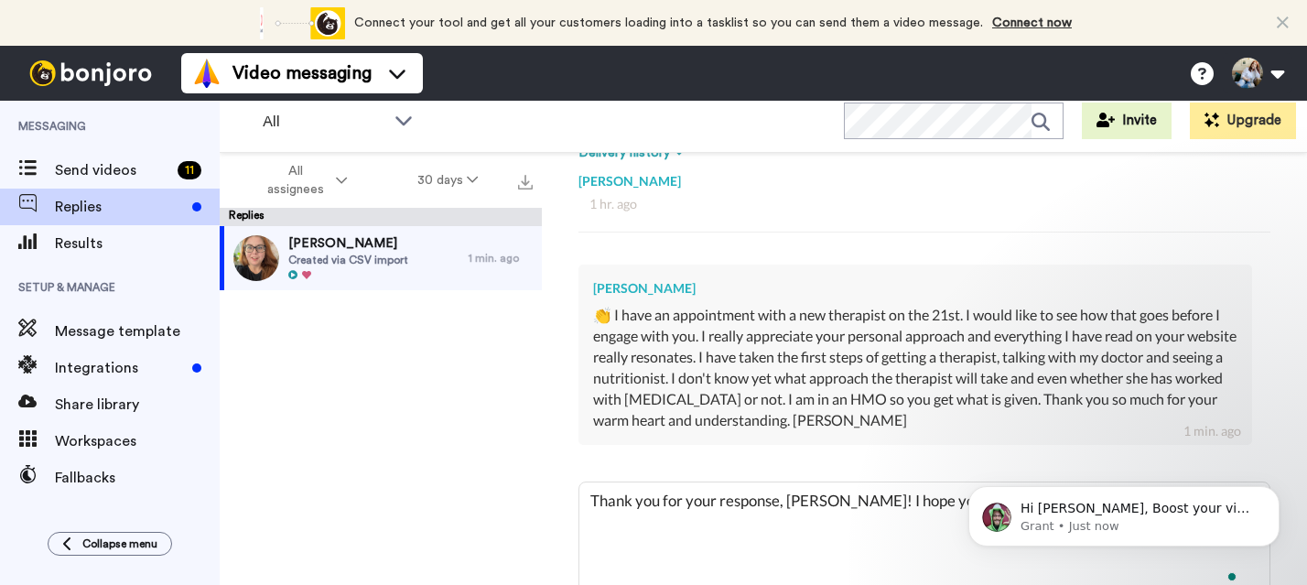
type textarea "Thank you for your response, Kathleen! I hope your firs"
type textarea "x"
type textarea "Thank you for your response, Kathleen! I hope your first"
type textarea "x"
type textarea "Thank you for your response, Kathleen! I hope your first"
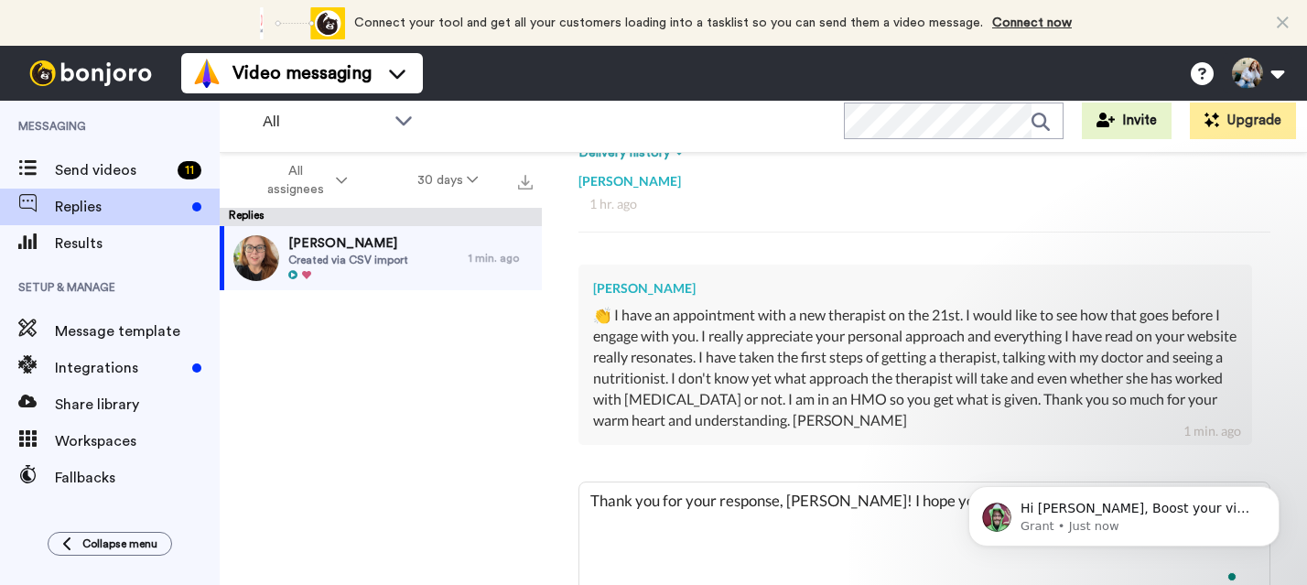
type textarea "x"
type textarea "Thank you for your response, Kathleen! I hope your first a"
type textarea "x"
type textarea "Thank you for your response, Kathleen! I hope your first ap"
type textarea "x"
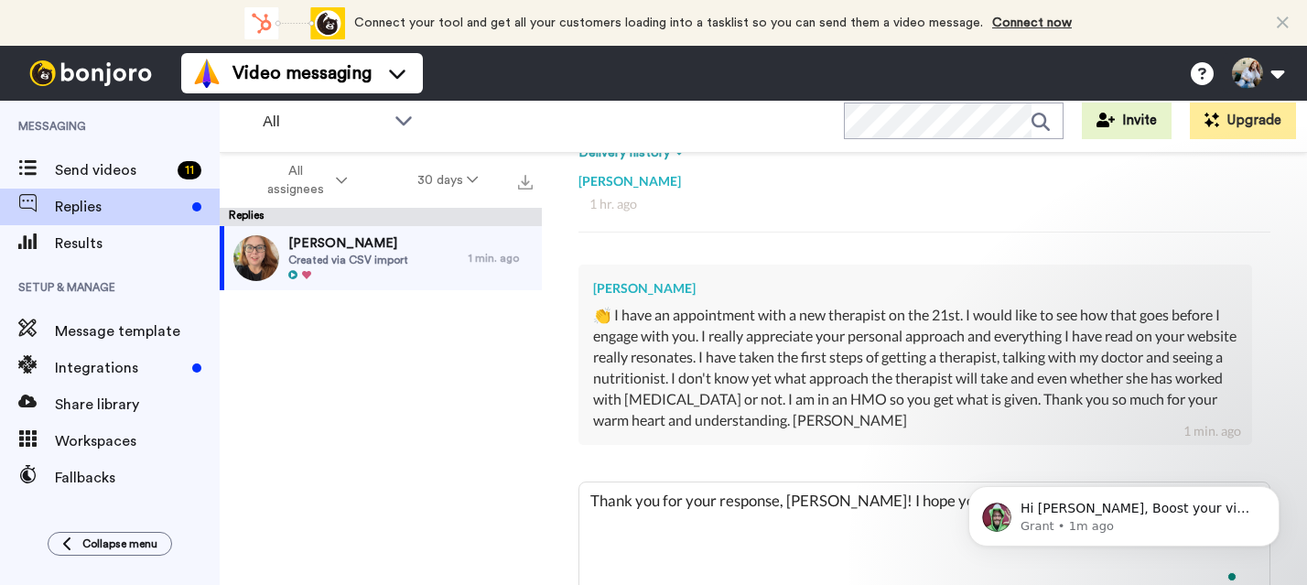
type textarea "Thank you for your response, Kathleen! I hope your first app"
type textarea "x"
type textarea "Thank you for your response, Kathleen! I hope your first appo"
type textarea "x"
type textarea "Thank you for your response, Kathleen! I hope your first appoi"
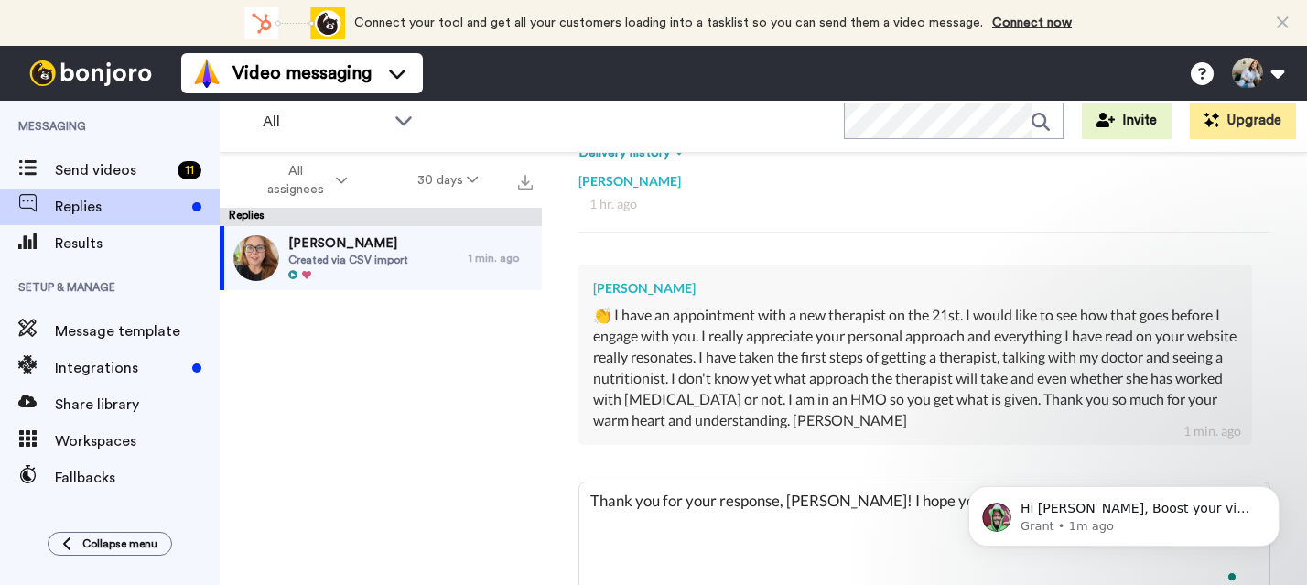
type textarea "x"
type textarea "Thank you for your response, Kathleen! I hope your first appoin"
type textarea "x"
type textarea "Thank you for your response, Kathleen! I hope your first appoint"
type textarea "x"
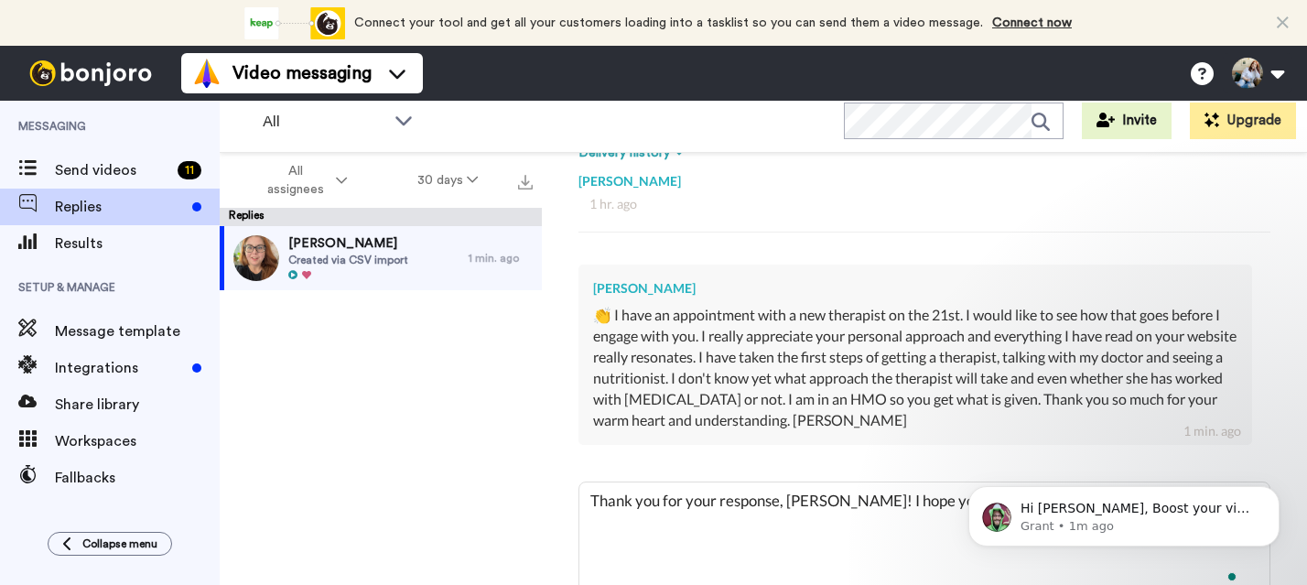
type textarea "Thank you for your response, Kathleen! I hope your first appointm"
type textarea "x"
type textarea "Thank you for your response, Kathleen! I hope your first appointm"
click at [1276, 493] on icon "Dismiss notification" at bounding box center [1273, 491] width 6 height 6
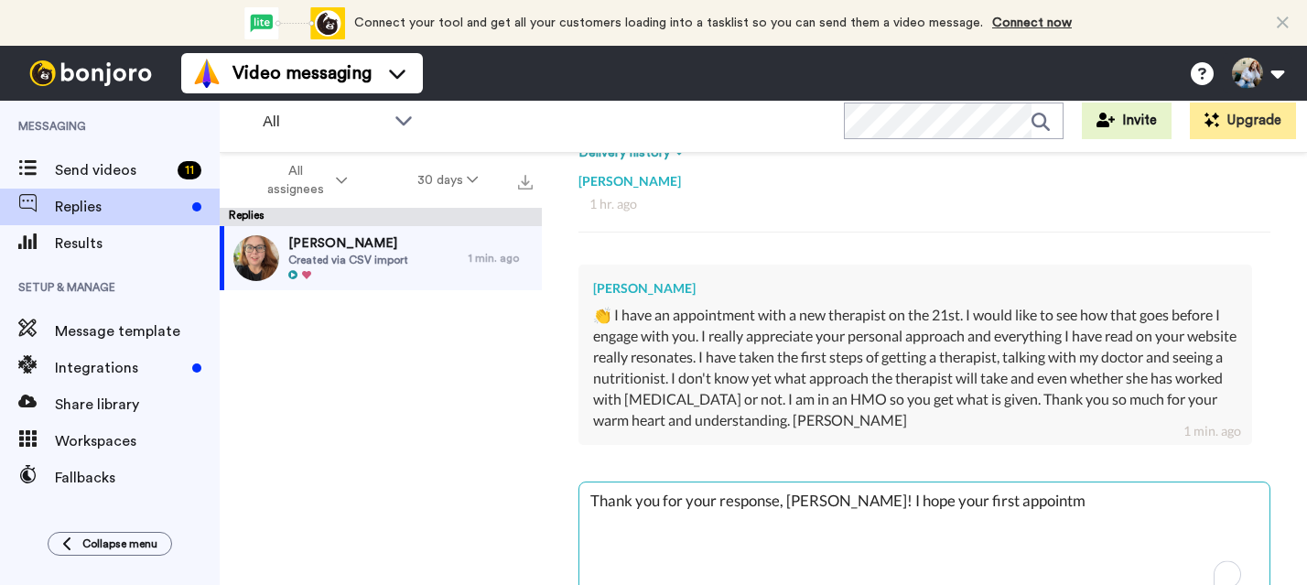
click at [1039, 503] on textarea "Thank you for your response, Kathleen! I hope your first appointm" at bounding box center [924, 540] width 690 height 117
type textarea "x"
type textarea "Thank you for your response, Kathleen! I hope your first appointme"
type textarea "x"
type textarea "Thank you for your response, Kathleen! I hope your first appointmen"
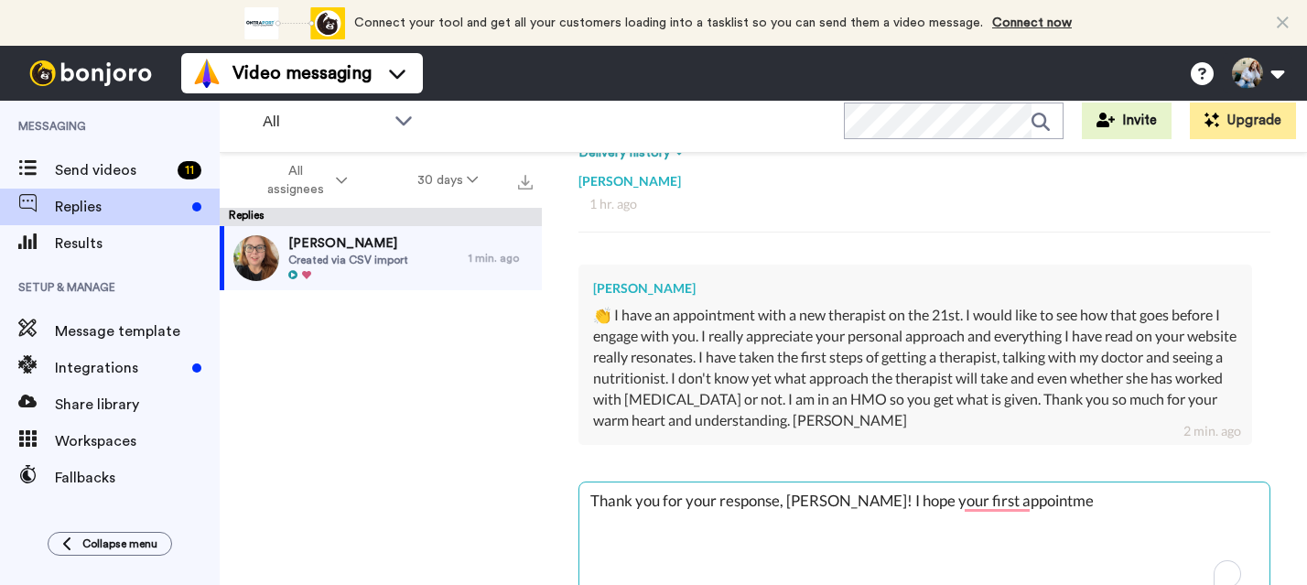
type textarea "x"
type textarea "Thank you for your response, Kathleen! I hope your first appointment"
type textarea "x"
type textarea "Thank you for your response, Kathleen! I hope your first appointment"
type textarea "x"
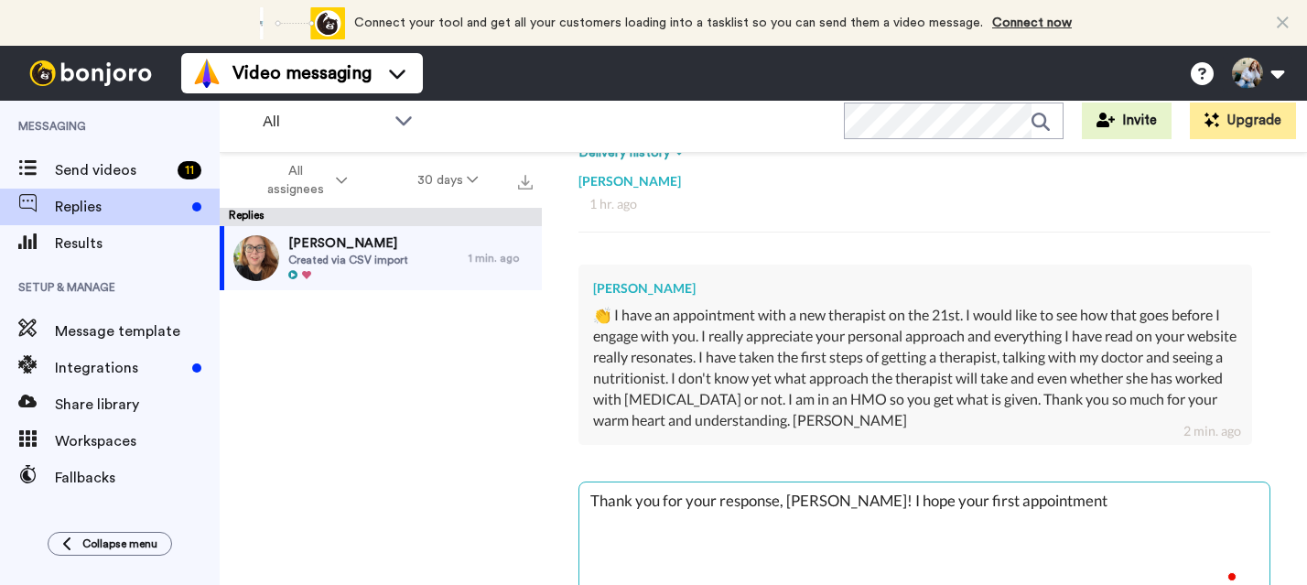
type textarea "Thank you for your response, Kathleen! I hope your first appointment g"
type textarea "x"
type textarea "Thank you for your response, Kathleen! I hope your first appointment go"
type textarea "x"
type textarea "Thank you for your response, Kathleen! I hope your first appointment goe"
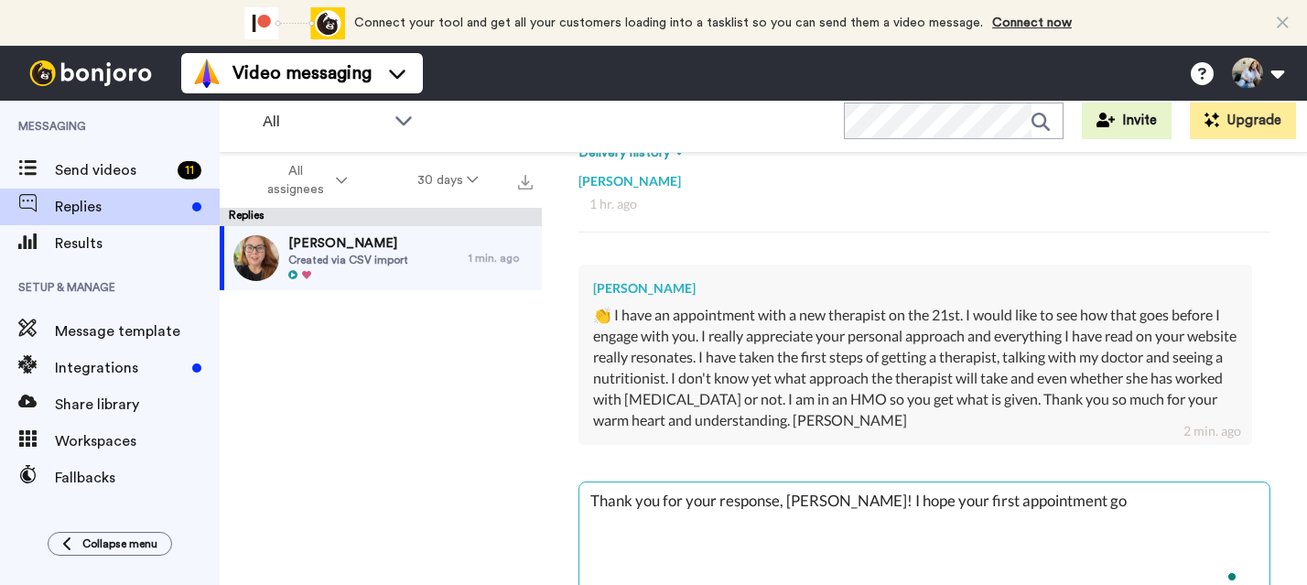
type textarea "x"
type textarea "Thank you for your response, Kathleen! I hope your first appointment goes"
type textarea "x"
type textarea "Thank you for your response, Kathleen! I hope your first appointment goes"
type textarea "x"
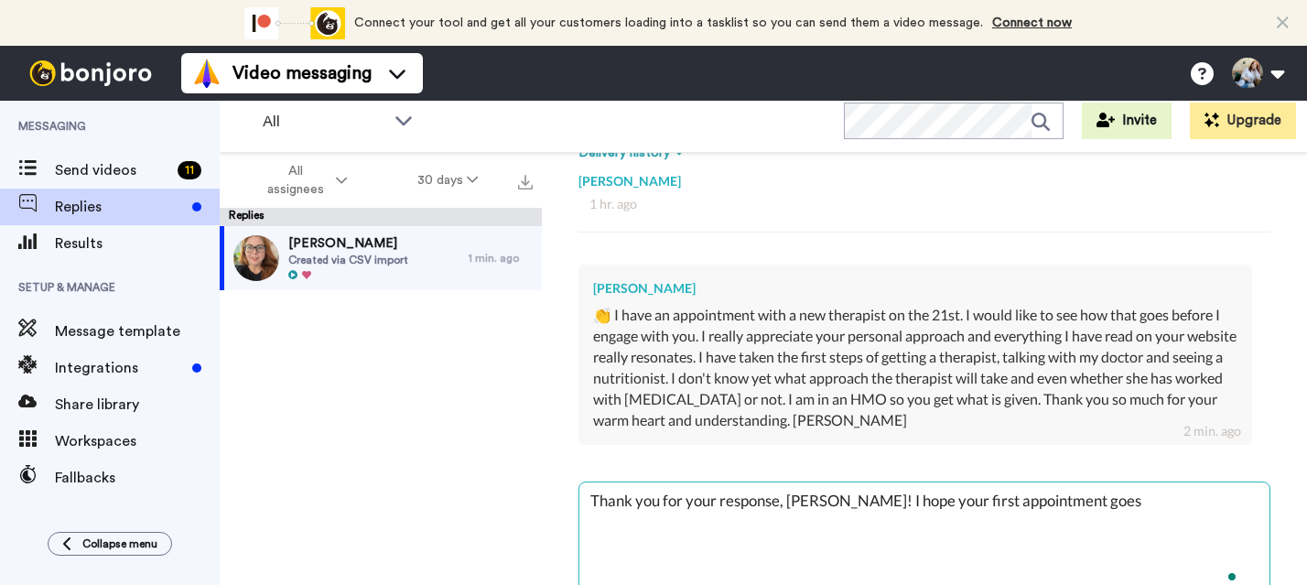
type textarea "Thank you for your response, Kathleen! I hope your first appointment goes w"
type textarea "x"
type textarea "Thank you for your response, Kathleen! I hope your first appointment goes we"
type textarea "x"
type textarea "Thank you for your response, Kathleen! I hope your first appointment goes wel"
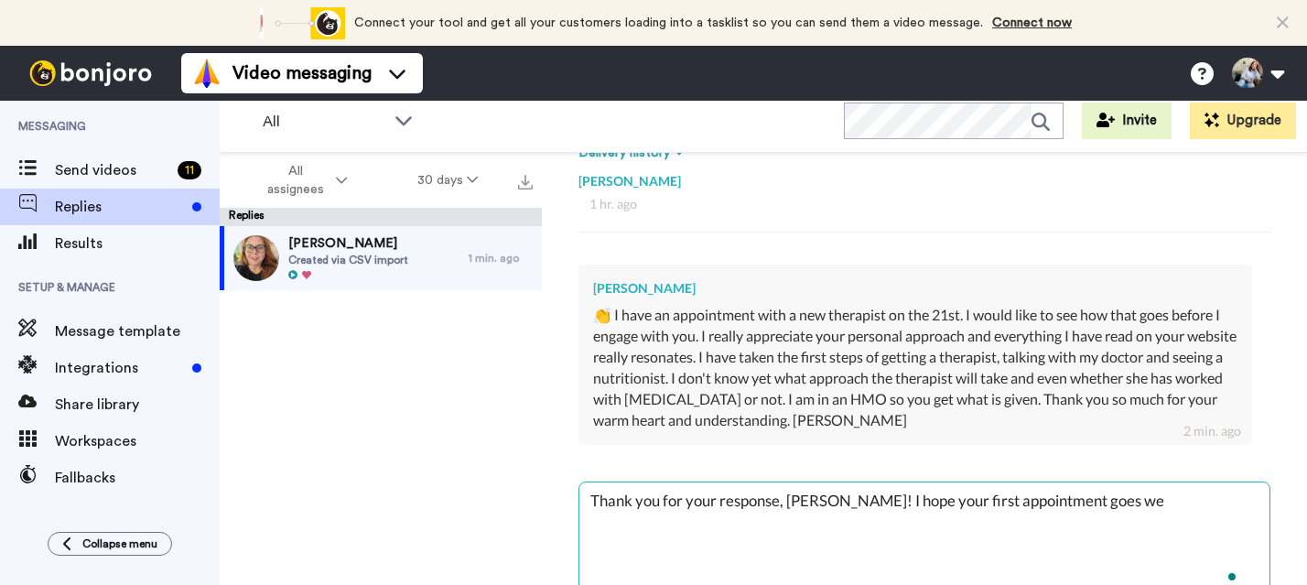
type textarea "x"
type textarea "Thank you for your response, Kathleen! I hope your first appointment goes well"
type textarea "x"
type textarea "Thank you for your response, Kathleen! I hope your first appointment goes well!"
type textarea "x"
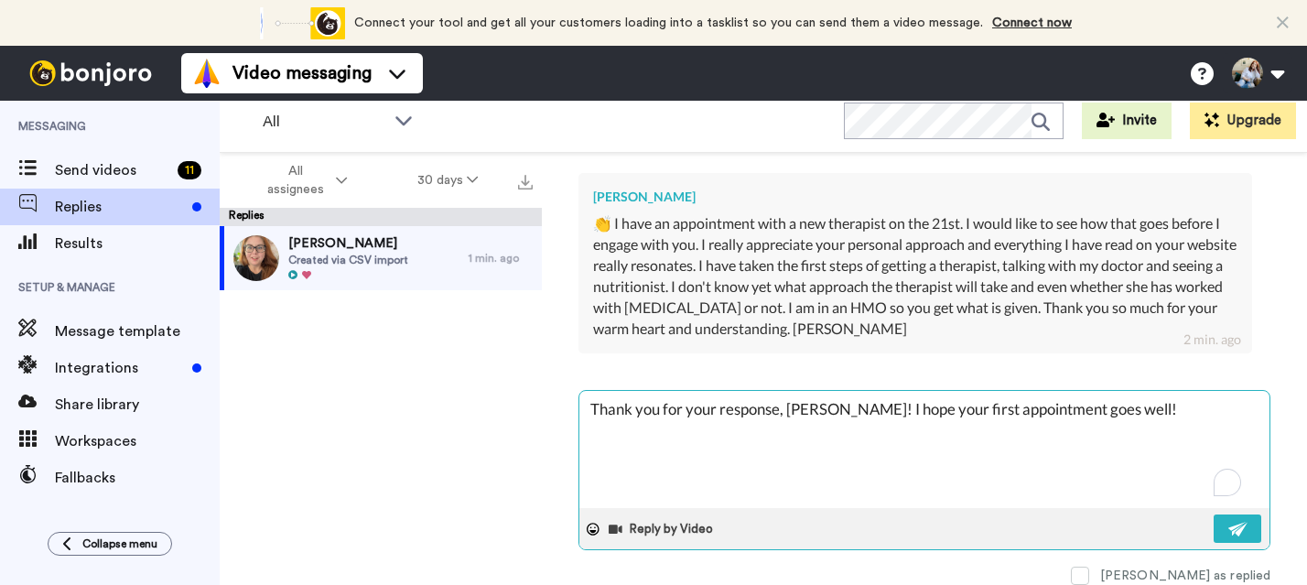
scroll to position [403, 0]
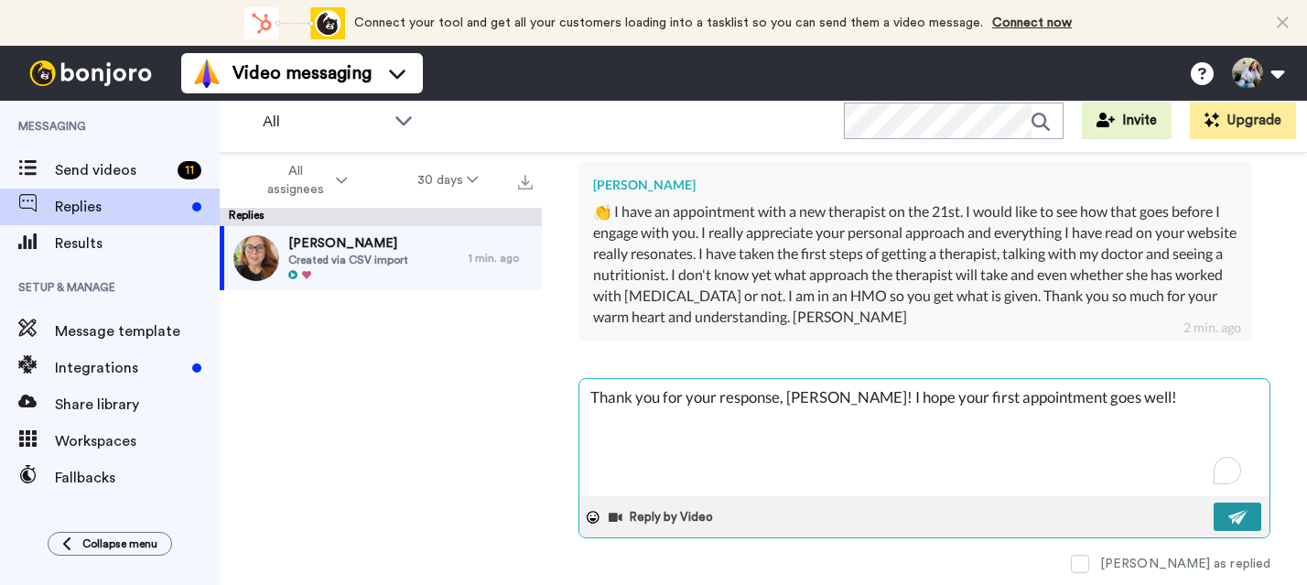
type textarea "Thank you for your response, Kathleen! I hope your first appointment goes well!"
click at [1228, 520] on img at bounding box center [1238, 517] width 20 height 15
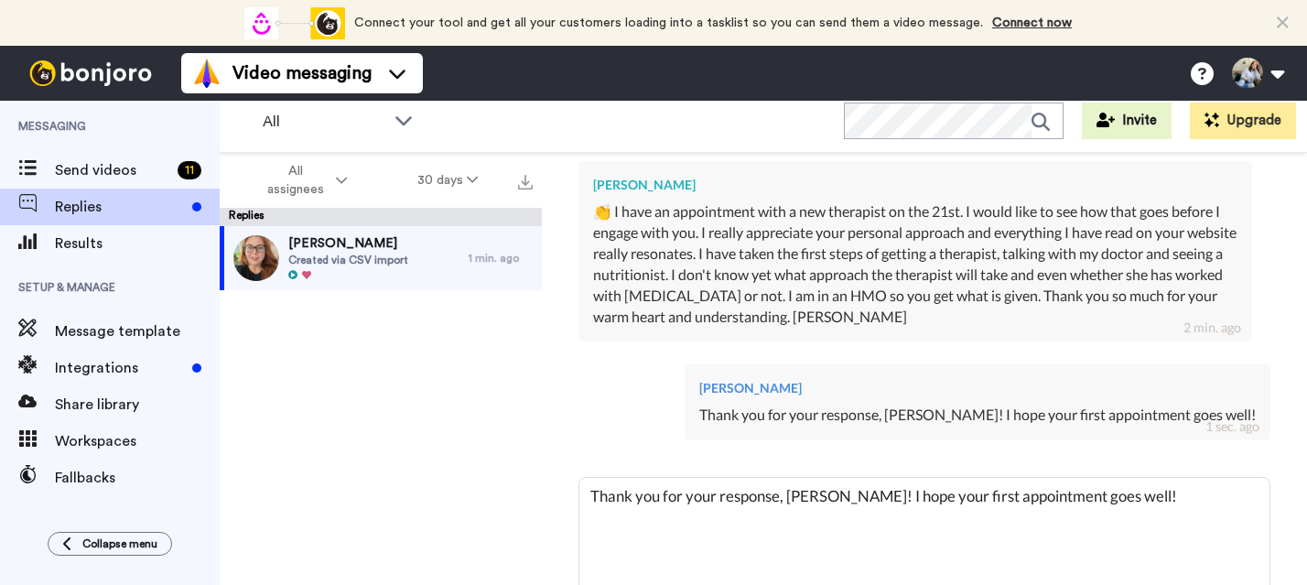
type textarea "x"
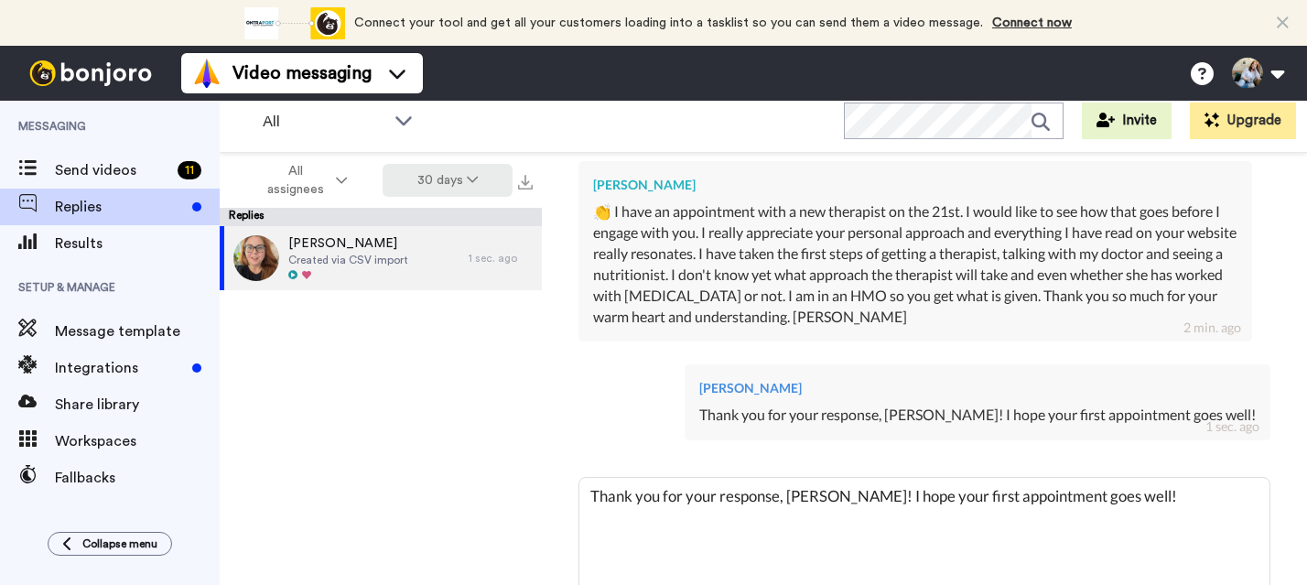
click at [446, 181] on button "30 days" at bounding box center [447, 180] width 131 height 33
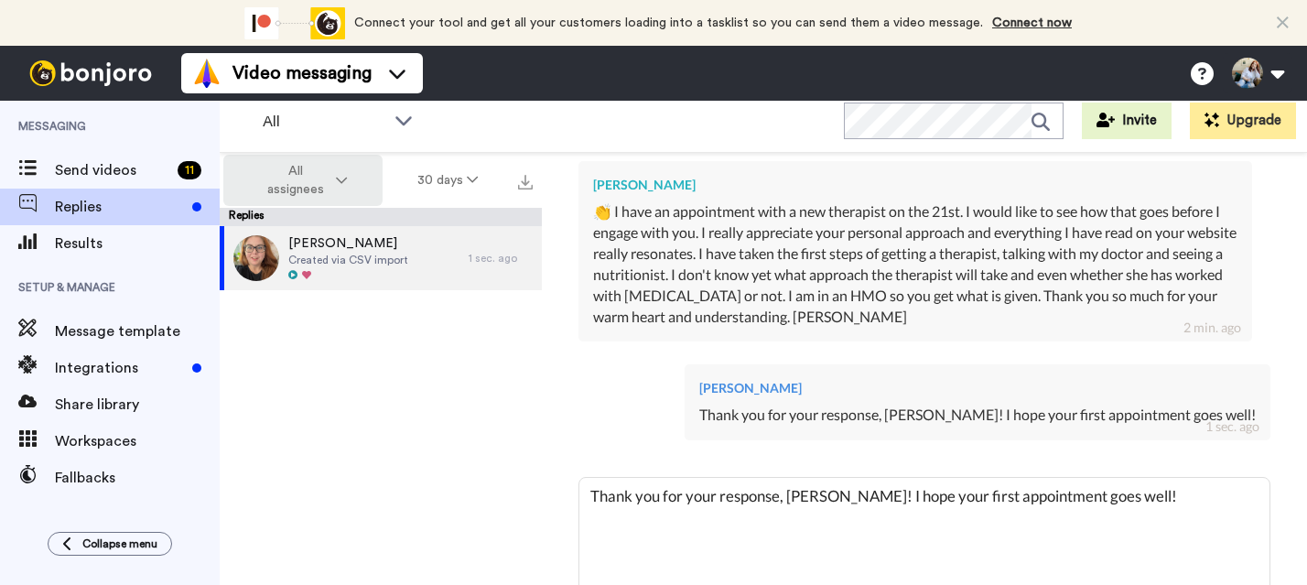
click at [317, 177] on span "All assignees" at bounding box center [295, 180] width 74 height 37
drag, startPoint x: 439, startPoint y: 412, endPoint x: 349, endPoint y: 371, distance: 99.1
click at [439, 412] on div "Kathleen Created via CSV import 1 sec. ago" at bounding box center [381, 405] width 322 height 358
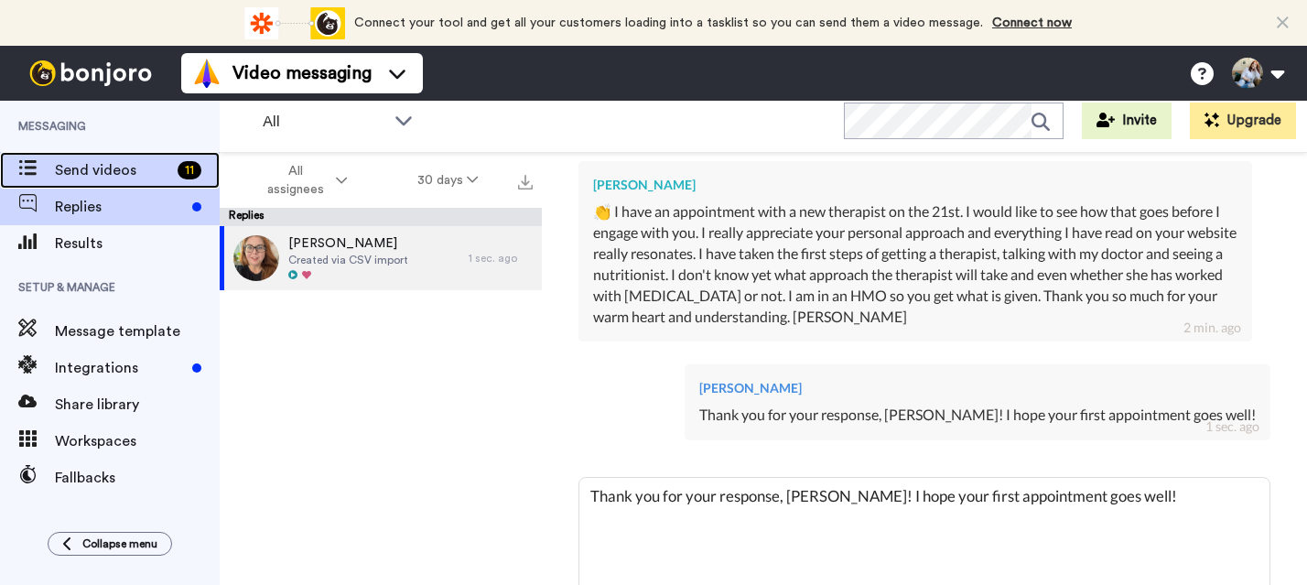
click at [99, 167] on span "Send videos" at bounding box center [112, 170] width 115 height 22
